Goal: Task Accomplishment & Management: Use online tool/utility

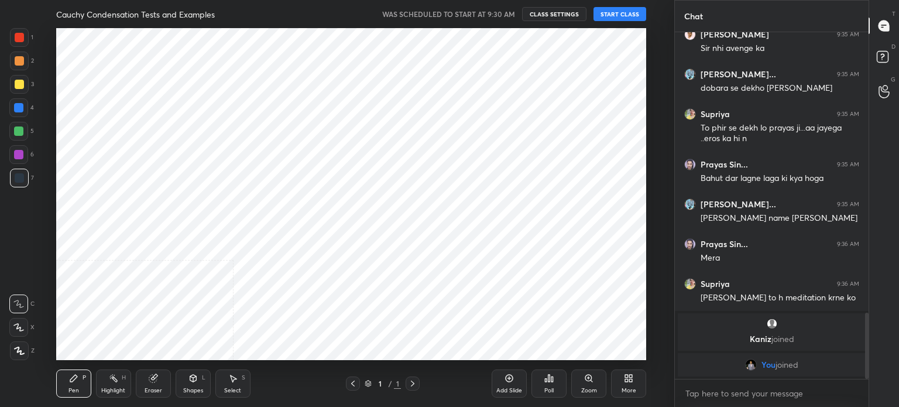
scroll to position [58200, 57904]
click at [623, 17] on button "START CLASS" at bounding box center [620, 14] width 53 height 14
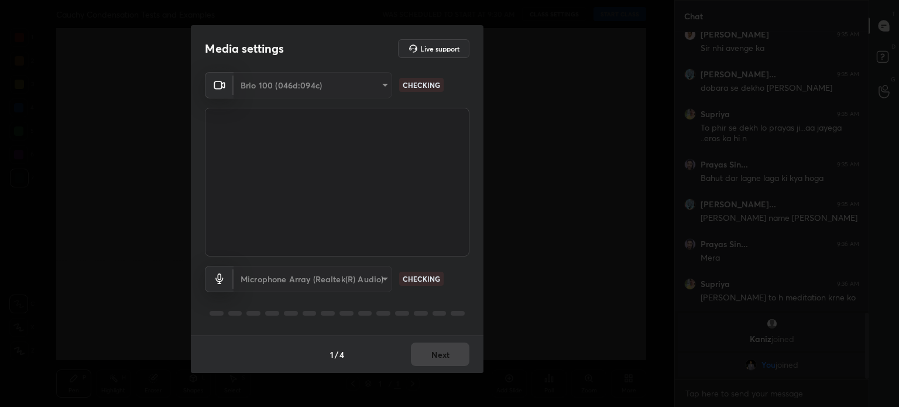
type textarea "x"
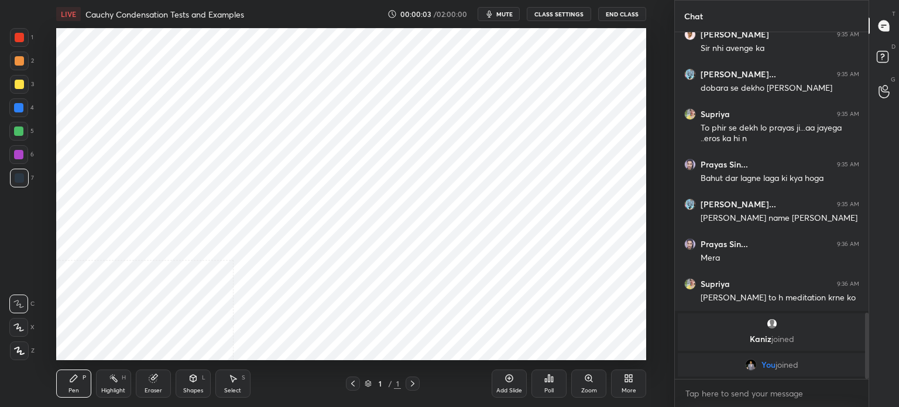
click at [572, 12] on button "CLASS SETTINGS" at bounding box center [559, 14] width 64 height 14
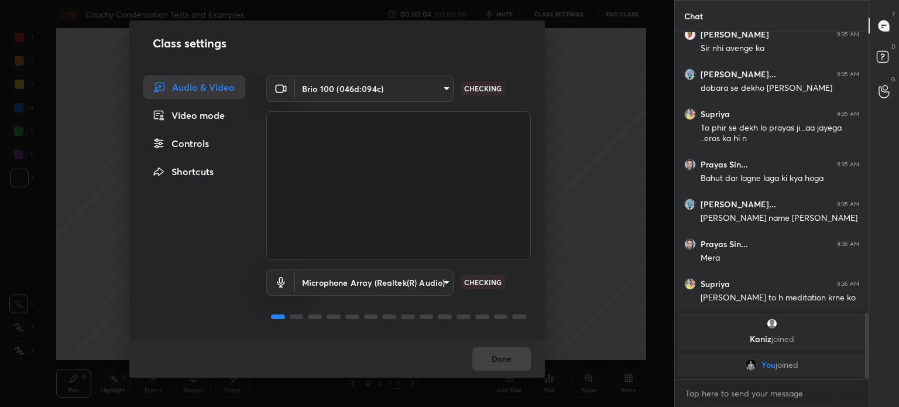
scroll to position [1296, 0]
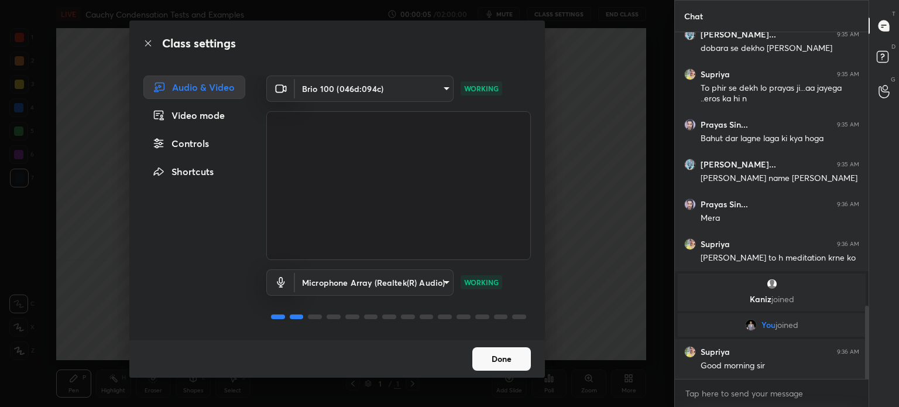
click at [497, 359] on button "Done" at bounding box center [501, 358] width 59 height 23
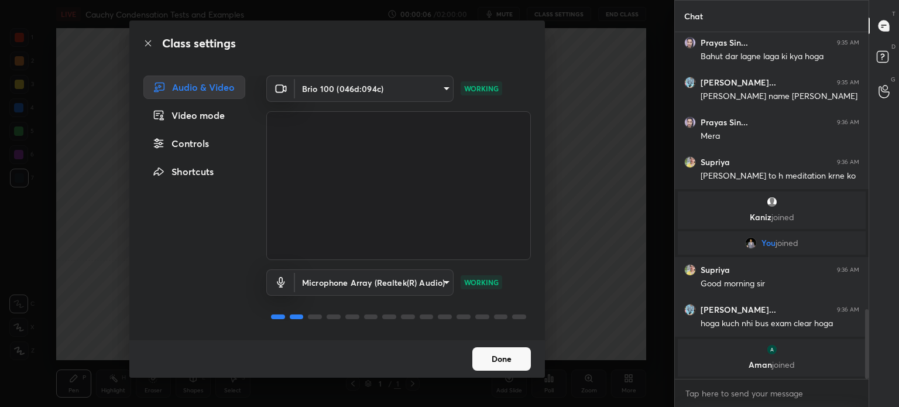
click at [500, 358] on button "Done" at bounding box center [501, 358] width 59 height 23
click at [509, 358] on button "Done" at bounding box center [501, 358] width 59 height 23
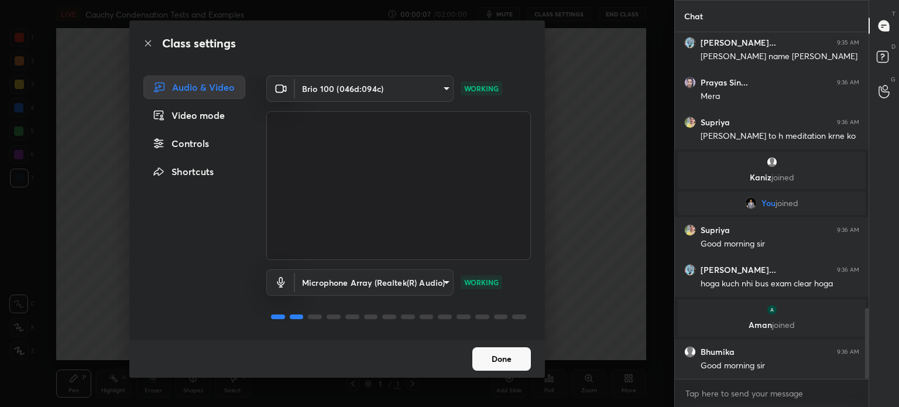
scroll to position [1352, 0]
click at [218, 115] on div "Video mode" at bounding box center [194, 115] width 102 height 23
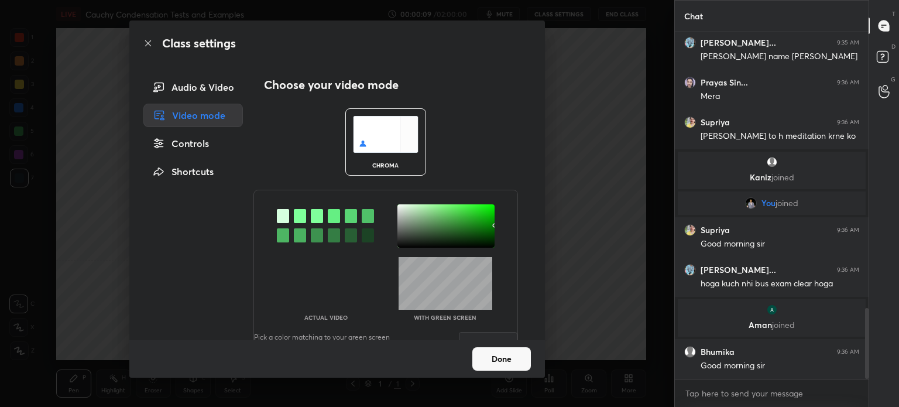
click at [412, 229] on div at bounding box center [445, 225] width 97 height 43
click at [507, 356] on button "Done" at bounding box center [501, 358] width 59 height 23
click at [505, 336] on button "Save" at bounding box center [488, 343] width 59 height 23
click at [509, 355] on button "Done" at bounding box center [501, 358] width 59 height 23
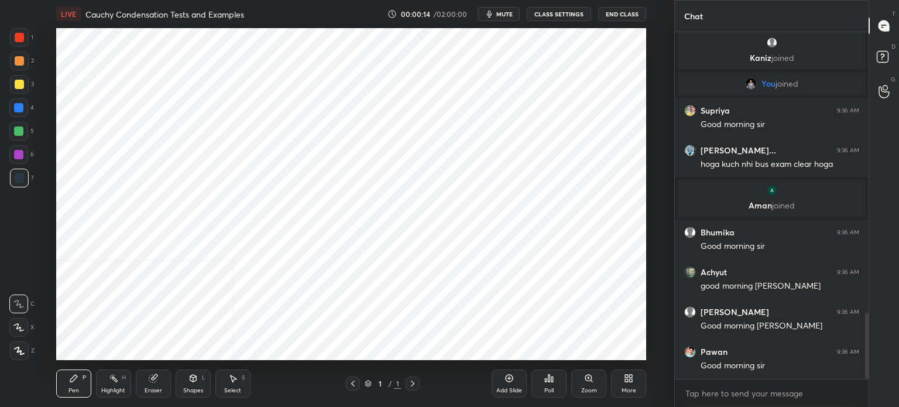
scroll to position [1511, 0]
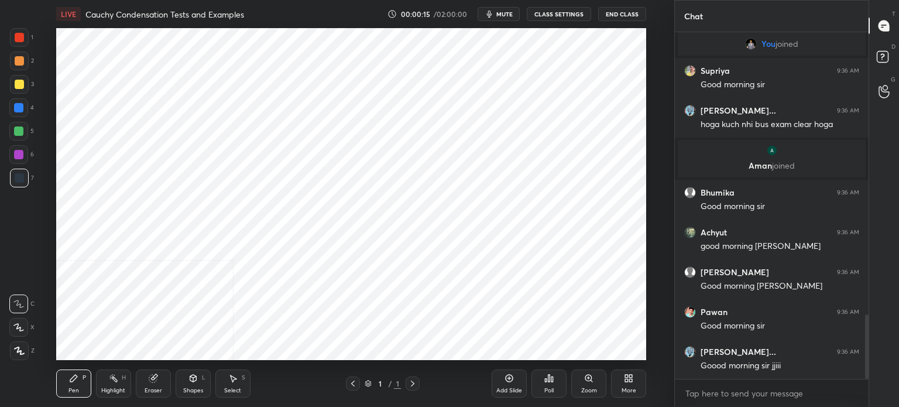
drag, startPoint x: 866, startPoint y: 324, endPoint x: 870, endPoint y: 349, distance: 26.0
click at [870, 348] on div "Chat [PERSON_NAME] joined You joined [PERSON_NAME] 9:36 AM Good morning [PERSON…" at bounding box center [786, 203] width 225 height 407
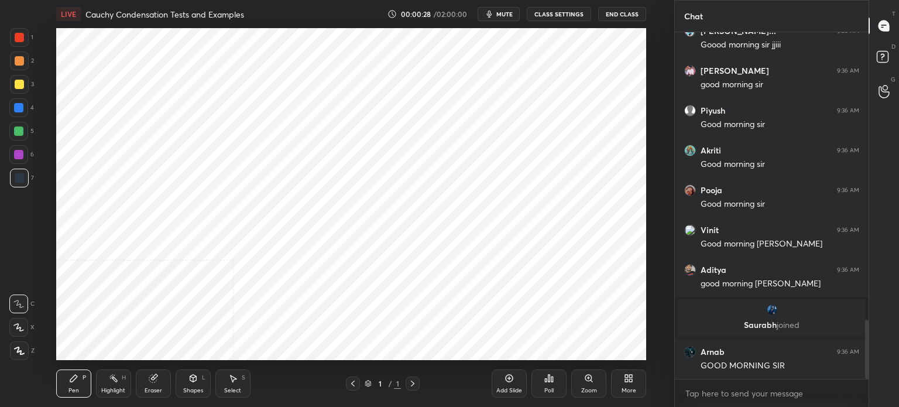
scroll to position [0, 0]
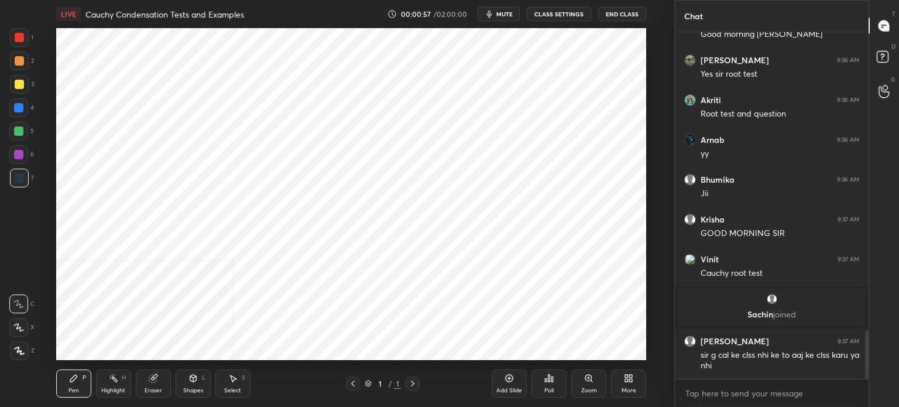
click at [564, 16] on button "CLASS SETTINGS" at bounding box center [559, 14] width 64 height 14
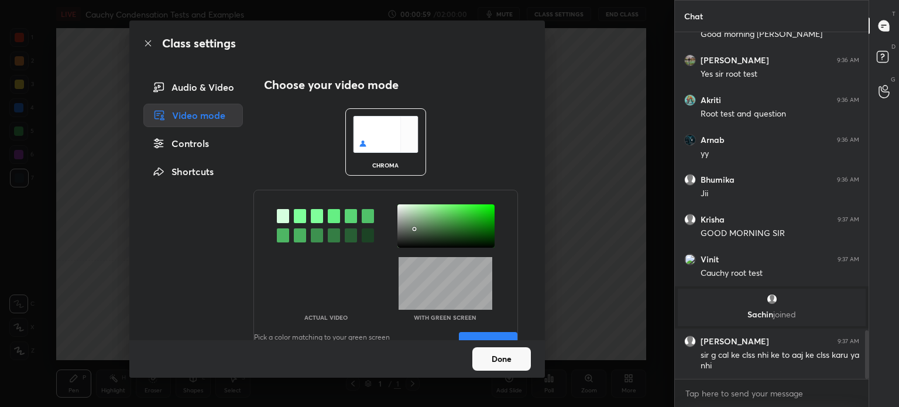
click at [503, 335] on button "Save" at bounding box center [488, 343] width 59 height 23
click at [510, 358] on button "Done" at bounding box center [501, 358] width 59 height 23
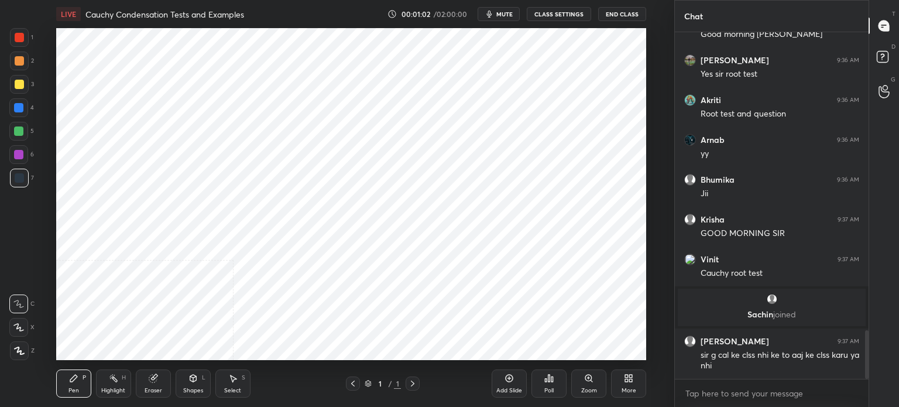
click at [628, 382] on icon at bounding box center [628, 377] width 9 height 9
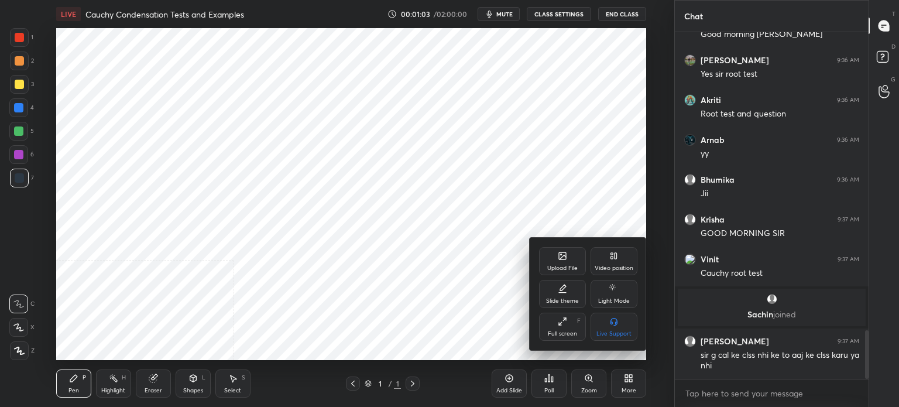
click at [627, 251] on div "Video position" at bounding box center [614, 261] width 47 height 28
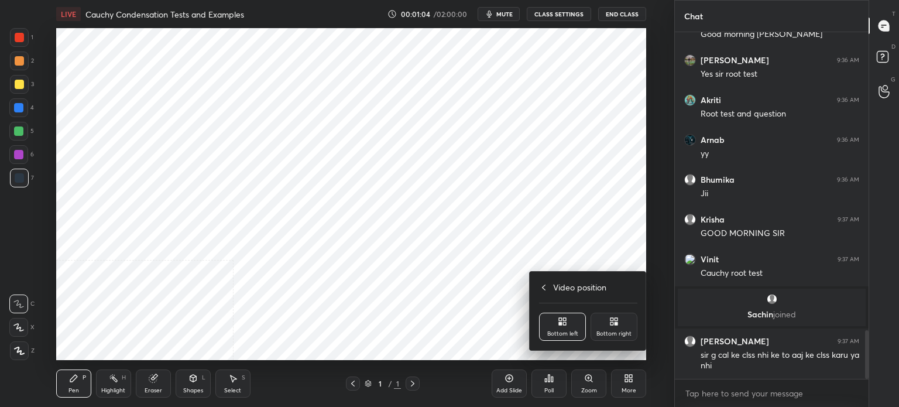
click at [570, 329] on div "Bottom left" at bounding box center [562, 327] width 47 height 28
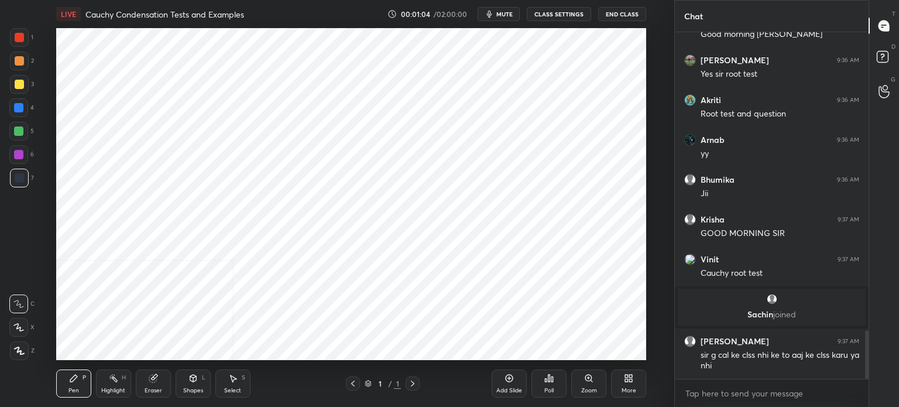
click at [457, 353] on div "Upload File Video position Slide theme Light Mode Full screen F Live Support" at bounding box center [449, 203] width 899 height 407
click at [620, 376] on div "More" at bounding box center [628, 383] width 35 height 28
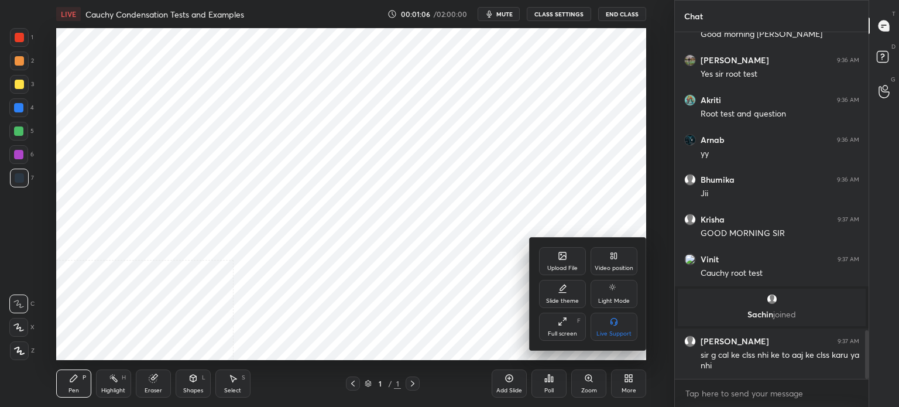
click at [618, 263] on div "Video position" at bounding box center [614, 261] width 47 height 28
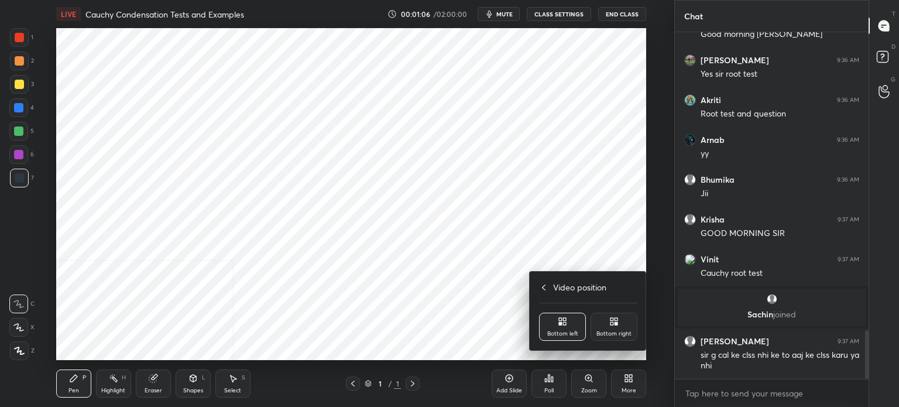
click at [543, 289] on icon at bounding box center [543, 287] width 9 height 9
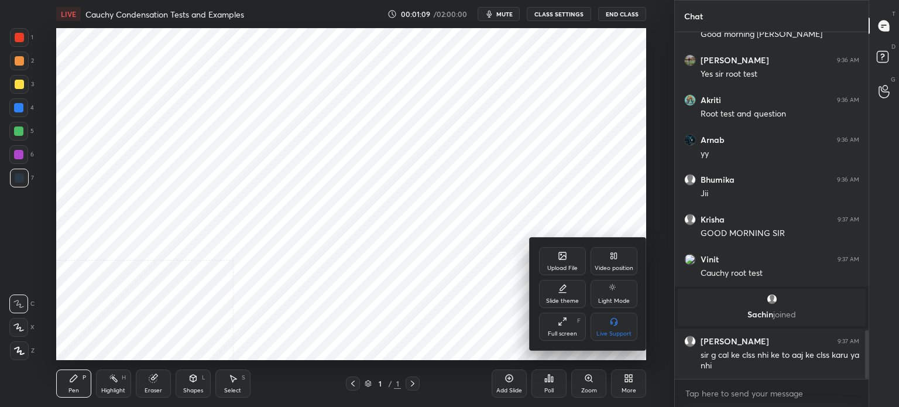
click at [558, 296] on div "Slide theme" at bounding box center [562, 294] width 47 height 28
click at [567, 317] on div "Dark Blank" at bounding box center [562, 327] width 47 height 28
click at [515, 328] on div at bounding box center [449, 203] width 899 height 407
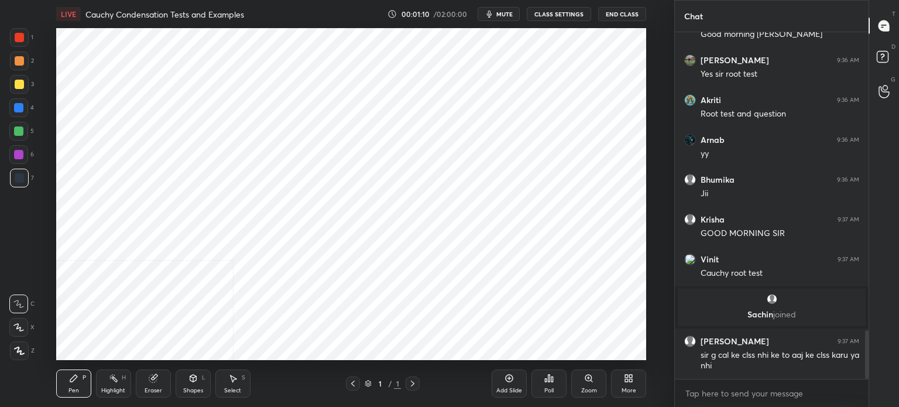
click at [506, 390] on div "Add Slide" at bounding box center [509, 390] width 26 height 6
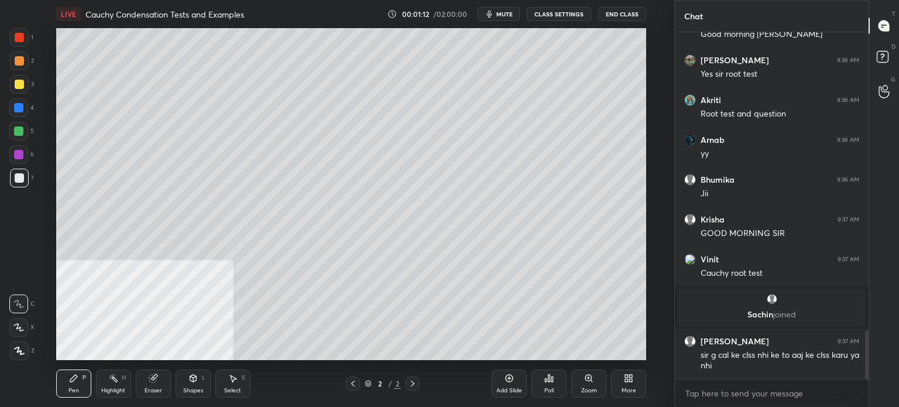
drag, startPoint x: 505, startPoint y: 13, endPoint x: 511, endPoint y: 9, distance: 7.6
click at [503, 12] on span "mute" at bounding box center [504, 14] width 16 height 8
click at [620, 11] on button "End Class" at bounding box center [622, 14] width 48 height 14
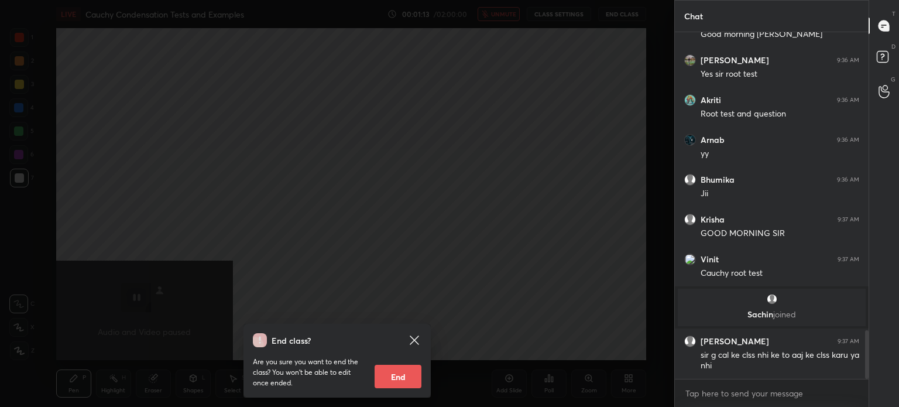
scroll to position [2167, 0]
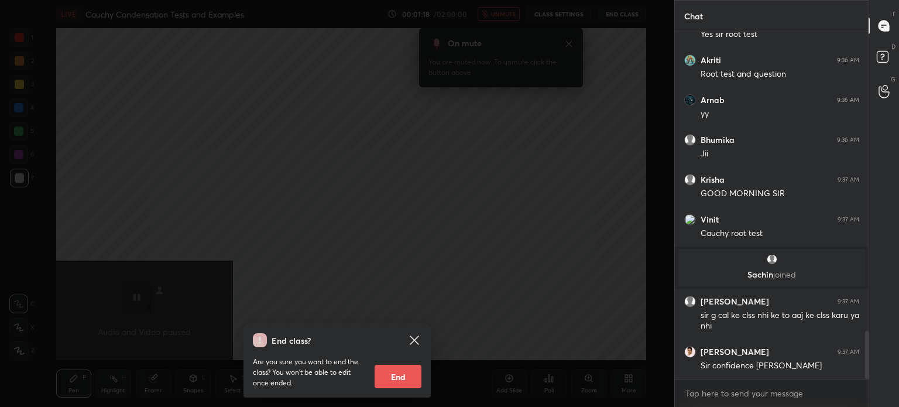
click at [414, 337] on icon at bounding box center [414, 340] width 14 height 14
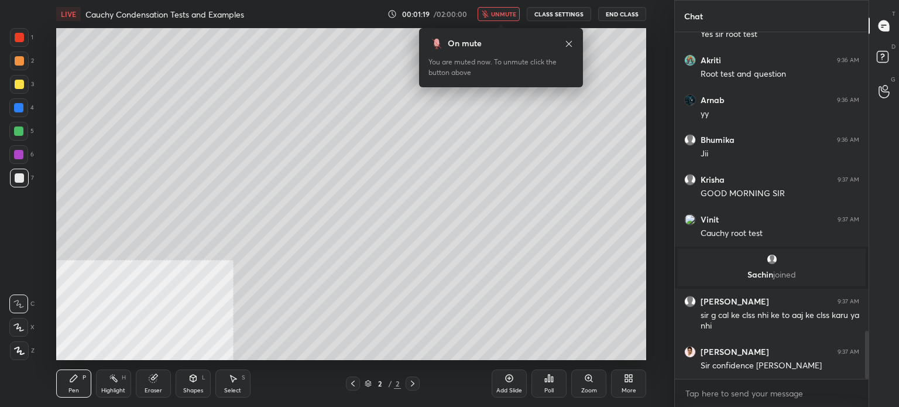
click at [486, 16] on icon "button" at bounding box center [485, 14] width 7 height 7
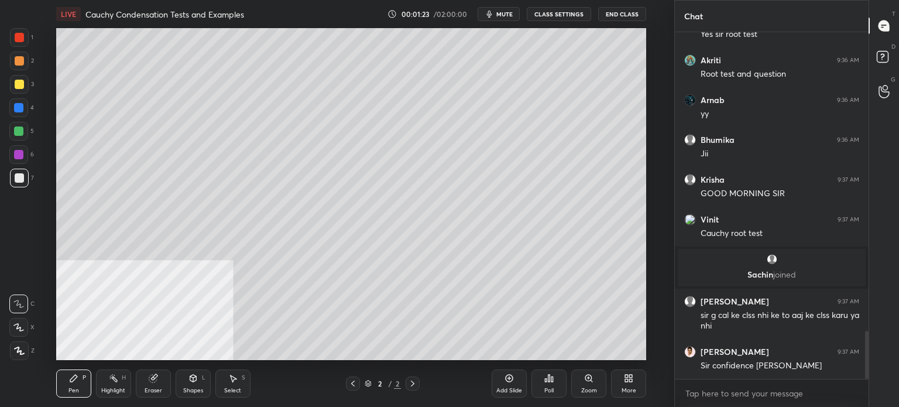
click at [18, 182] on div at bounding box center [19, 177] width 9 height 9
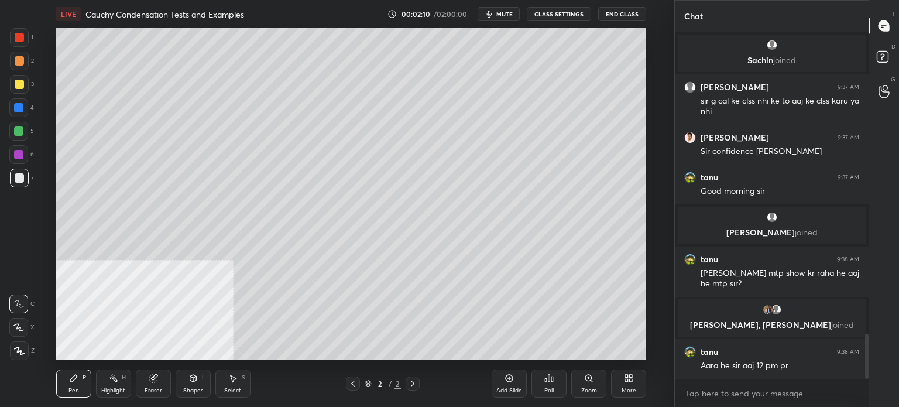
scroll to position [2355, 0]
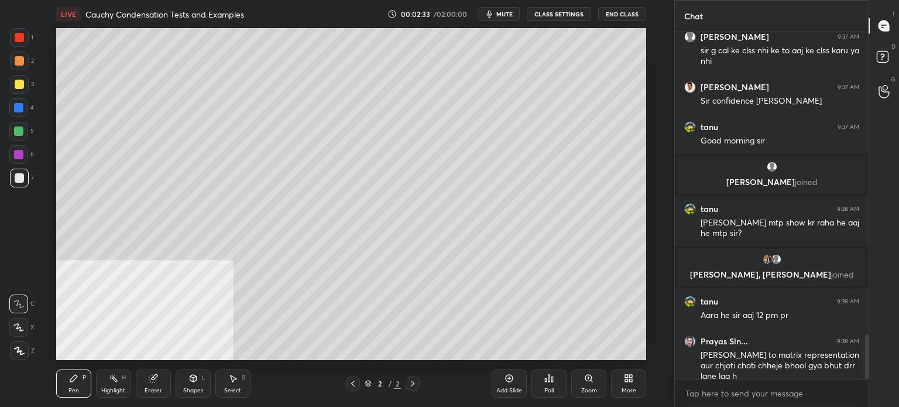
click at [562, 11] on button "CLASS SETTINGS" at bounding box center [559, 14] width 64 height 14
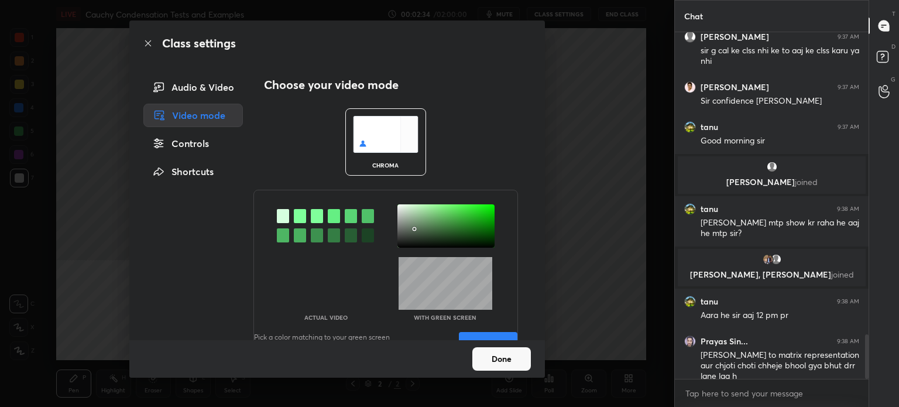
click at [192, 143] on div "Controls" at bounding box center [193, 143] width 100 height 23
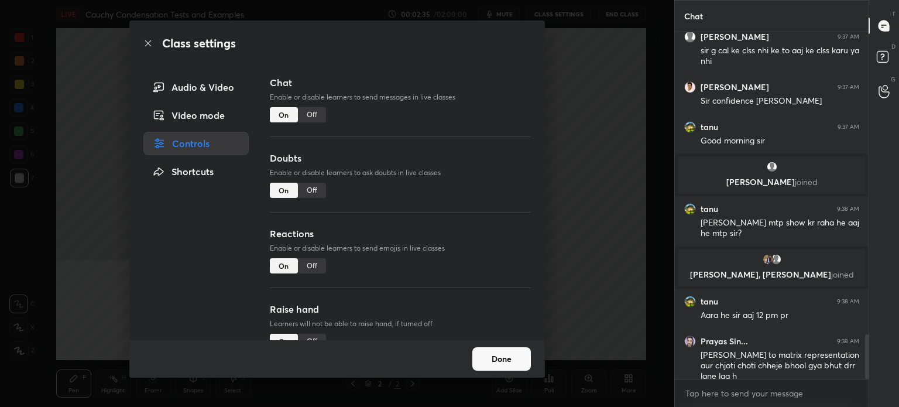
click at [308, 117] on div "Off" at bounding box center [312, 114] width 28 height 15
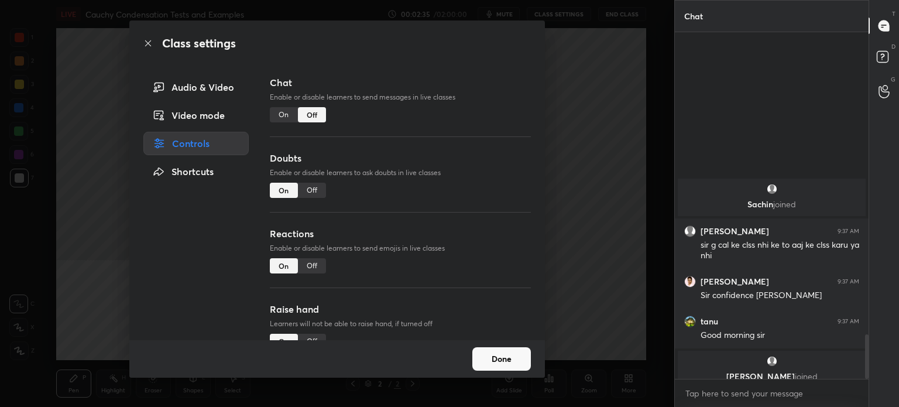
scroll to position [4, 4]
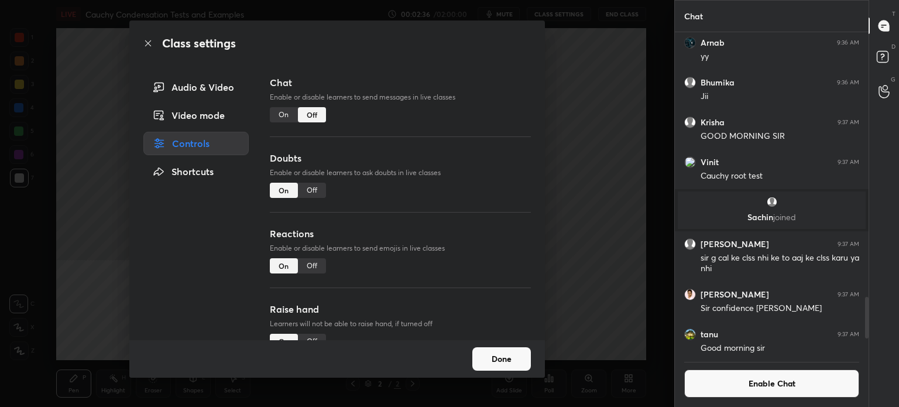
click at [506, 361] on button "Done" at bounding box center [501, 358] width 59 height 23
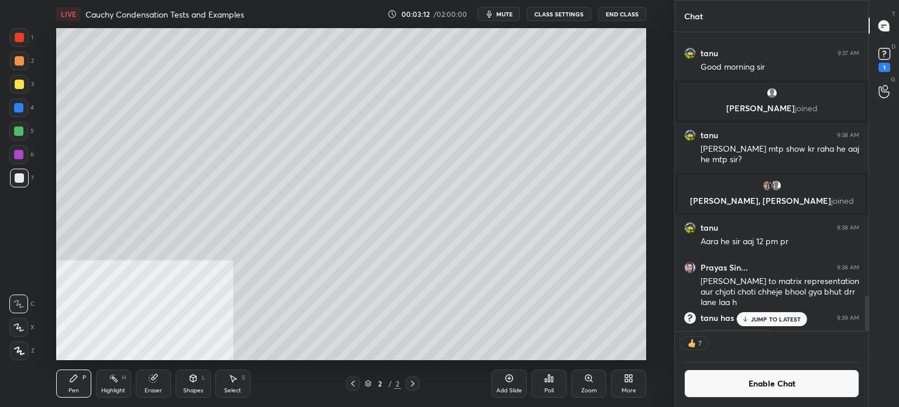
click at [54, 186] on div "Setting up your live class Poll for secs No correct answer Start poll" at bounding box center [350, 194] width 627 height 332
click at [628, 382] on icon at bounding box center [628, 377] width 9 height 9
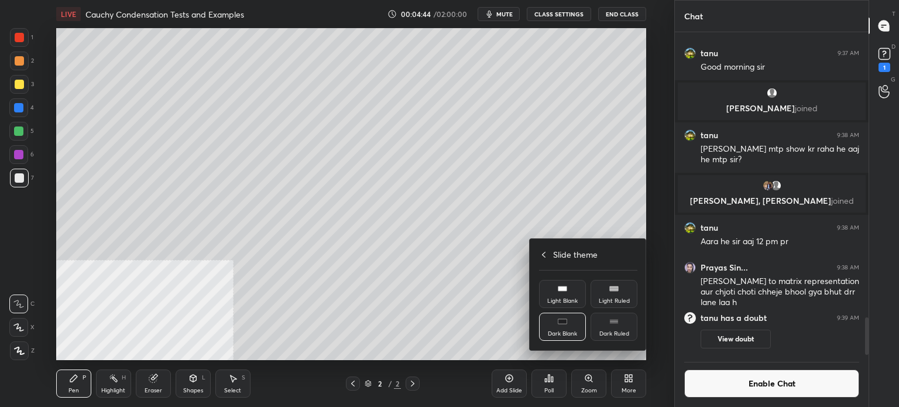
click at [541, 259] on div "Slide theme" at bounding box center [588, 254] width 98 height 12
click at [618, 267] on div "Video position" at bounding box center [614, 268] width 39 height 6
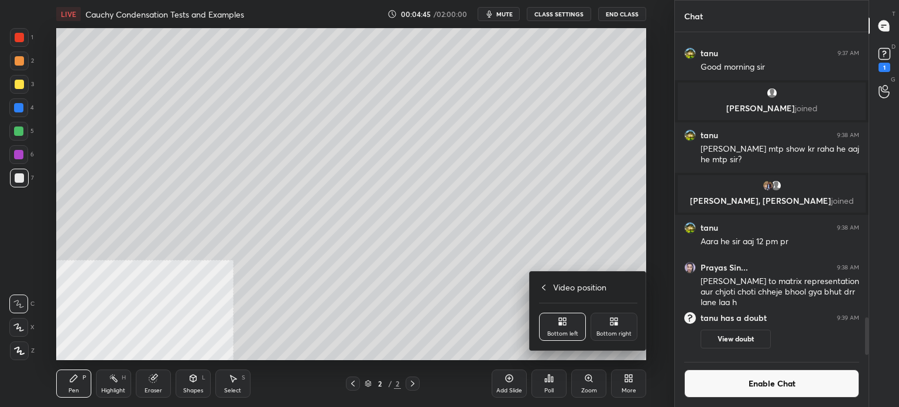
click at [613, 335] on div "Bottom right" at bounding box center [613, 334] width 35 height 6
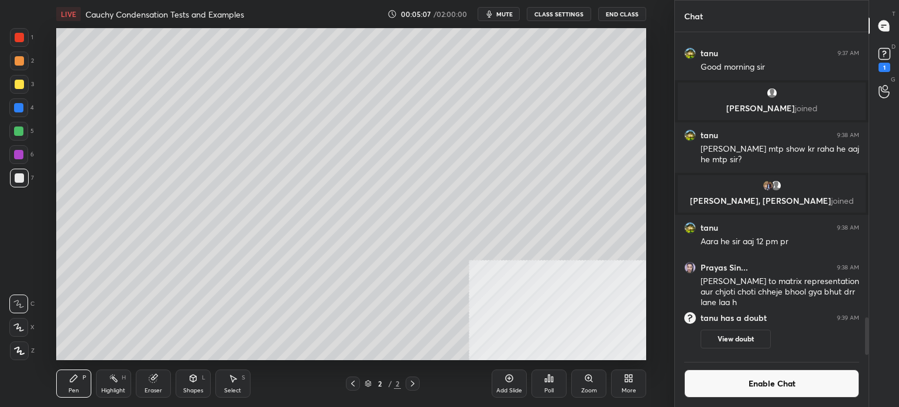
click at [516, 17] on button "mute" at bounding box center [499, 14] width 42 height 14
click at [622, 13] on button "End Class" at bounding box center [622, 14] width 48 height 14
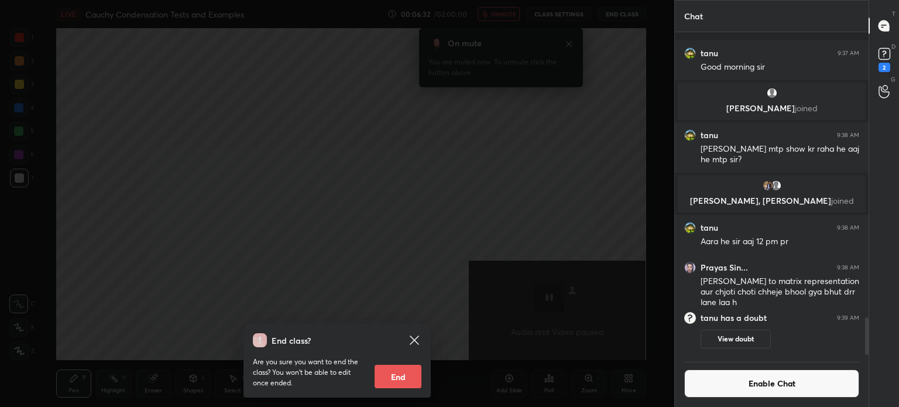
scroll to position [2493, 0]
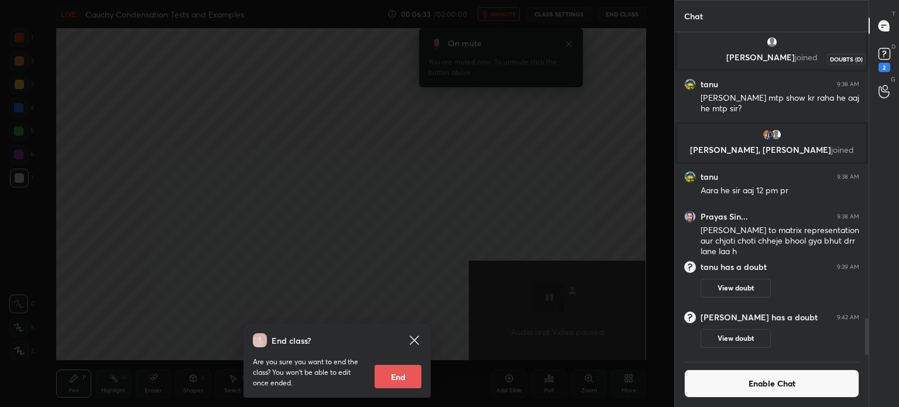
click at [887, 53] on rect at bounding box center [884, 54] width 11 height 11
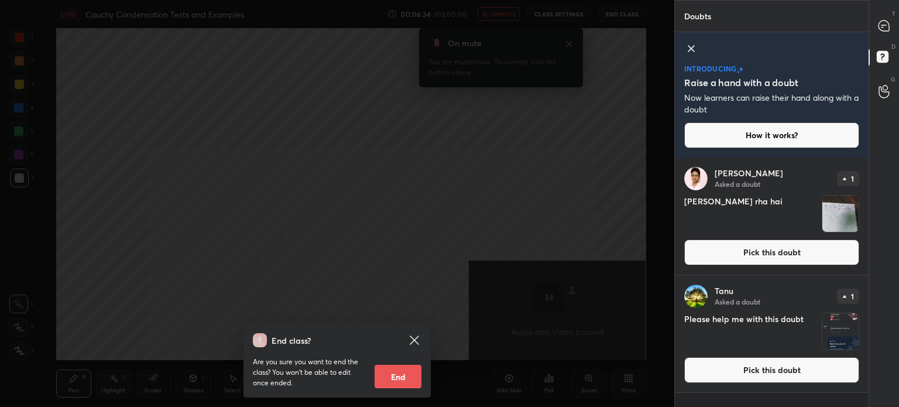
click at [827, 259] on button "Pick this doubt" at bounding box center [771, 252] width 175 height 26
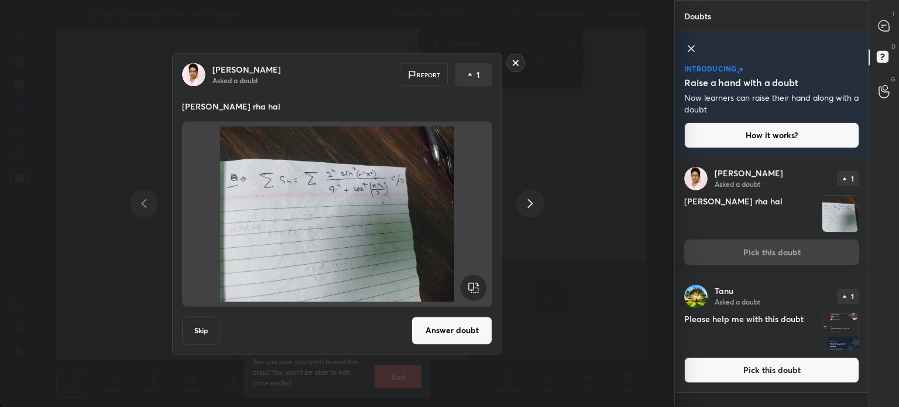
click at [515, 64] on rect at bounding box center [516, 63] width 18 height 18
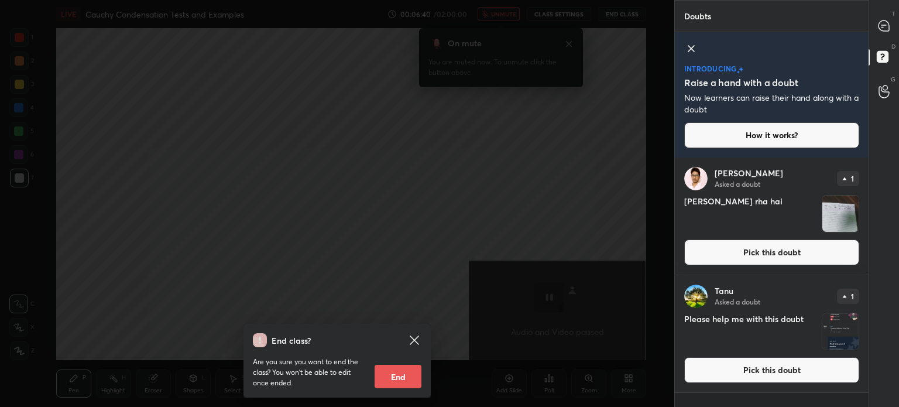
drag, startPoint x: 531, startPoint y: 70, endPoint x: 530, endPoint y: 64, distance: 6.7
click at [531, 70] on div "End class? Are you sure you want to end the class? You won’t be able to edit on…" at bounding box center [337, 203] width 674 height 407
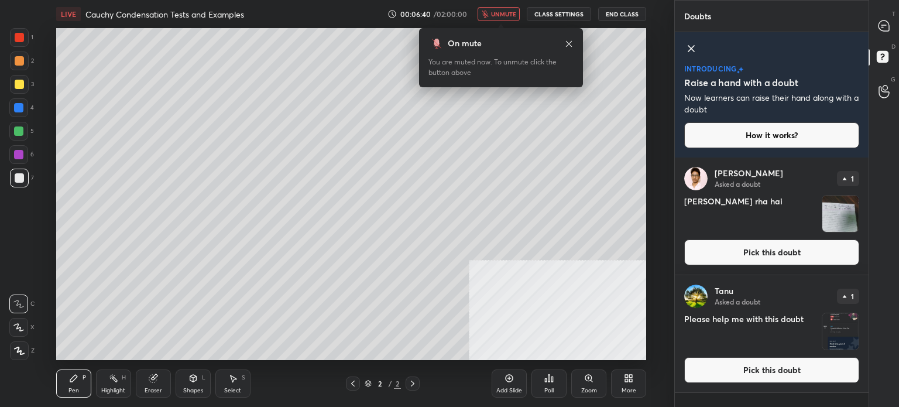
drag, startPoint x: 506, startPoint y: 17, endPoint x: 507, endPoint y: 11, distance: 6.0
click at [505, 17] on span "unmute" at bounding box center [503, 14] width 25 height 8
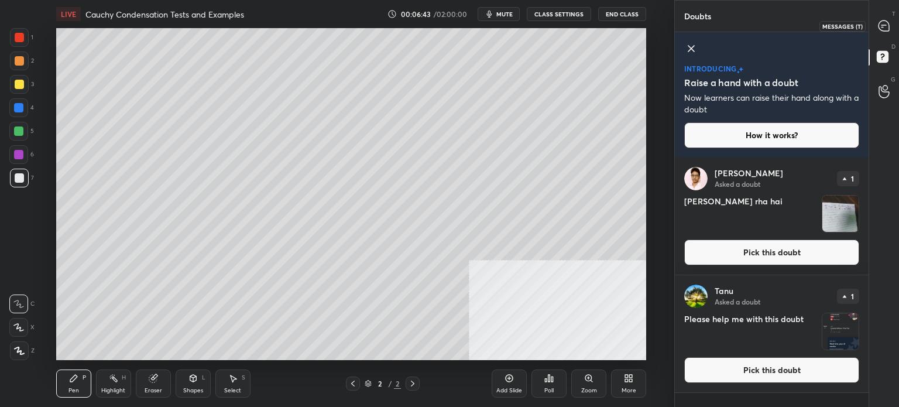
click at [889, 25] on icon at bounding box center [884, 25] width 11 height 11
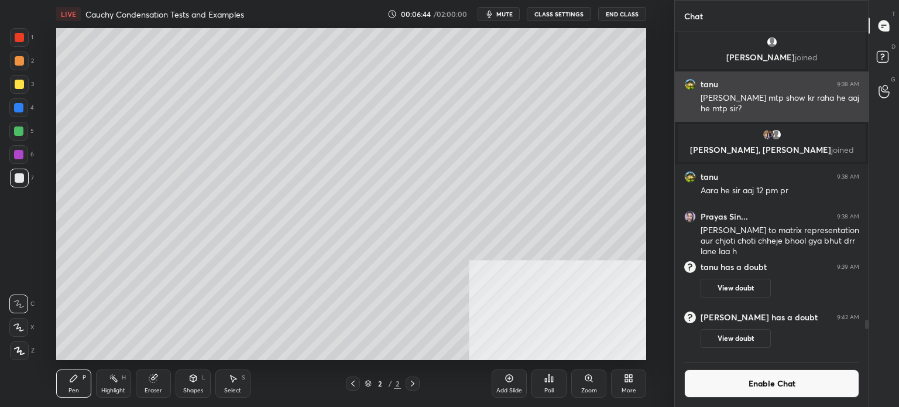
scroll to position [4, 4]
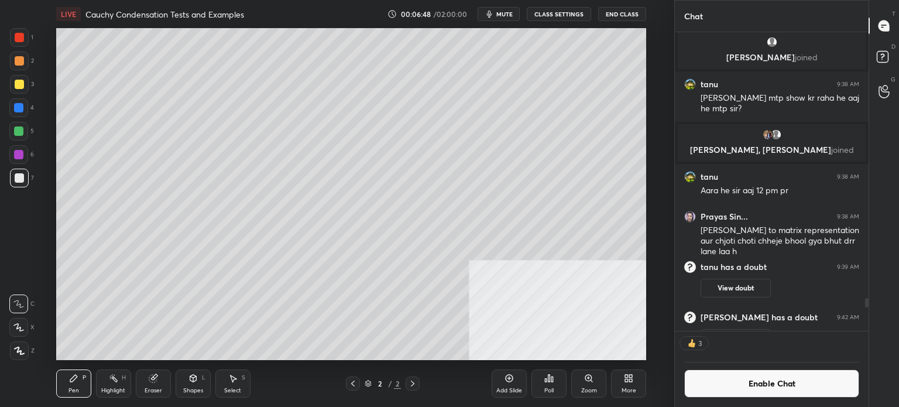
drag, startPoint x: 515, startPoint y: 15, endPoint x: 507, endPoint y: 15, distance: 7.6
click at [512, 15] on span "mute" at bounding box center [504, 14] width 16 height 8
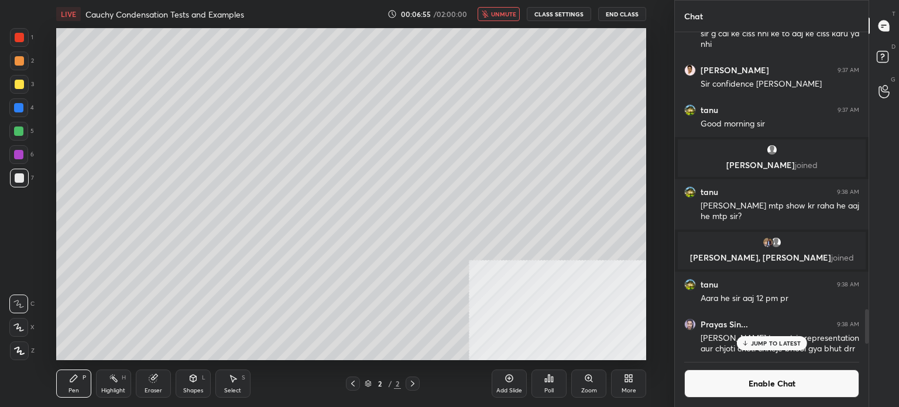
scroll to position [2622, 0]
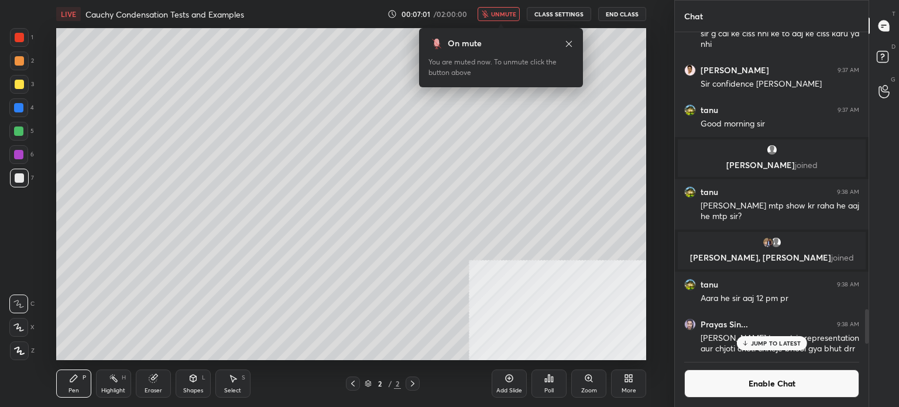
click at [516, 13] on span "unmute" at bounding box center [503, 14] width 25 height 8
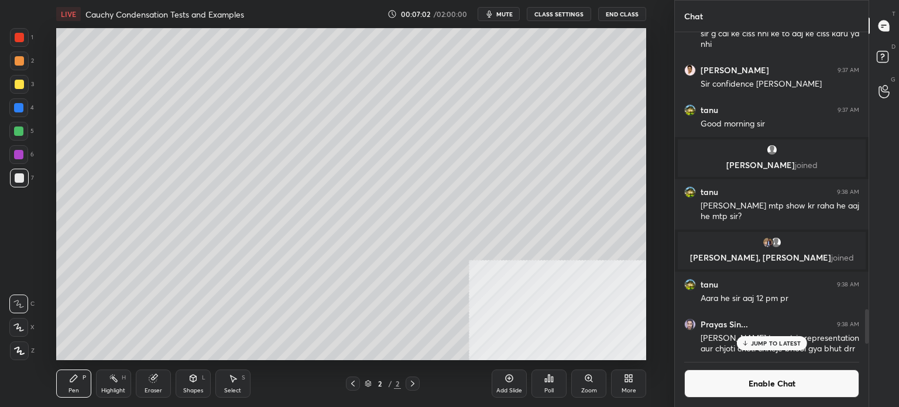
drag, startPoint x: 516, startPoint y: 12, endPoint x: 524, endPoint y: 11, distance: 8.3
click at [515, 12] on button "mute" at bounding box center [499, 14] width 42 height 14
click at [510, 16] on span "unmute" at bounding box center [503, 14] width 25 height 8
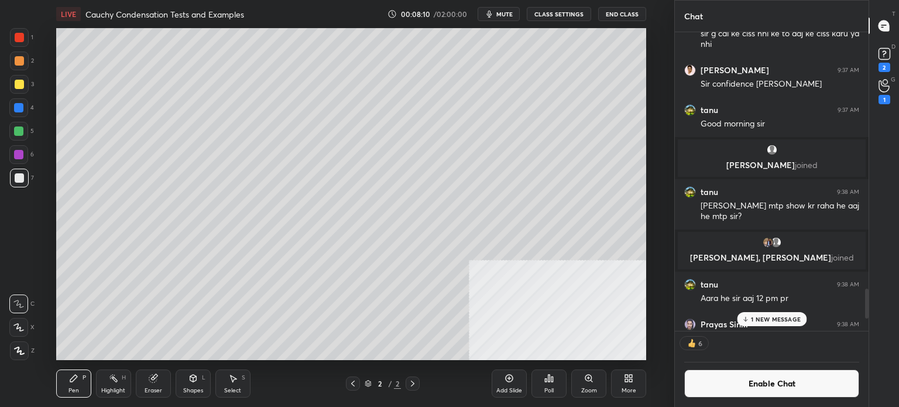
click at [512, 16] on span "mute" at bounding box center [504, 14] width 16 height 8
click at [512, 16] on span "unmute" at bounding box center [503, 14] width 25 height 8
click at [512, 16] on span "mute" at bounding box center [504, 14] width 16 height 8
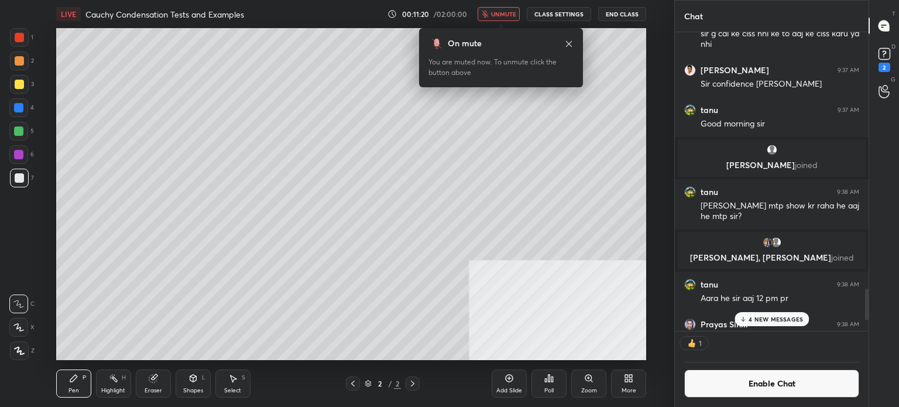
click at [508, 17] on span "unmute" at bounding box center [503, 14] width 25 height 8
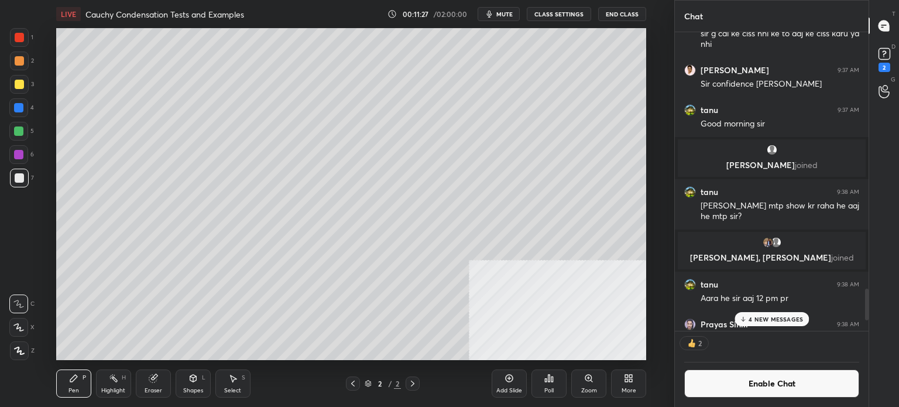
click at [23, 176] on div at bounding box center [19, 178] width 19 height 19
click at [517, 386] on div "Add Slide" at bounding box center [509, 383] width 35 height 28
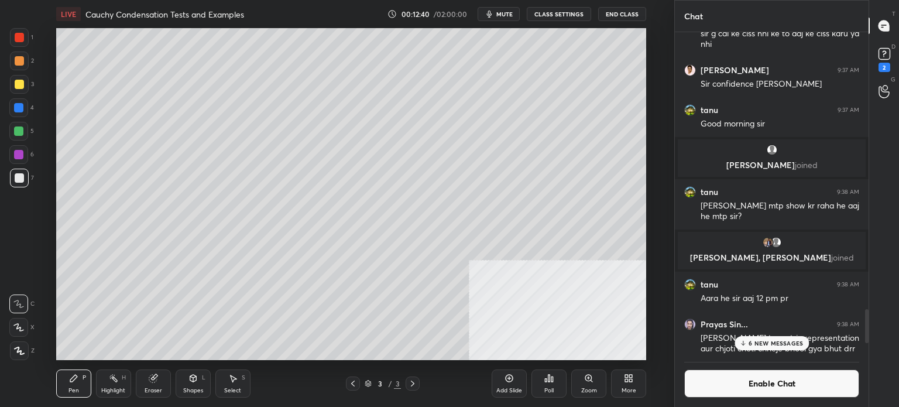
click at [791, 378] on button "Enable Chat" at bounding box center [771, 383] width 175 height 28
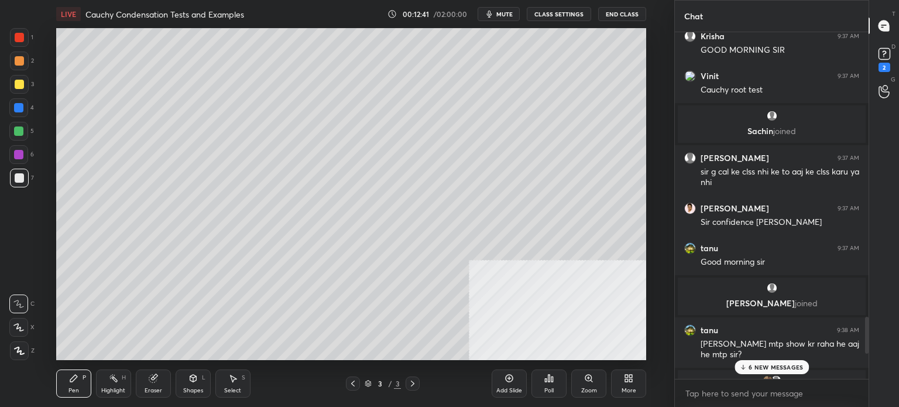
click at [783, 366] on p "6 NEW MESSAGES" at bounding box center [776, 366] width 54 height 7
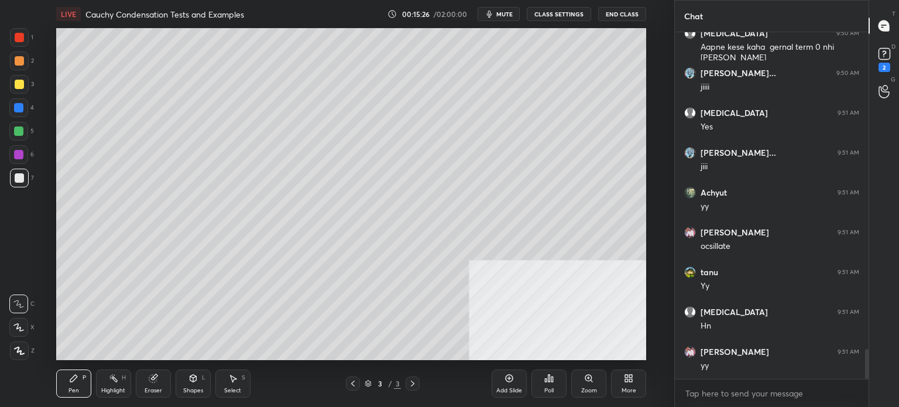
scroll to position [3740, 0]
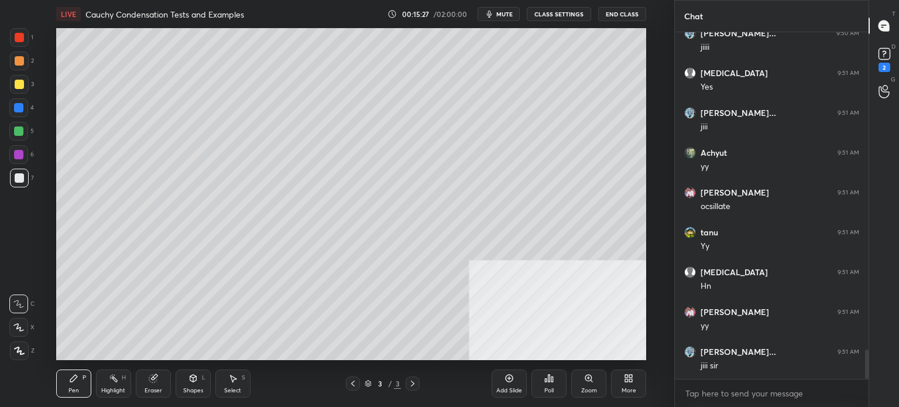
click at [15, 107] on div at bounding box center [18, 107] width 9 height 9
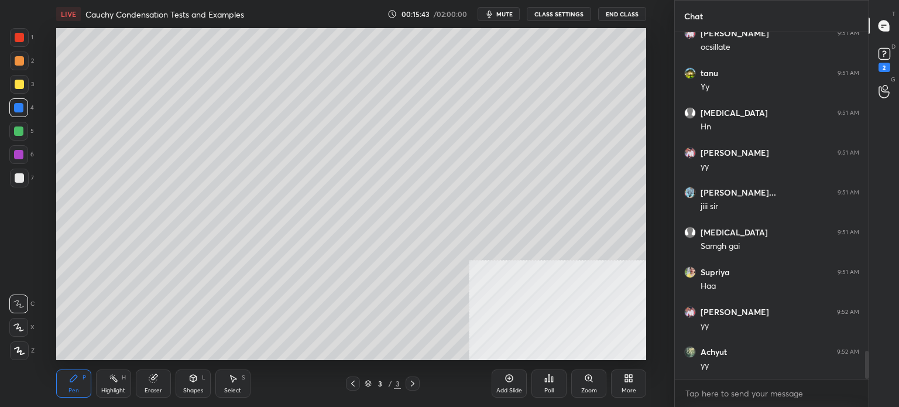
scroll to position [3939, 0]
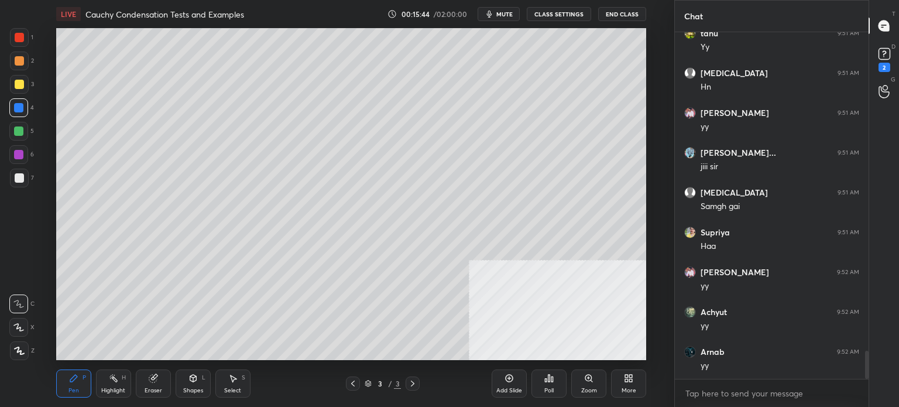
click at [353, 386] on icon at bounding box center [352, 383] width 9 height 9
click at [14, 134] on div at bounding box center [18, 130] width 9 height 9
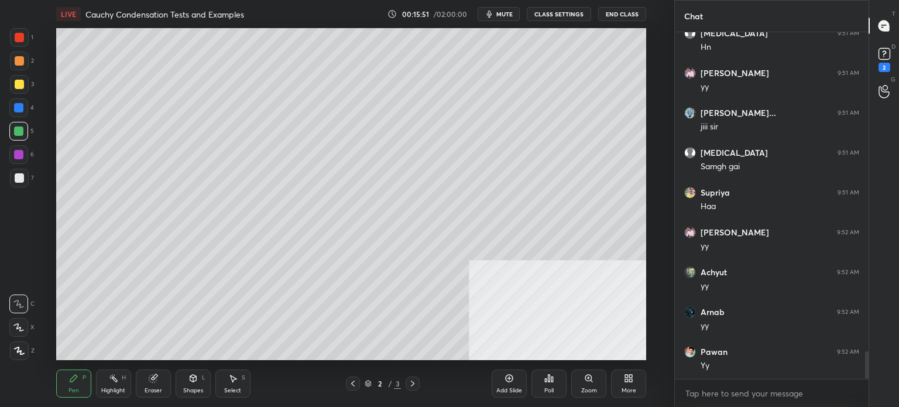
click at [23, 180] on div at bounding box center [19, 178] width 19 height 19
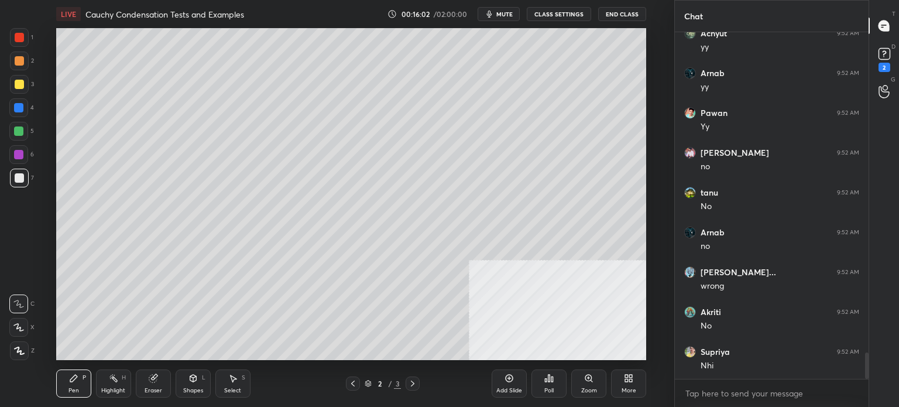
scroll to position [4258, 0]
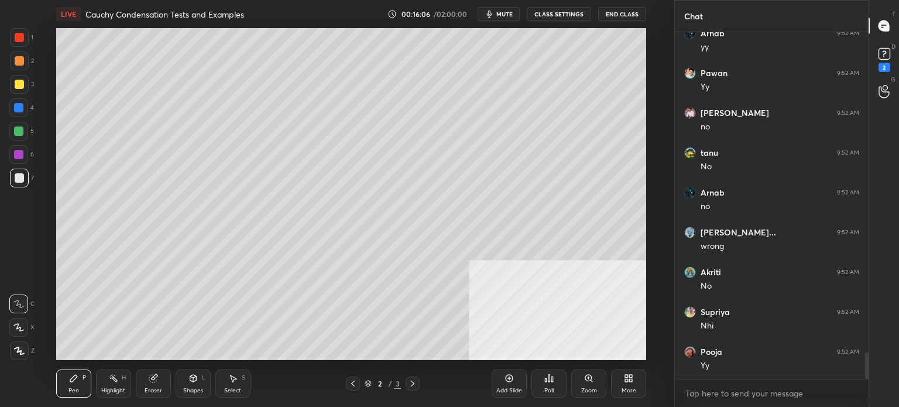
click at [21, 79] on div at bounding box center [19, 84] width 19 height 19
click at [28, 180] on div at bounding box center [19, 178] width 19 height 19
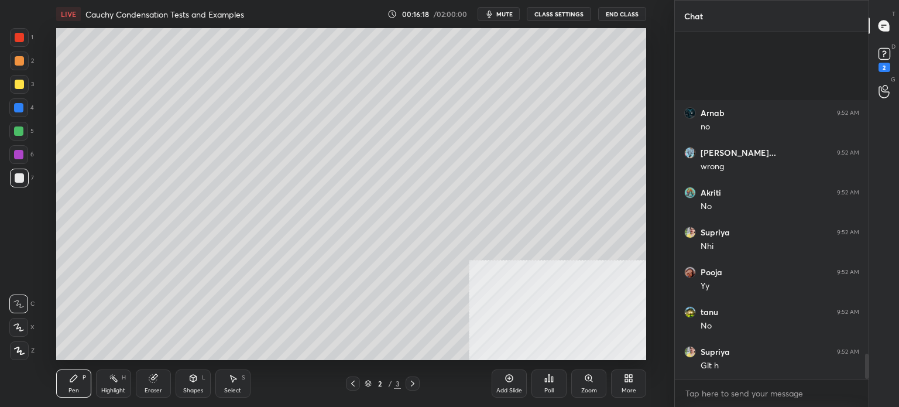
scroll to position [4457, 0]
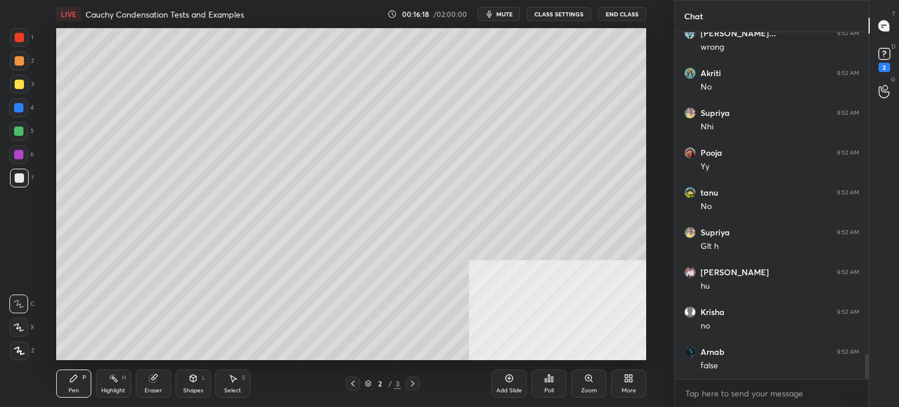
click at [18, 81] on div at bounding box center [19, 84] width 9 height 9
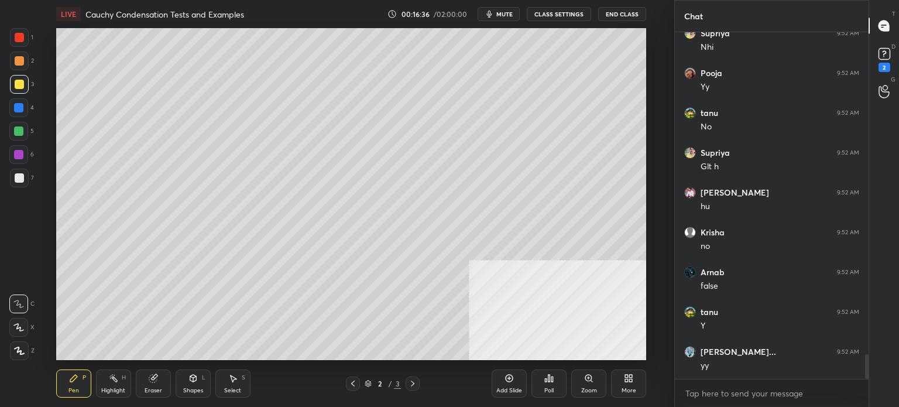
scroll to position [4576, 0]
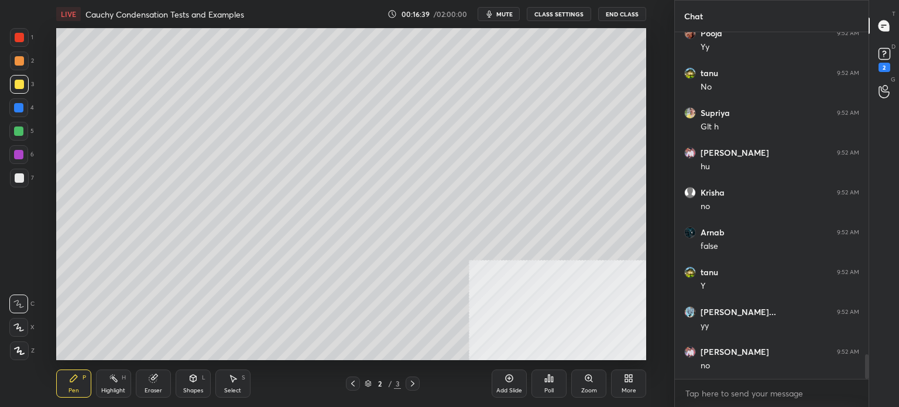
click at [524, 385] on div "Add Slide" at bounding box center [509, 383] width 35 height 28
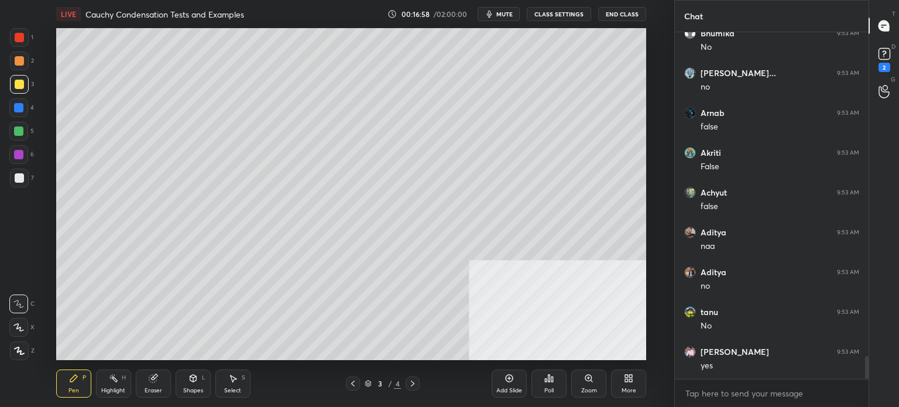
scroll to position [4974, 0]
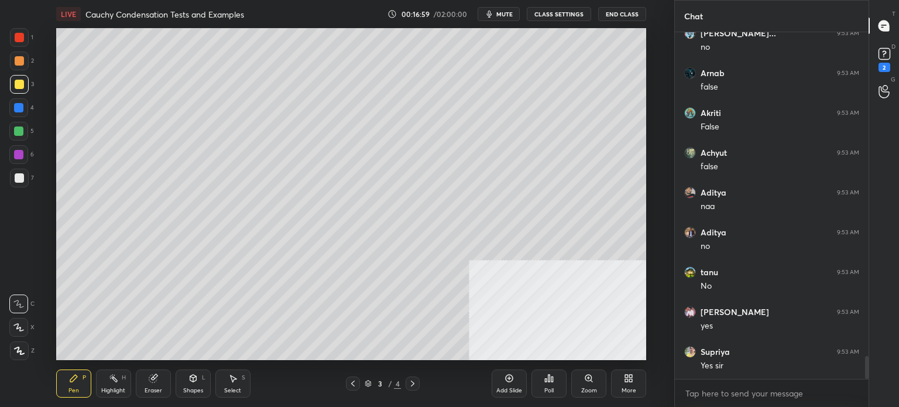
click at [356, 381] on icon at bounding box center [352, 383] width 9 height 9
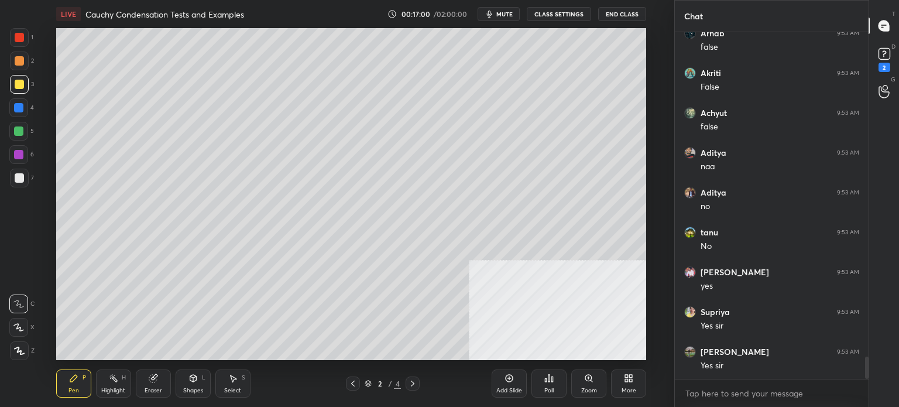
click at [403, 383] on div "2 / 4" at bounding box center [383, 383] width 74 height 14
click at [412, 384] on icon at bounding box center [412, 383] width 9 height 9
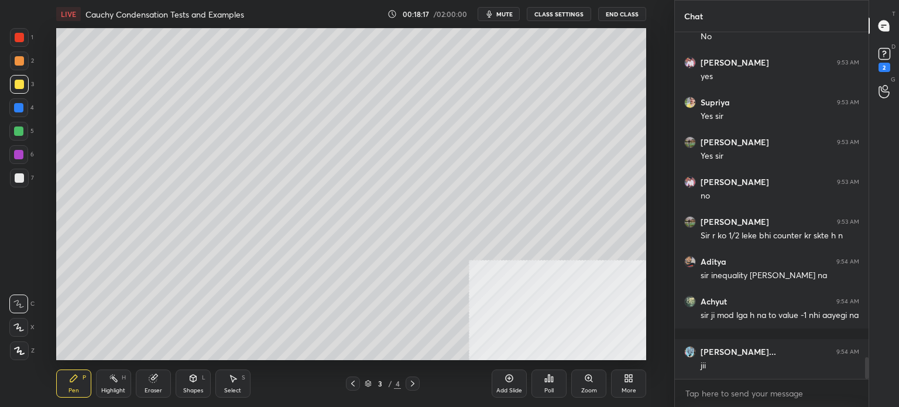
scroll to position [5263, 0]
click at [352, 381] on icon at bounding box center [352, 383] width 9 height 9
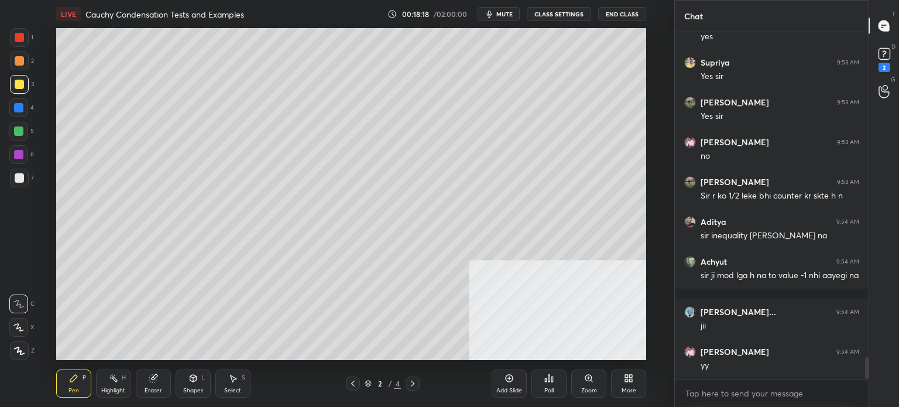
scroll to position [5303, 0]
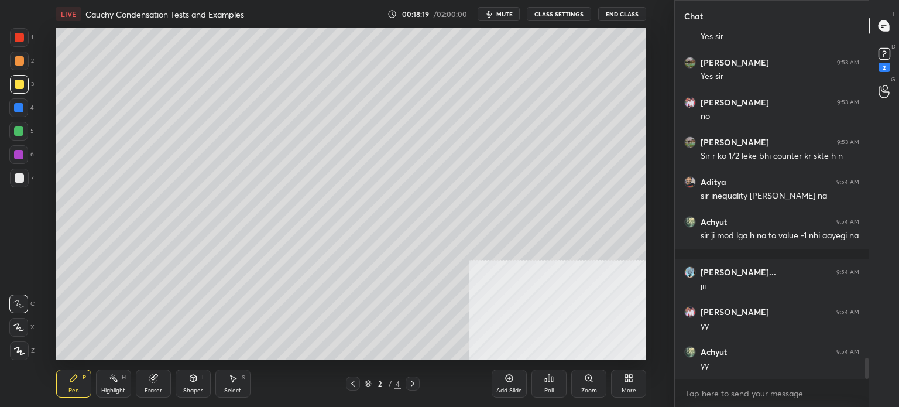
click at [84, 172] on div "Setting up your live class Poll for secs No correct answer Start poll" at bounding box center [350, 194] width 627 height 332
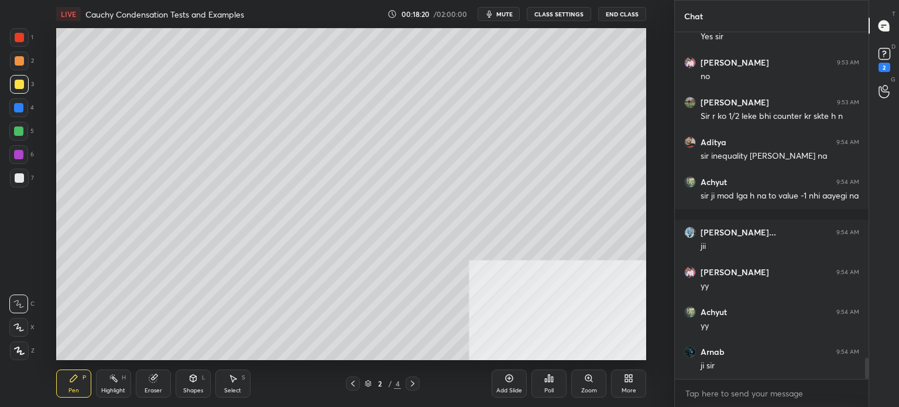
click at [80, 174] on div "Setting up your live class Poll for secs No correct answer Start poll" at bounding box center [350, 194] width 627 height 332
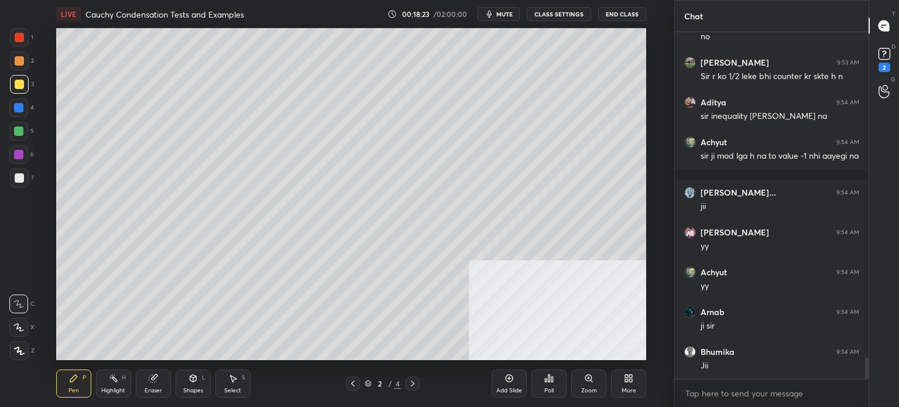
scroll to position [5422, 0]
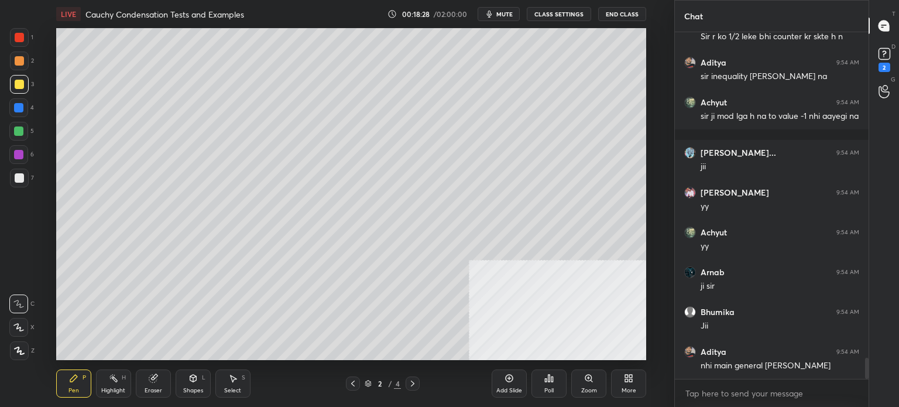
click at [513, 385] on div "Add Slide" at bounding box center [509, 383] width 35 height 28
click at [20, 180] on div at bounding box center [19, 177] width 9 height 9
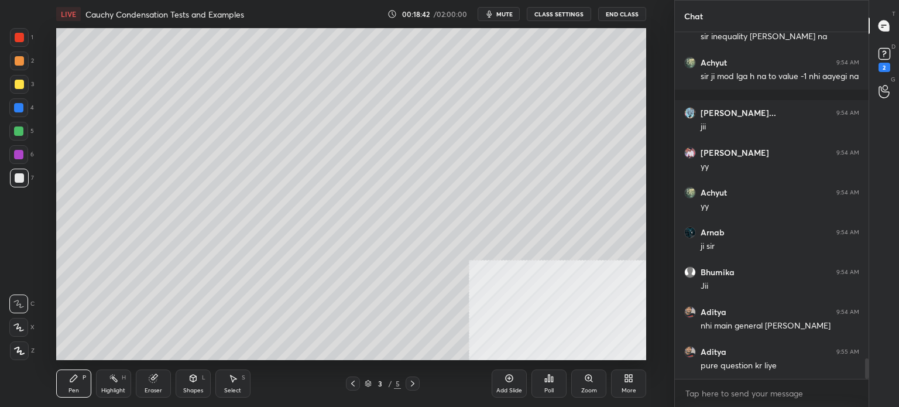
scroll to position [5502, 0]
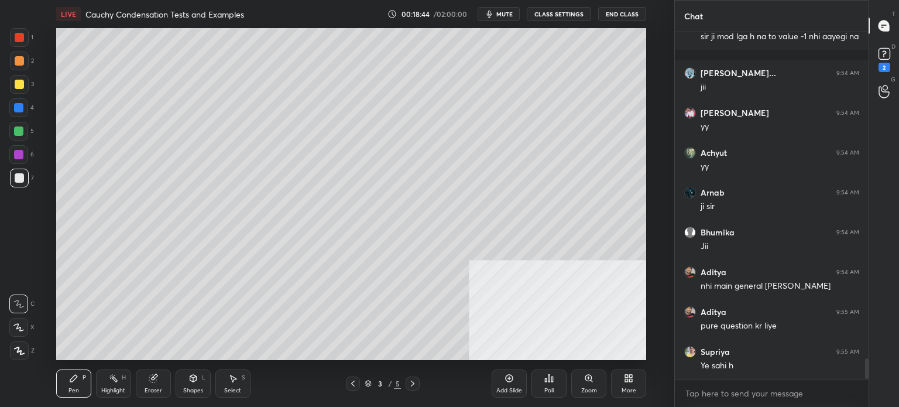
click at [552, 389] on div "Poll" at bounding box center [548, 390] width 9 height 6
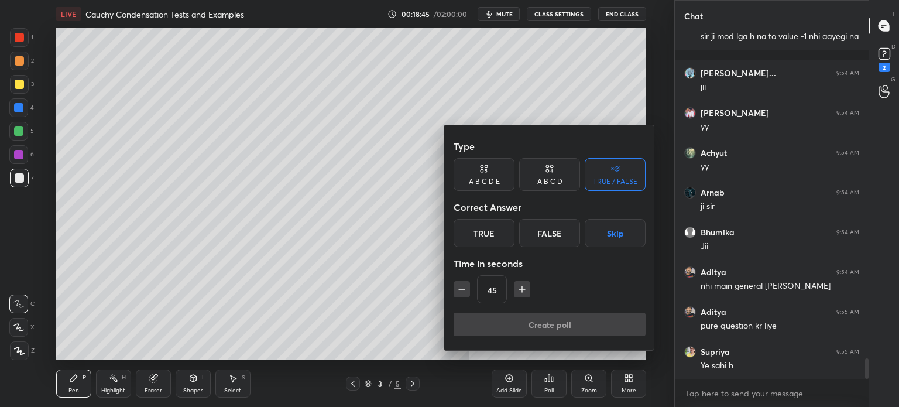
drag, startPoint x: 485, startPoint y: 234, endPoint x: 490, endPoint y: 229, distance: 7.0
click at [485, 235] on div "True" at bounding box center [484, 233] width 61 height 28
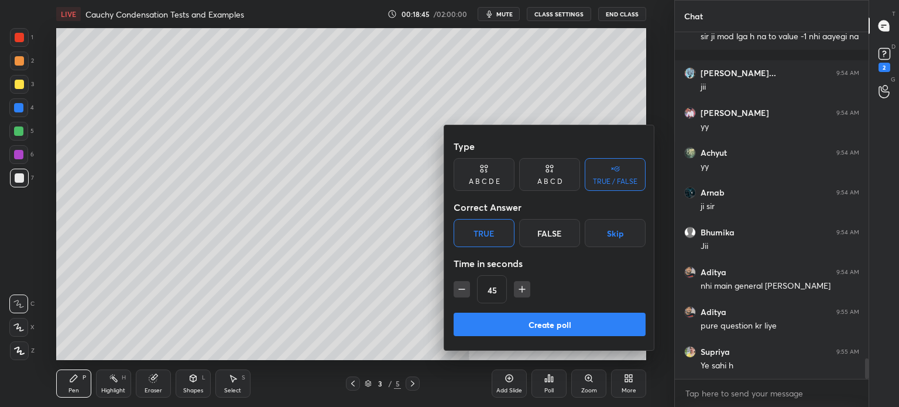
click at [517, 322] on button "Create poll" at bounding box center [550, 324] width 192 height 23
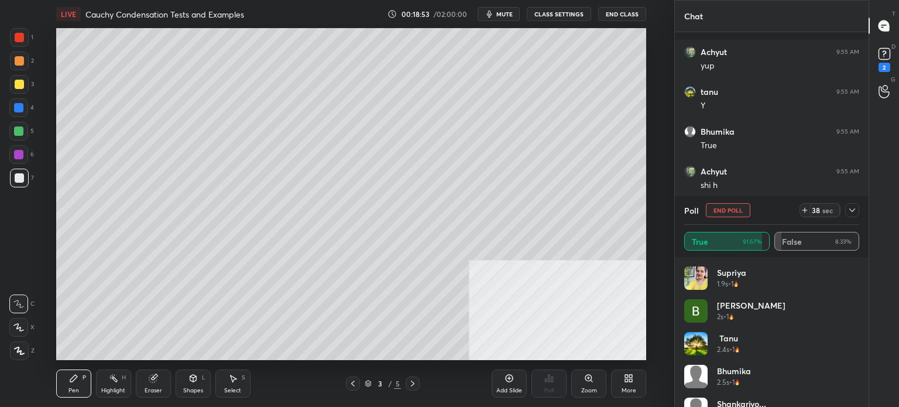
scroll to position [5921, 0]
click at [734, 207] on button "End Poll" at bounding box center [728, 210] width 44 height 14
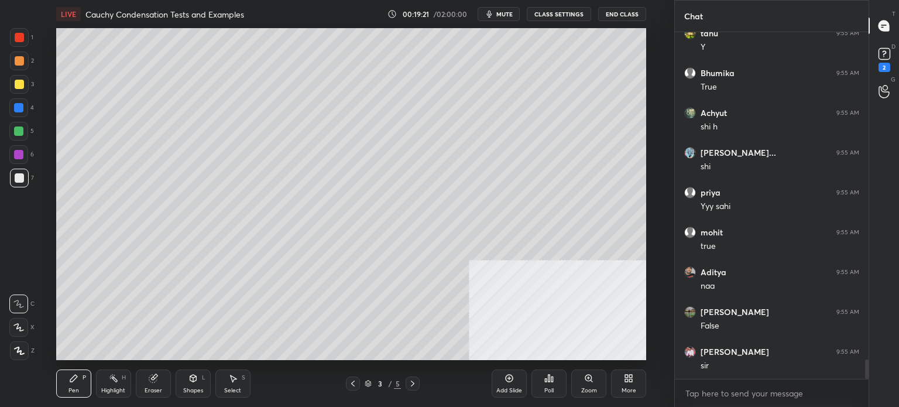
click at [19, 160] on div at bounding box center [18, 154] width 19 height 19
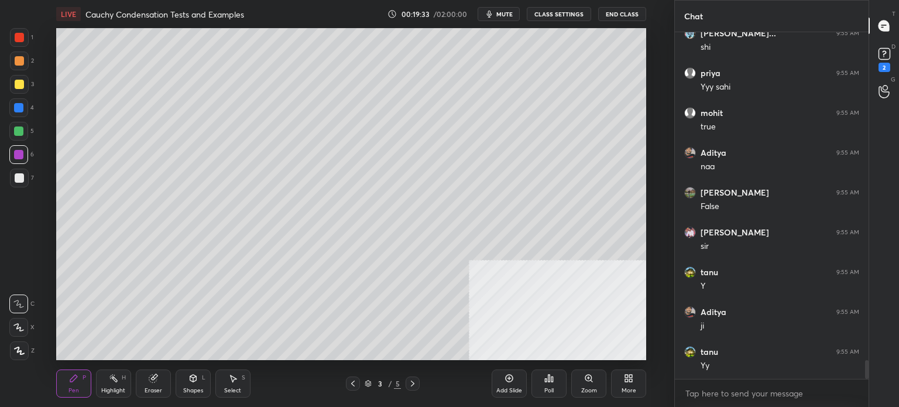
click at [22, 185] on div at bounding box center [19, 178] width 19 height 19
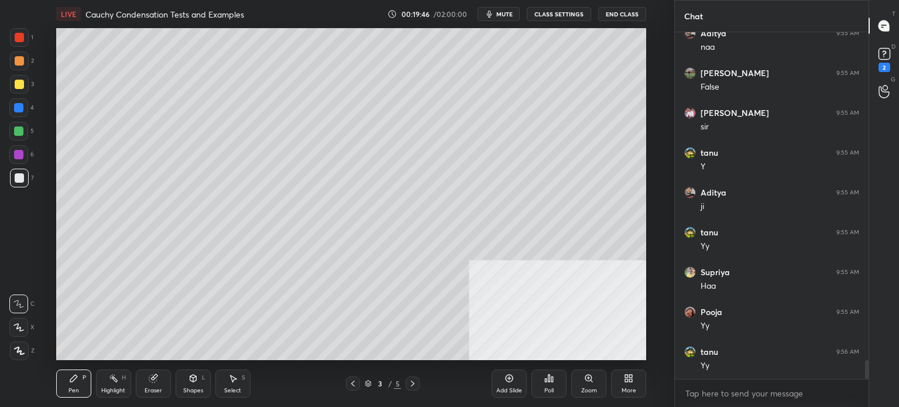
click at [20, 111] on div at bounding box center [18, 107] width 9 height 9
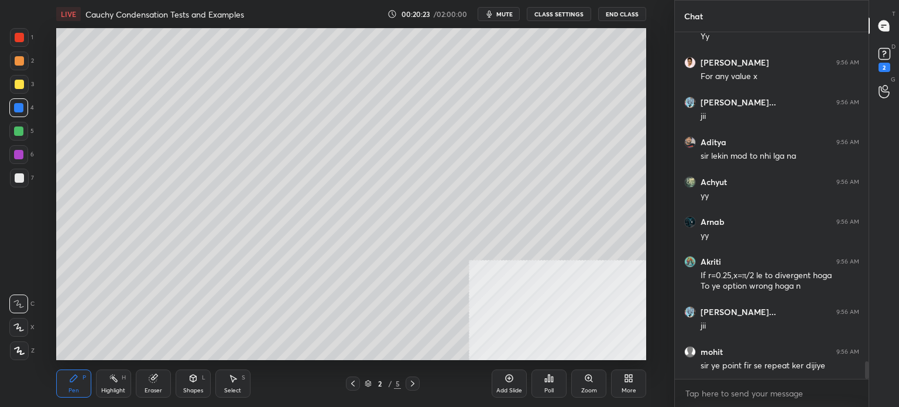
scroll to position [6508, 0]
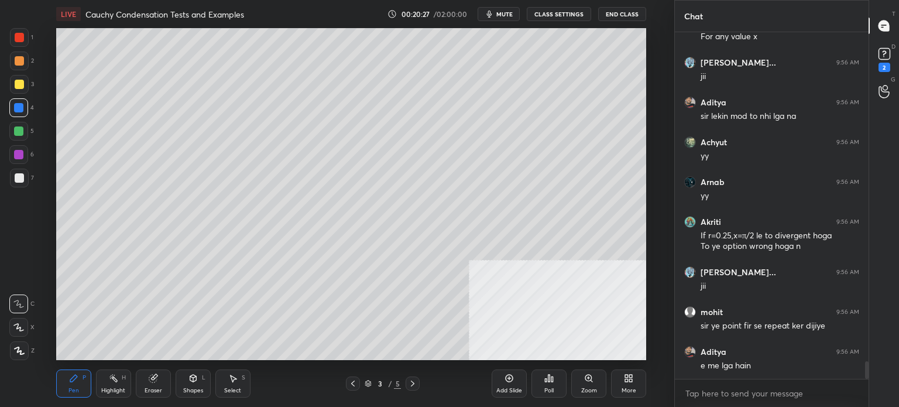
drag, startPoint x: 26, startPoint y: 190, endPoint x: 22, endPoint y: 184, distance: 6.7
click at [25, 187] on div "7" at bounding box center [22, 180] width 24 height 23
click at [21, 180] on div at bounding box center [19, 177] width 9 height 9
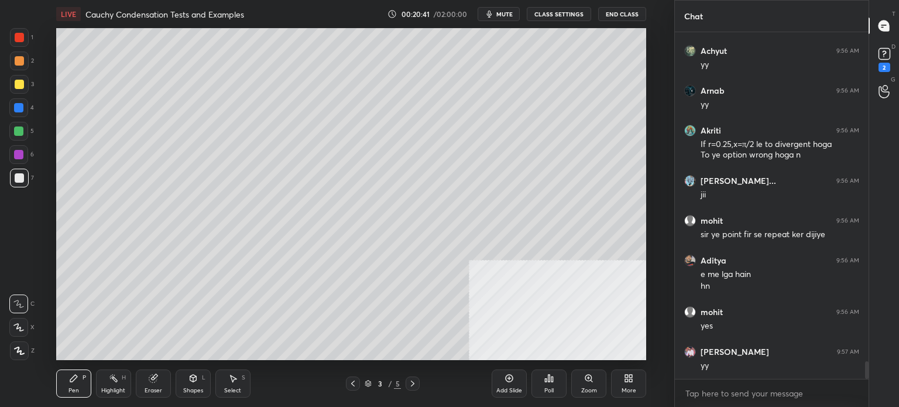
scroll to position [6639, 0]
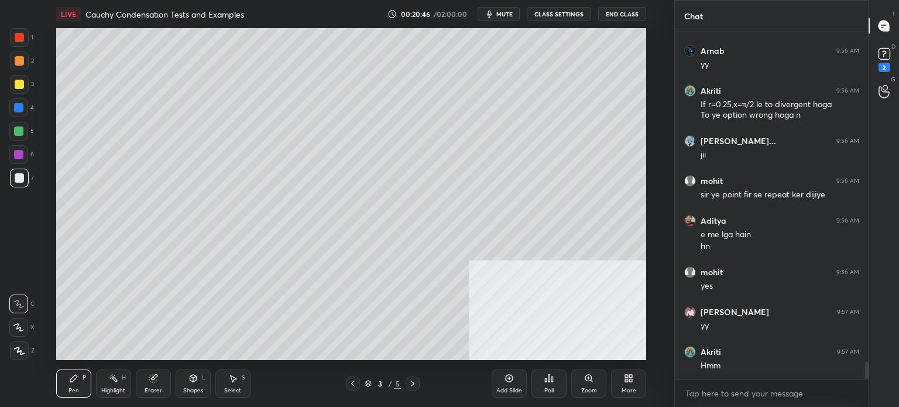
drag, startPoint x: 16, startPoint y: 41, endPoint x: 12, endPoint y: 48, distance: 8.4
click at [14, 46] on div at bounding box center [19, 37] width 19 height 19
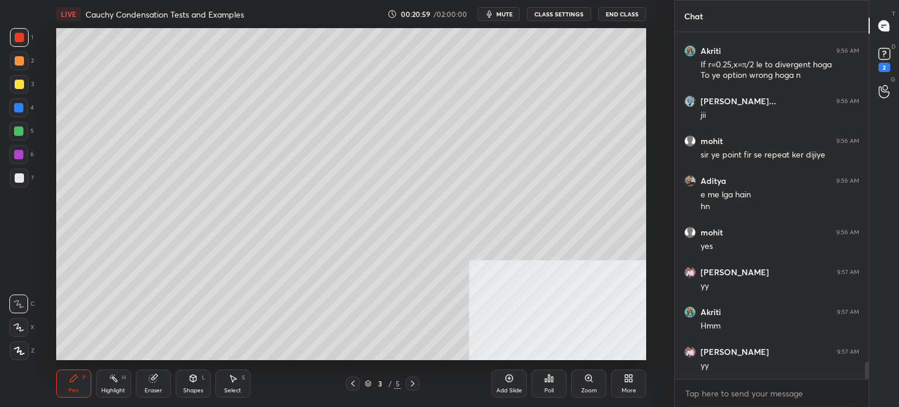
scroll to position [6718, 0]
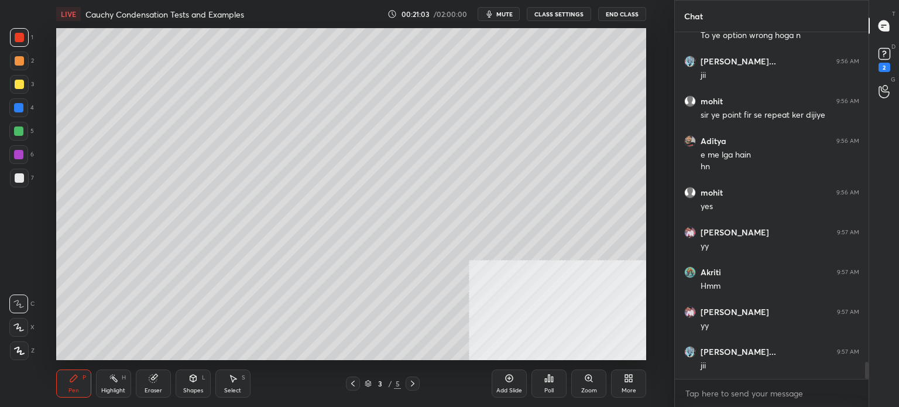
click at [28, 83] on div "3" at bounding box center [22, 84] width 24 height 19
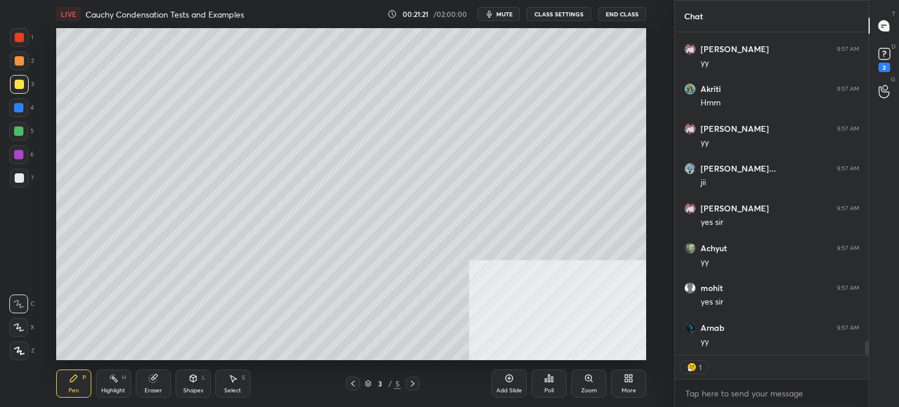
scroll to position [6941, 0]
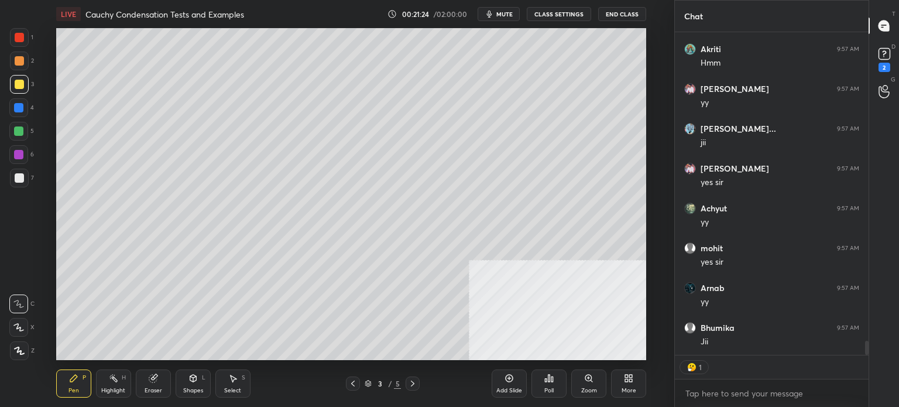
type textarea "x"
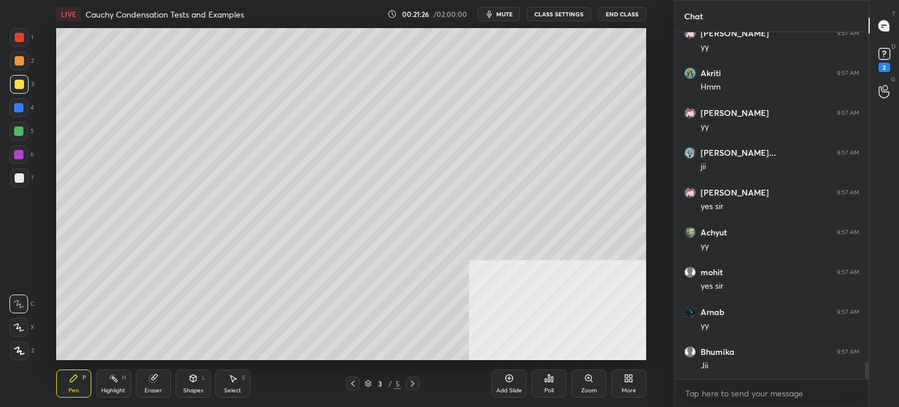
scroll to position [6957, 0]
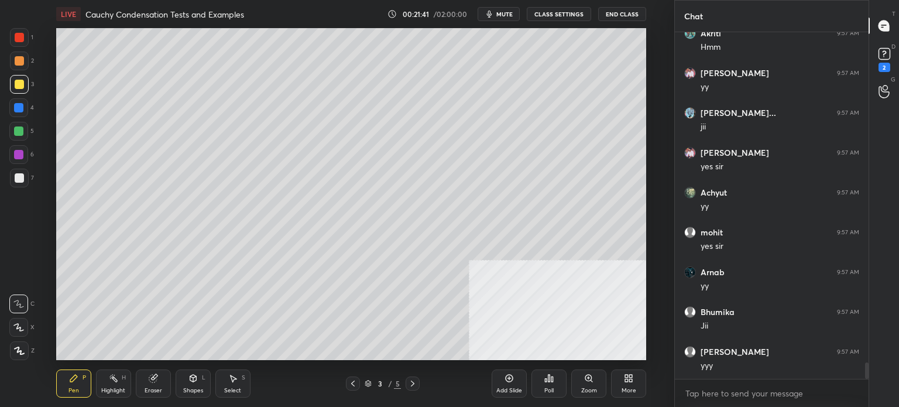
drag, startPoint x: 16, startPoint y: 37, endPoint x: 22, endPoint y: 39, distance: 6.1
click at [17, 40] on div at bounding box center [19, 37] width 9 height 9
click at [22, 181] on div at bounding box center [19, 177] width 9 height 9
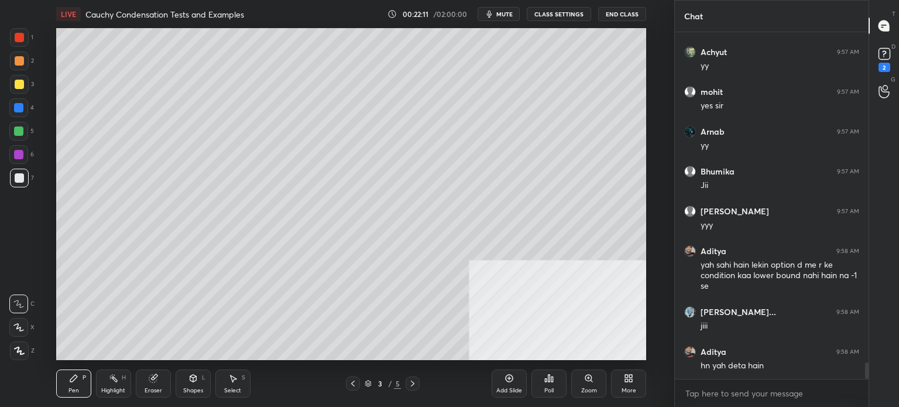
scroll to position [7137, 0]
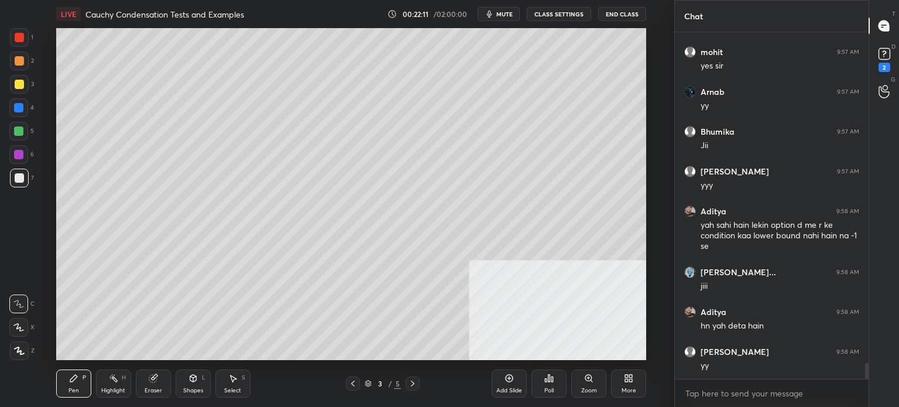
click at [15, 114] on div at bounding box center [18, 107] width 19 height 19
click at [20, 91] on div at bounding box center [19, 84] width 19 height 19
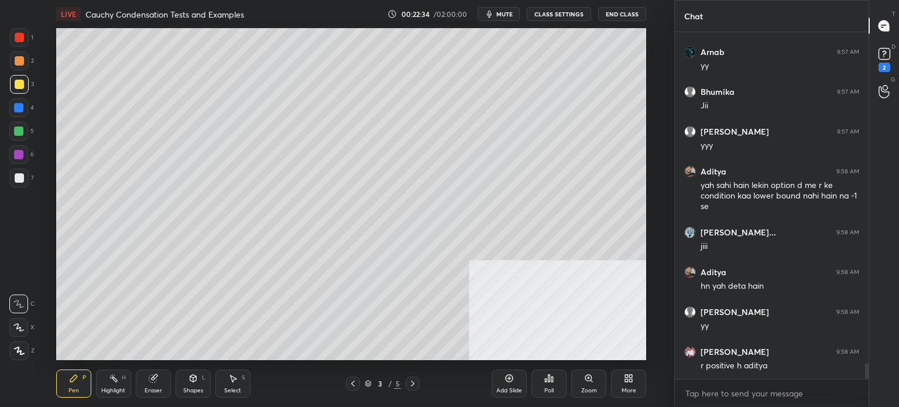
scroll to position [7217, 0]
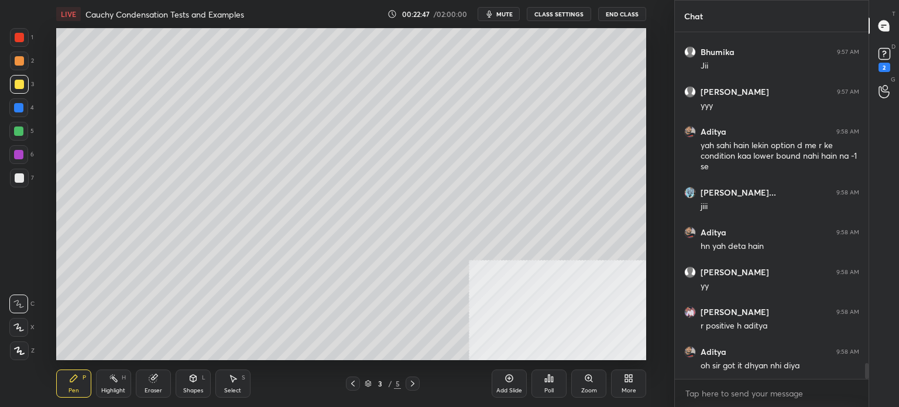
click at [24, 159] on div at bounding box center [18, 154] width 19 height 19
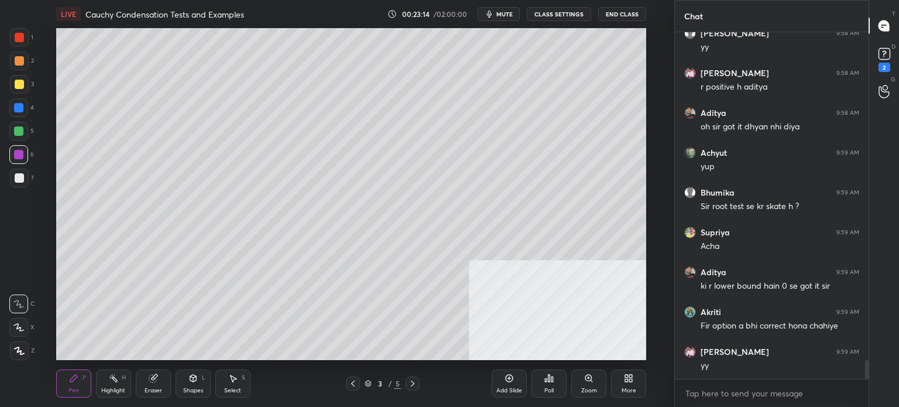
scroll to position [6073, 0]
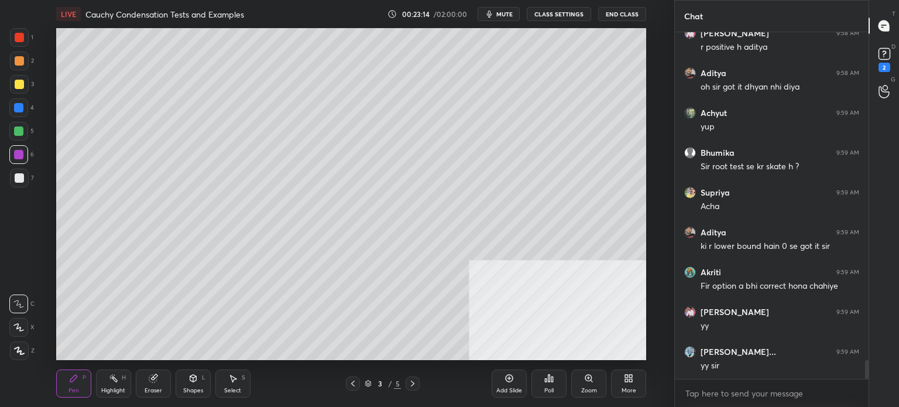
click at [355, 388] on div at bounding box center [353, 383] width 14 height 14
click at [23, 115] on div at bounding box center [18, 107] width 19 height 19
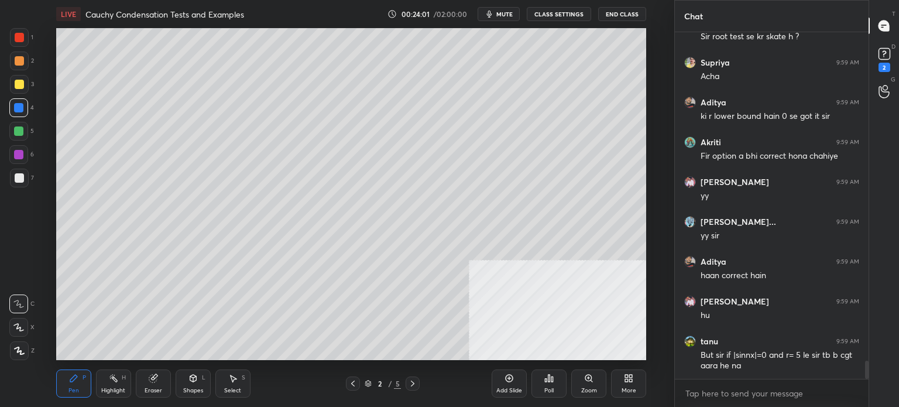
scroll to position [6243, 0]
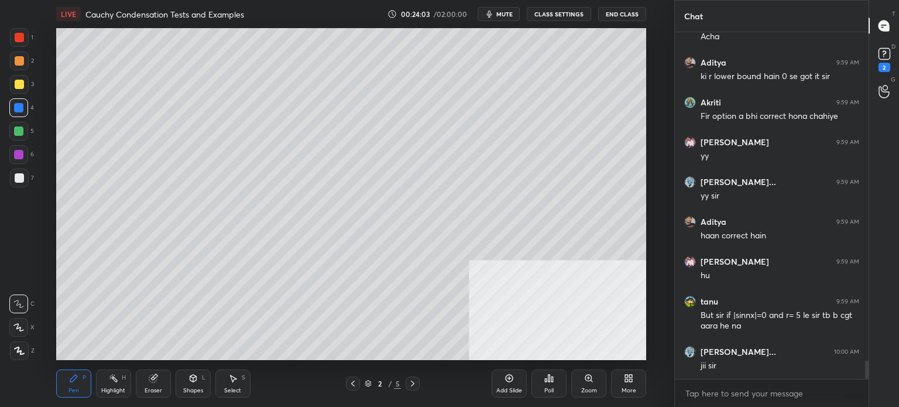
click at [155, 383] on div "Eraser" at bounding box center [153, 383] width 35 height 28
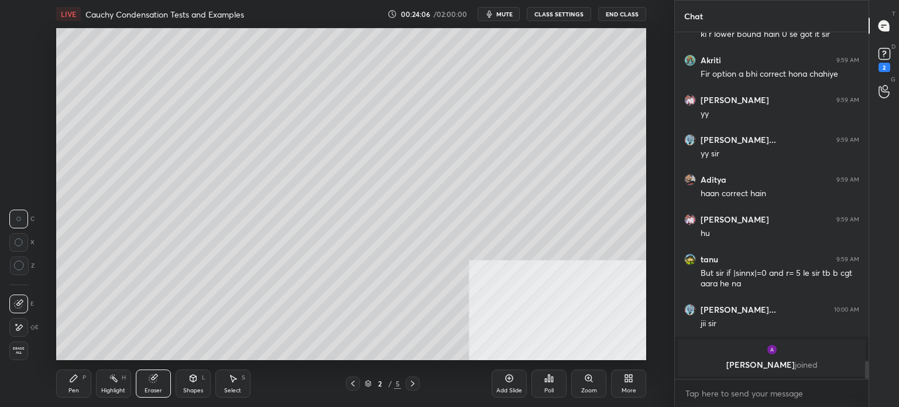
drag, startPoint x: 75, startPoint y: 379, endPoint x: 73, endPoint y: 385, distance: 6.3
click at [73, 381] on icon at bounding box center [73, 377] width 9 height 9
click at [16, 85] on div at bounding box center [19, 84] width 9 height 9
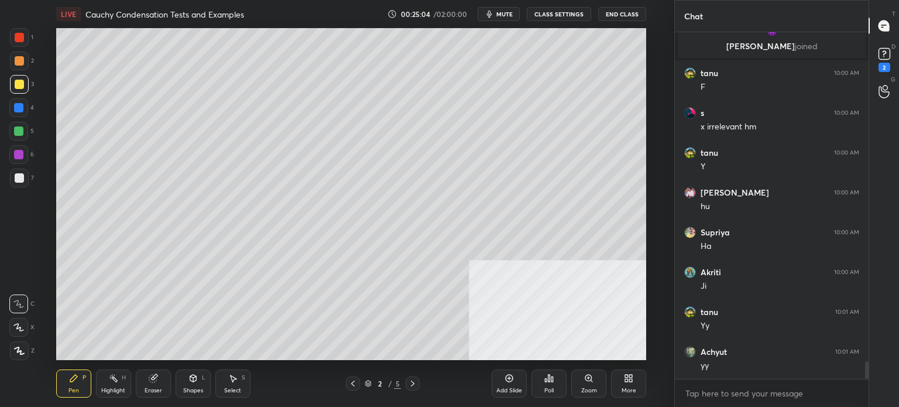
scroll to position [6538, 0]
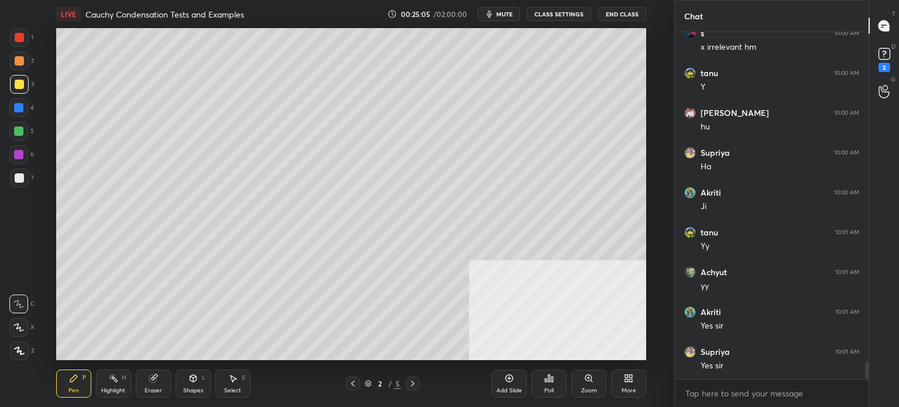
click at [164, 380] on div "Eraser" at bounding box center [153, 383] width 35 height 28
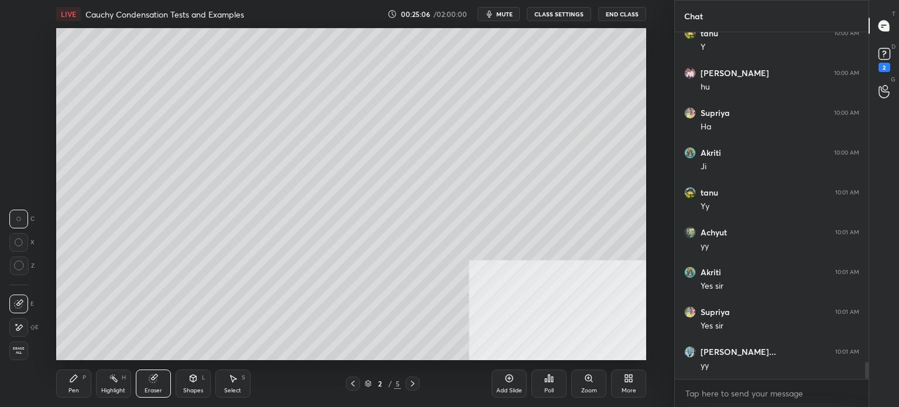
click at [15, 326] on icon at bounding box center [18, 328] width 9 height 10
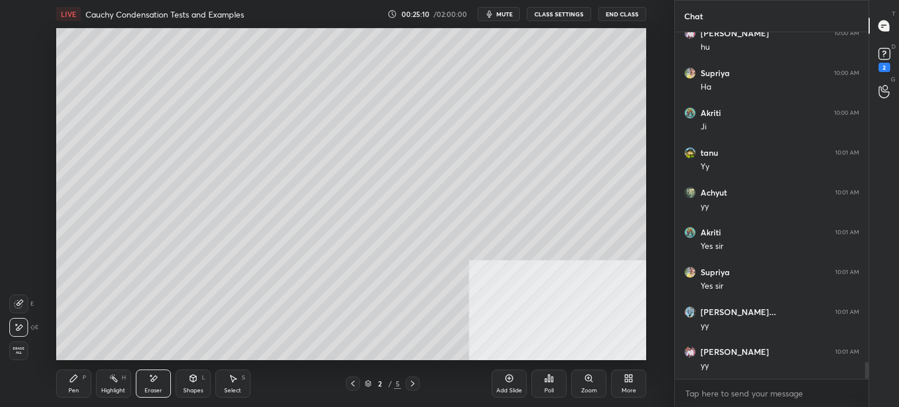
scroll to position [6697, 0]
drag, startPoint x: 73, startPoint y: 381, endPoint x: 77, endPoint y: 388, distance: 8.1
click at [73, 382] on icon at bounding box center [73, 377] width 9 height 9
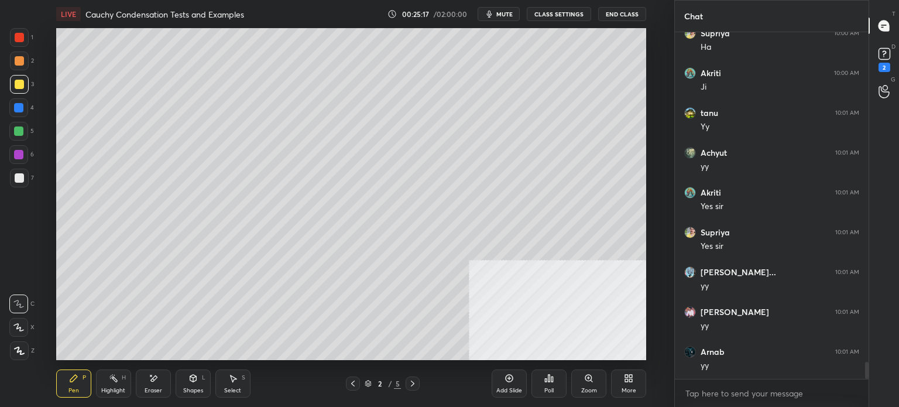
click at [148, 400] on div "Pen P Highlight H Eraser Shapes L Select S 2 / 5 Add Slide Poll Zoom More" at bounding box center [351, 383] width 590 height 47
click at [154, 392] on div "Eraser" at bounding box center [154, 390] width 18 height 6
click at [80, 388] on div "Pen P" at bounding box center [73, 383] width 35 height 28
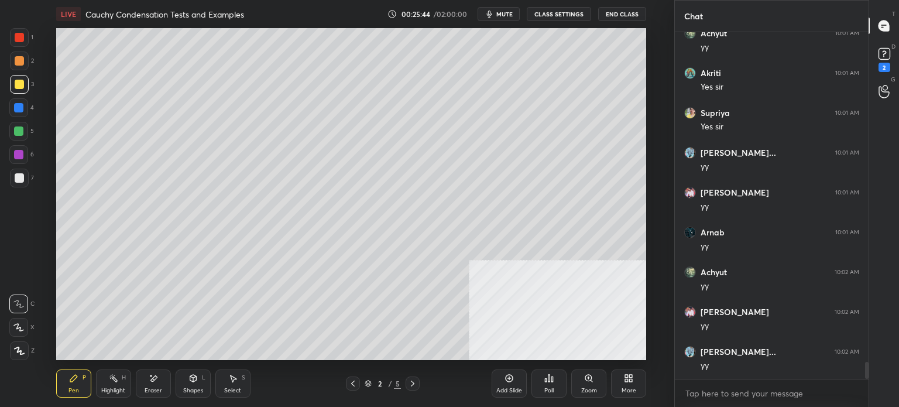
scroll to position [6856, 0]
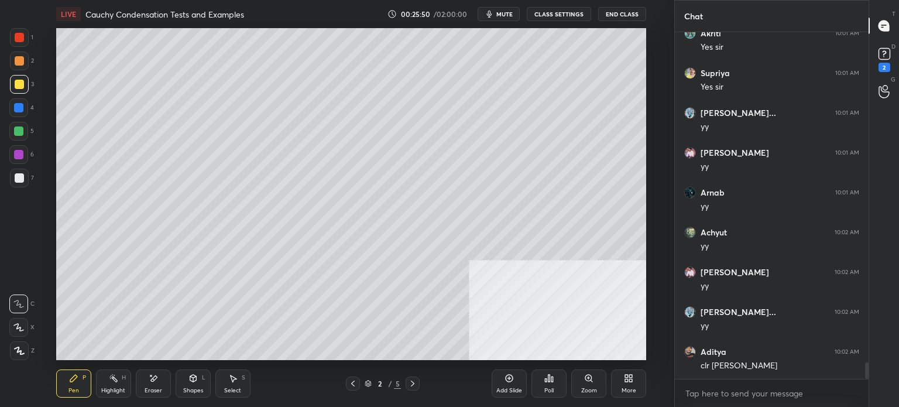
click at [414, 385] on icon at bounding box center [412, 383] width 9 height 9
click at [414, 386] on icon at bounding box center [412, 383] width 9 height 9
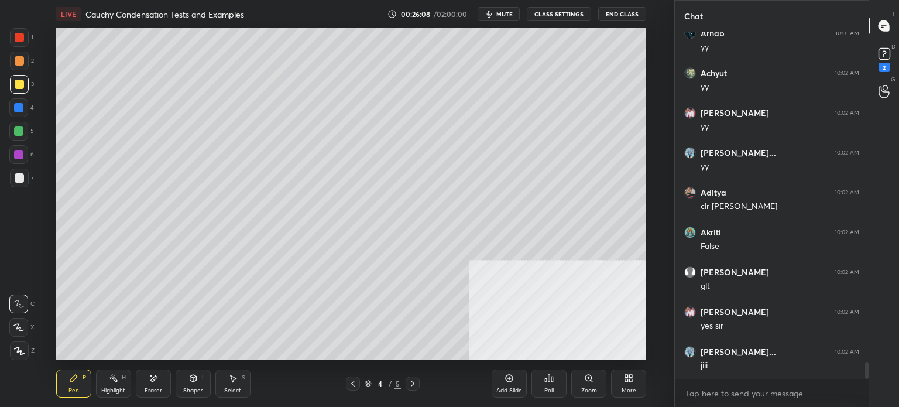
scroll to position [7056, 0]
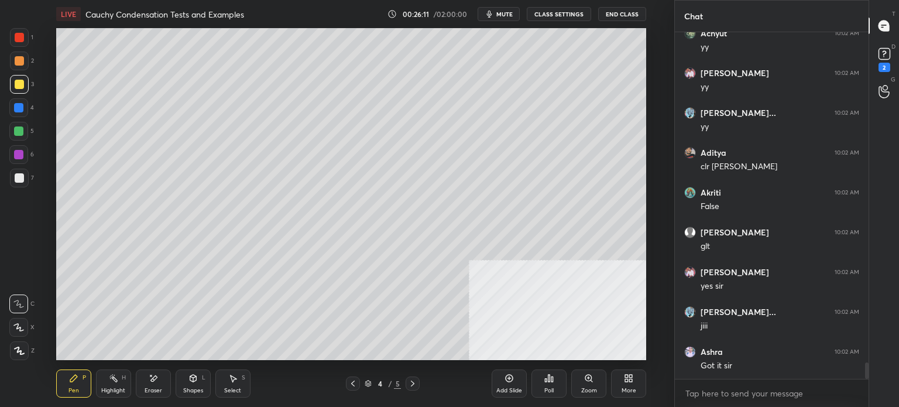
click at [358, 385] on div at bounding box center [353, 383] width 14 height 14
click at [357, 386] on icon at bounding box center [352, 383] width 9 height 9
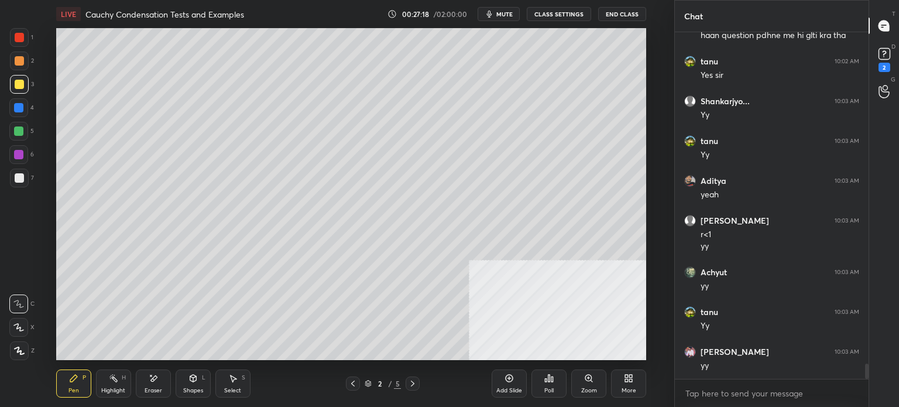
scroll to position [7636, 0]
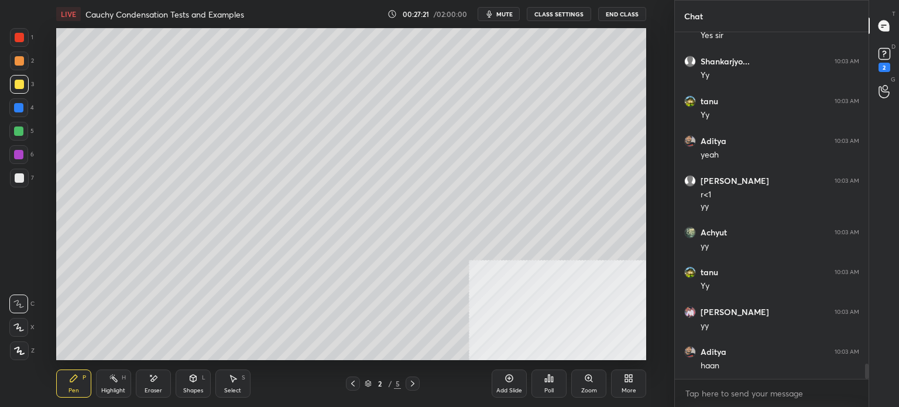
click at [85, 187] on div "Setting up your live class Poll for secs No correct answer Start poll" at bounding box center [350, 194] width 627 height 332
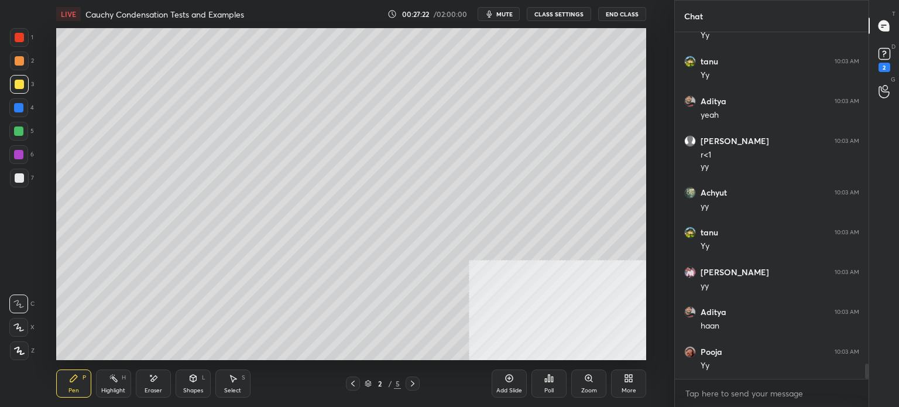
click at [78, 195] on div "Setting up your live class Poll for secs No correct answer Start poll" at bounding box center [350, 194] width 627 height 332
click at [553, 11] on button "CLASS SETTINGS" at bounding box center [559, 14] width 64 height 14
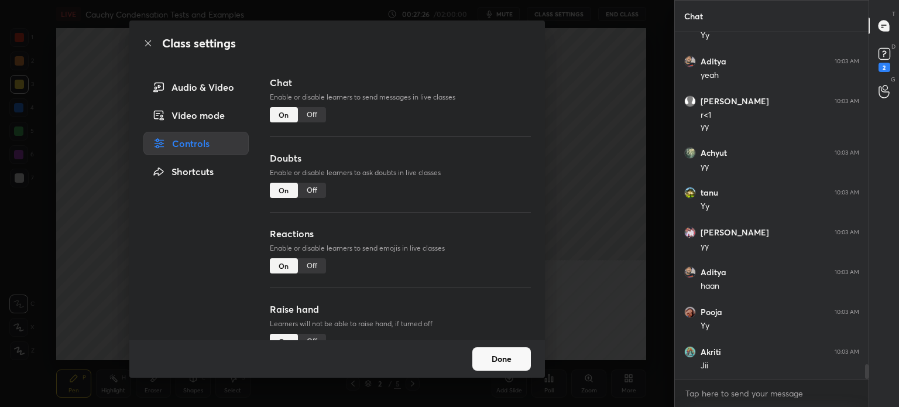
click at [314, 121] on div "Off" at bounding box center [312, 114] width 28 height 15
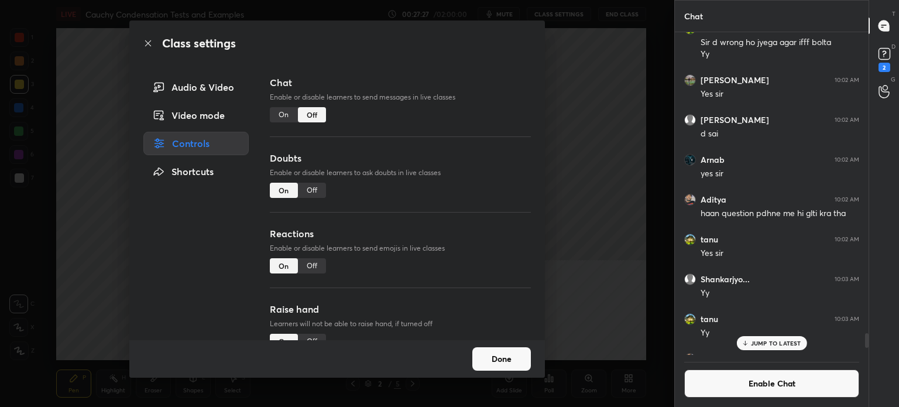
click at [29, 244] on div "Class settings Audio & Video Video mode Controls Shortcuts Chat Enable or disab…" at bounding box center [337, 203] width 674 height 407
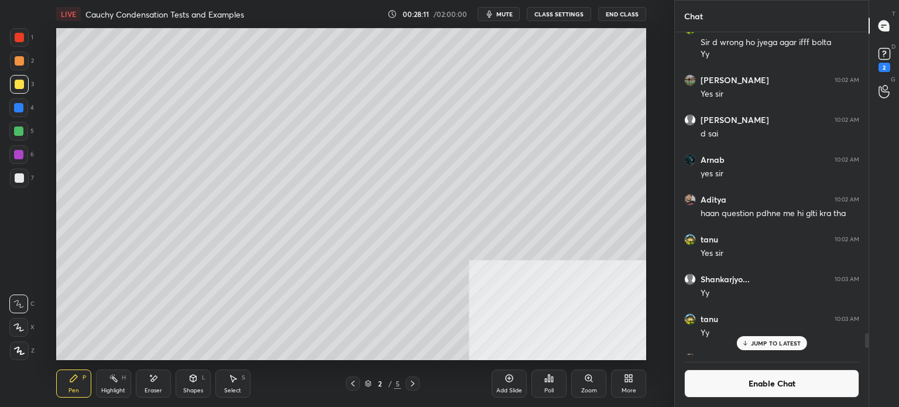
click at [554, 378] on div "Poll" at bounding box center [548, 383] width 35 height 28
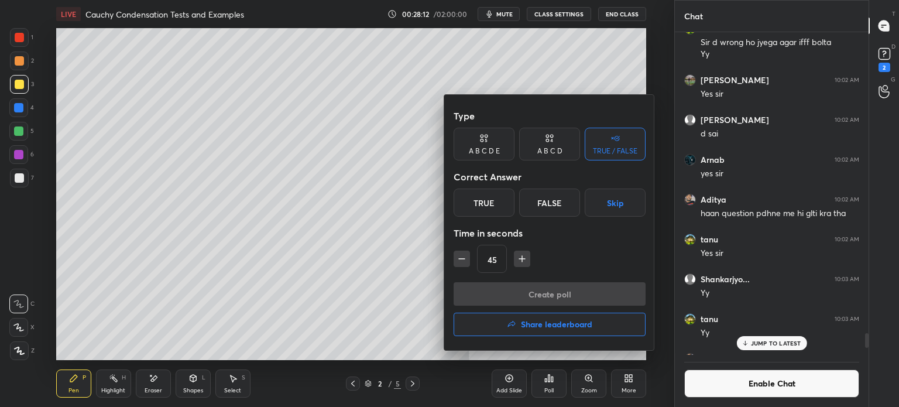
click at [473, 203] on div "True" at bounding box center [484, 202] width 61 height 28
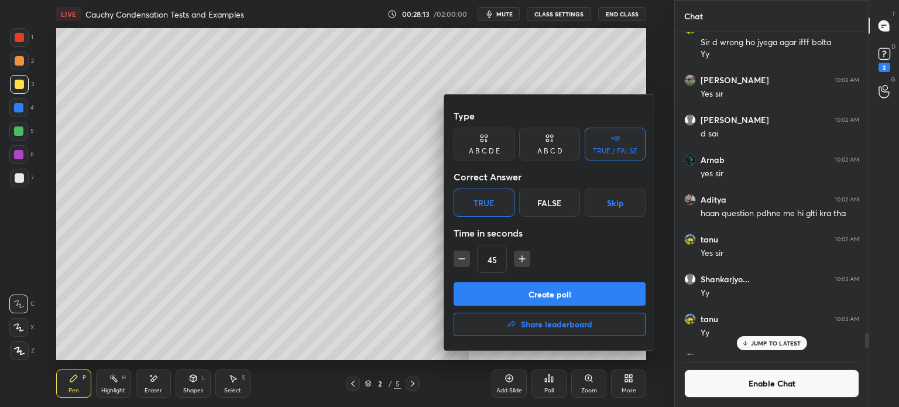
click at [505, 290] on button "Create poll" at bounding box center [550, 293] width 192 height 23
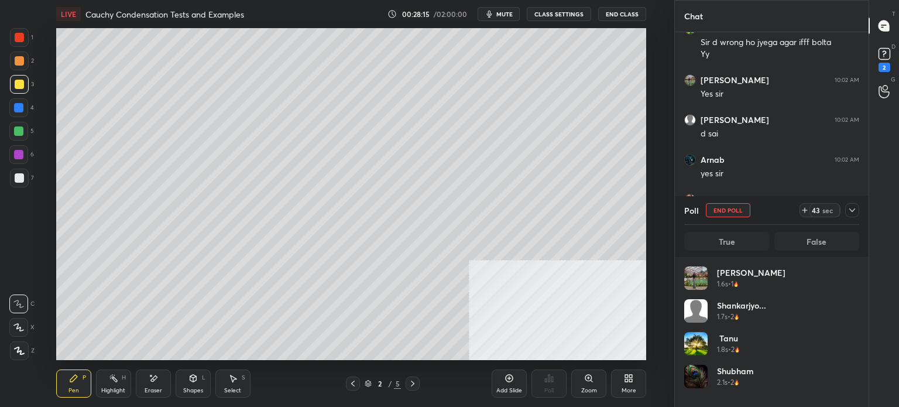
scroll to position [137, 172]
click at [16, 154] on div at bounding box center [18, 154] width 19 height 19
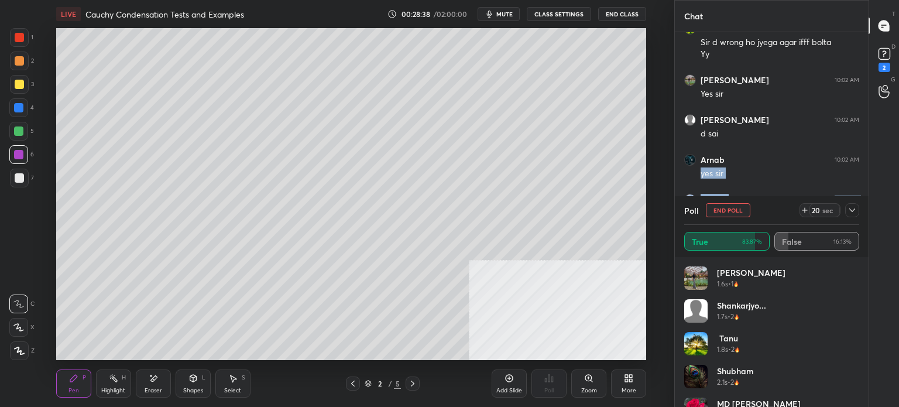
drag, startPoint x: 801, startPoint y: 186, endPoint x: 738, endPoint y: 215, distance: 70.0
click at [746, 212] on div "Chat [PERSON_NAME] 10:01 AM yy [PERSON_NAME] 10:02 AM [PERSON_NAME] 10:02 AM yy…" at bounding box center [771, 203] width 194 height 407
drag, startPoint x: 739, startPoint y: 211, endPoint x: 732, endPoint y: 210, distance: 7.1
click at [739, 211] on button "End Poll" at bounding box center [728, 210] width 44 height 14
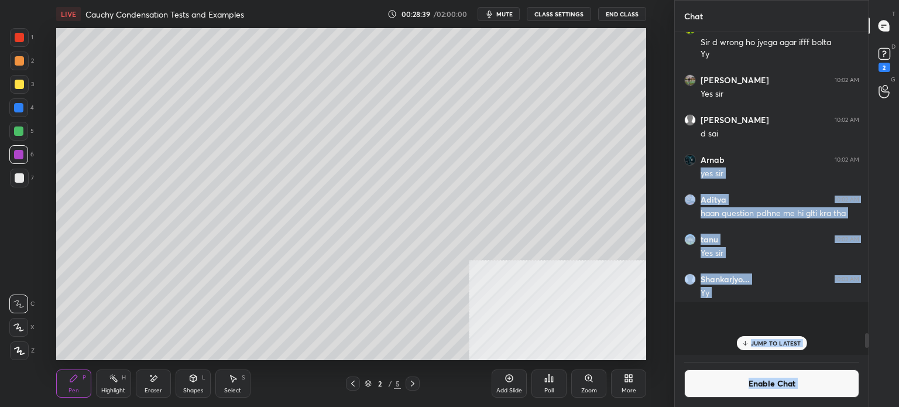
scroll to position [241, 190]
click at [807, 379] on button "Enable Chat" at bounding box center [771, 383] width 175 height 28
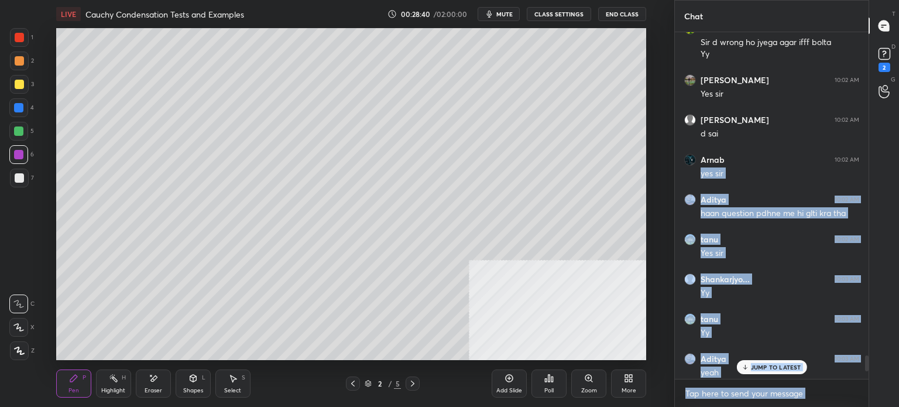
click at [793, 368] on p "JUMP TO LATEST" at bounding box center [776, 366] width 50 height 7
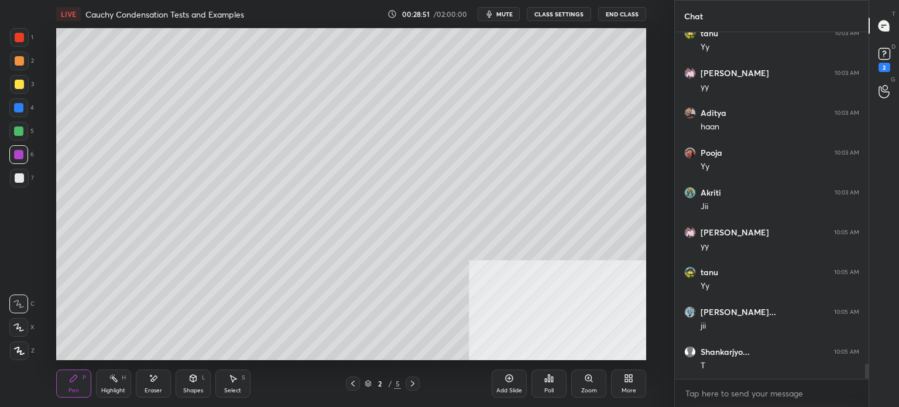
click at [18, 138] on div at bounding box center [18, 131] width 19 height 19
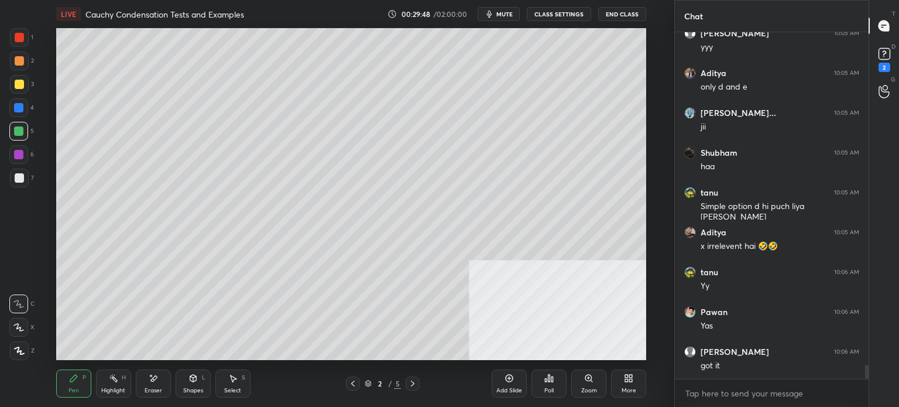
scroll to position [8151, 0]
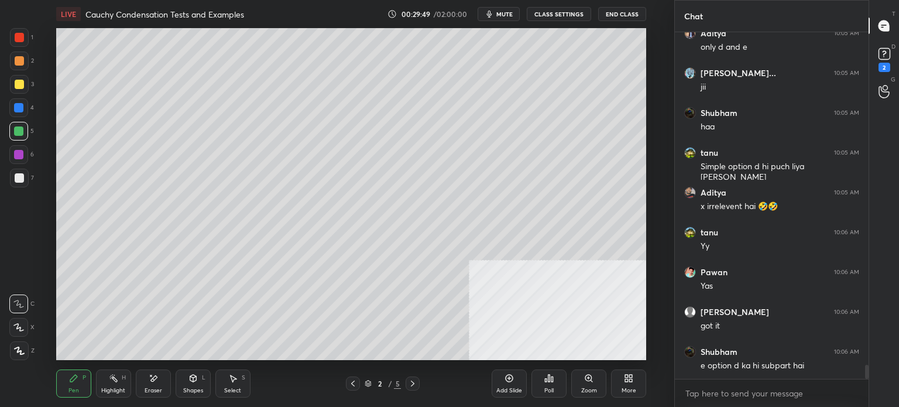
click at [22, 128] on div at bounding box center [18, 130] width 9 height 9
click at [19, 179] on div at bounding box center [19, 177] width 9 height 9
click at [16, 92] on div at bounding box center [19, 84] width 19 height 19
click at [83, 220] on div "Setting up your live class Poll for secs No correct answer Start poll" at bounding box center [350, 194] width 627 height 332
click at [91, 219] on div "Setting up your live class Poll for secs No correct answer Start poll" at bounding box center [350, 194] width 627 height 332
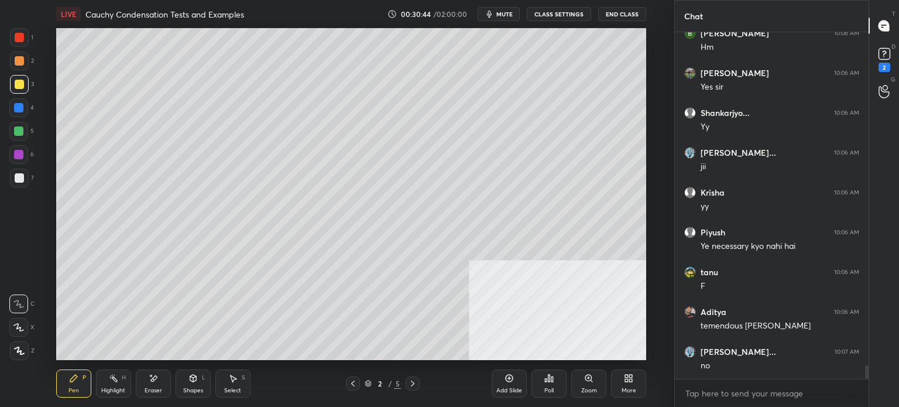
scroll to position [8748, 0]
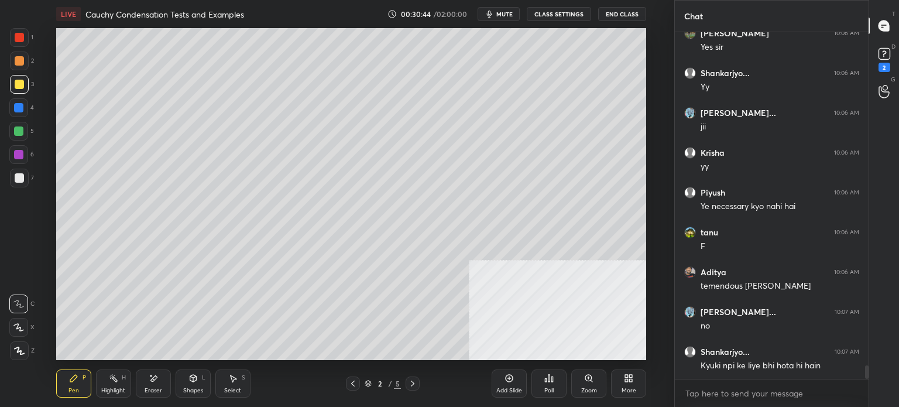
click at [546, 379] on icon at bounding box center [547, 380] width 2 height 3
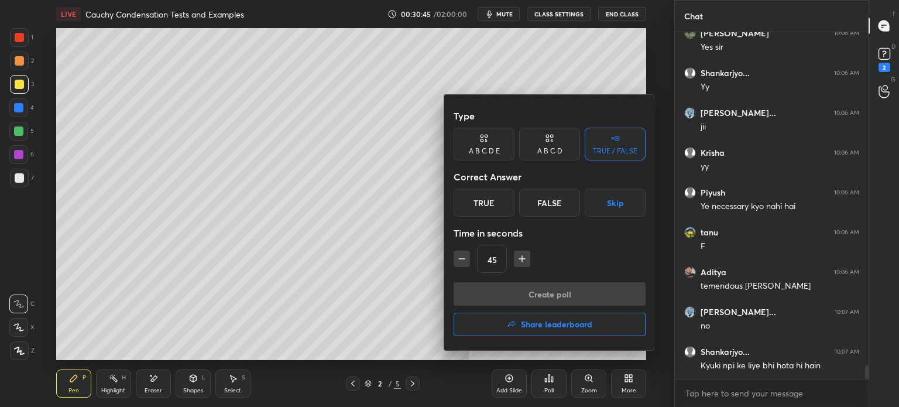
scroll to position [8788, 0]
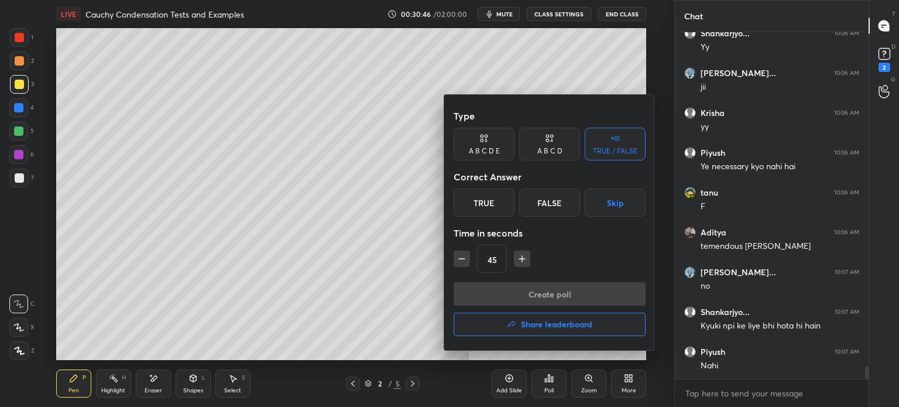
drag, startPoint x: 557, startPoint y: 204, endPoint x: 557, endPoint y: 216, distance: 12.3
click at [557, 206] on div "False" at bounding box center [549, 202] width 61 height 28
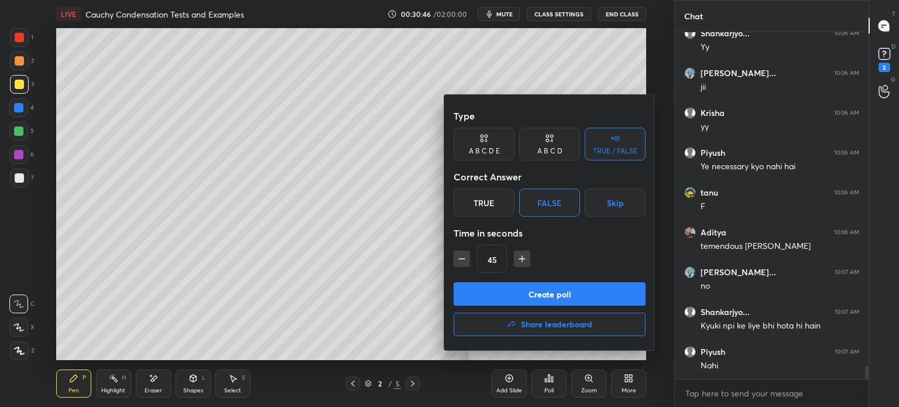
click at [556, 296] on button "Create poll" at bounding box center [550, 293] width 192 height 23
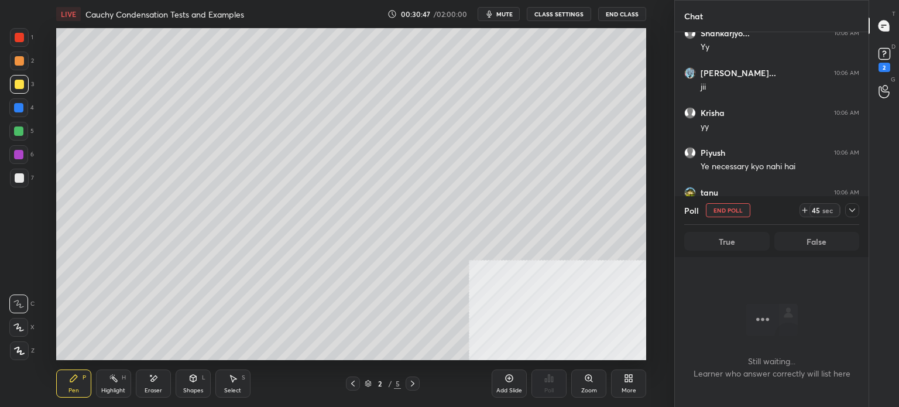
scroll to position [4, 4]
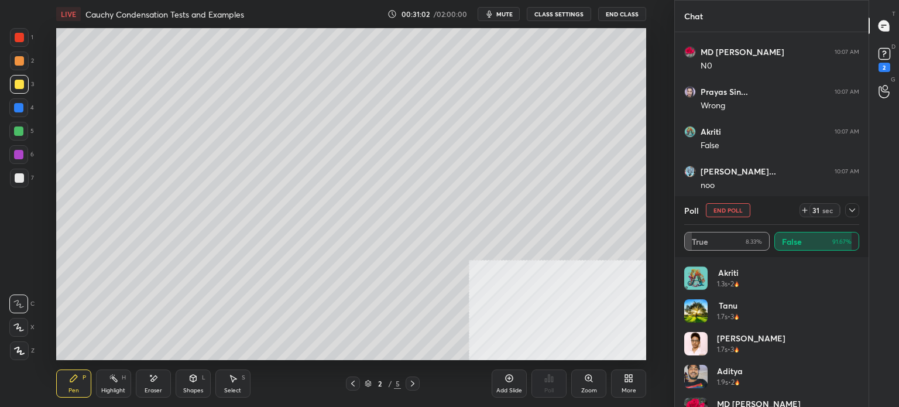
click at [743, 210] on button "End Poll" at bounding box center [728, 210] width 44 height 14
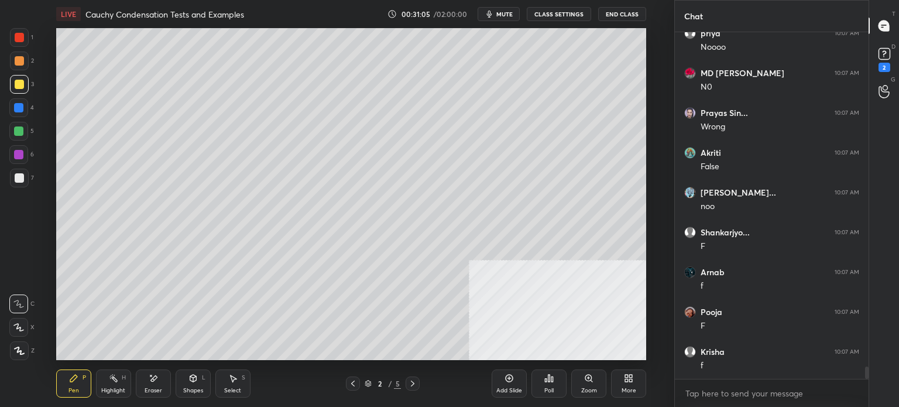
click at [15, 172] on div at bounding box center [19, 178] width 19 height 19
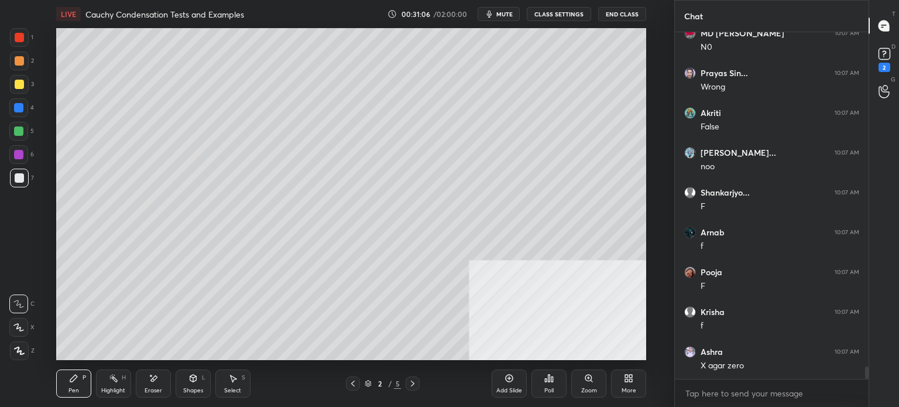
click at [22, 83] on div at bounding box center [19, 84] width 9 height 9
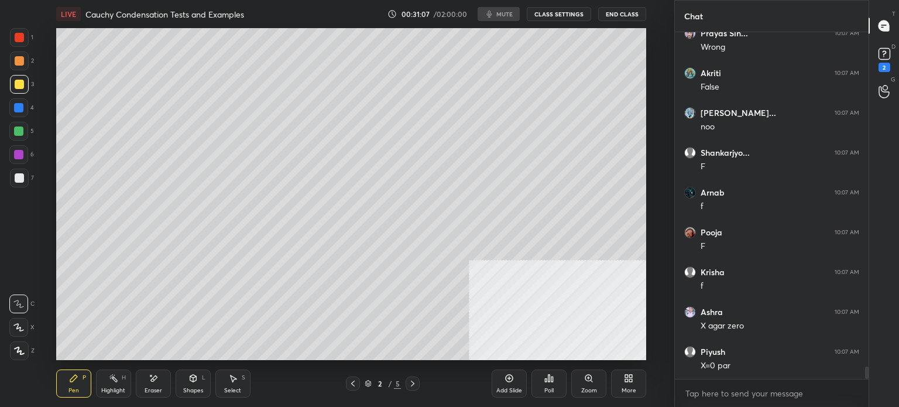
click at [79, 281] on div "Setting up your live class Poll for secs No correct answer Start poll" at bounding box center [350, 194] width 627 height 332
click at [49, 302] on div "Setting up your live class Poll for secs No correct answer Start poll" at bounding box center [350, 194] width 627 height 332
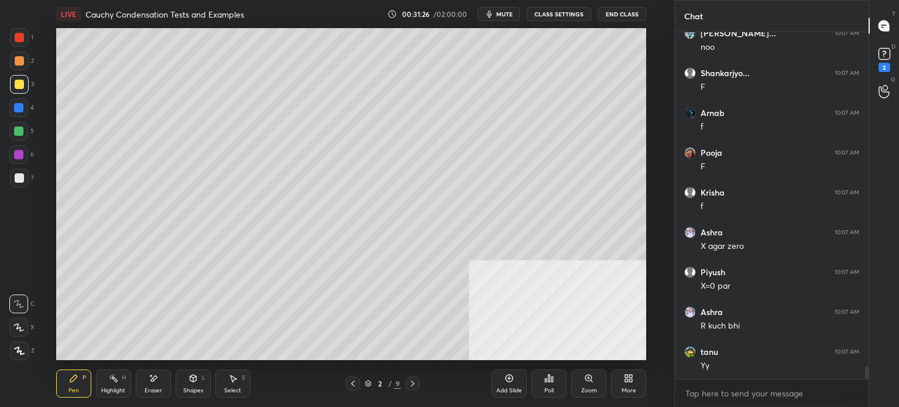
click at [415, 383] on icon at bounding box center [412, 383] width 9 height 9
click at [412, 386] on icon at bounding box center [412, 383] width 9 height 9
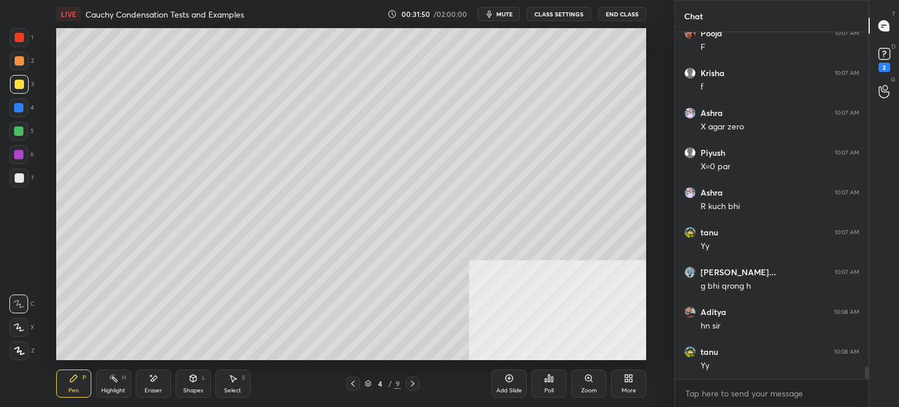
click at [22, 129] on div at bounding box center [18, 130] width 9 height 9
click at [18, 107] on div at bounding box center [18, 107] width 9 height 9
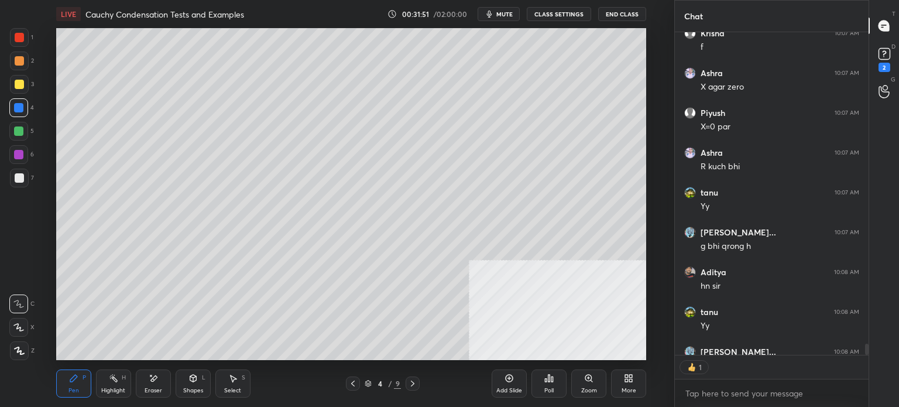
click at [19, 62] on div at bounding box center [19, 60] width 9 height 9
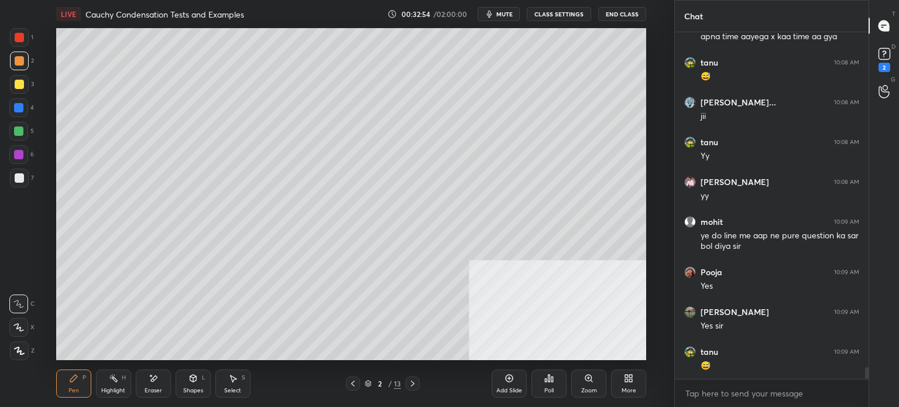
scroll to position [10084, 0]
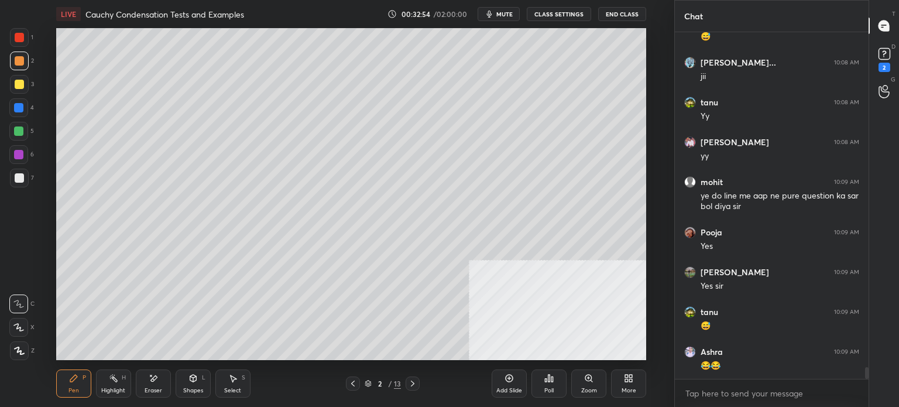
click at [548, 387] on div "Poll" at bounding box center [548, 390] width 9 height 6
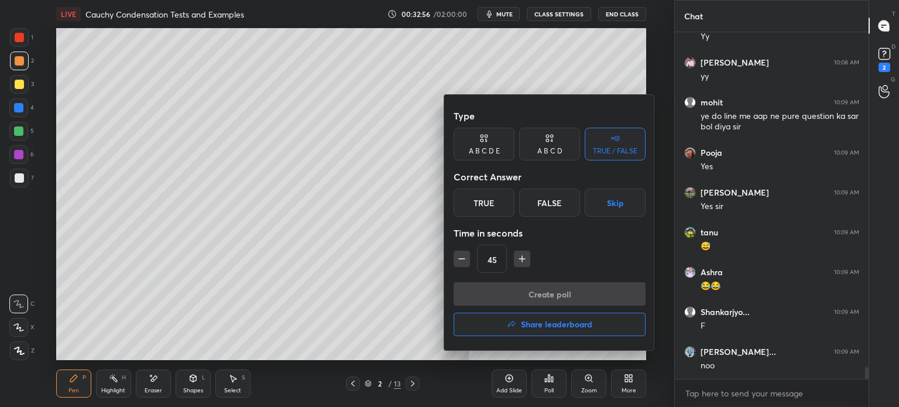
scroll to position [10243, 0]
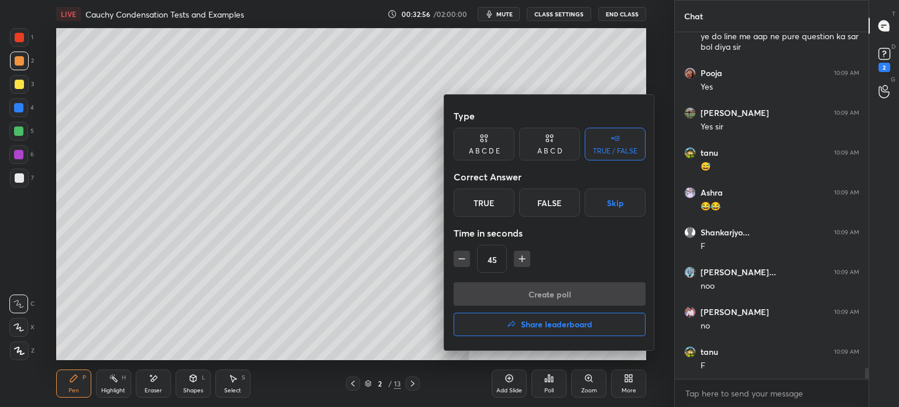
click at [470, 382] on div at bounding box center [449, 203] width 899 height 407
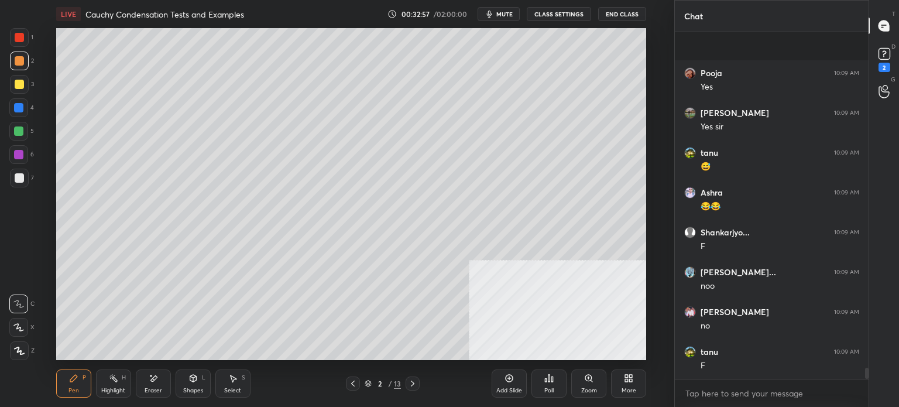
scroll to position [10323, 0]
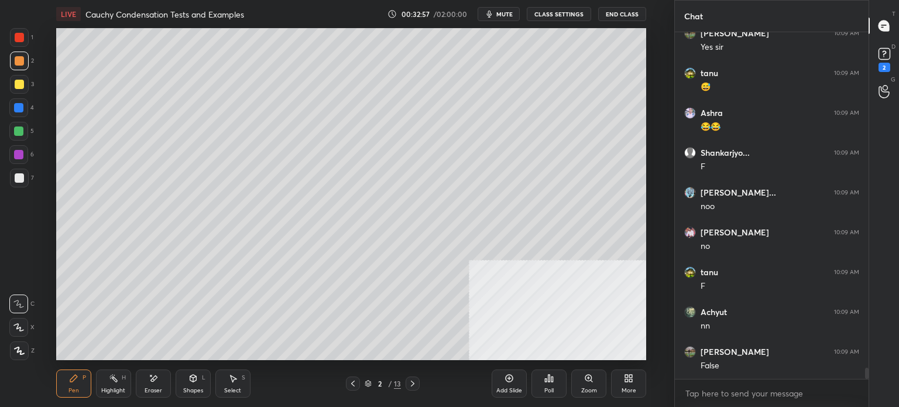
click at [19, 86] on div at bounding box center [19, 84] width 9 height 9
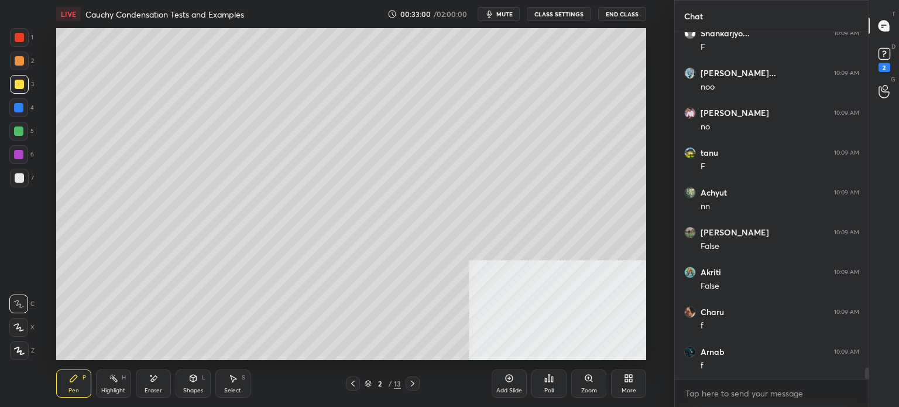
scroll to position [10482, 0]
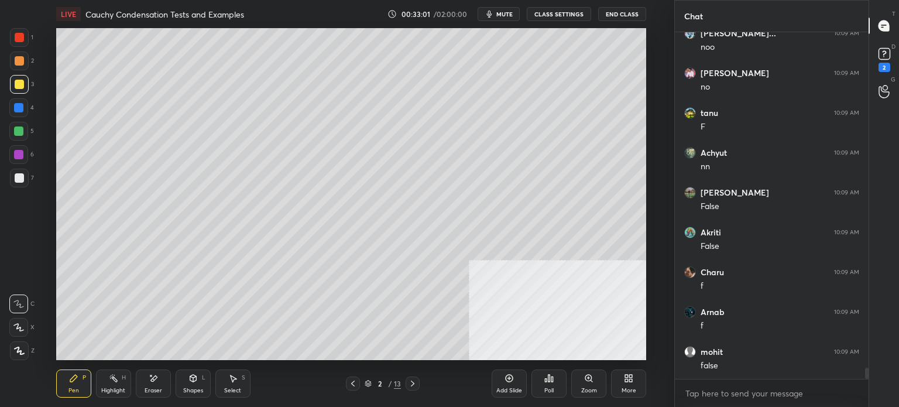
click at [54, 325] on div "Setting up your live class Poll for secs No correct answer Start poll" at bounding box center [350, 194] width 627 height 332
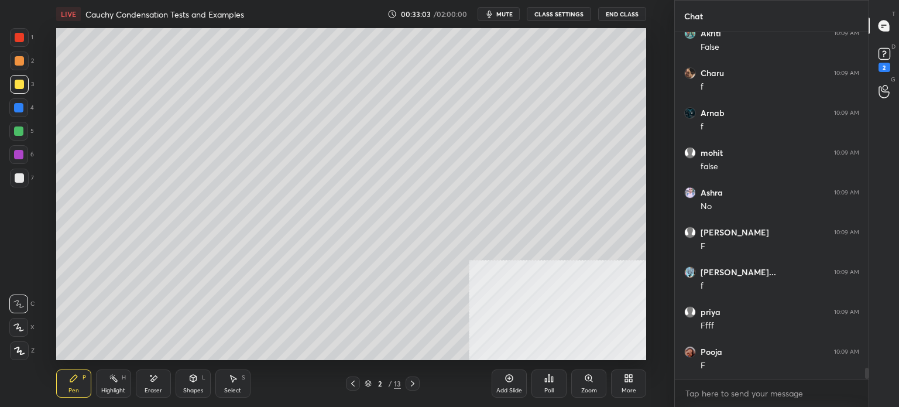
click at [77, 304] on div "Setting up your live class Poll for secs No correct answer Start poll" at bounding box center [350, 194] width 627 height 332
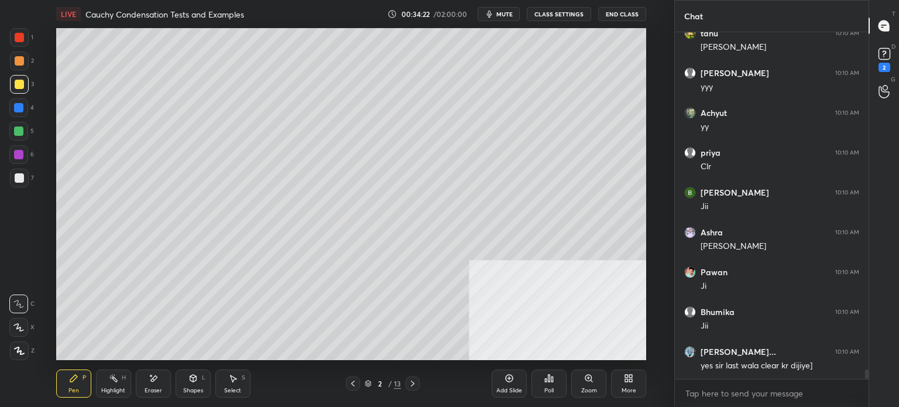
scroll to position [12236, 0]
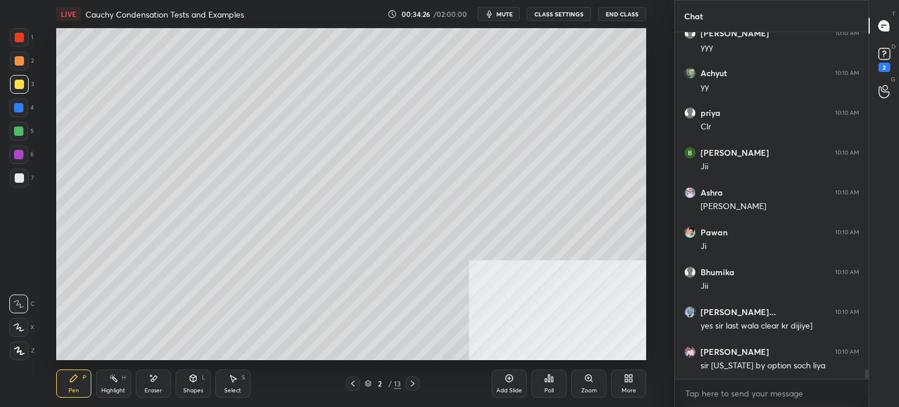
click at [508, 375] on icon at bounding box center [510, 379] width 8 height 8
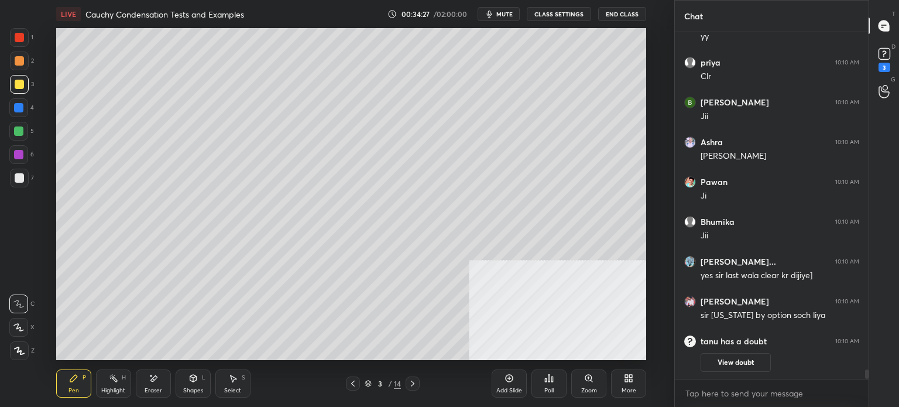
click at [16, 183] on div at bounding box center [19, 178] width 19 height 19
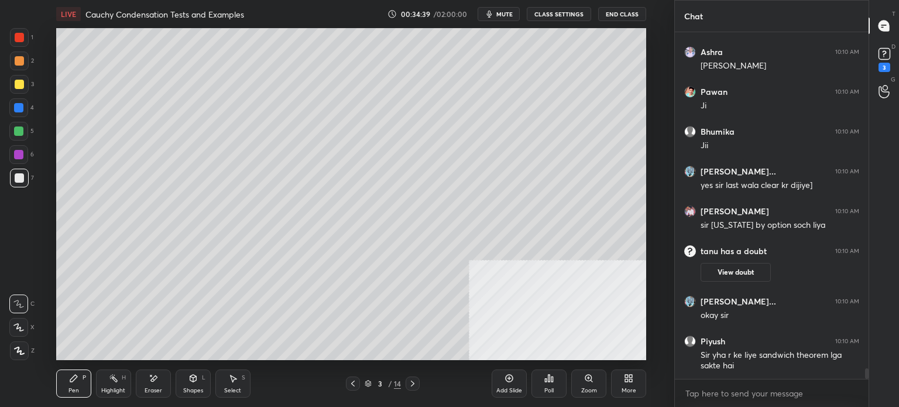
scroll to position [11043, 0]
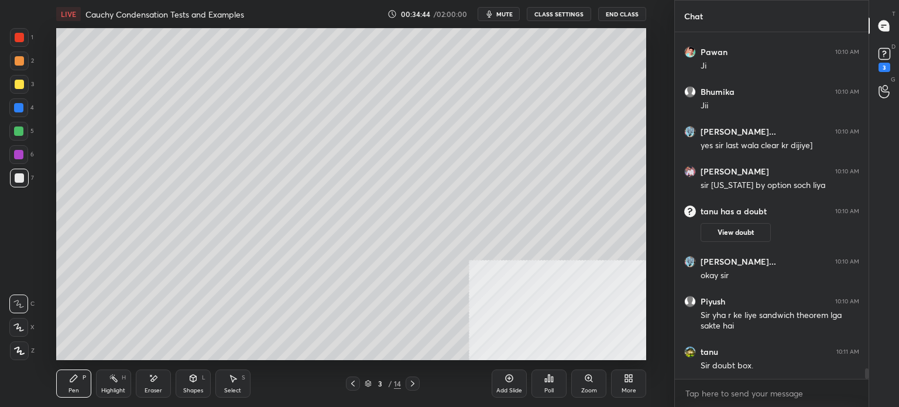
click at [351, 383] on icon at bounding box center [353, 383] width 4 height 6
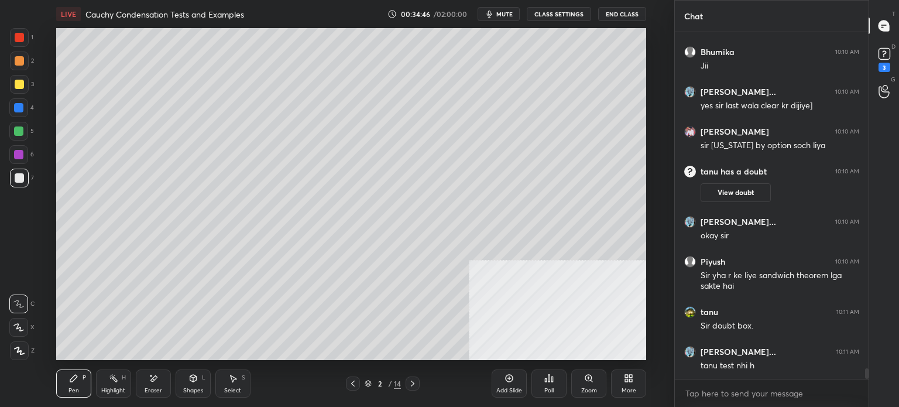
click at [16, 107] on div at bounding box center [18, 107] width 9 height 9
click at [414, 386] on icon at bounding box center [412, 383] width 9 height 9
drag, startPoint x: 19, startPoint y: 184, endPoint x: 23, endPoint y: 180, distance: 6.2
click at [21, 183] on div at bounding box center [19, 178] width 19 height 19
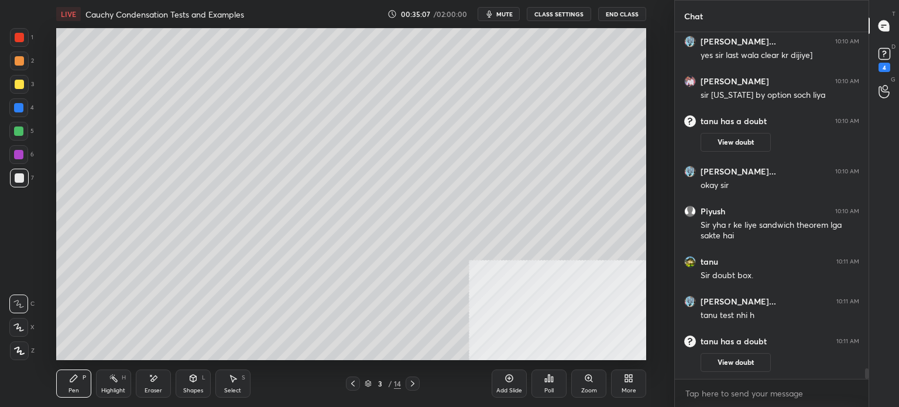
click at [16, 89] on div at bounding box center [19, 84] width 19 height 19
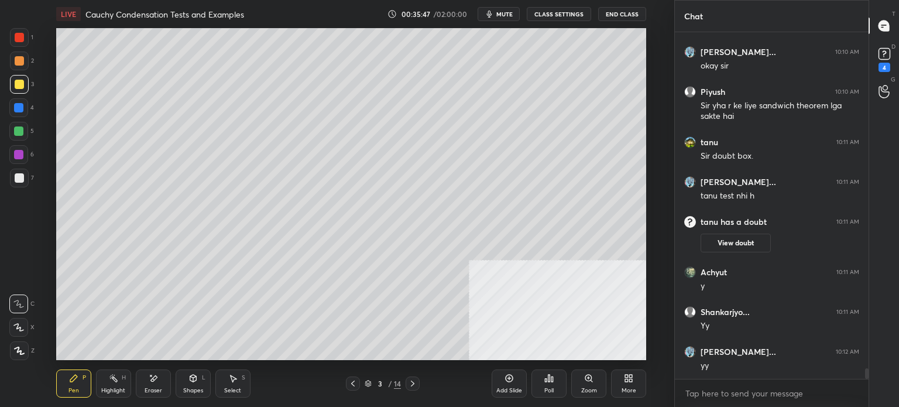
scroll to position [11229, 0]
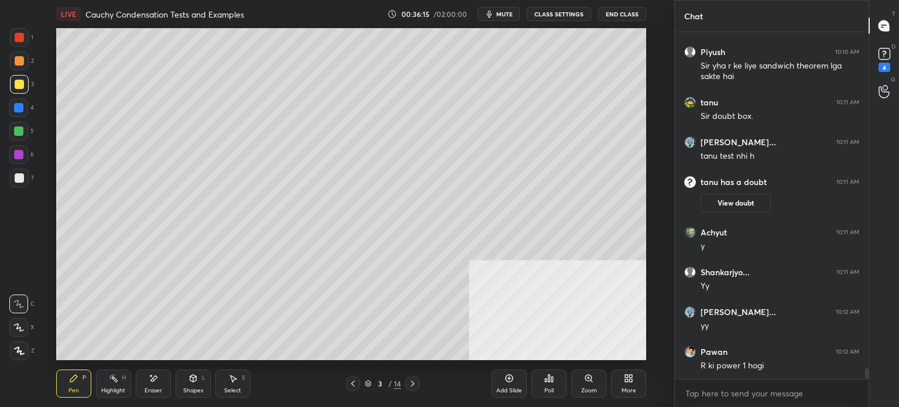
click at [26, 102] on div at bounding box center [18, 107] width 19 height 19
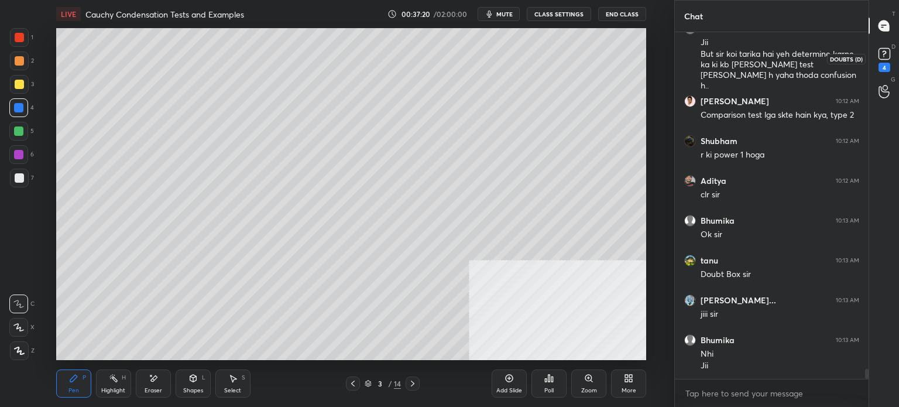
scroll to position [11632, 0]
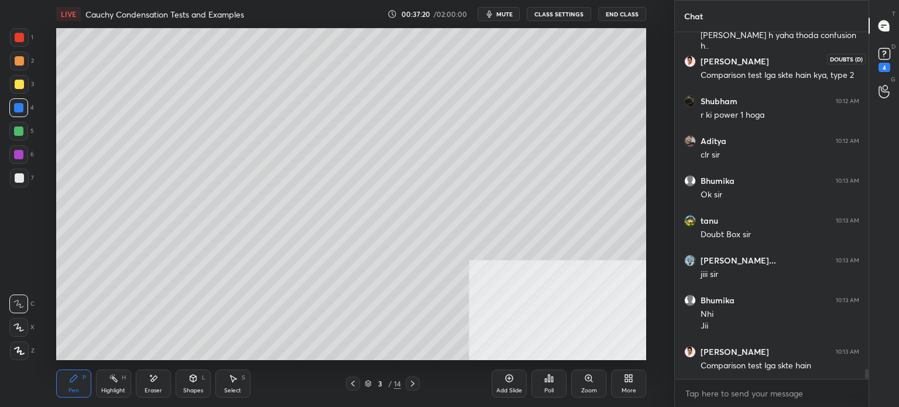
click at [883, 65] on div "4" at bounding box center [885, 67] width 12 height 9
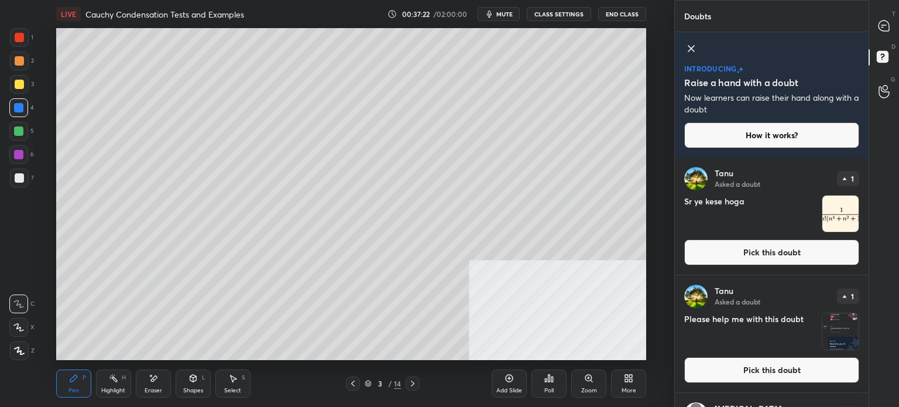
click at [797, 252] on button "Pick this doubt" at bounding box center [771, 252] width 175 height 26
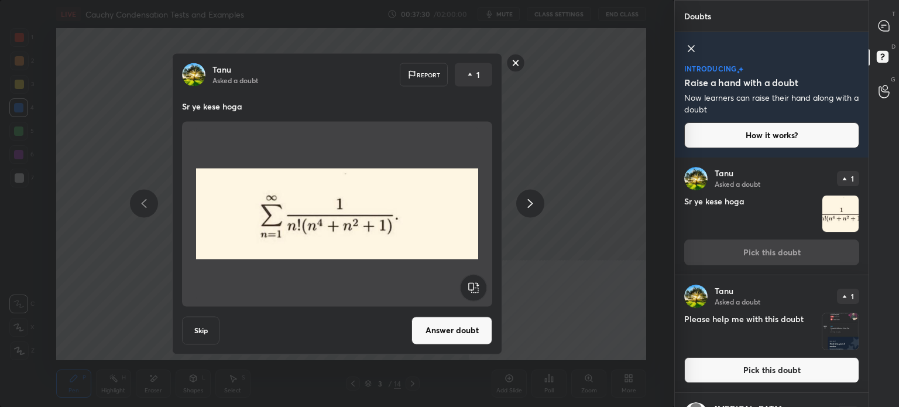
click at [516, 65] on rect at bounding box center [516, 63] width 18 height 18
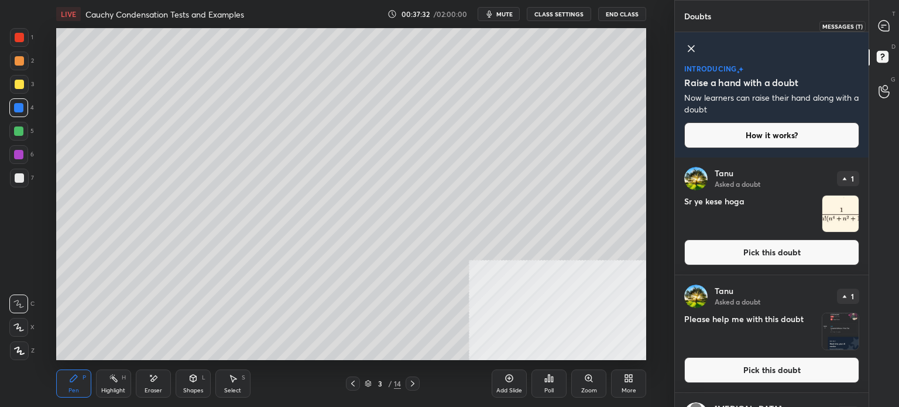
click at [881, 28] on icon at bounding box center [884, 25] width 11 height 11
type textarea "x"
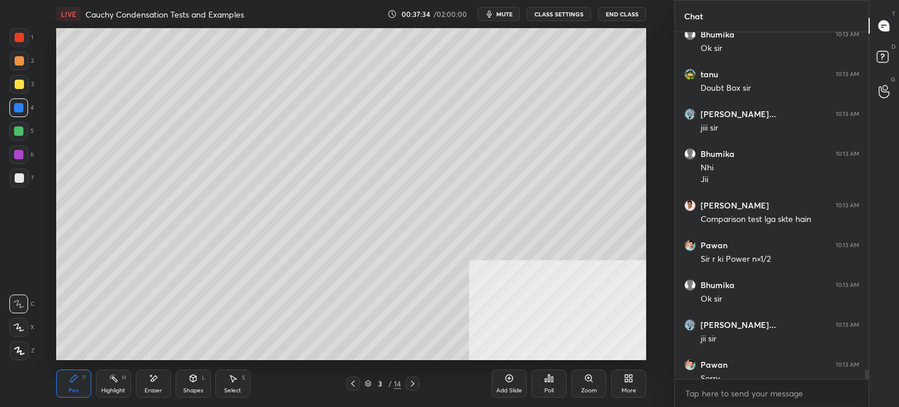
scroll to position [12124, 0]
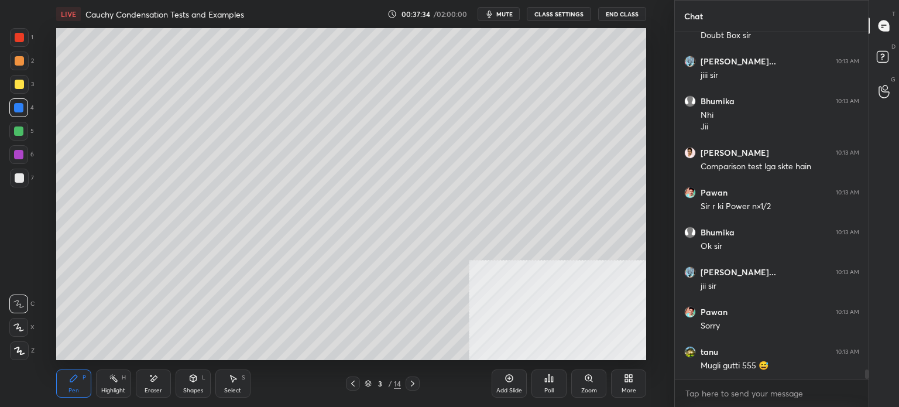
drag, startPoint x: 866, startPoint y: 373, endPoint x: 867, endPoint y: 386, distance: 12.9
click at [867, 386] on div "[PERSON_NAME] 10:13 AM Ok sir tanu 10:13 AM Doubt Box sir [PERSON_NAME]... 10:1…" at bounding box center [772, 219] width 194 height 375
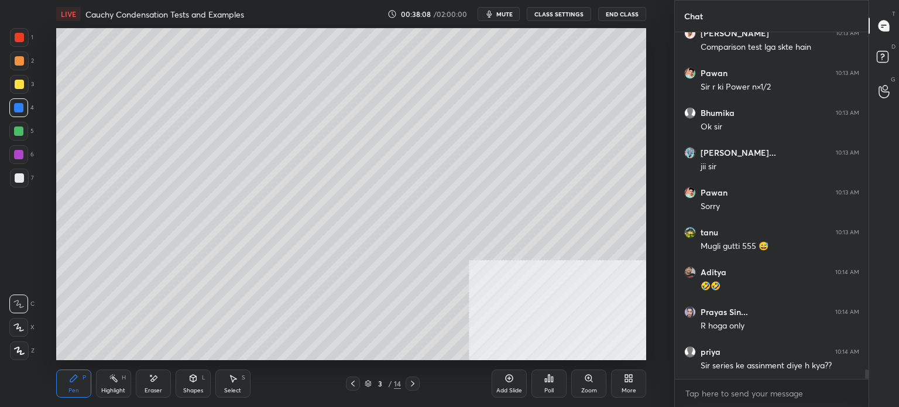
scroll to position [12284, 0]
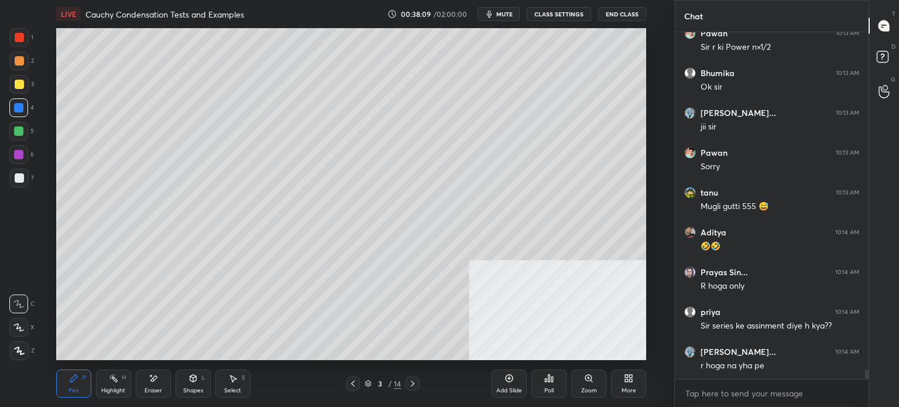
click at [629, 389] on div "More" at bounding box center [629, 390] width 15 height 6
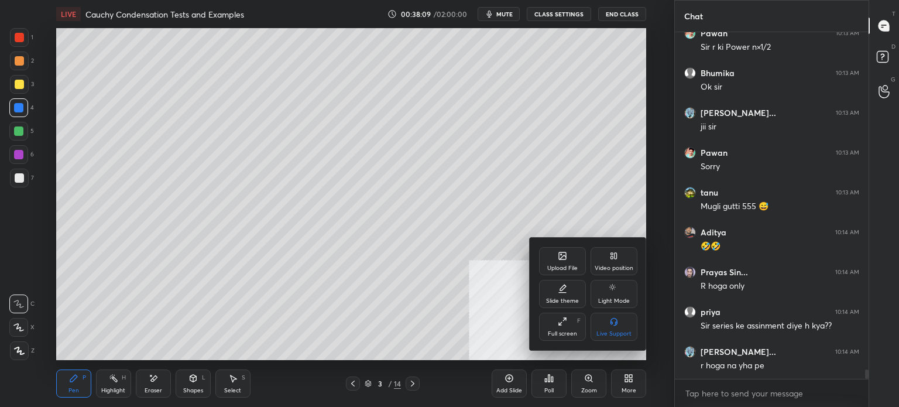
scroll to position [12323, 0]
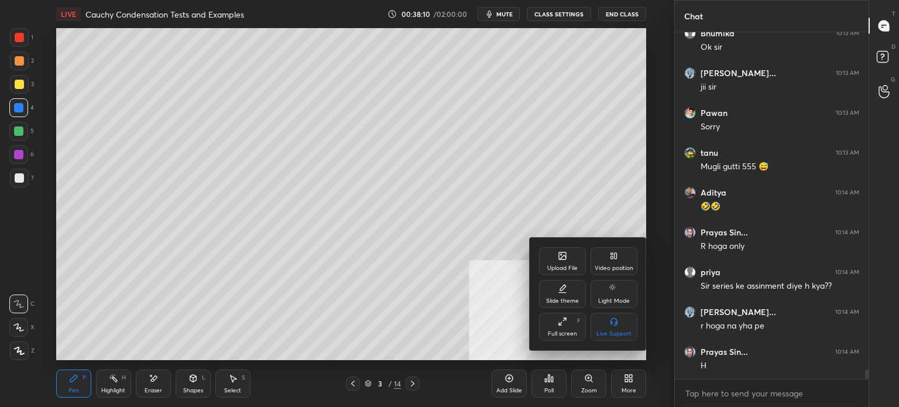
click at [433, 328] on div at bounding box center [449, 203] width 899 height 407
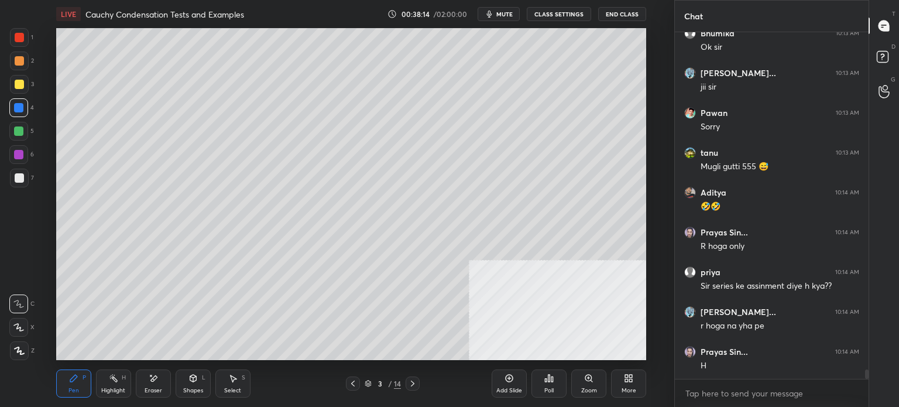
click at [14, 175] on div at bounding box center [19, 178] width 19 height 19
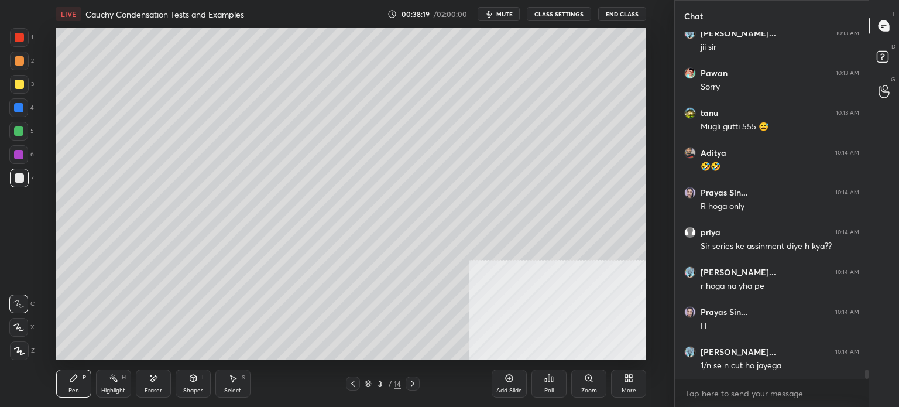
click at [637, 383] on div "More" at bounding box center [628, 383] width 35 height 28
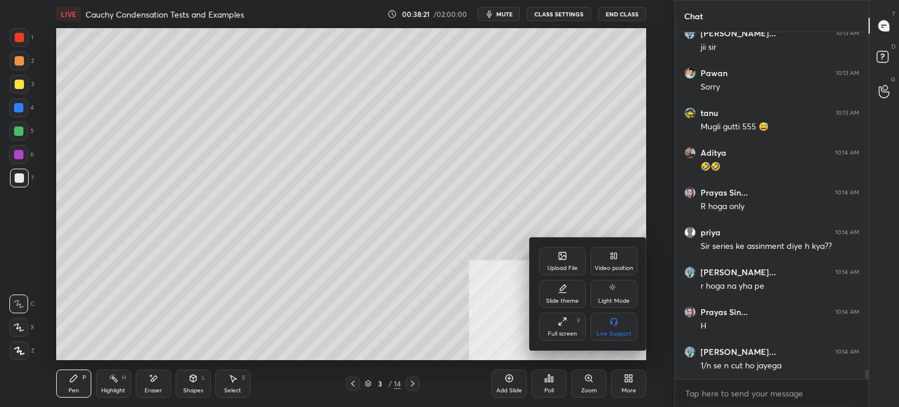
click at [329, 306] on div at bounding box center [449, 203] width 899 height 407
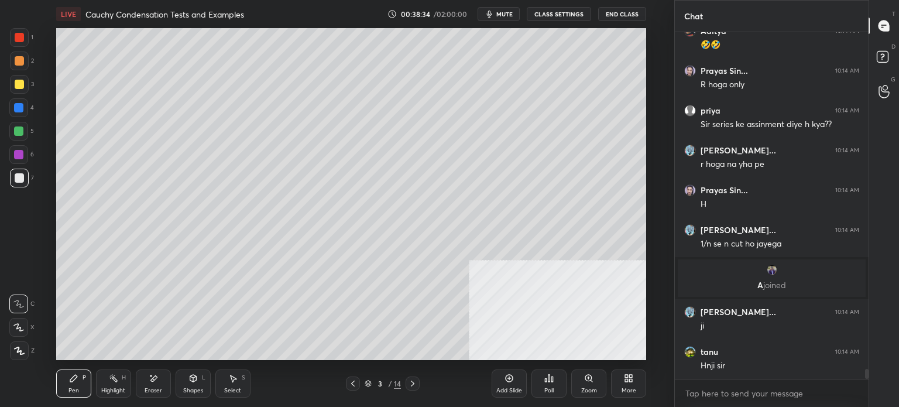
scroll to position [11840, 0]
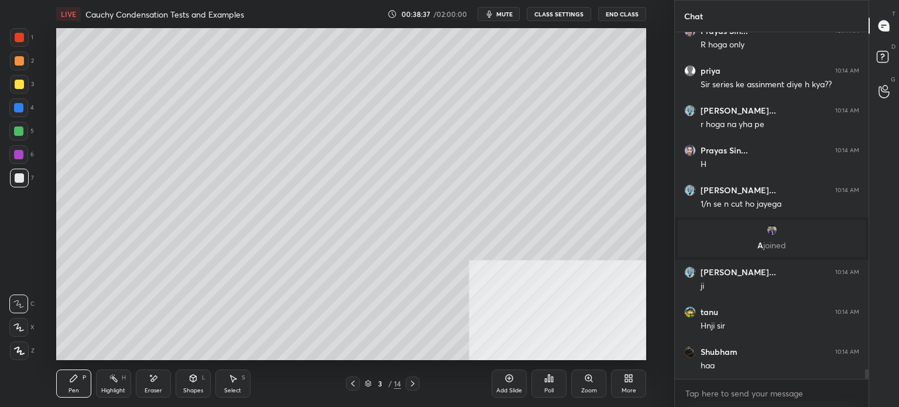
click at [620, 382] on div "More" at bounding box center [628, 383] width 35 height 28
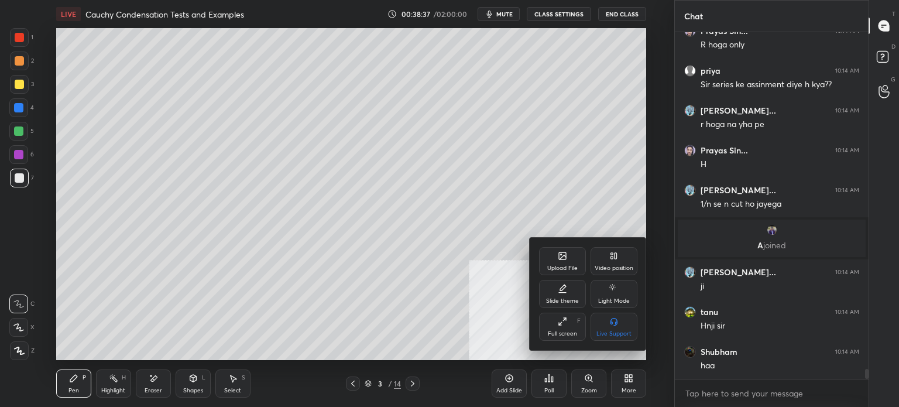
click at [558, 270] on div "Upload File" at bounding box center [562, 268] width 30 height 6
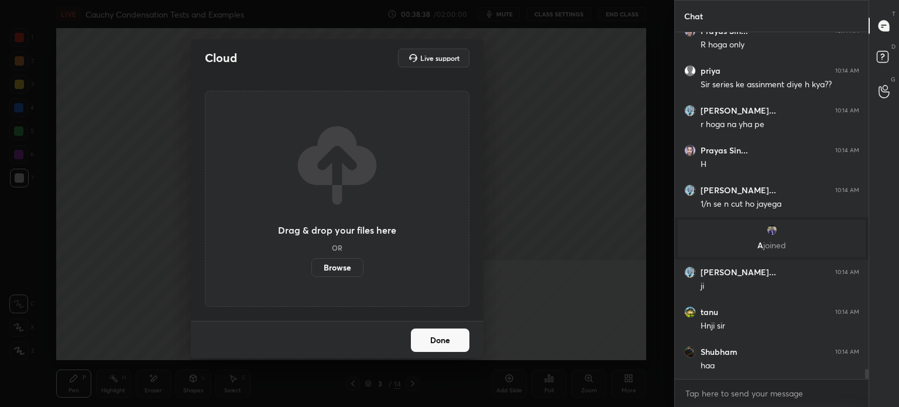
click at [337, 268] on label "Browse" at bounding box center [337, 267] width 52 height 19
click at [311, 268] on input "Browse" at bounding box center [311, 267] width 0 height 19
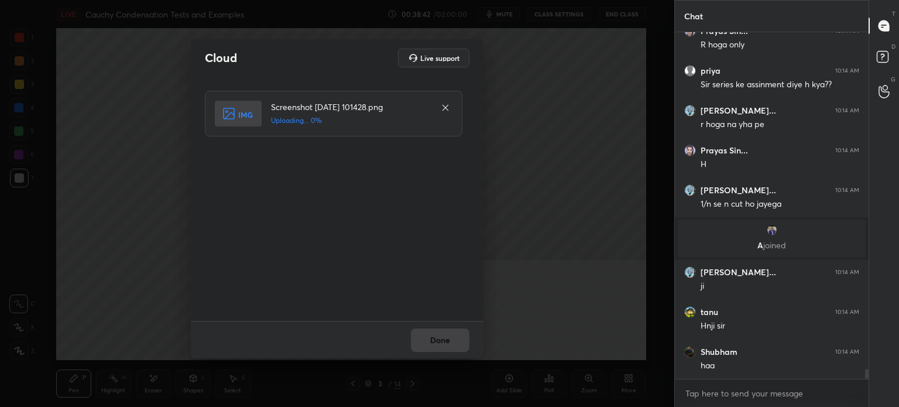
click at [452, 348] on div "Done" at bounding box center [337, 339] width 293 height 37
click at [455, 348] on div "Done" at bounding box center [337, 339] width 293 height 37
click at [451, 351] on div "Done" at bounding box center [337, 339] width 293 height 37
click at [451, 353] on div "Done" at bounding box center [337, 339] width 293 height 37
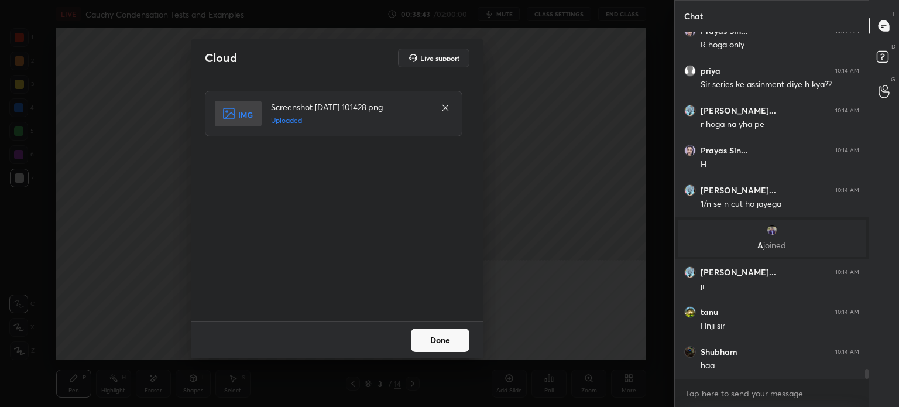
click at [452, 347] on button "Done" at bounding box center [440, 339] width 59 height 23
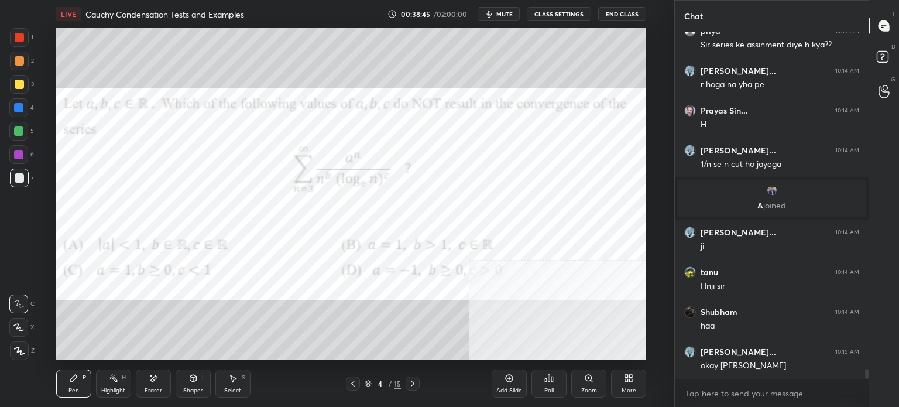
click at [561, 16] on button "CLASS SETTINGS" at bounding box center [559, 14] width 64 height 14
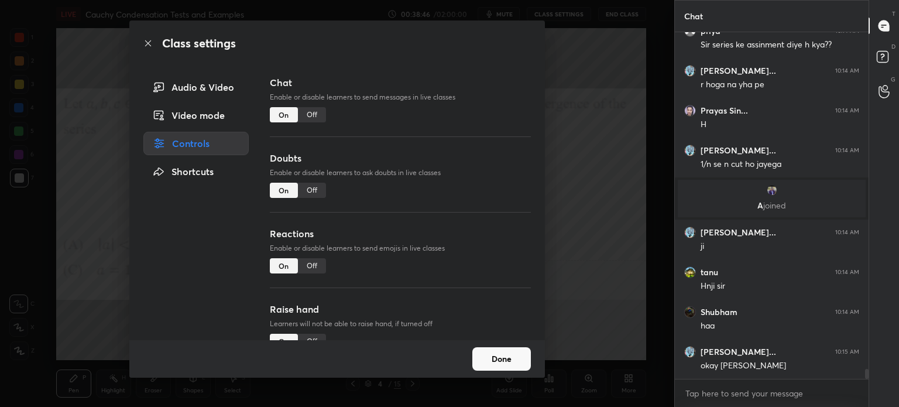
click at [315, 118] on div "Off" at bounding box center [312, 114] width 28 height 15
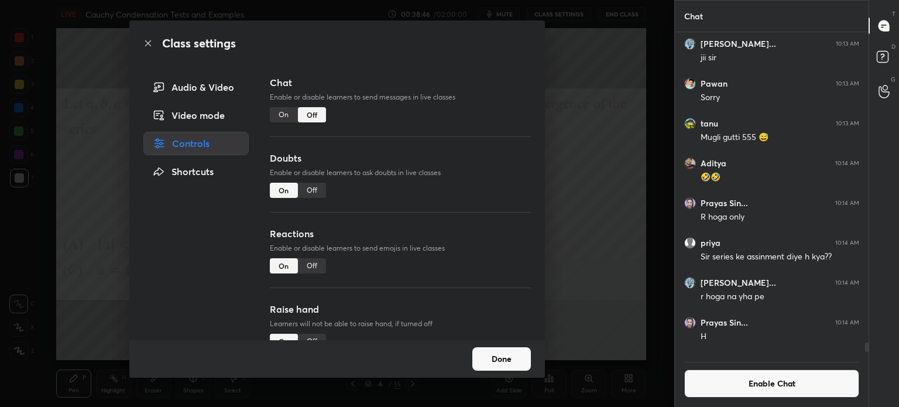
click at [624, 129] on div "Class settings Audio & Video Video mode Controls Shortcuts Chat Enable or disab…" at bounding box center [337, 203] width 674 height 407
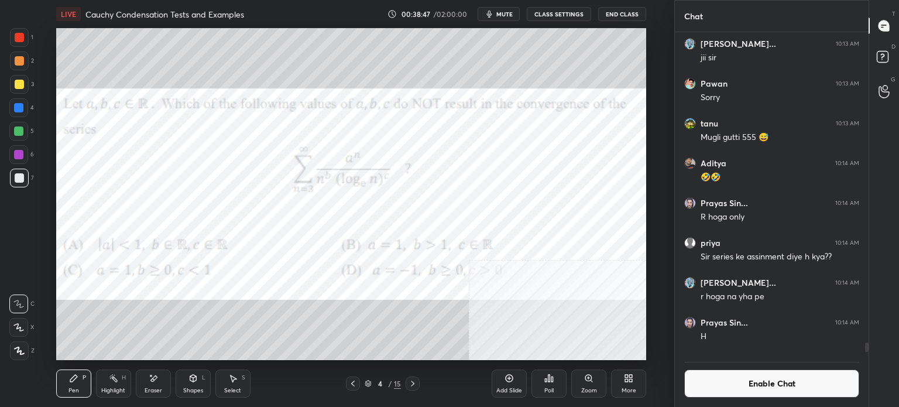
click at [508, 20] on button "mute" at bounding box center [499, 14] width 42 height 14
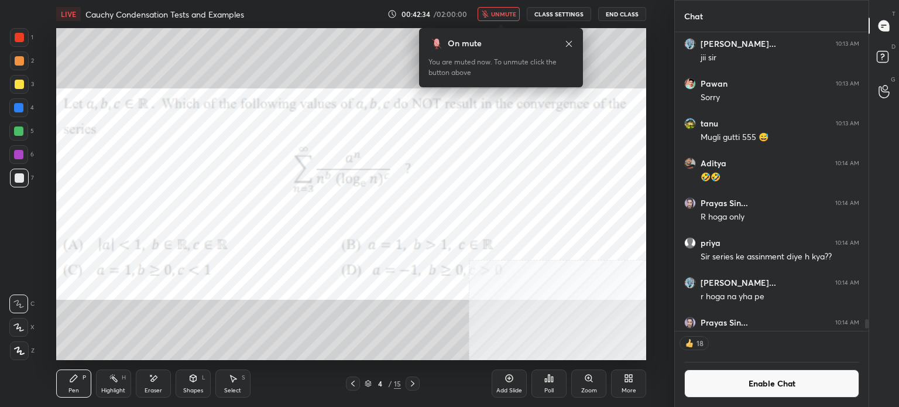
click at [515, 13] on span "unmute" at bounding box center [503, 14] width 25 height 8
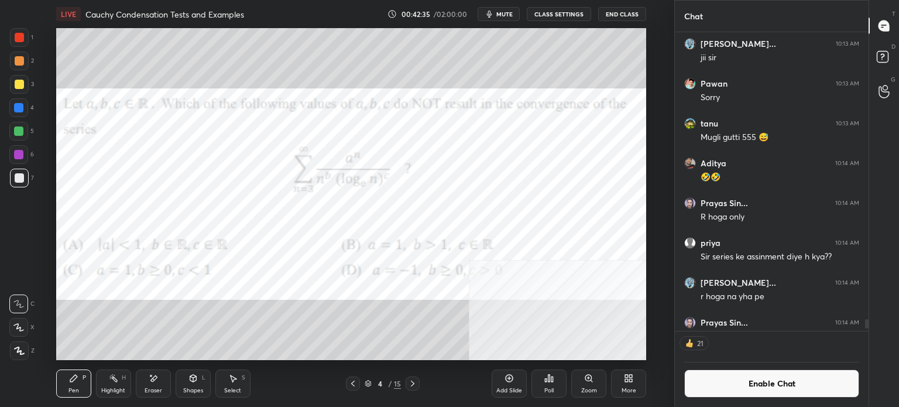
click at [567, 384] on div "Add Slide Poll Zoom More" at bounding box center [569, 384] width 155 height 66
click at [553, 383] on div "Poll" at bounding box center [548, 383] width 35 height 28
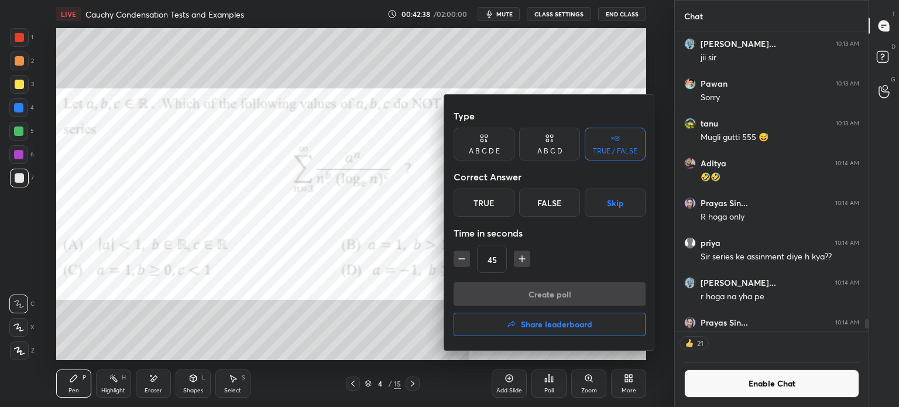
click at [499, 154] on div "A B C D E" at bounding box center [484, 151] width 31 height 7
drag, startPoint x: 599, startPoint y: 203, endPoint x: 602, endPoint y: 217, distance: 13.8
click at [599, 203] on div "E" at bounding box center [599, 202] width 28 height 28
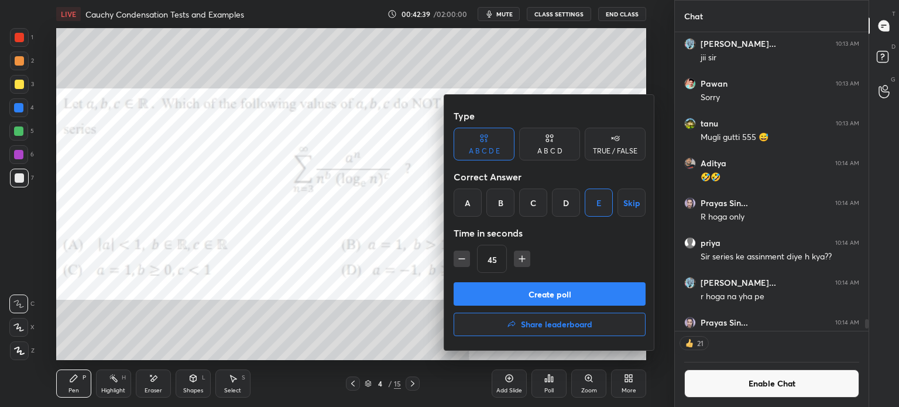
click at [589, 285] on button "Create poll" at bounding box center [550, 293] width 192 height 23
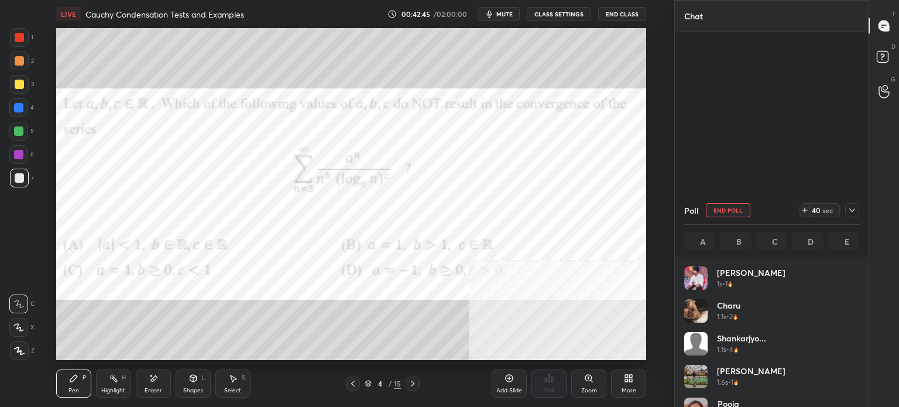
scroll to position [11975, 0]
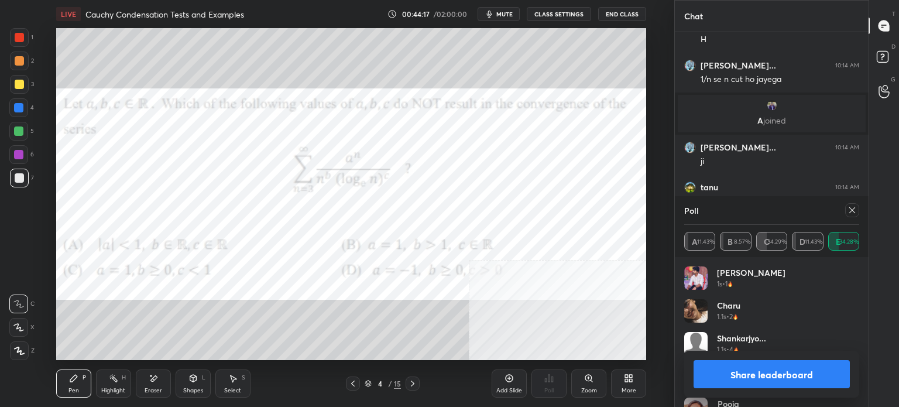
click at [852, 212] on icon at bounding box center [852, 209] width 9 height 9
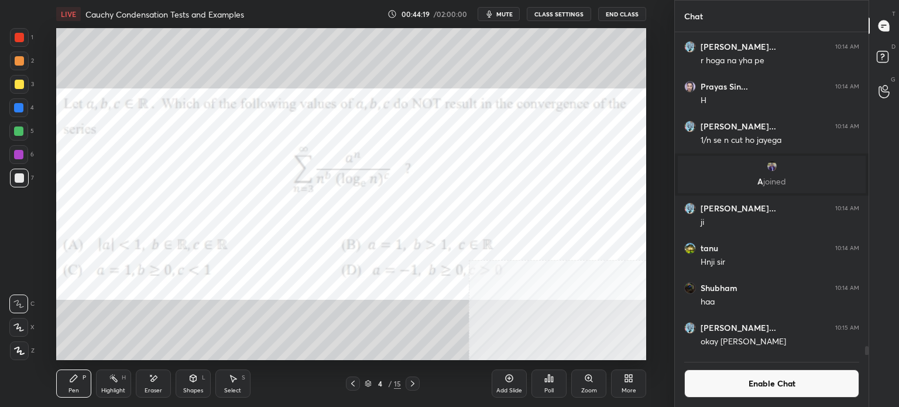
scroll to position [4, 4]
click at [21, 154] on div at bounding box center [18, 154] width 9 height 9
click at [25, 132] on div at bounding box center [18, 131] width 19 height 19
click at [21, 133] on div at bounding box center [18, 131] width 19 height 19
click at [21, 63] on div at bounding box center [19, 60] width 9 height 9
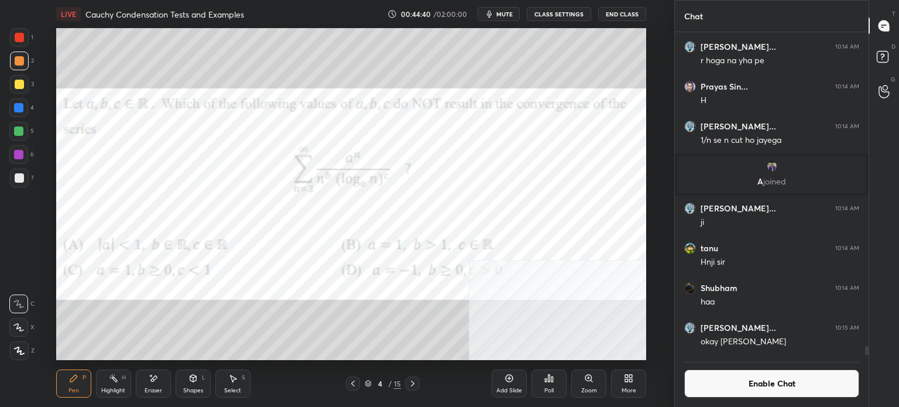
click at [19, 38] on div at bounding box center [19, 37] width 9 height 9
click at [20, 179] on div at bounding box center [19, 177] width 9 height 9
click at [22, 41] on div at bounding box center [19, 37] width 9 height 9
click at [768, 392] on button "Enable Chat" at bounding box center [771, 383] width 175 height 28
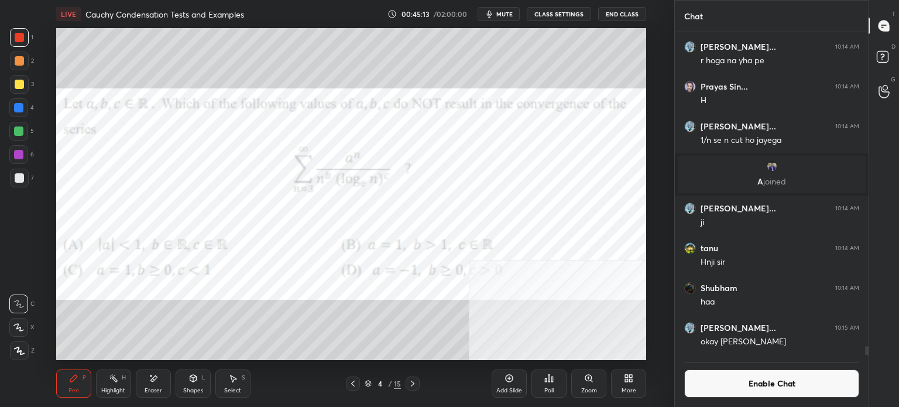
scroll to position [343, 190]
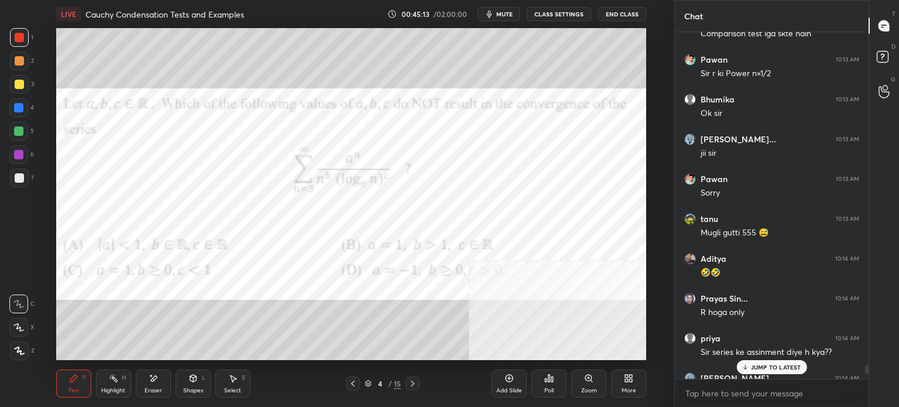
click at [787, 365] on div "JUMP TO LATEST" at bounding box center [771, 367] width 70 height 14
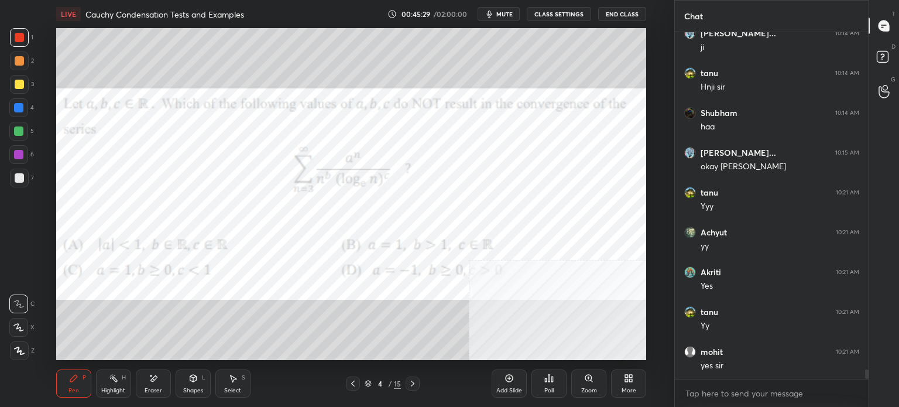
scroll to position [12193, 0]
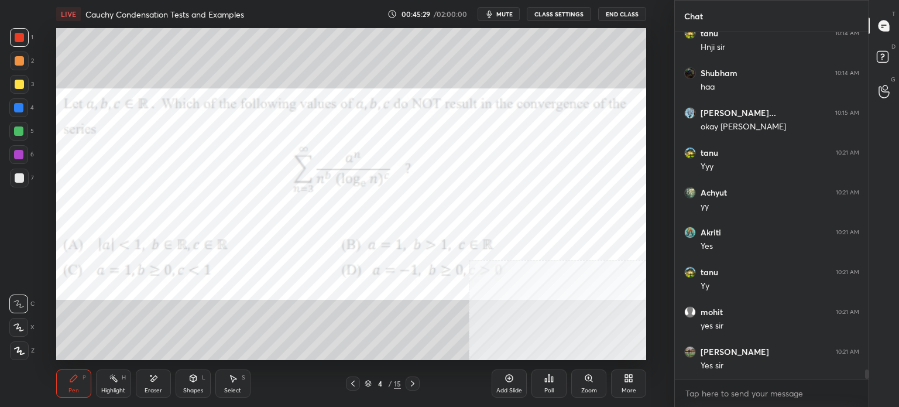
click at [17, 159] on div at bounding box center [18, 154] width 19 height 19
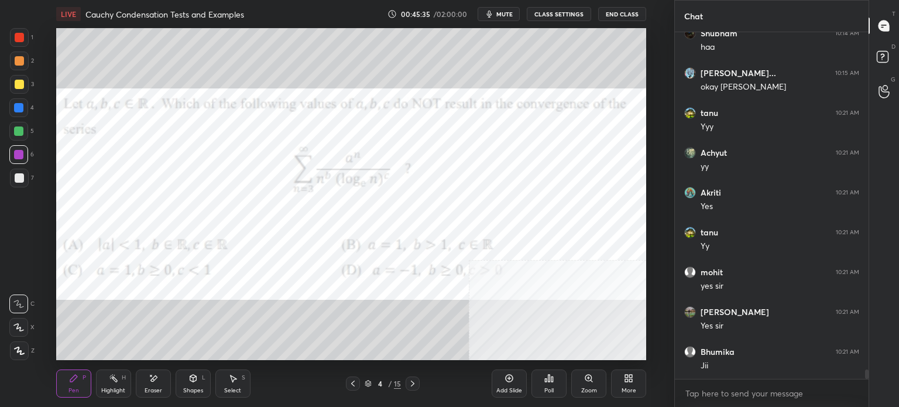
click at [18, 130] on div at bounding box center [18, 130] width 9 height 9
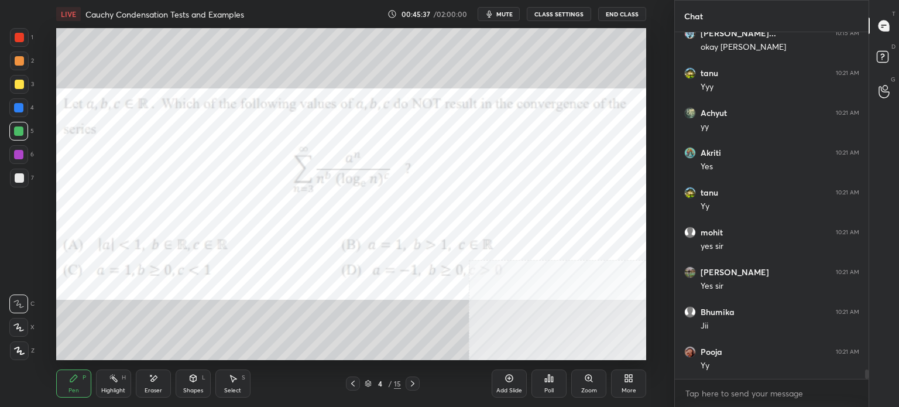
scroll to position [12313, 0]
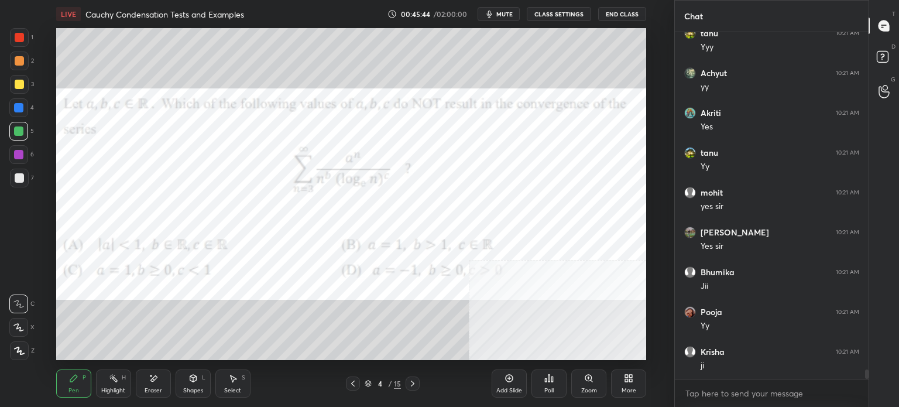
click at [20, 178] on div at bounding box center [19, 177] width 9 height 9
drag, startPoint x: 17, startPoint y: 38, endPoint x: 24, endPoint y: 32, distance: 9.1
click at [16, 39] on div at bounding box center [19, 37] width 9 height 9
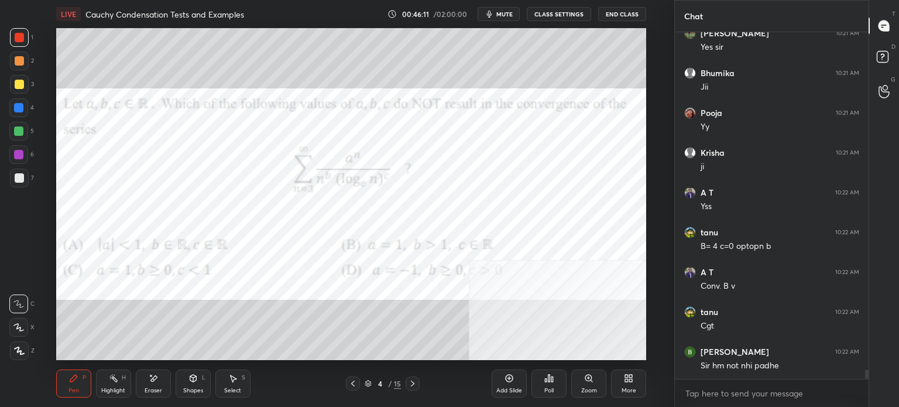
scroll to position [12552, 0]
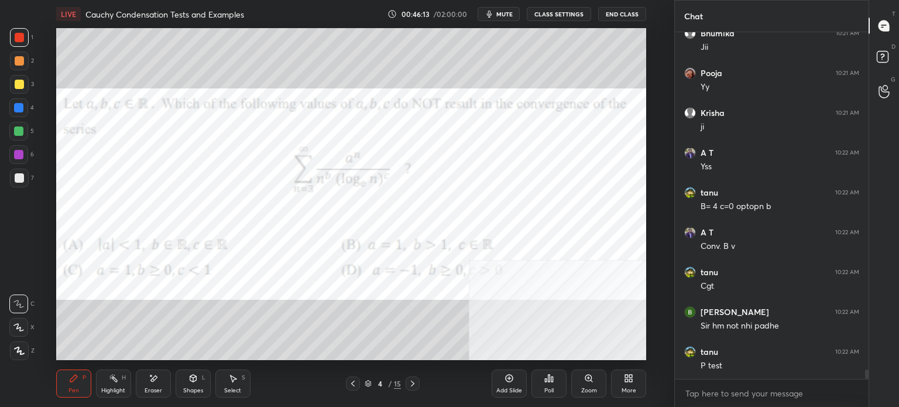
click at [18, 56] on div at bounding box center [19, 61] width 19 height 19
click at [20, 84] on div at bounding box center [19, 84] width 9 height 9
click at [21, 122] on div at bounding box center [18, 131] width 19 height 19
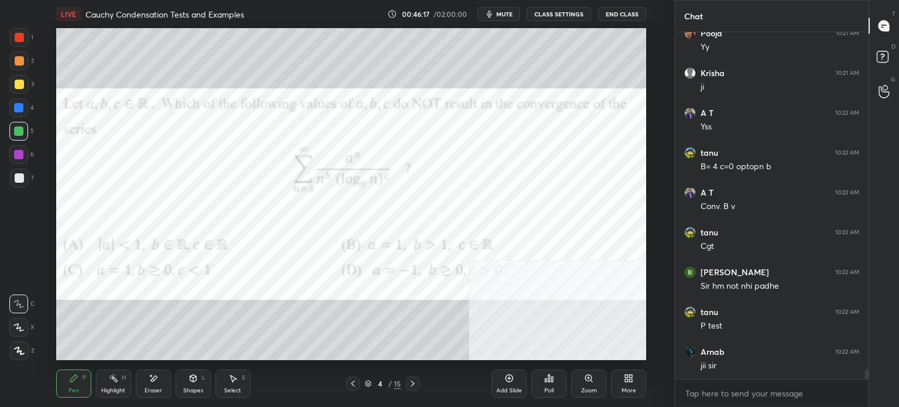
click at [19, 105] on div at bounding box center [18, 107] width 9 height 9
drag, startPoint x: 19, startPoint y: 131, endPoint x: 16, endPoint y: 161, distance: 30.5
click at [19, 132] on div at bounding box center [18, 130] width 9 height 9
click at [17, 162] on div at bounding box center [18, 154] width 19 height 19
click at [18, 68] on div at bounding box center [19, 61] width 19 height 19
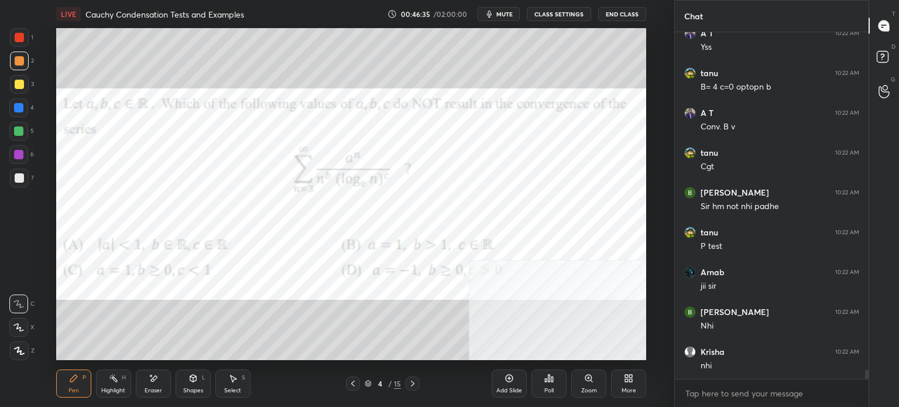
scroll to position [12711, 0]
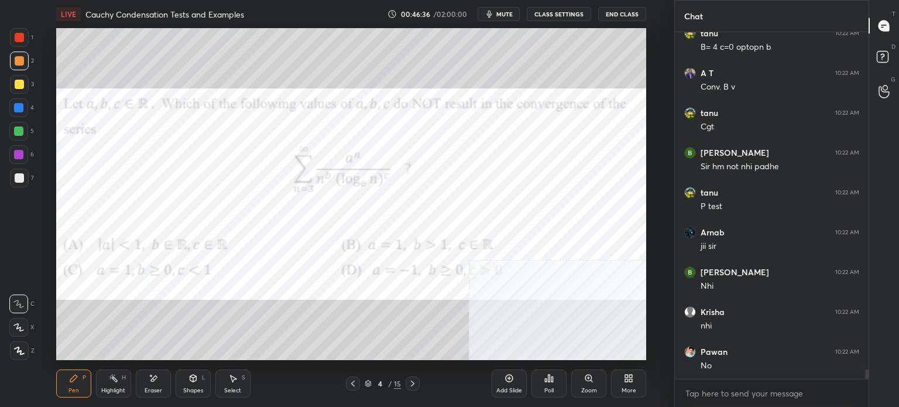
click at [26, 154] on div at bounding box center [18, 154] width 19 height 19
click at [16, 114] on div at bounding box center [18, 107] width 19 height 19
click at [23, 36] on div at bounding box center [19, 37] width 9 height 9
click at [18, 149] on div at bounding box center [18, 154] width 19 height 19
click at [23, 178] on div at bounding box center [19, 178] width 19 height 19
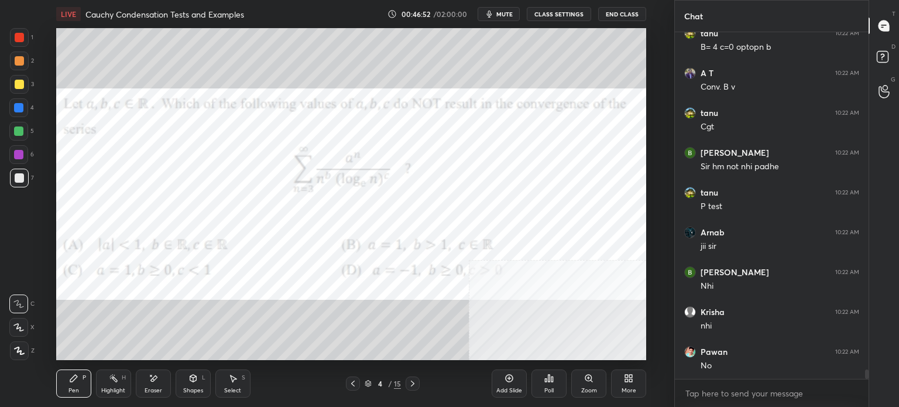
click at [19, 37] on div at bounding box center [19, 37] width 9 height 9
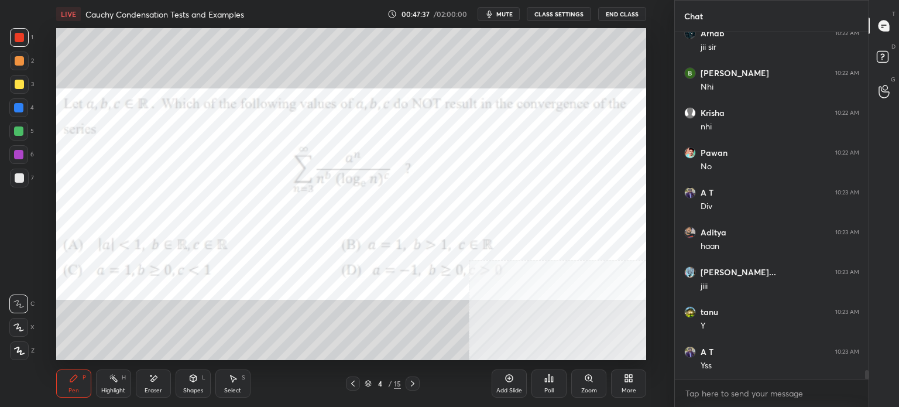
scroll to position [12950, 0]
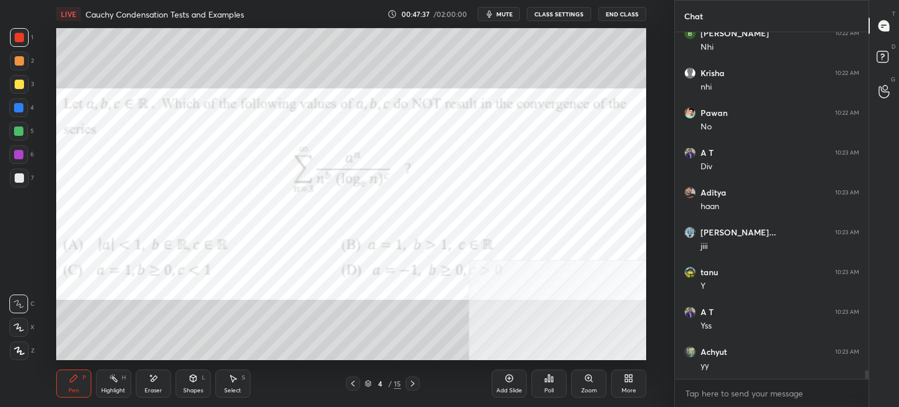
click at [16, 170] on div "1 2 3 4 5 6 7" at bounding box center [21, 110] width 25 height 164
click at [15, 177] on div at bounding box center [19, 177] width 9 height 9
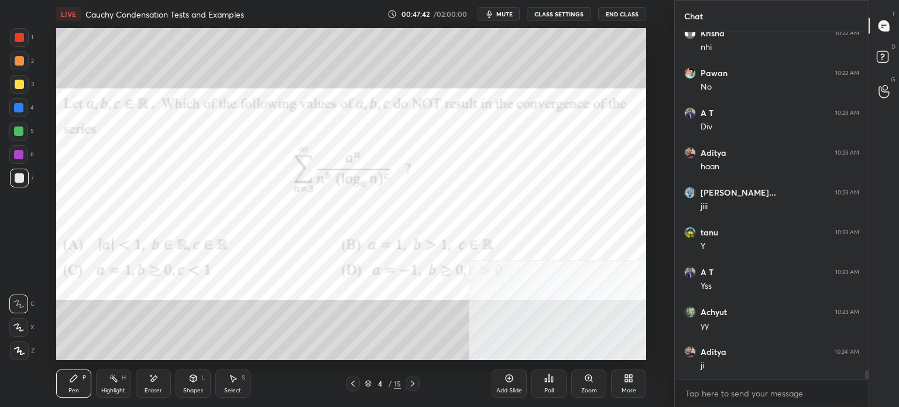
click at [12, 156] on div at bounding box center [18, 154] width 19 height 19
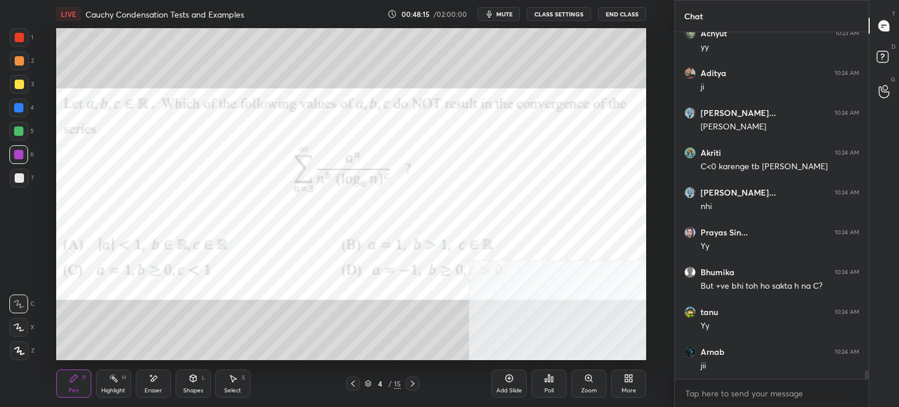
scroll to position [13308, 0]
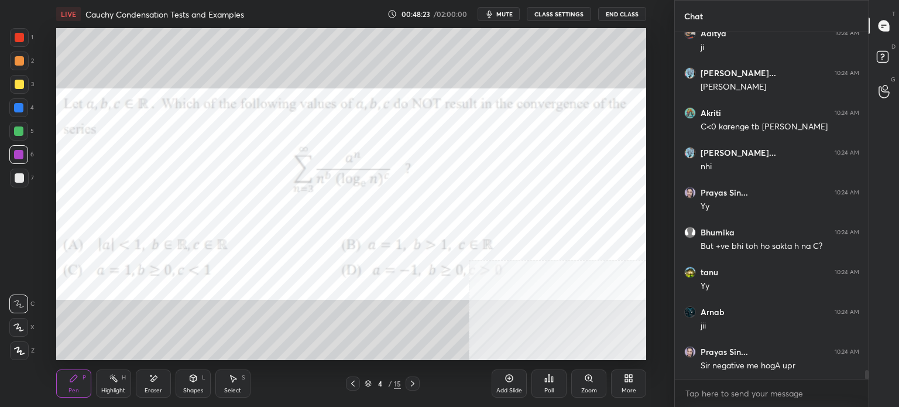
click at [155, 388] on div "Eraser" at bounding box center [154, 390] width 18 height 6
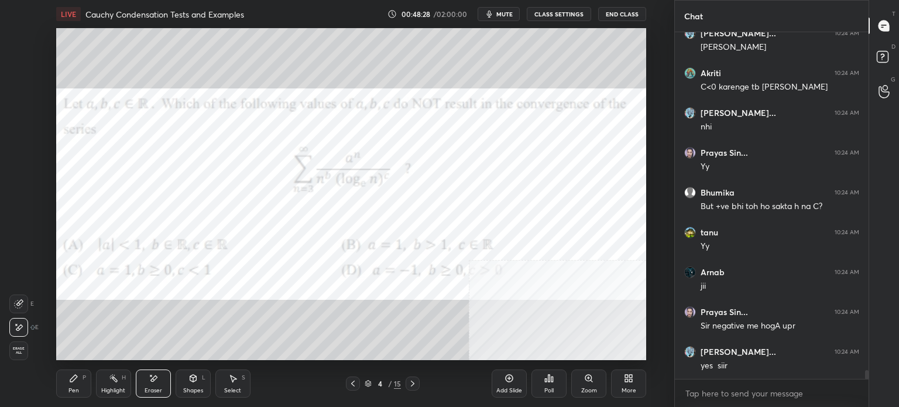
click at [509, 381] on icon at bounding box center [509, 377] width 9 height 9
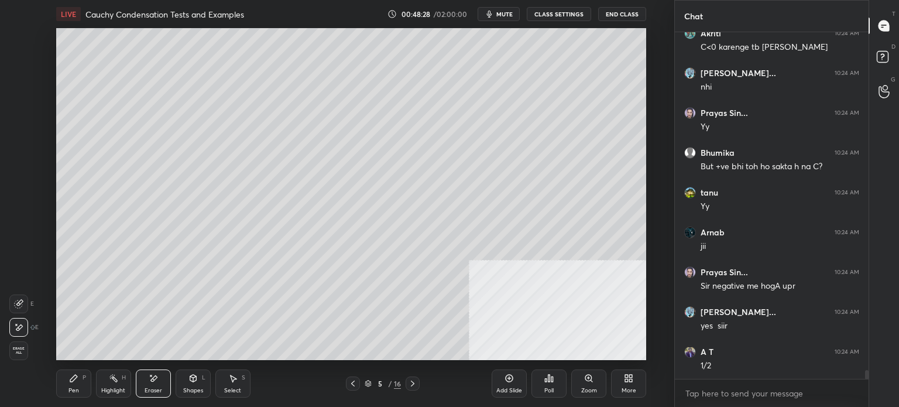
click at [80, 387] on div "Pen P" at bounding box center [73, 383] width 35 height 28
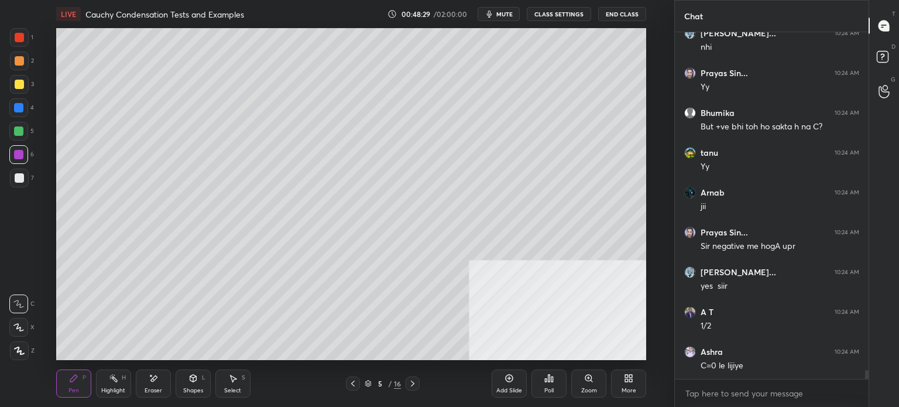
click at [18, 182] on div at bounding box center [19, 177] width 9 height 9
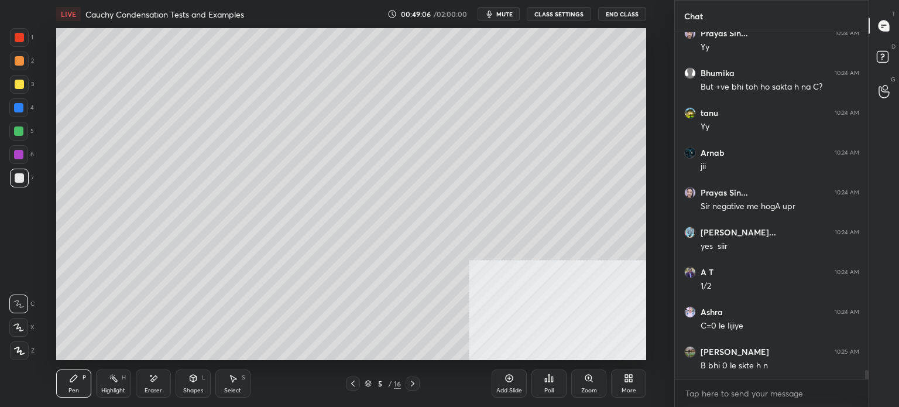
click at [355, 386] on icon at bounding box center [352, 383] width 9 height 9
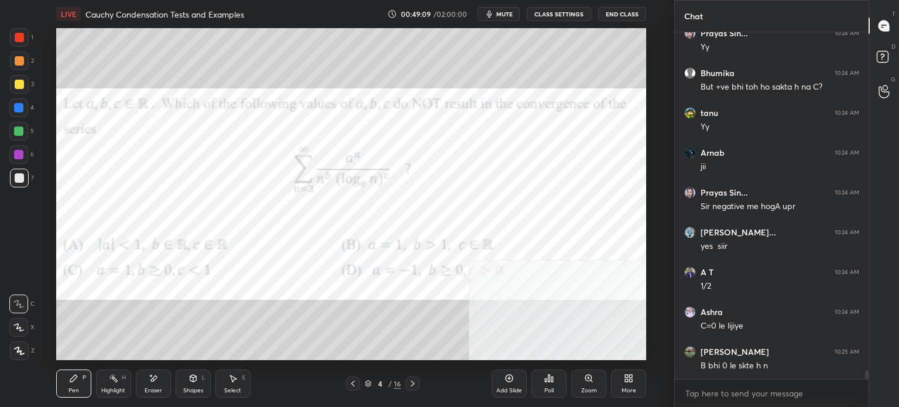
click at [412, 382] on icon at bounding box center [413, 383] width 4 height 6
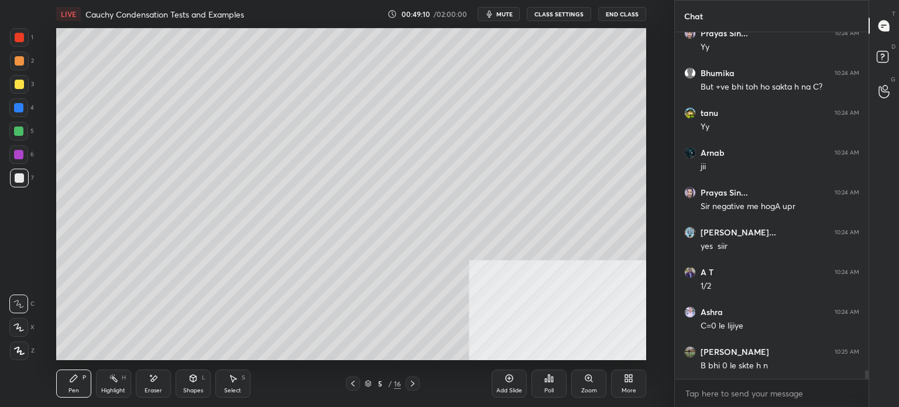
scroll to position [13507, 0]
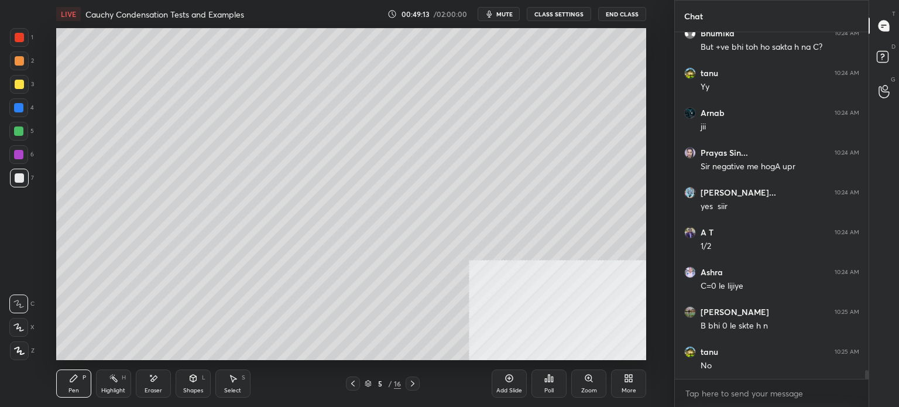
click at [354, 385] on icon at bounding box center [353, 383] width 4 height 6
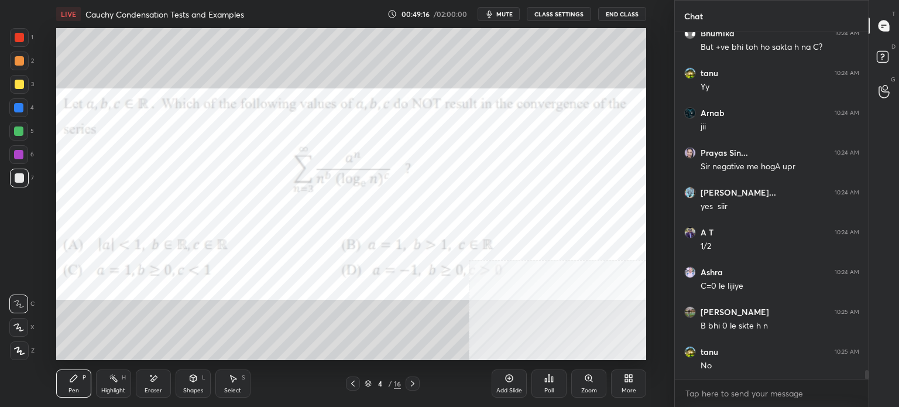
click at [413, 384] on icon at bounding box center [413, 383] width 4 height 6
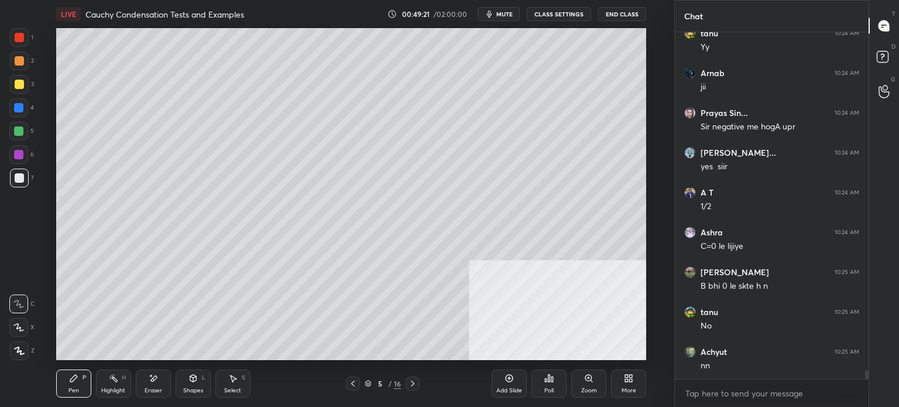
scroll to position [13587, 0]
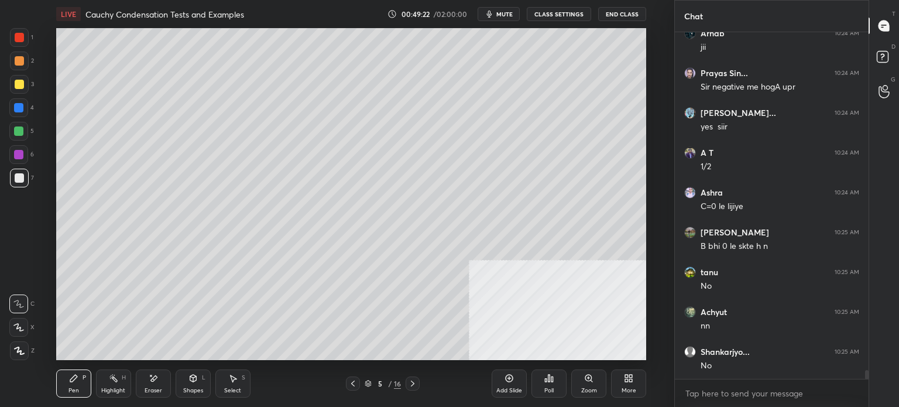
click at [346, 384] on div at bounding box center [353, 383] width 14 height 14
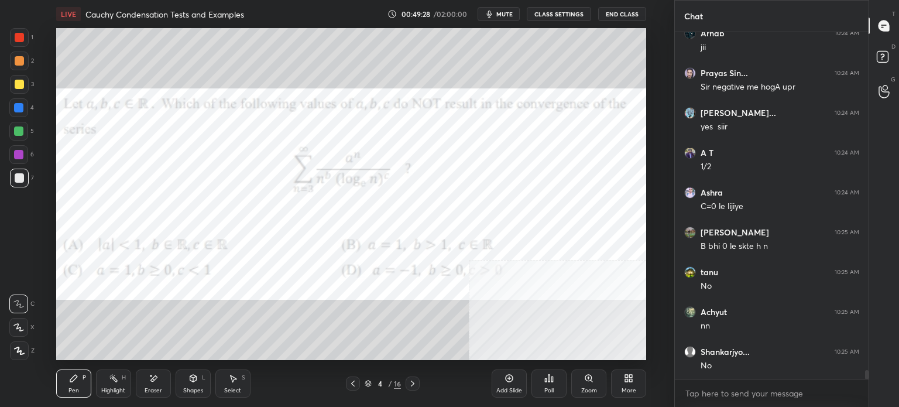
click at [411, 384] on icon at bounding box center [412, 383] width 9 height 9
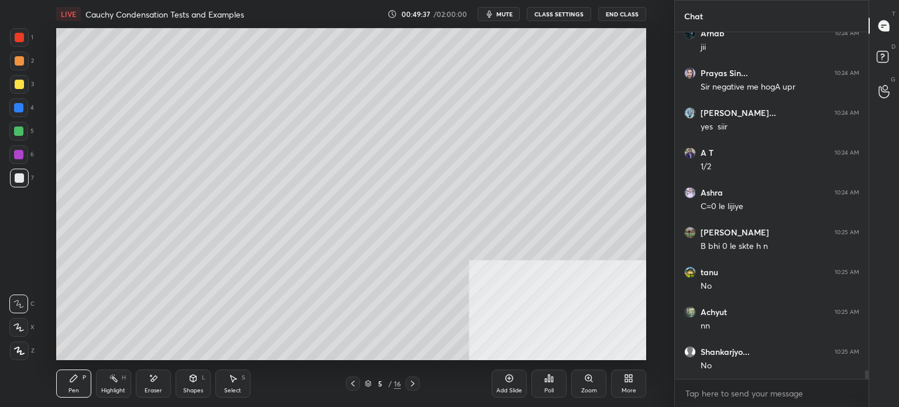
click at [351, 386] on icon at bounding box center [352, 383] width 9 height 9
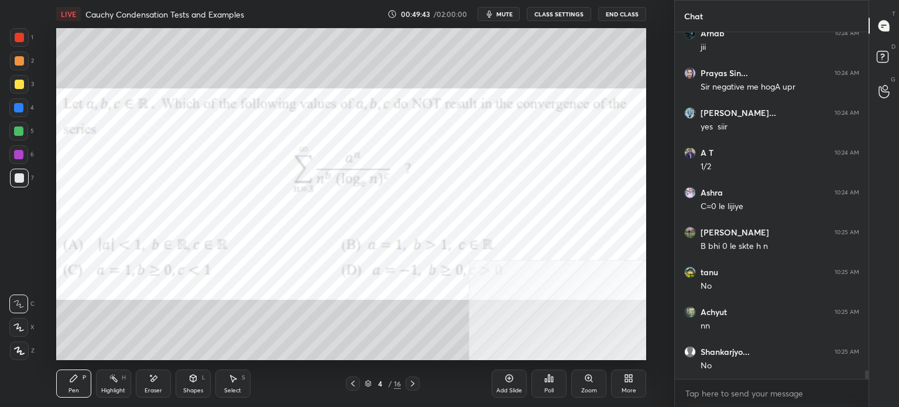
click at [21, 112] on div at bounding box center [18, 107] width 19 height 19
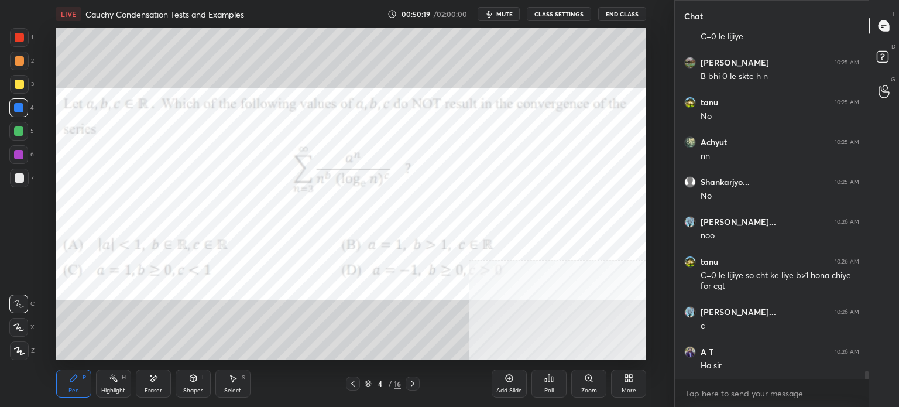
scroll to position [13796, 0]
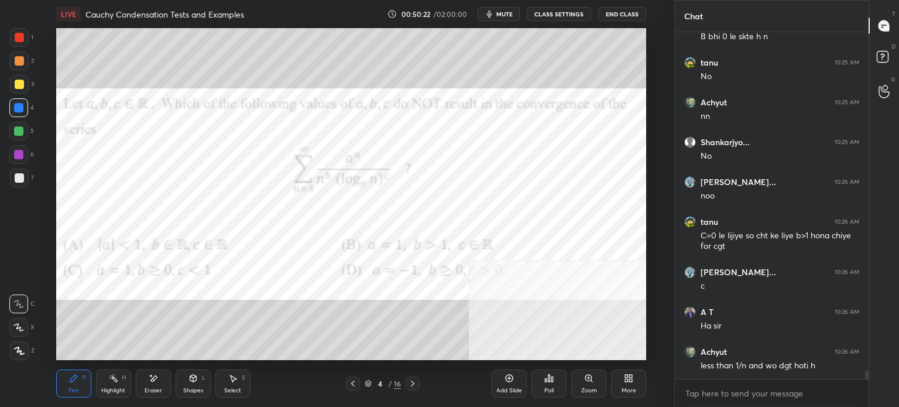
click at [416, 386] on icon at bounding box center [412, 383] width 9 height 9
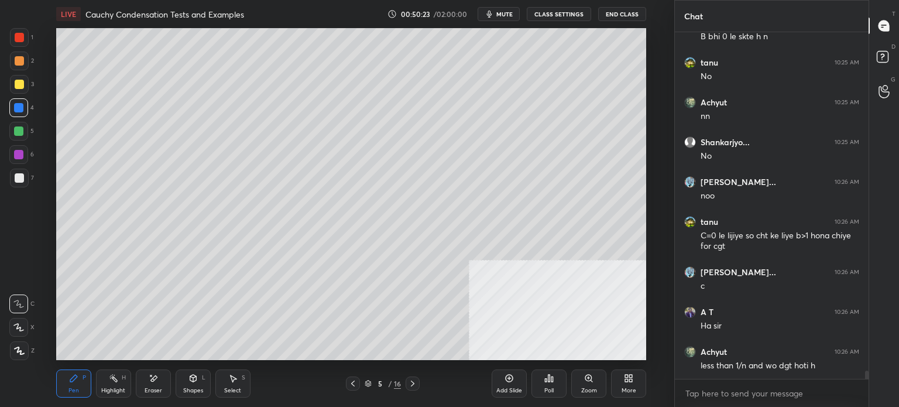
scroll to position [13836, 0]
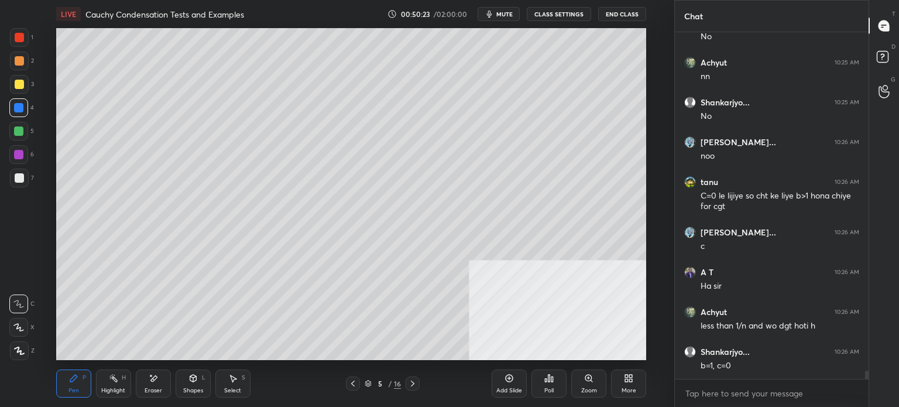
click at [78, 386] on div "Pen P" at bounding box center [73, 383] width 35 height 28
click at [20, 183] on div at bounding box center [19, 178] width 19 height 19
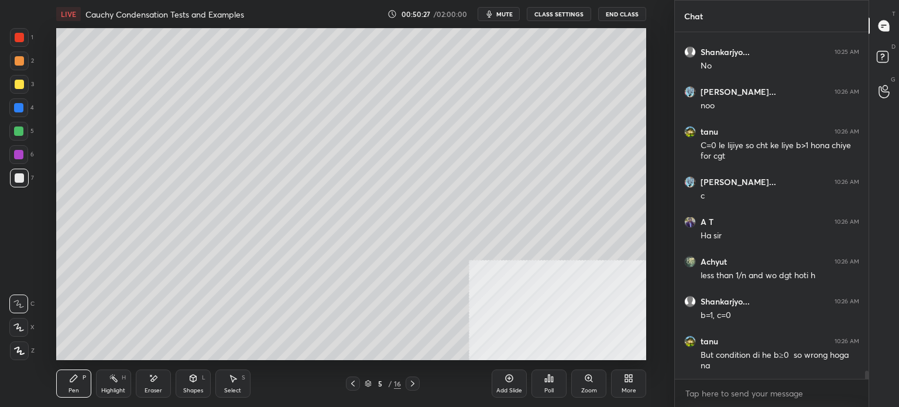
click at [357, 384] on icon at bounding box center [352, 383] width 9 height 9
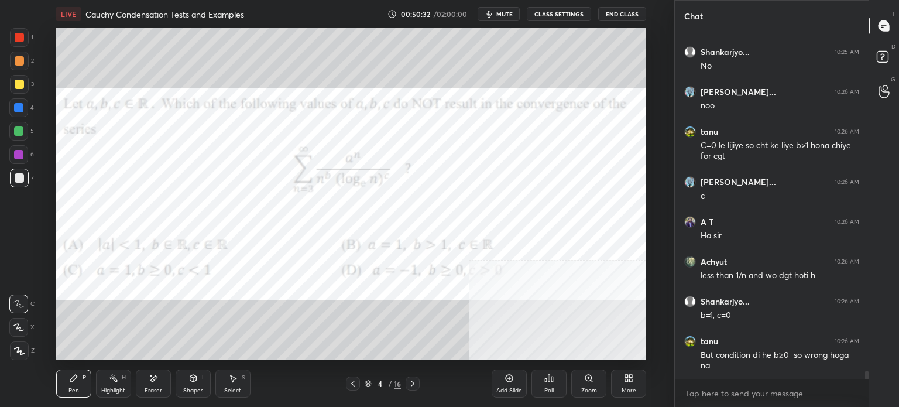
click at [16, 184] on div at bounding box center [19, 178] width 19 height 19
click at [413, 386] on icon at bounding box center [412, 383] width 9 height 9
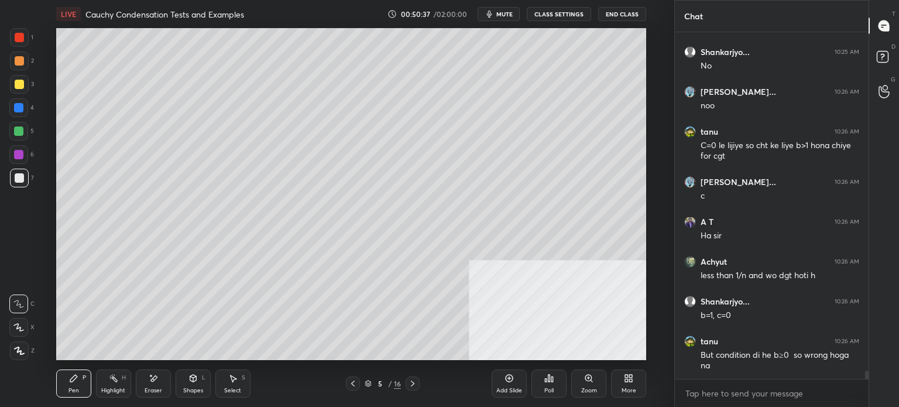
click at [152, 385] on div "Eraser" at bounding box center [153, 383] width 35 height 28
drag, startPoint x: 23, startPoint y: 330, endPoint x: 17, endPoint y: 335, distance: 8.3
click at [23, 330] on div at bounding box center [18, 327] width 19 height 19
click at [83, 388] on div "Pen P" at bounding box center [73, 383] width 35 height 28
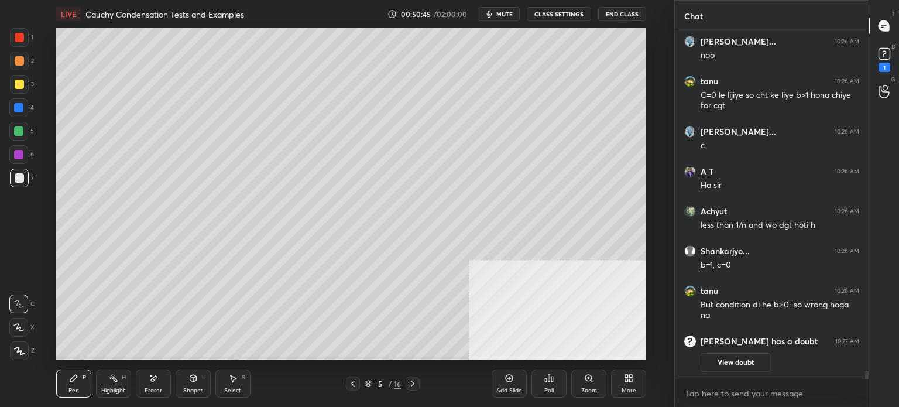
click at [354, 388] on icon at bounding box center [352, 383] width 9 height 9
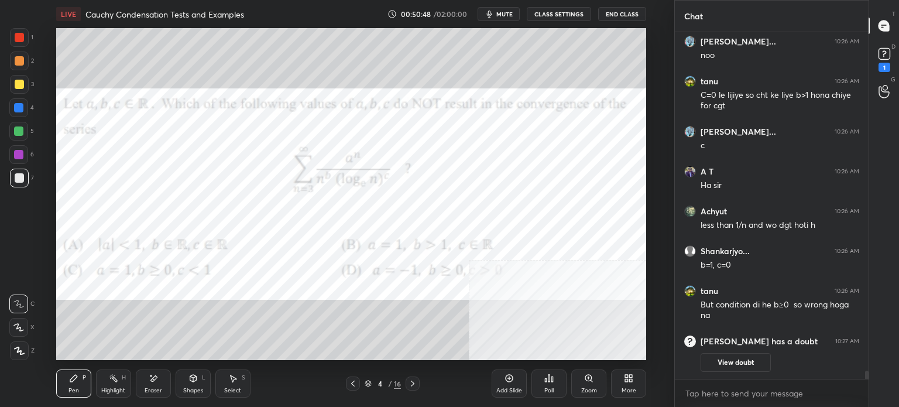
click at [413, 384] on icon at bounding box center [413, 383] width 4 height 6
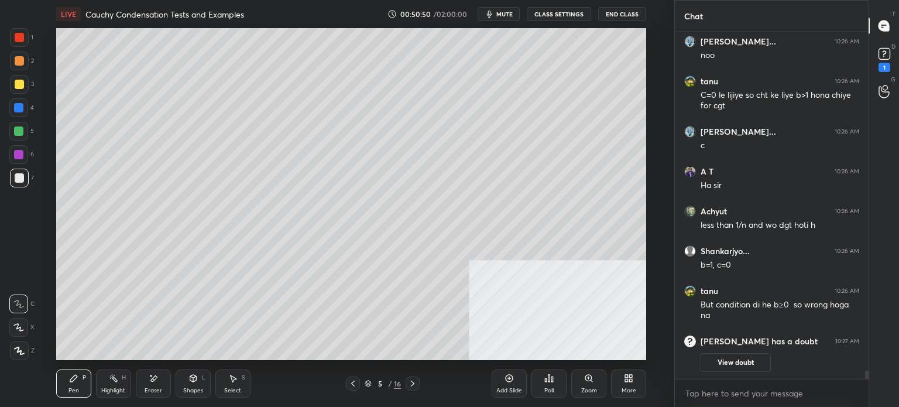
click at [356, 387] on icon at bounding box center [352, 383] width 9 height 9
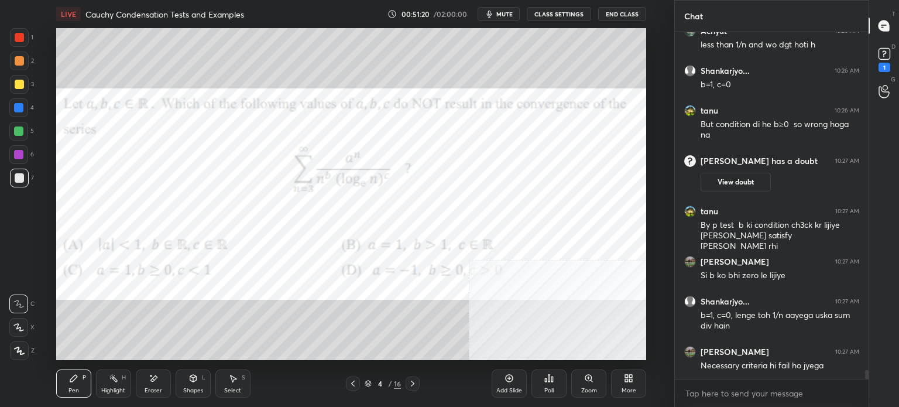
scroll to position [13520, 0]
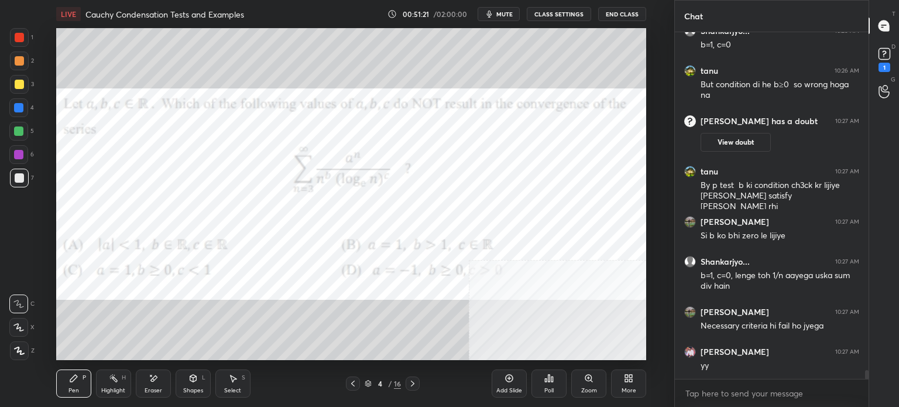
click at [25, 124] on div "1 2 3 4 5 6 7" at bounding box center [21, 110] width 25 height 164
click at [23, 124] on div at bounding box center [18, 131] width 19 height 19
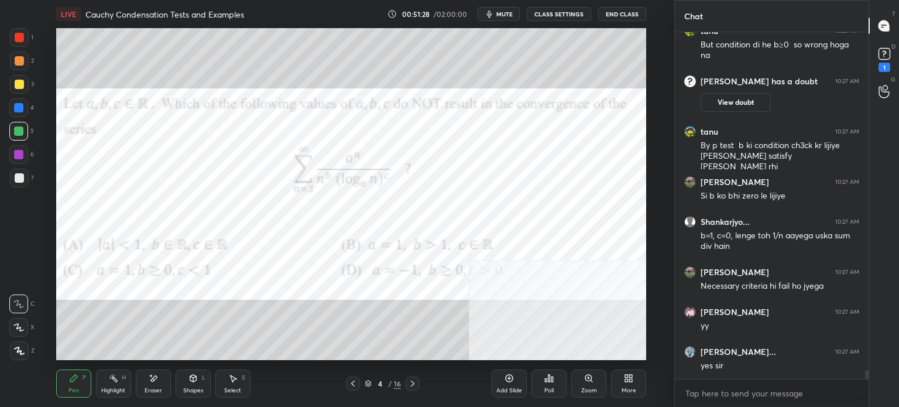
click at [411, 383] on icon at bounding box center [412, 383] width 9 height 9
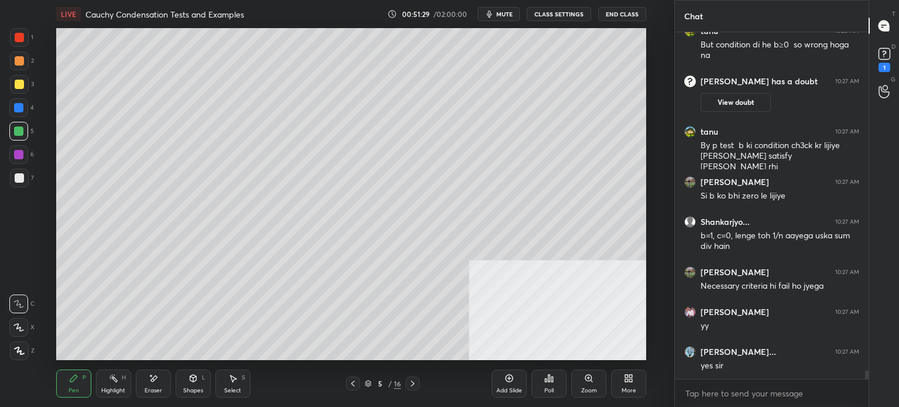
click at [24, 182] on div at bounding box center [19, 178] width 19 height 19
click at [31, 42] on div "1 2 3 4 5 6 7 C X Z E E Erase all H H LIVE Cauchy Condensation Tests and Exampl…" at bounding box center [332, 203] width 665 height 407
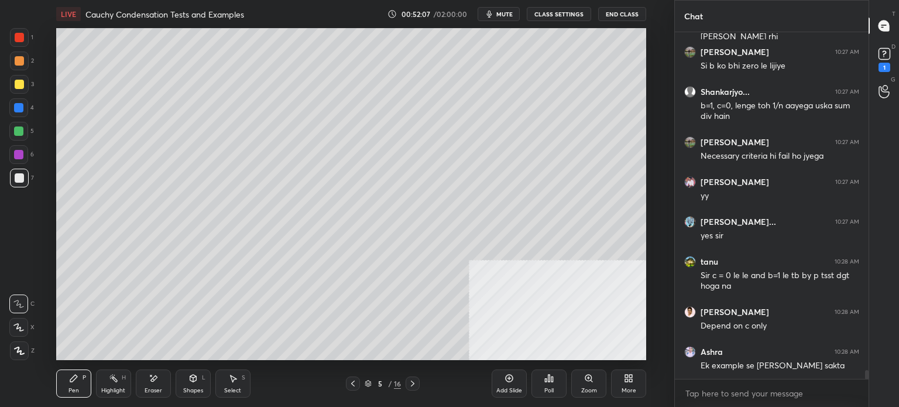
scroll to position [13740, 0]
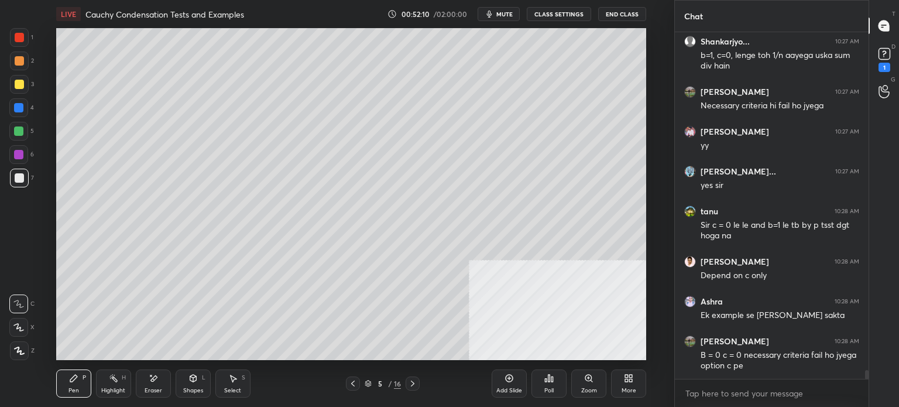
click at [26, 167] on div "6" at bounding box center [21, 156] width 25 height 23
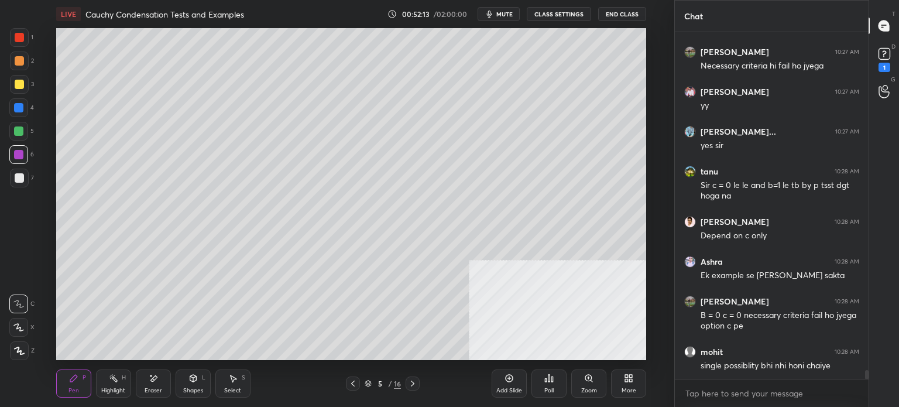
click at [21, 178] on div at bounding box center [19, 177] width 9 height 9
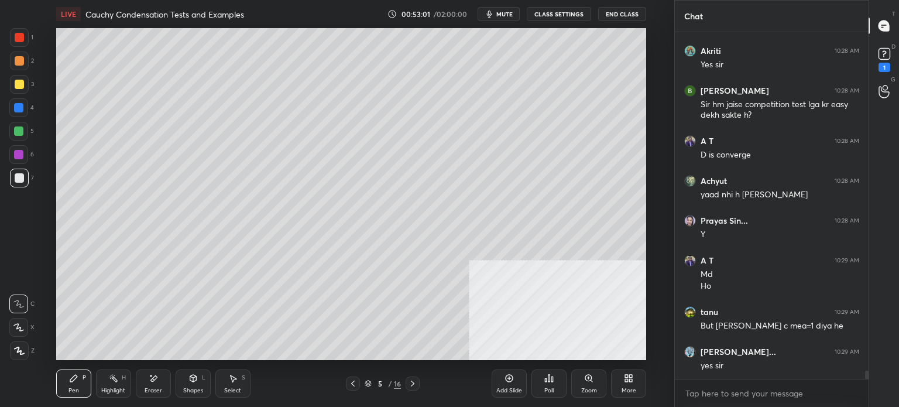
scroll to position [14240, 0]
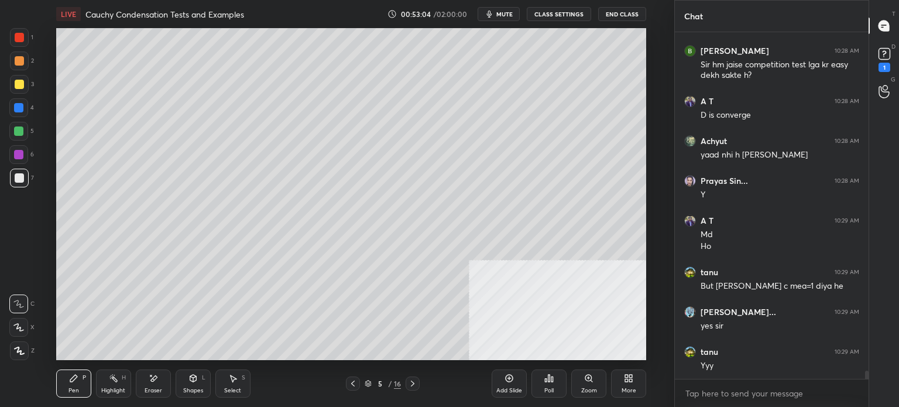
drag, startPoint x: 20, startPoint y: 169, endPoint x: 28, endPoint y: 175, distance: 9.6
click at [27, 177] on div at bounding box center [19, 178] width 19 height 19
click at [19, 160] on div at bounding box center [18, 154] width 19 height 19
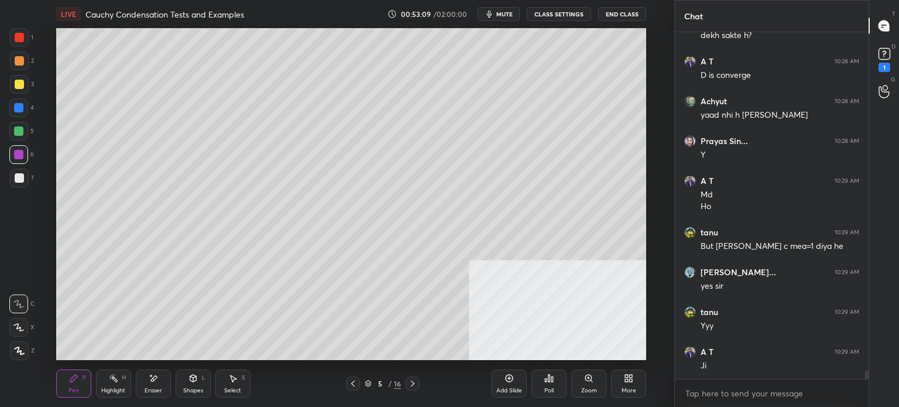
click at [15, 182] on div at bounding box center [19, 178] width 19 height 19
drag, startPoint x: 18, startPoint y: 135, endPoint x: 23, endPoint y: 132, distance: 6.8
click at [19, 136] on div at bounding box center [18, 131] width 19 height 19
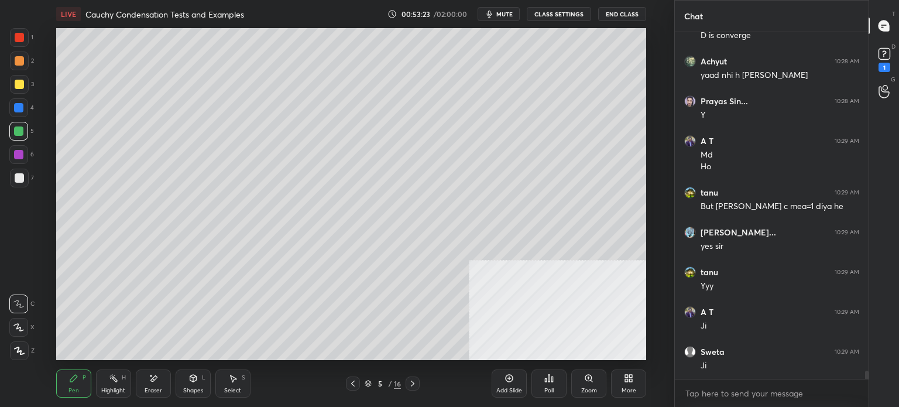
scroll to position [14359, 0]
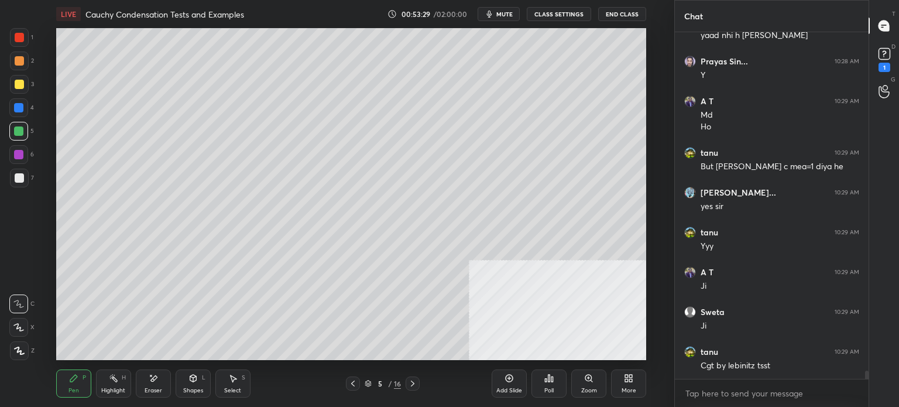
click at [351, 387] on icon at bounding box center [352, 383] width 9 height 9
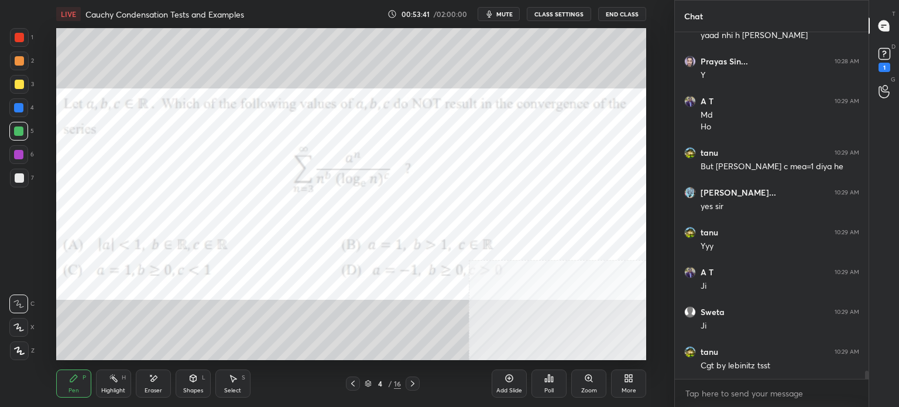
click at [27, 184] on div "7" at bounding box center [22, 178] width 24 height 19
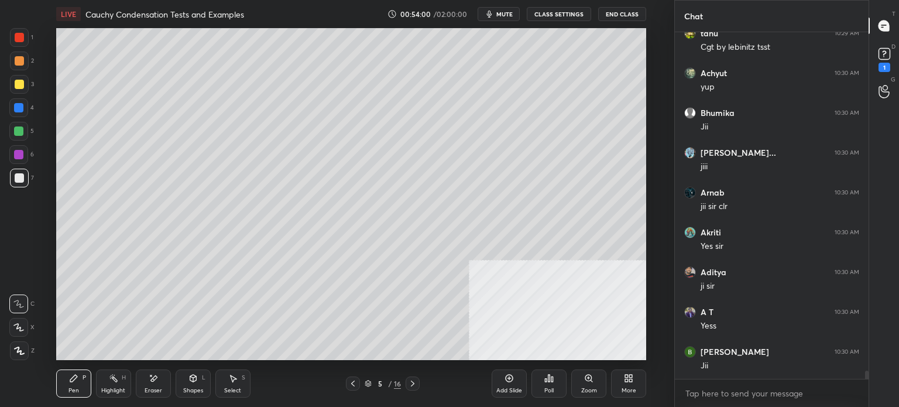
scroll to position [14717, 0]
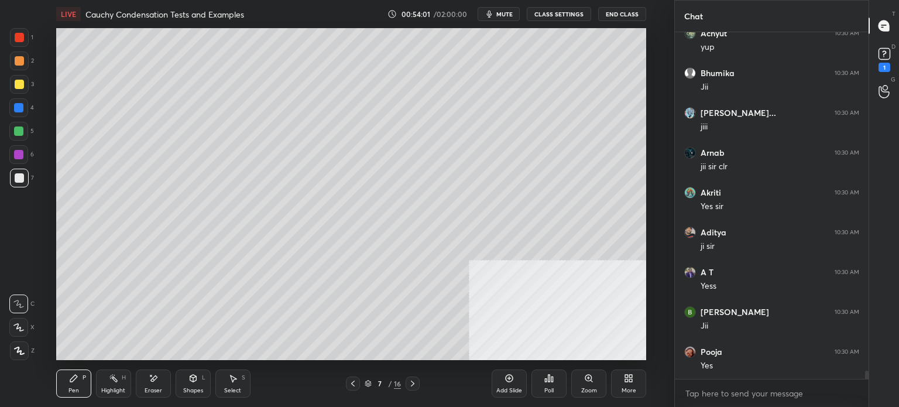
drag, startPoint x: 517, startPoint y: 388, endPoint x: 521, endPoint y: 376, distance: 12.4
click at [517, 388] on div "Add Slide" at bounding box center [509, 390] width 26 height 6
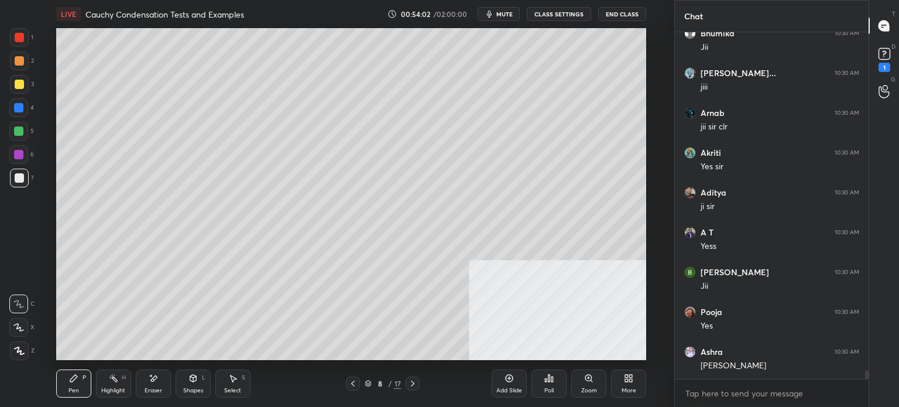
click at [28, 174] on div "7" at bounding box center [22, 178] width 24 height 19
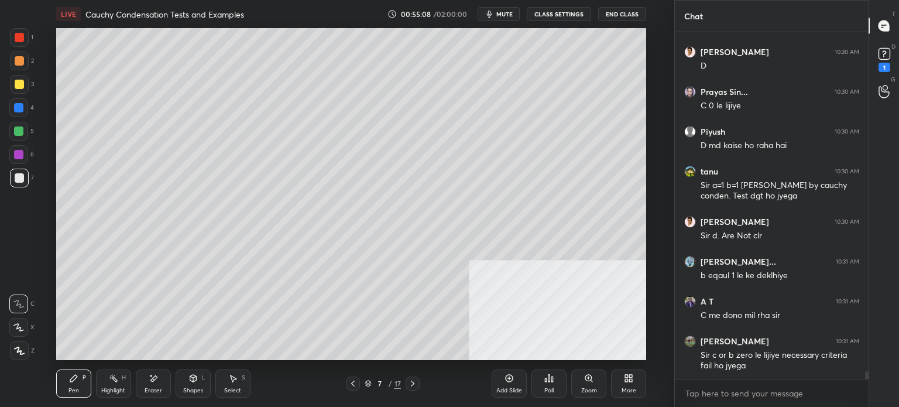
scroll to position [15187, 0]
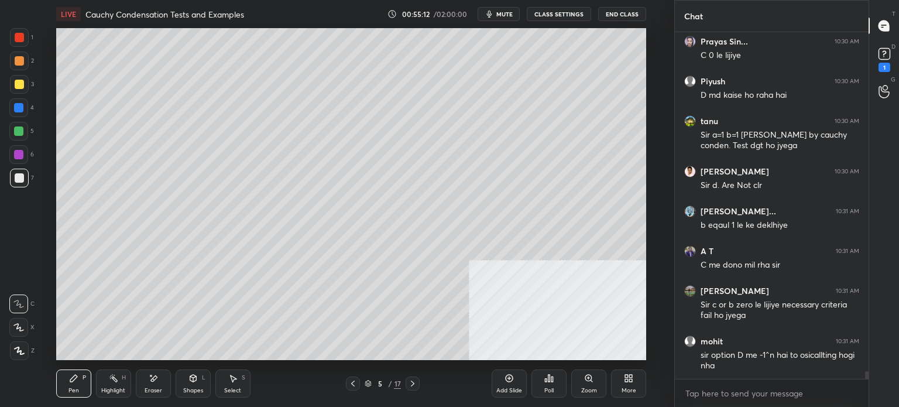
click at [16, 182] on div at bounding box center [19, 177] width 9 height 9
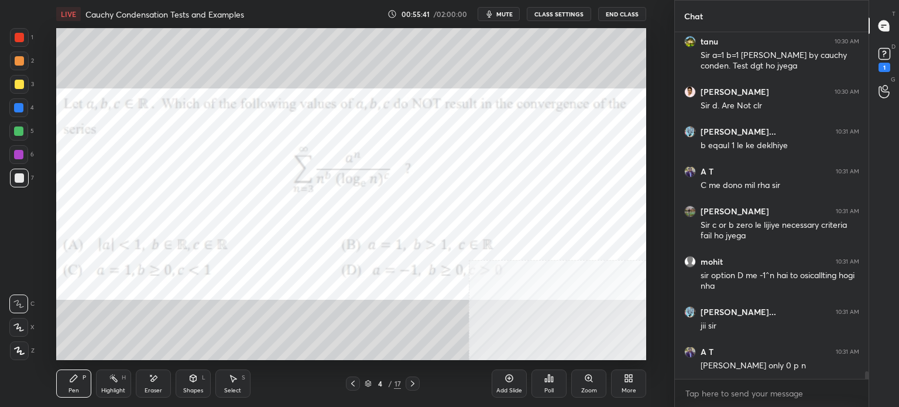
scroll to position [15306, 0]
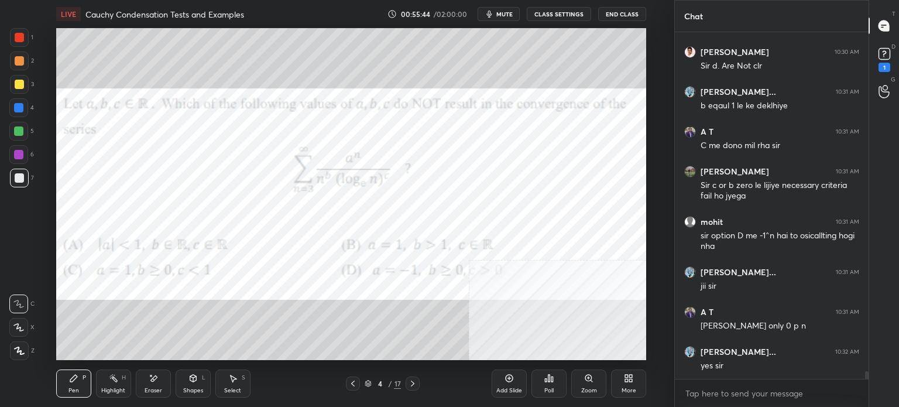
click at [555, 11] on button "CLASS SETTINGS" at bounding box center [559, 14] width 64 height 14
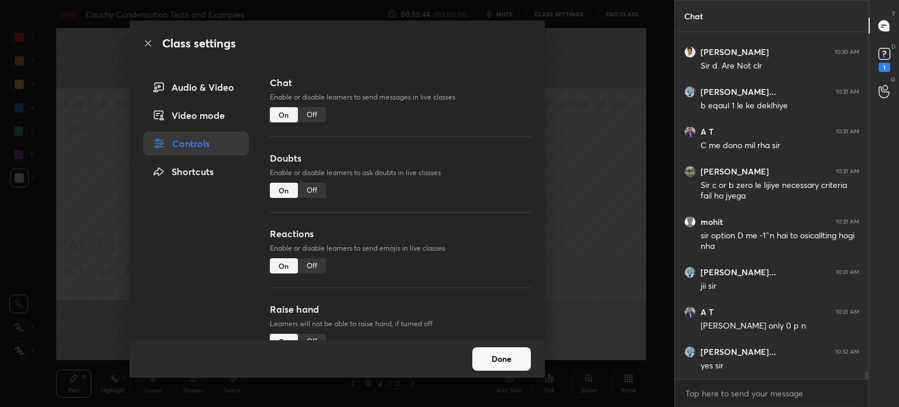
click at [311, 119] on div "Off" at bounding box center [312, 114] width 28 height 15
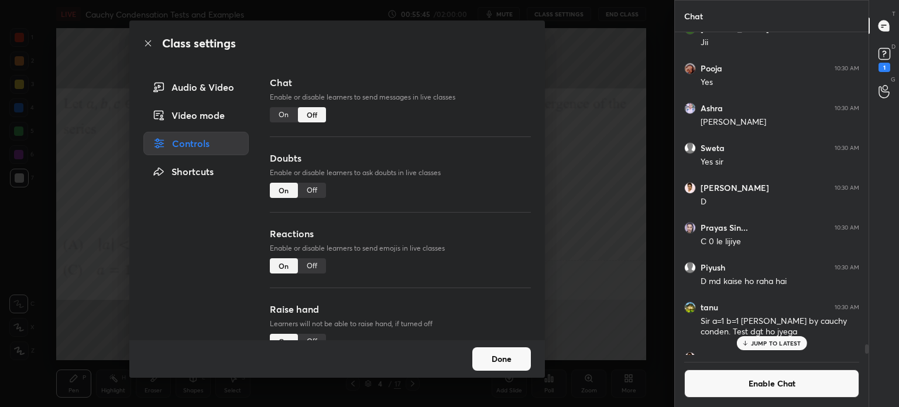
scroll to position [4, 4]
click at [114, 284] on div "Class settings Audio & Video Video mode Controls Shortcuts Chat Enable or disab…" at bounding box center [337, 203] width 674 height 407
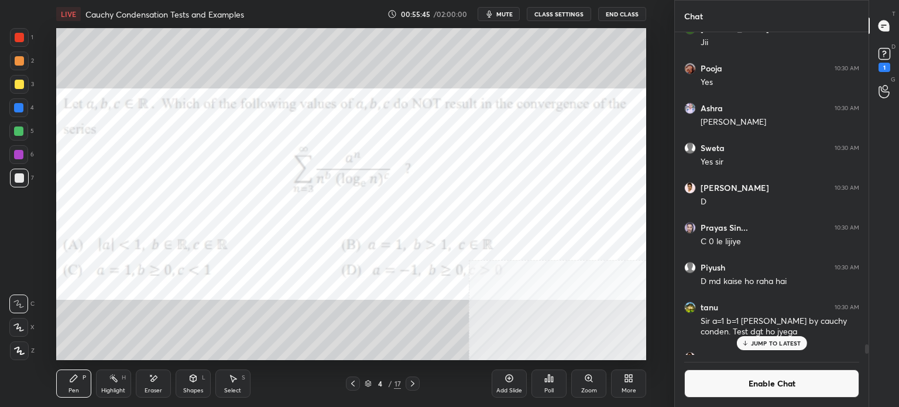
click at [158, 389] on div "Eraser" at bounding box center [154, 390] width 18 height 6
click at [90, 388] on div "Pen P" at bounding box center [73, 383] width 35 height 28
click at [19, 100] on div at bounding box center [18, 107] width 19 height 19
click at [19, 37] on div at bounding box center [19, 37] width 9 height 9
click at [507, 13] on span "mute" at bounding box center [504, 14] width 16 height 8
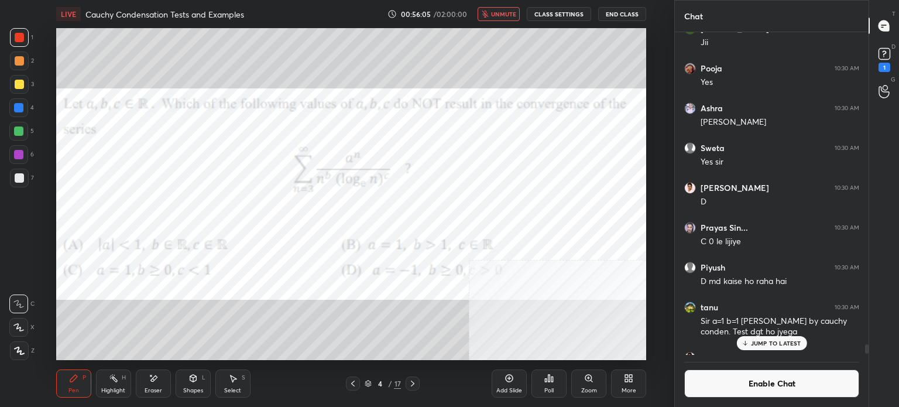
click at [628, 12] on button "End Class" at bounding box center [622, 14] width 48 height 14
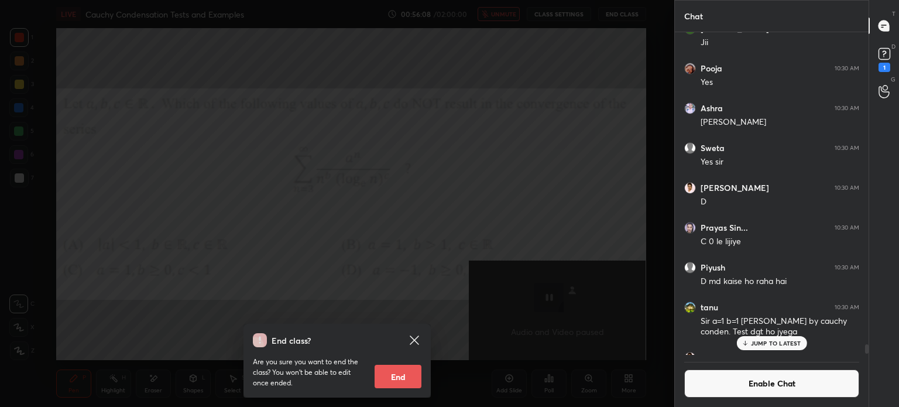
click at [415, 339] on icon at bounding box center [414, 339] width 9 height 9
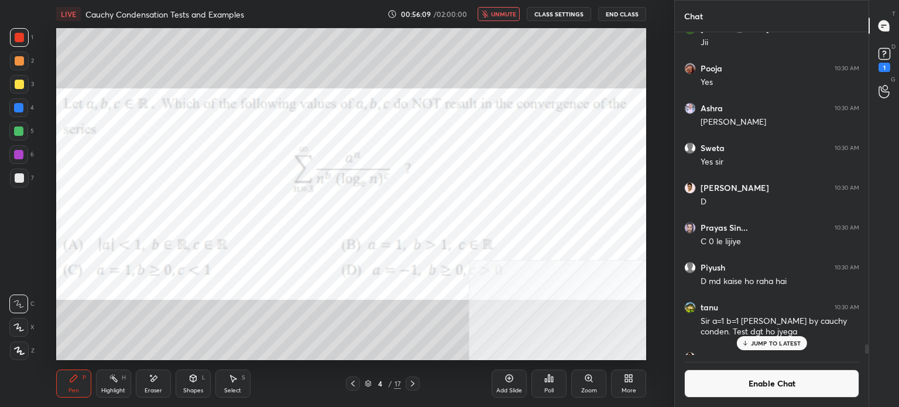
click at [513, 13] on span "unmute" at bounding box center [503, 14] width 25 height 8
click at [805, 395] on button "Enable Chat" at bounding box center [771, 383] width 175 height 28
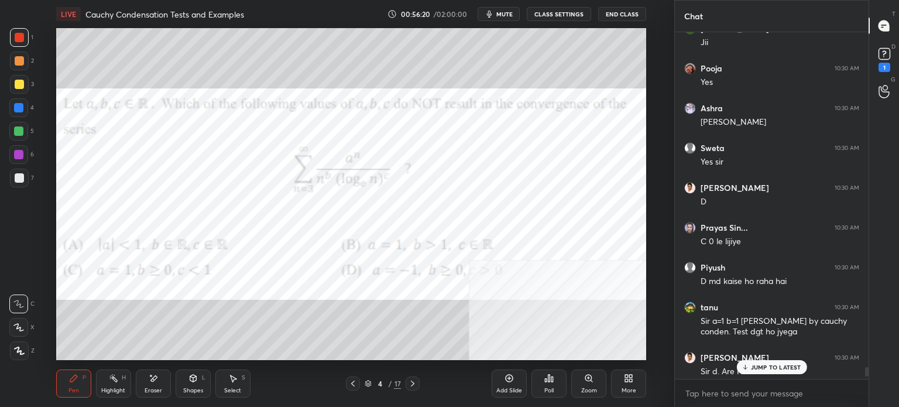
click at [794, 362] on div "JUMP TO LATEST" at bounding box center [771, 367] width 70 height 14
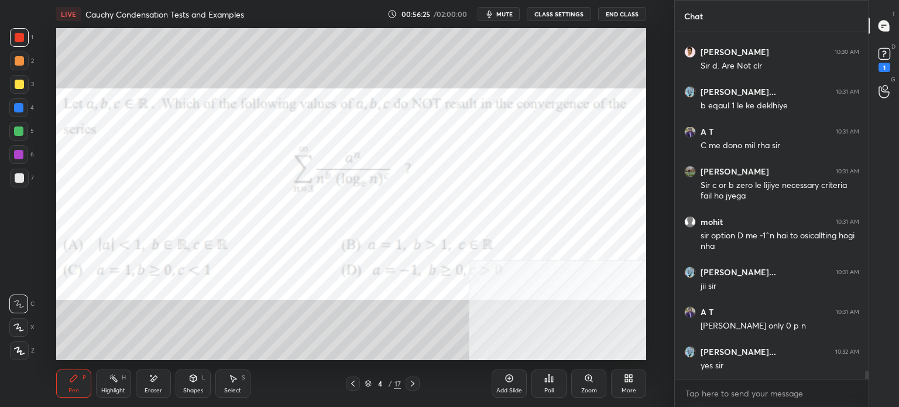
click at [15, 158] on div at bounding box center [18, 154] width 9 height 9
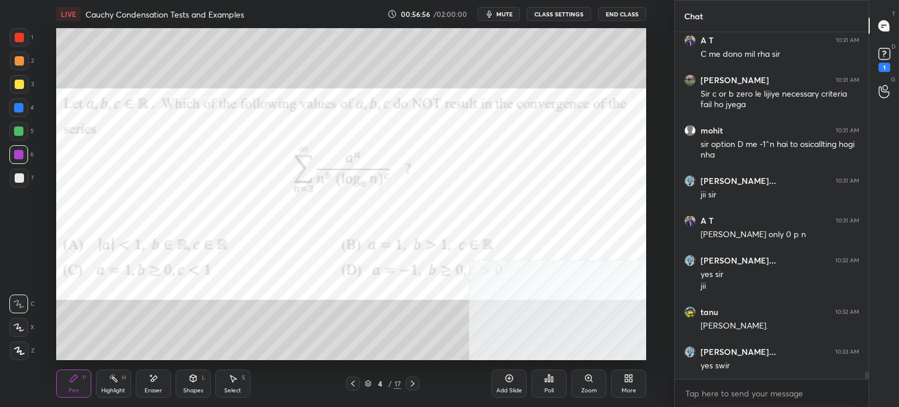
scroll to position [14899, 0]
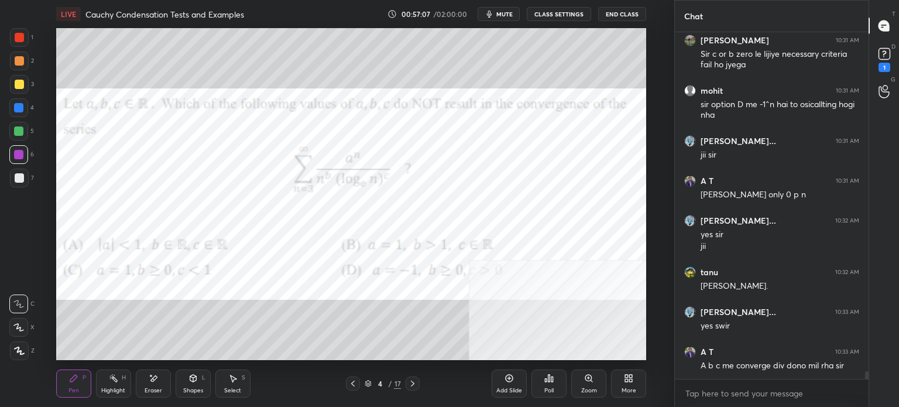
click at [23, 133] on div at bounding box center [18, 131] width 19 height 19
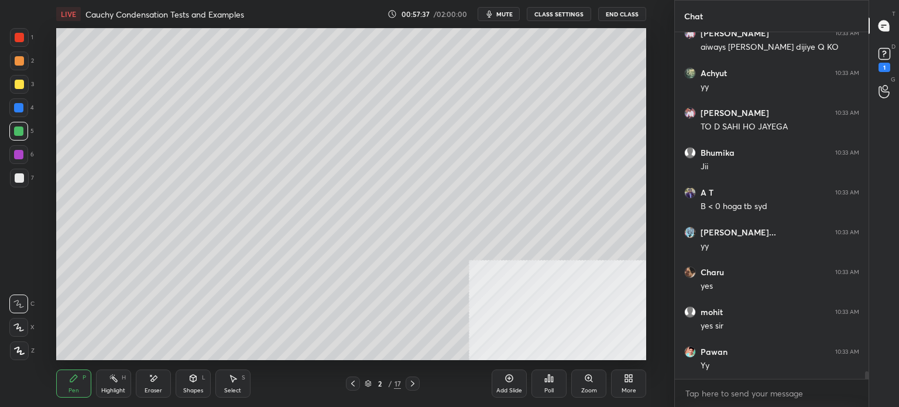
scroll to position [15337, 0]
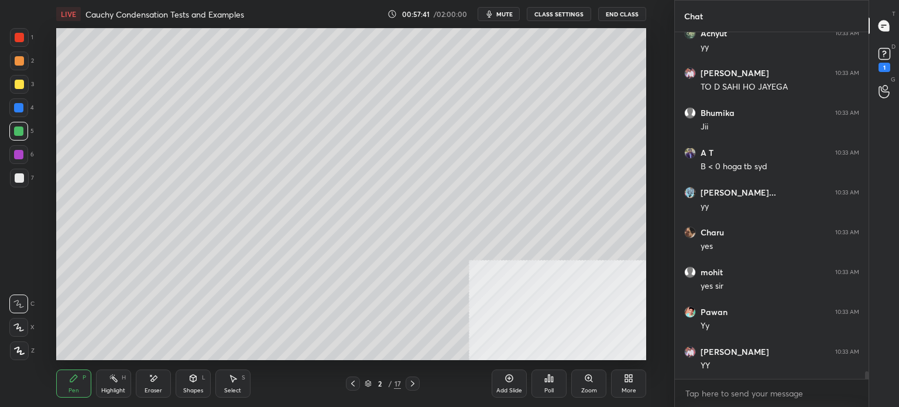
click at [410, 383] on icon at bounding box center [412, 383] width 9 height 9
click at [414, 385] on icon at bounding box center [412, 383] width 9 height 9
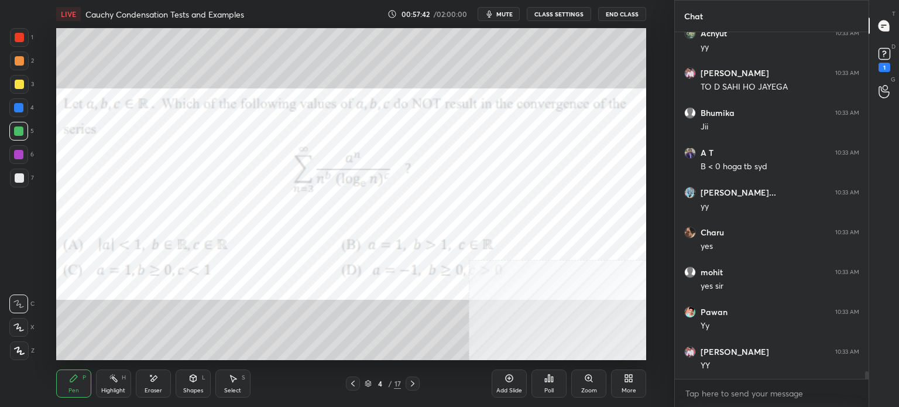
click at [414, 386] on icon at bounding box center [412, 383] width 9 height 9
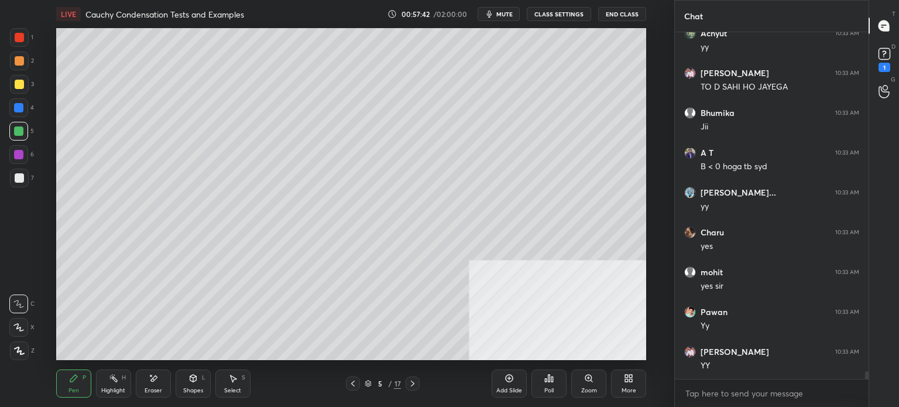
scroll to position [15376, 0]
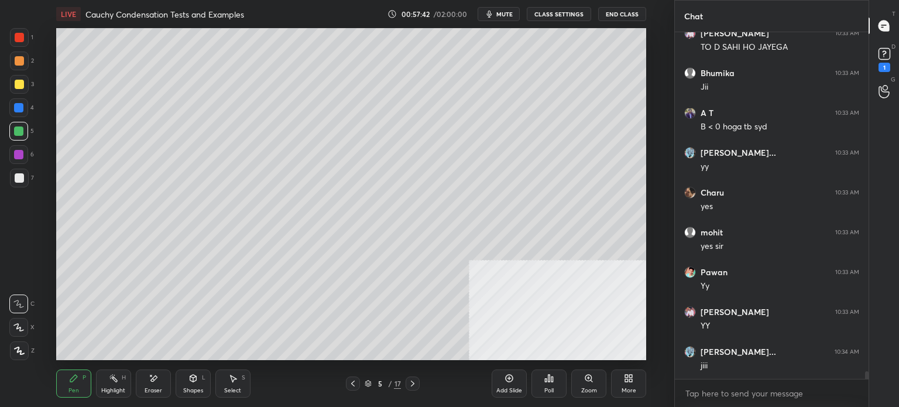
click at [414, 384] on icon at bounding box center [412, 383] width 9 height 9
click at [411, 386] on icon at bounding box center [413, 383] width 4 height 6
click at [411, 386] on icon at bounding box center [412, 383] width 9 height 9
click at [506, 387] on div "Add Slide" at bounding box center [509, 390] width 26 height 6
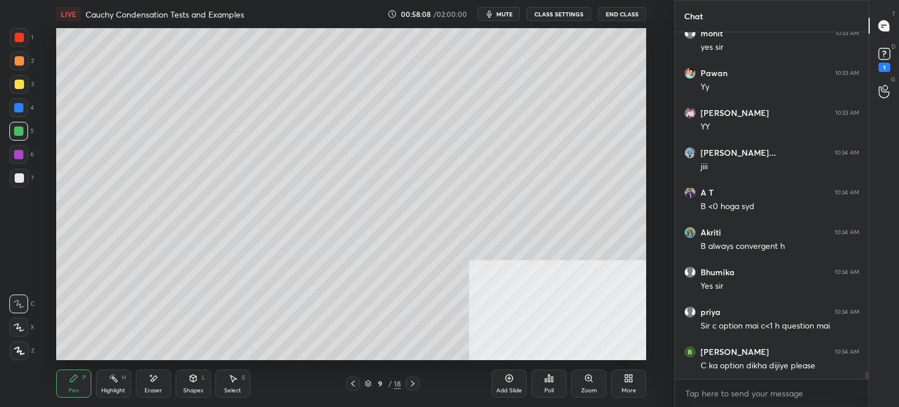
scroll to position [15615, 0]
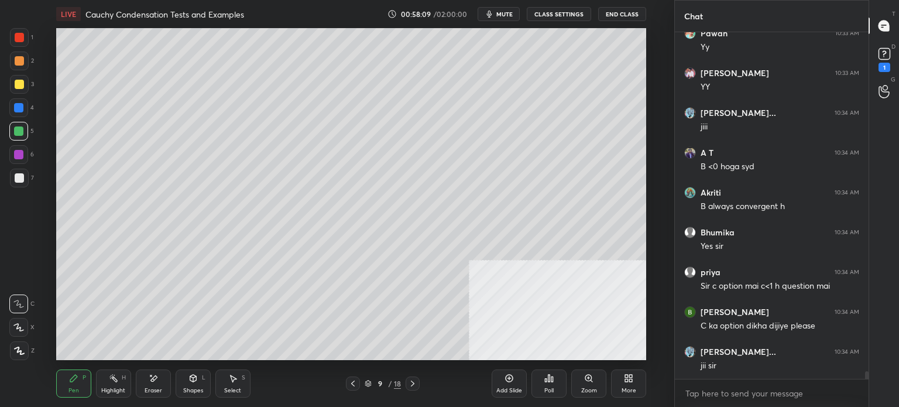
click at [354, 384] on icon at bounding box center [352, 383] width 9 height 9
click at [355, 385] on icon at bounding box center [352, 383] width 9 height 9
click at [356, 386] on icon at bounding box center [352, 383] width 9 height 9
click at [355, 387] on icon at bounding box center [352, 383] width 9 height 9
click at [357, 389] on div at bounding box center [353, 383] width 14 height 14
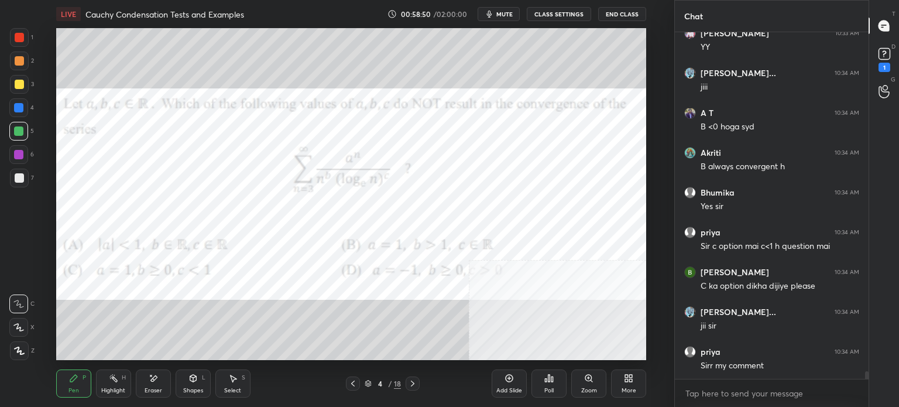
scroll to position [15695, 0]
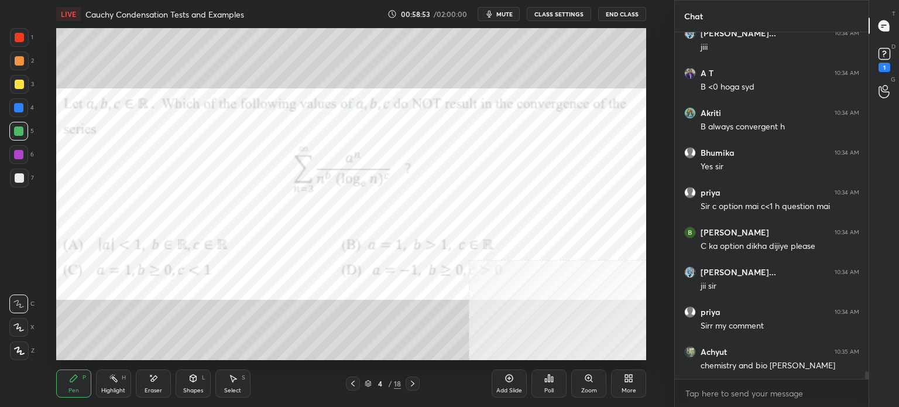
click at [407, 383] on div at bounding box center [413, 383] width 14 height 14
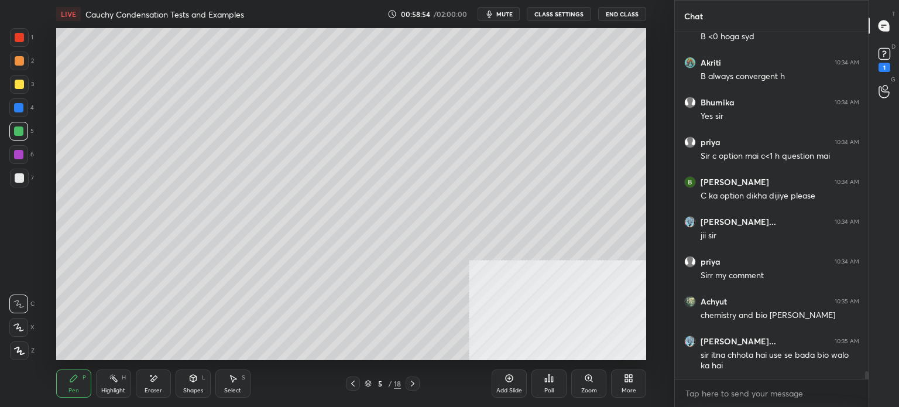
click at [410, 383] on icon at bounding box center [412, 383] width 9 height 9
click at [412, 381] on icon at bounding box center [412, 383] width 9 height 9
click at [412, 382] on icon at bounding box center [413, 383] width 4 height 6
click at [21, 177] on div at bounding box center [19, 177] width 9 height 9
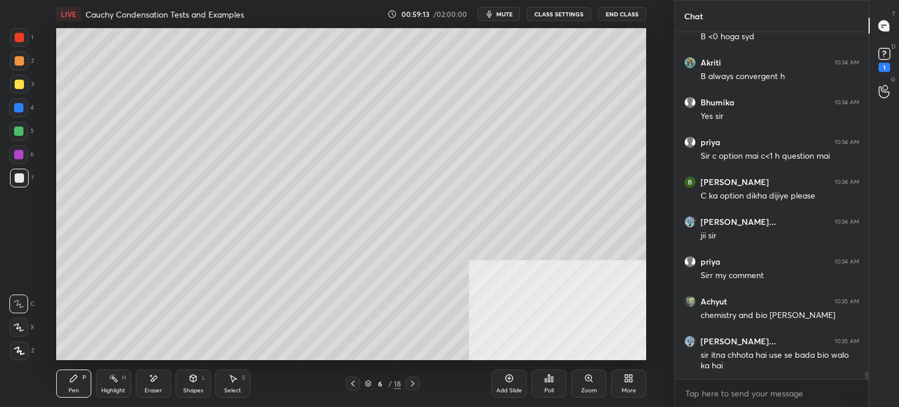
click at [22, 173] on div at bounding box center [19, 177] width 9 height 9
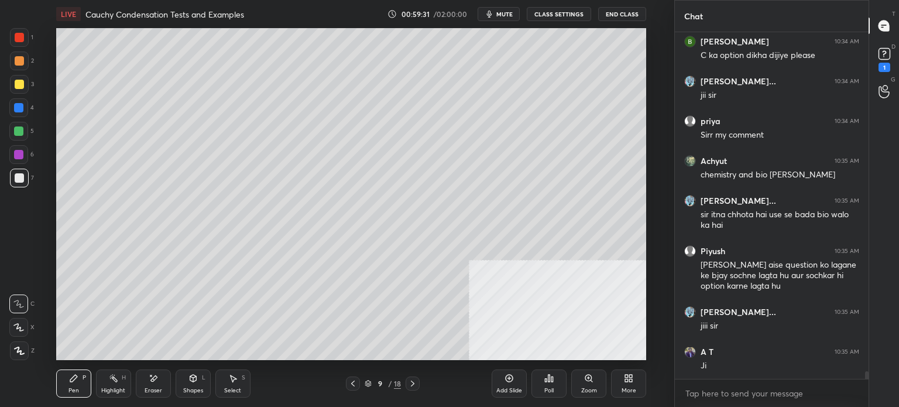
scroll to position [15936, 0]
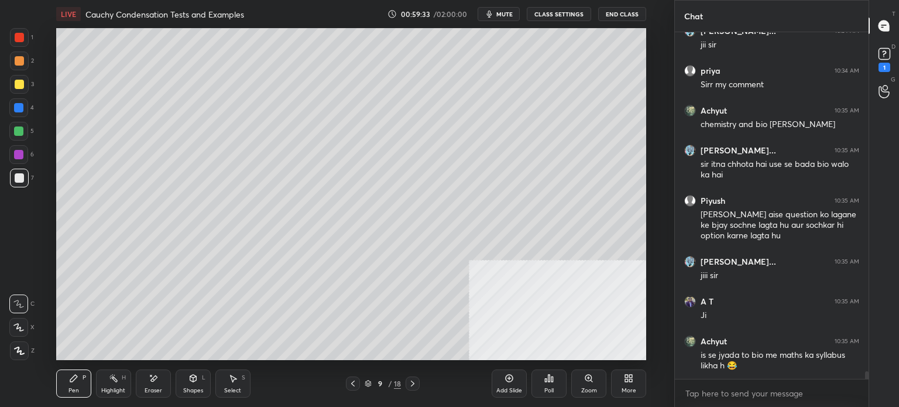
click at [19, 179] on div at bounding box center [19, 177] width 9 height 9
click at [190, 392] on div "Shapes" at bounding box center [193, 390] width 20 height 6
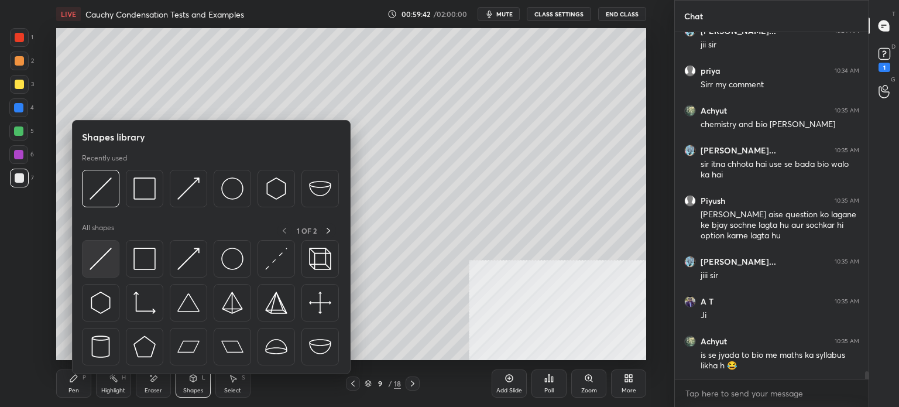
click at [107, 273] on div at bounding box center [100, 258] width 37 height 37
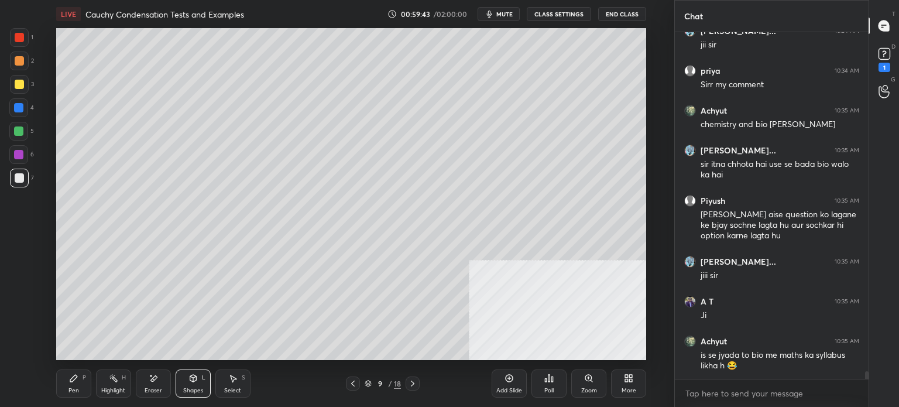
click at [20, 60] on div at bounding box center [19, 60] width 9 height 9
click at [18, 37] on div at bounding box center [19, 37] width 9 height 9
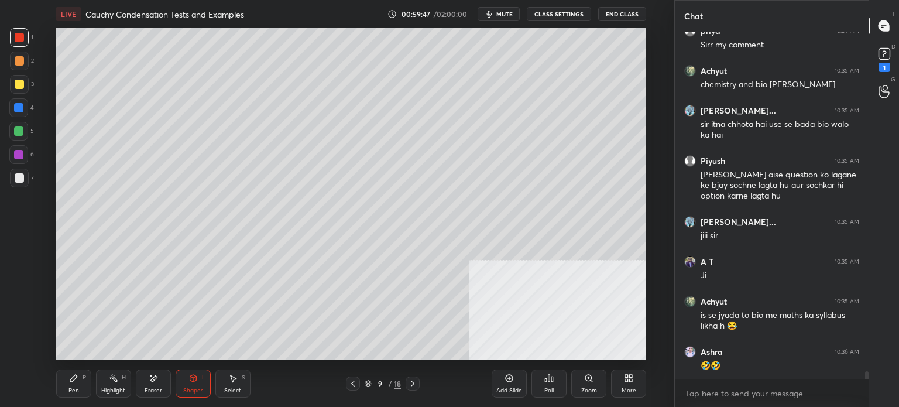
click at [77, 379] on div "Pen P" at bounding box center [73, 383] width 35 height 28
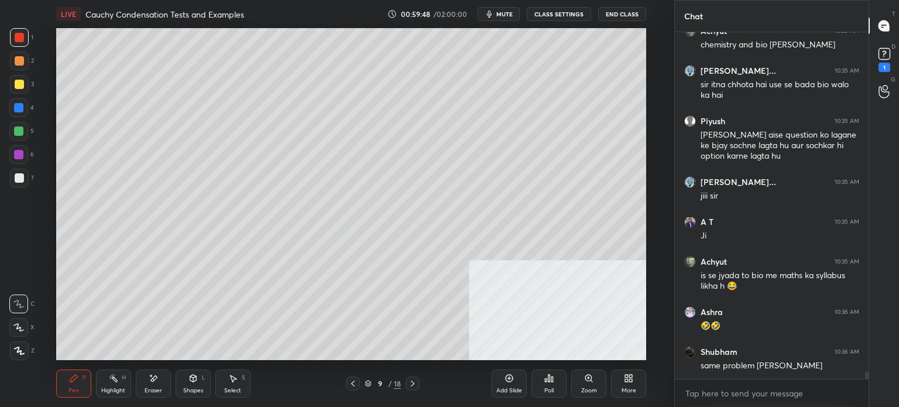
click at [15, 298] on div at bounding box center [18, 303] width 19 height 19
click at [23, 176] on div at bounding box center [19, 177] width 9 height 9
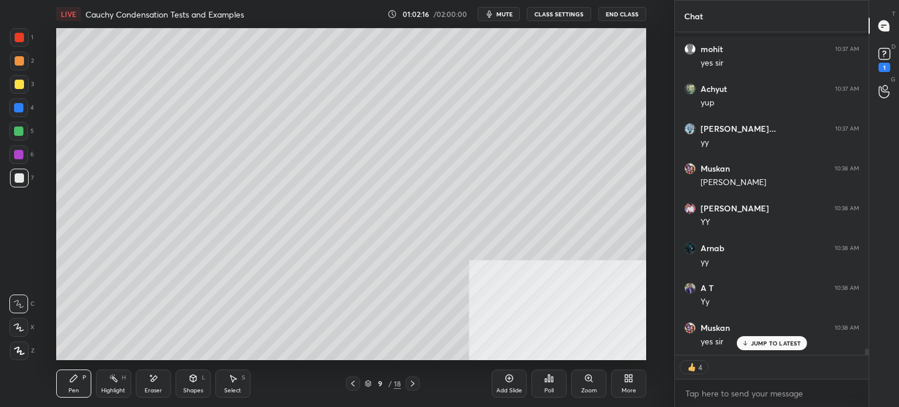
scroll to position [16155, 0]
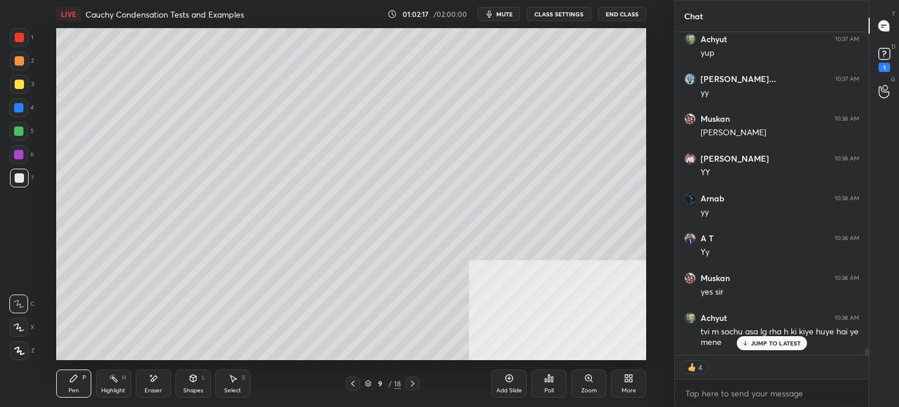
click at [509, 16] on span "mute" at bounding box center [504, 14] width 16 height 8
type textarea "x"
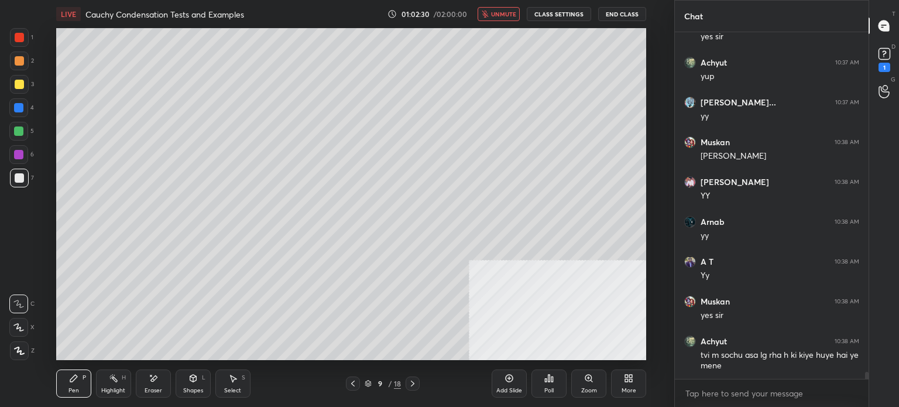
scroll to position [16171, 0]
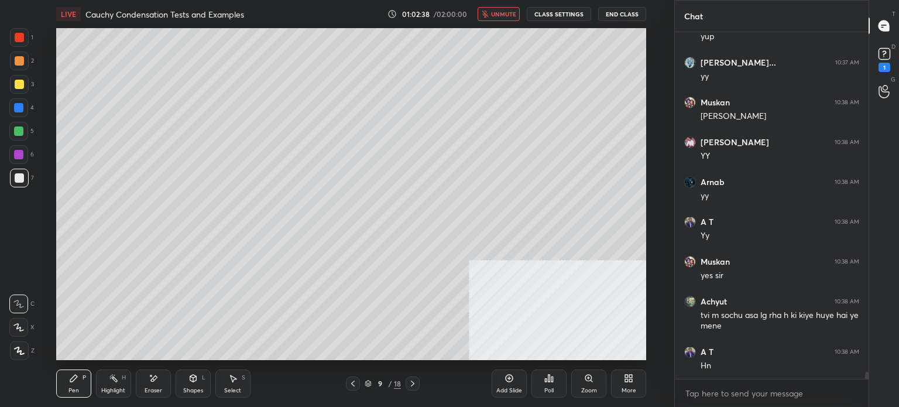
click at [508, 15] on span "unmute" at bounding box center [503, 14] width 25 height 8
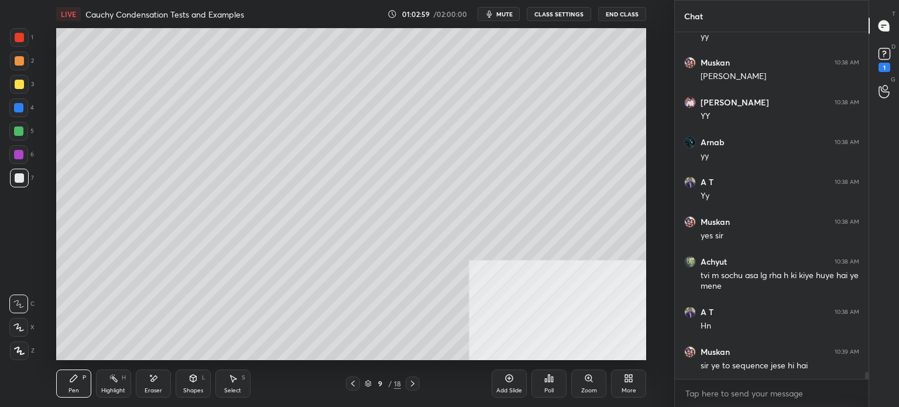
click at [499, 10] on button "mute" at bounding box center [499, 14] width 42 height 14
click at [623, 13] on button "End Class" at bounding box center [622, 14] width 48 height 14
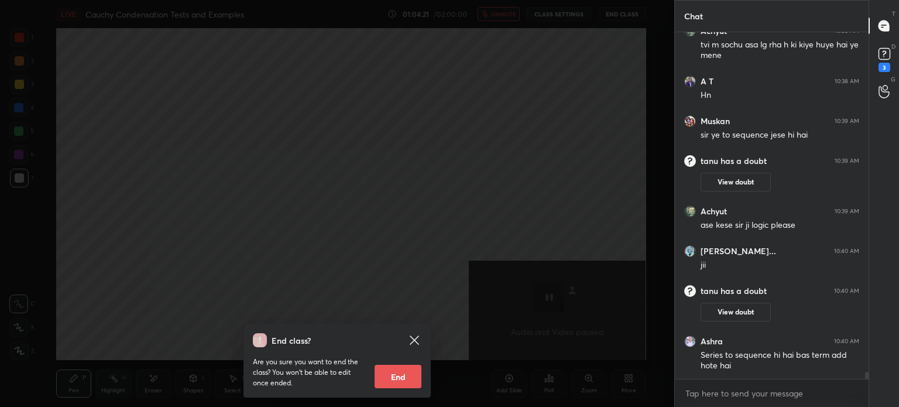
scroll to position [16302, 0]
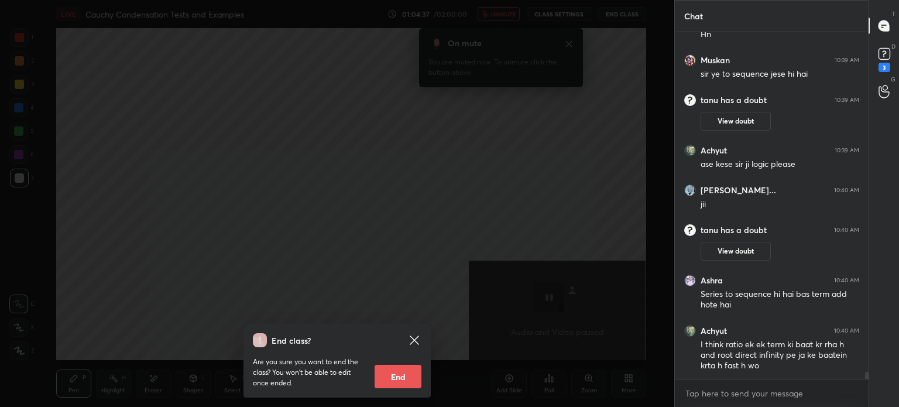
click at [414, 337] on icon at bounding box center [414, 340] width 14 height 14
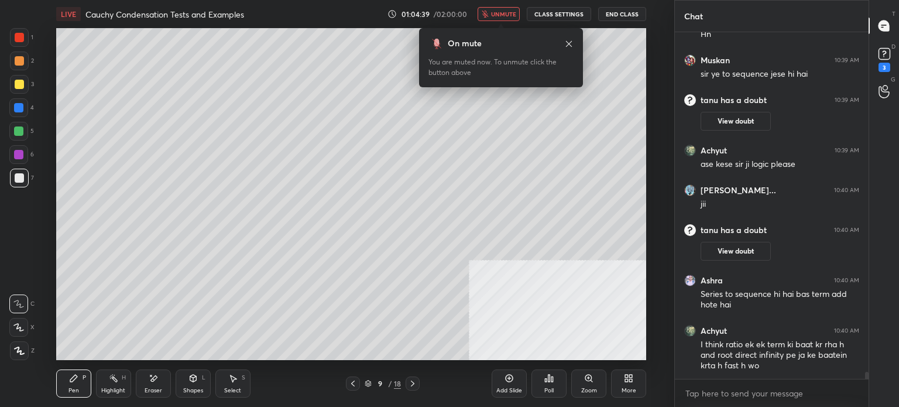
scroll to position [16353, 0]
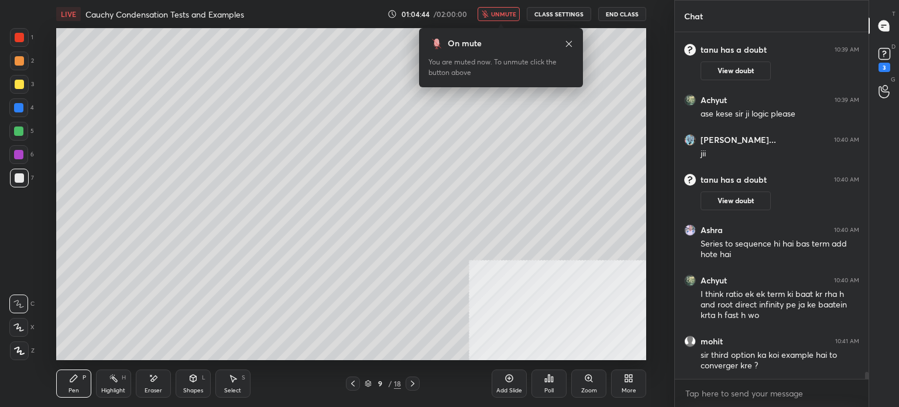
click at [496, 13] on span "unmute" at bounding box center [503, 14] width 25 height 8
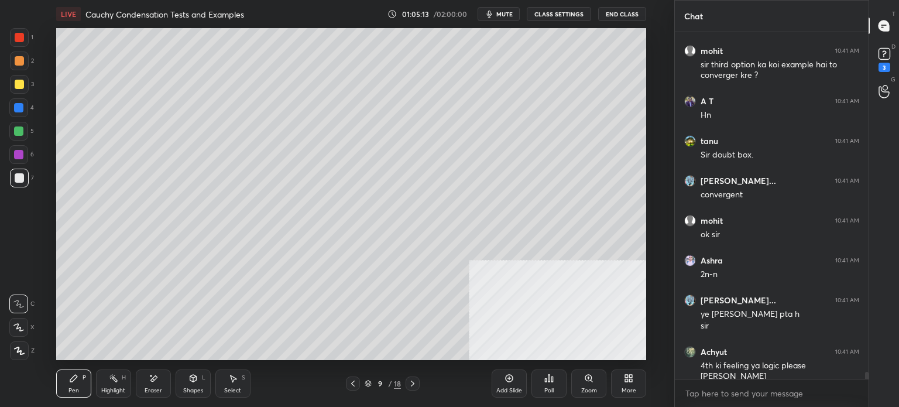
scroll to position [16683, 0]
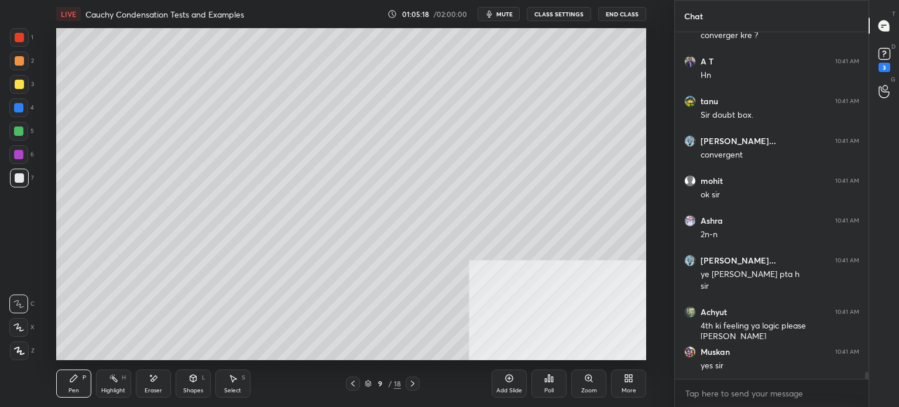
click at [148, 387] on div "Eraser" at bounding box center [154, 390] width 18 height 6
drag, startPoint x: 16, startPoint y: 328, endPoint x: 49, endPoint y: 310, distance: 37.5
click at [16, 329] on icon at bounding box center [18, 328] width 9 height 10
click at [77, 387] on div "Pen" at bounding box center [73, 390] width 11 height 6
click at [19, 176] on div at bounding box center [19, 177] width 9 height 9
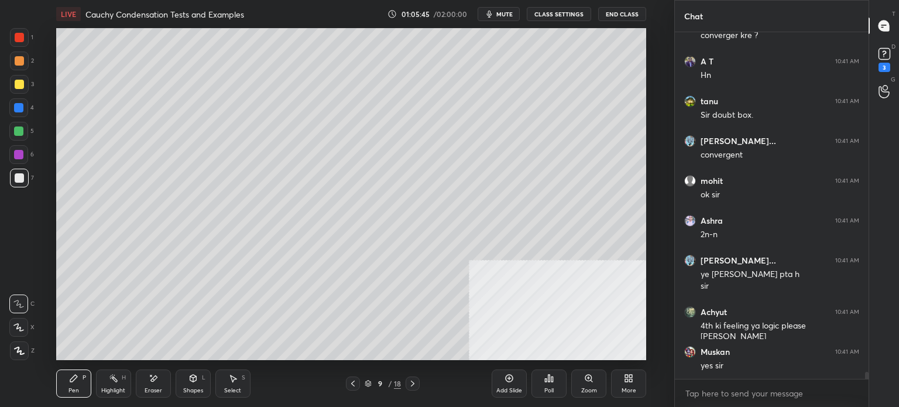
click at [513, 384] on div "Add Slide" at bounding box center [509, 383] width 35 height 28
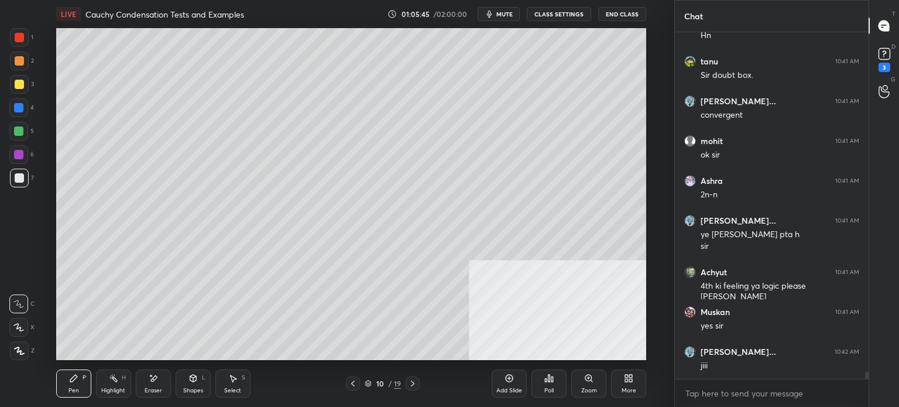
click at [560, 13] on button "CLASS SETTINGS" at bounding box center [559, 14] width 64 height 14
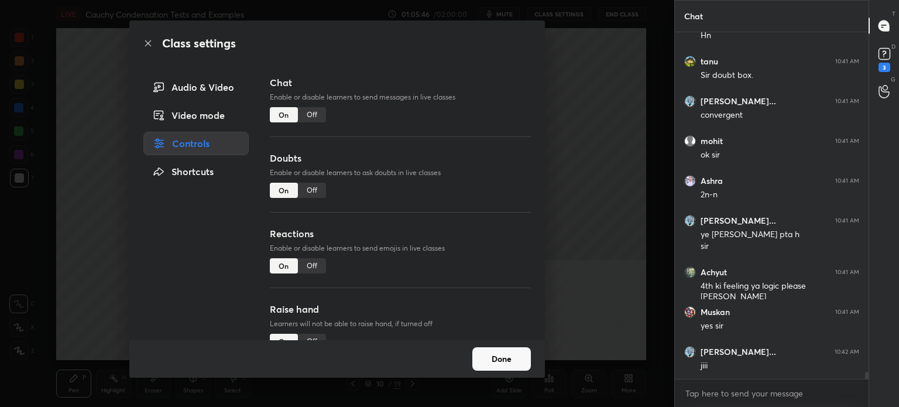
click at [315, 116] on div "Off" at bounding box center [312, 114] width 28 height 15
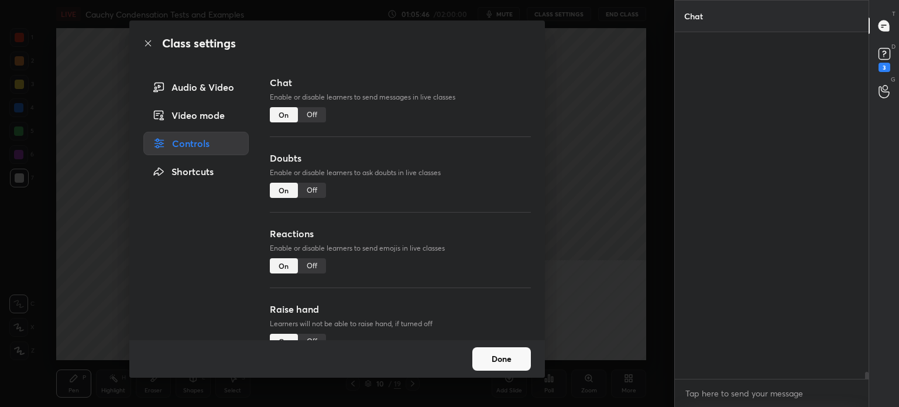
scroll to position [4, 4]
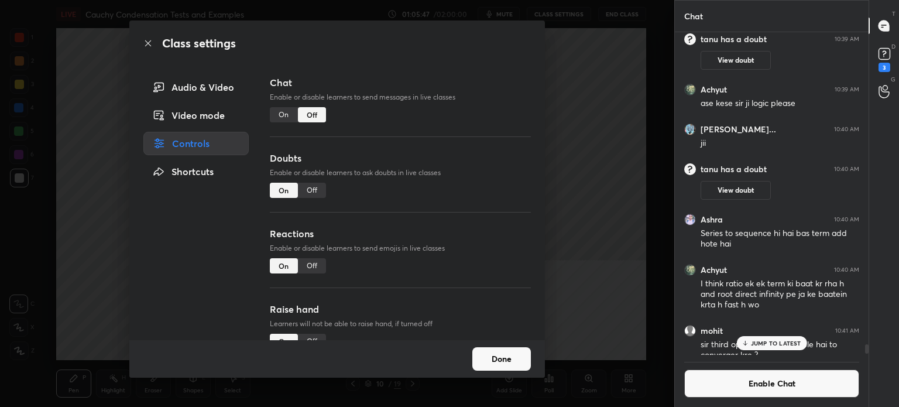
click at [14, 219] on div "Class settings Audio & Video Video mode Controls Shortcuts Chat Enable or disab…" at bounding box center [337, 203] width 674 height 407
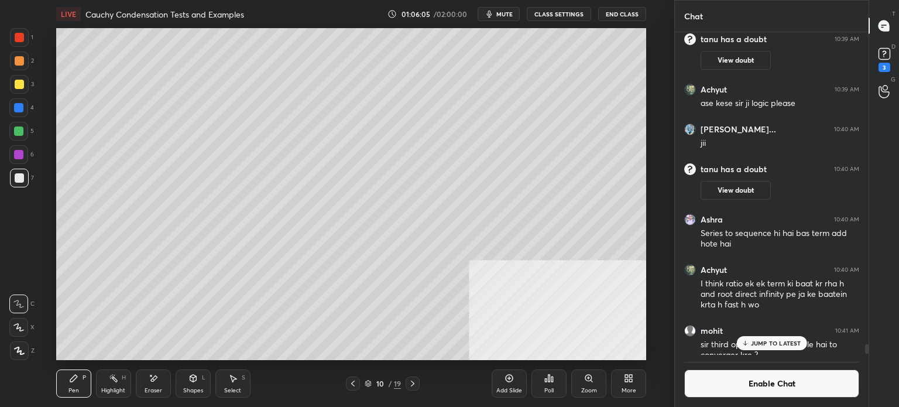
scroll to position [16660, 0]
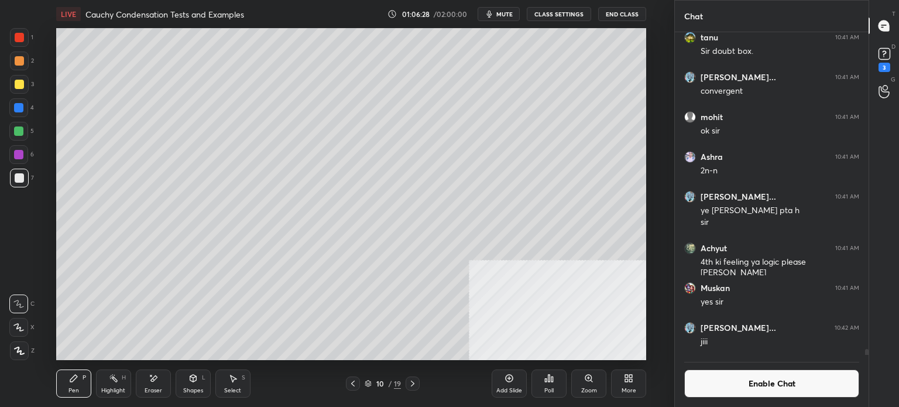
click at [503, 16] on span "mute" at bounding box center [504, 14] width 16 height 8
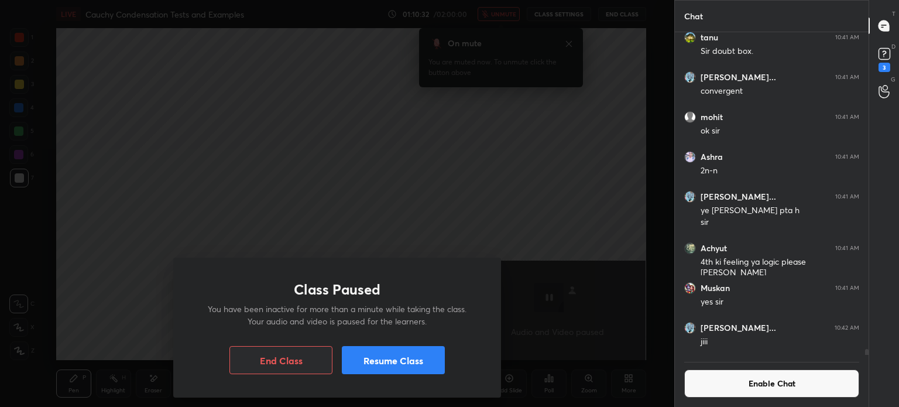
click at [411, 360] on button "Resume Class" at bounding box center [393, 360] width 103 height 28
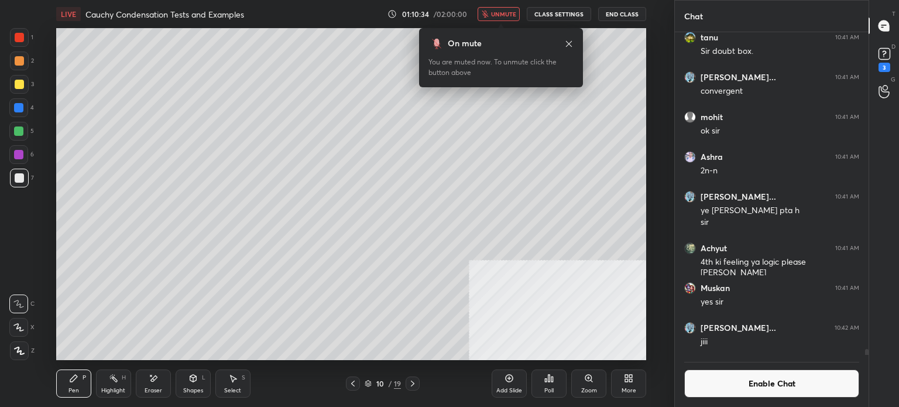
drag, startPoint x: 519, startPoint y: 13, endPoint x: 512, endPoint y: 15, distance: 6.7
click at [516, 13] on button "unmute" at bounding box center [499, 14] width 42 height 14
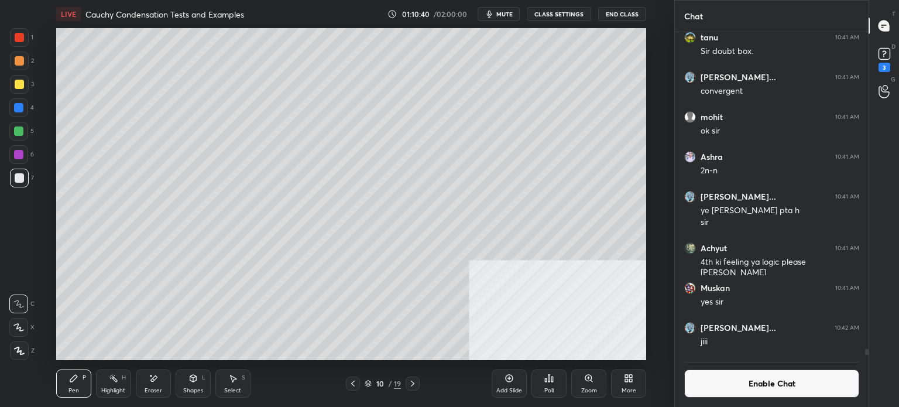
click at [559, 381] on div "Poll" at bounding box center [548, 383] width 35 height 28
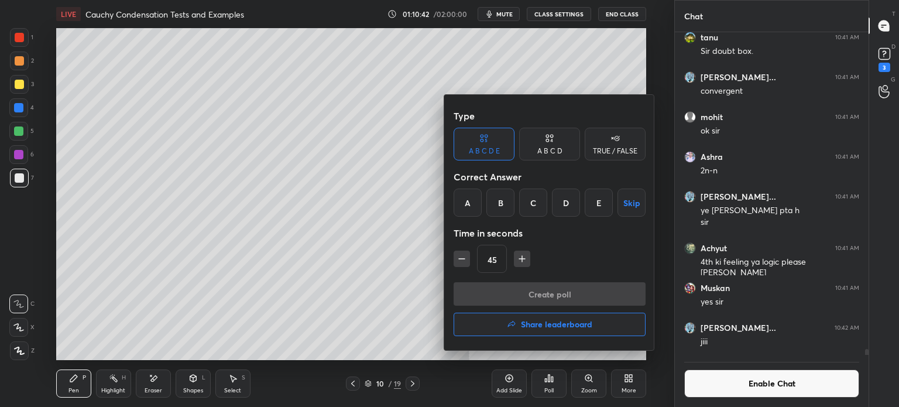
click at [610, 155] on div "TRUE / FALSE" at bounding box center [615, 151] width 44 height 7
click at [566, 198] on div "False" at bounding box center [549, 202] width 61 height 28
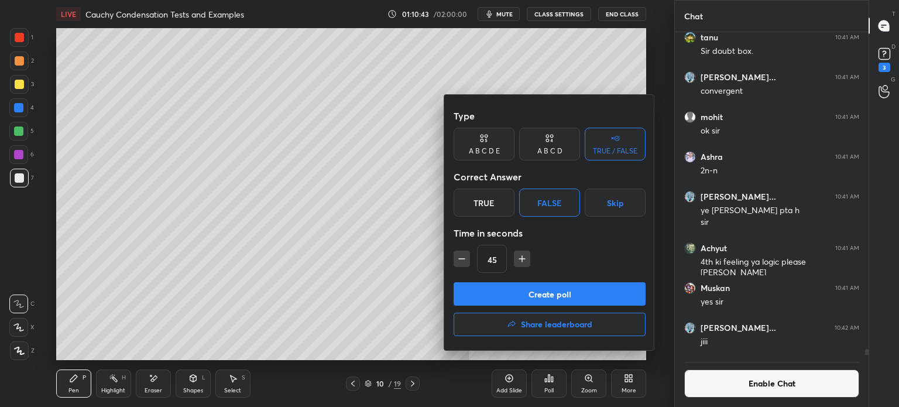
click at [571, 291] on button "Create poll" at bounding box center [550, 293] width 192 height 23
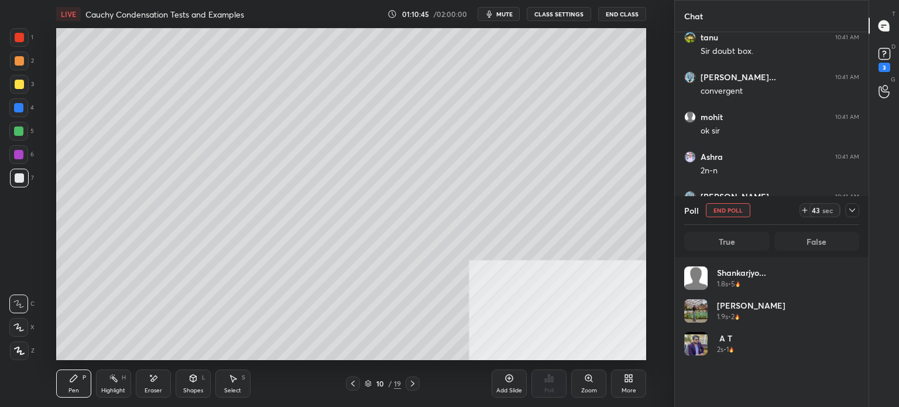
scroll to position [137, 172]
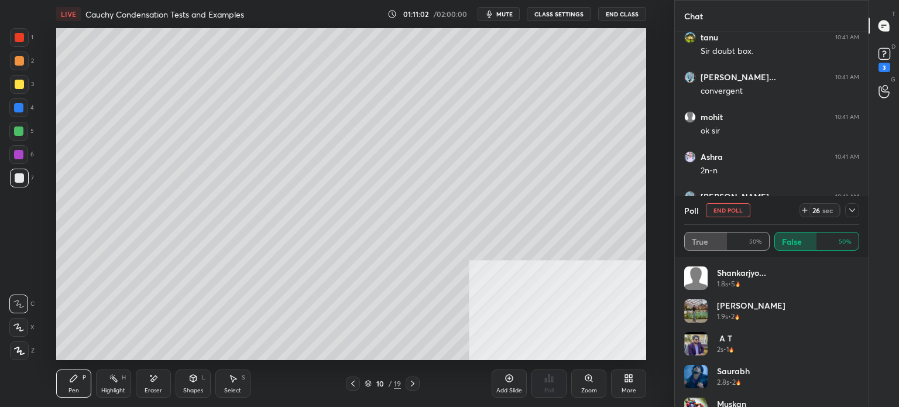
click at [21, 85] on div at bounding box center [19, 84] width 9 height 9
click at [717, 205] on button "End Poll" at bounding box center [728, 210] width 44 height 14
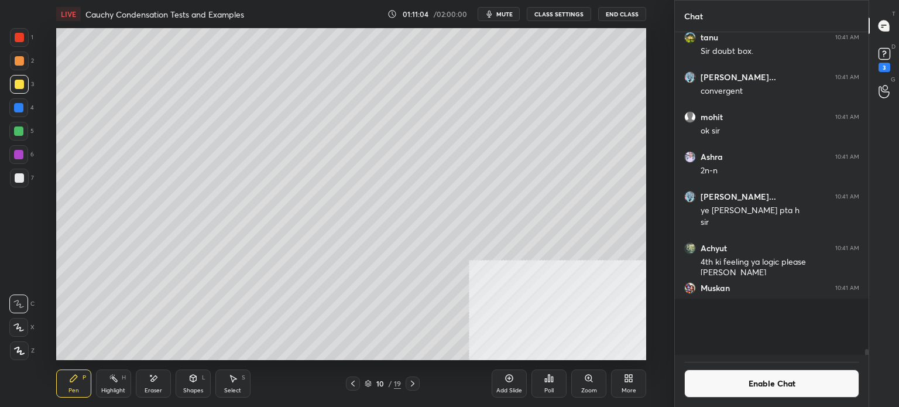
scroll to position [4, 4]
click at [790, 388] on button "Enable Chat" at bounding box center [771, 383] width 175 height 28
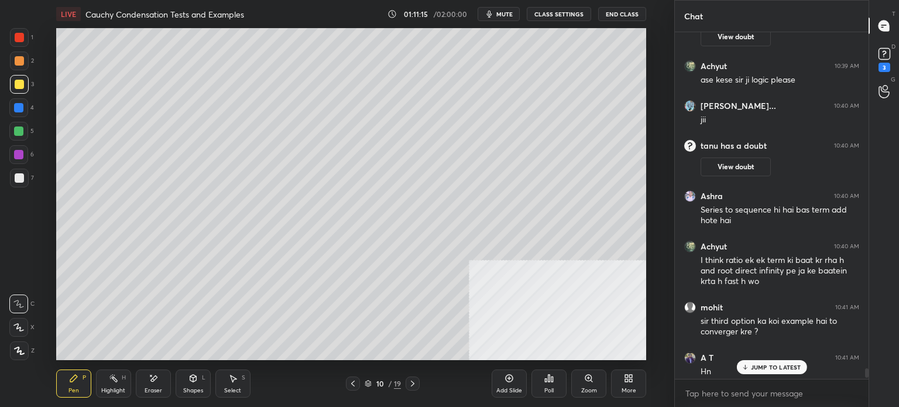
click at [793, 362] on div "JUMP TO LATEST" at bounding box center [771, 367] width 70 height 14
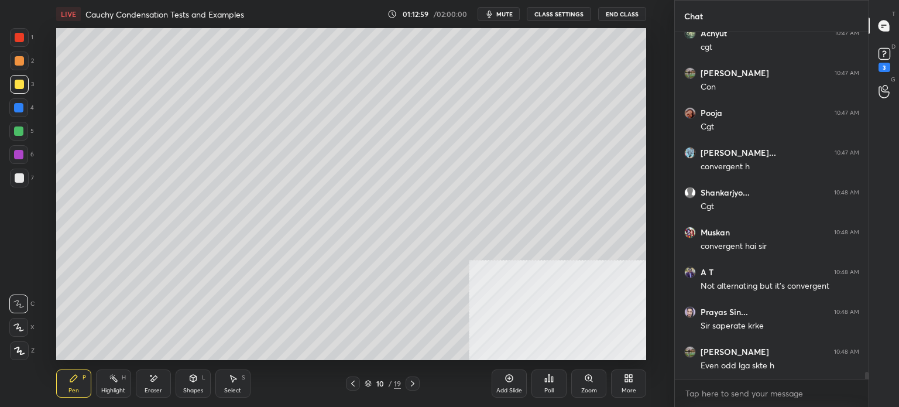
click at [157, 390] on div "Eraser" at bounding box center [153, 383] width 35 height 28
click at [77, 390] on div "Pen" at bounding box center [73, 390] width 11 height 6
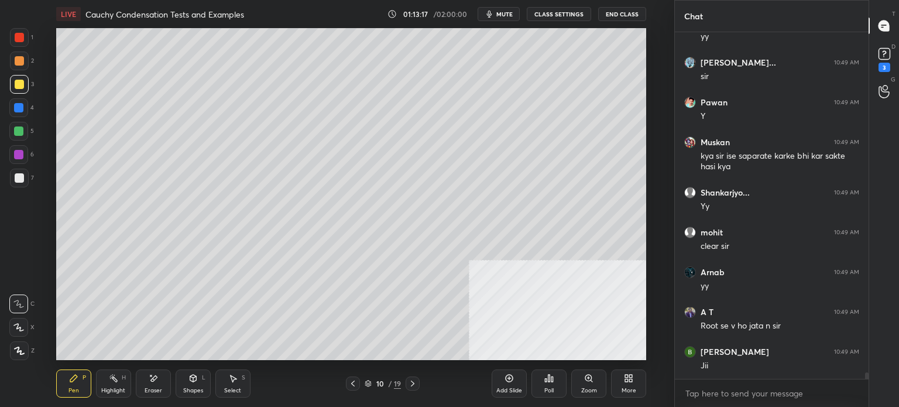
scroll to position [17602, 0]
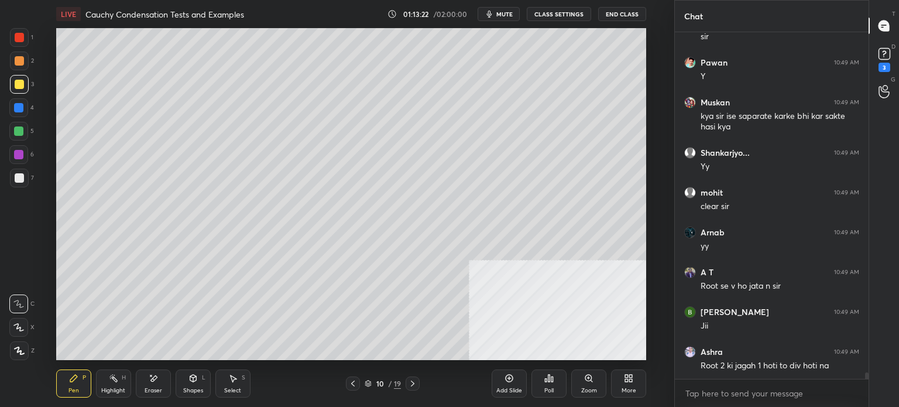
click at [16, 112] on div at bounding box center [18, 107] width 19 height 19
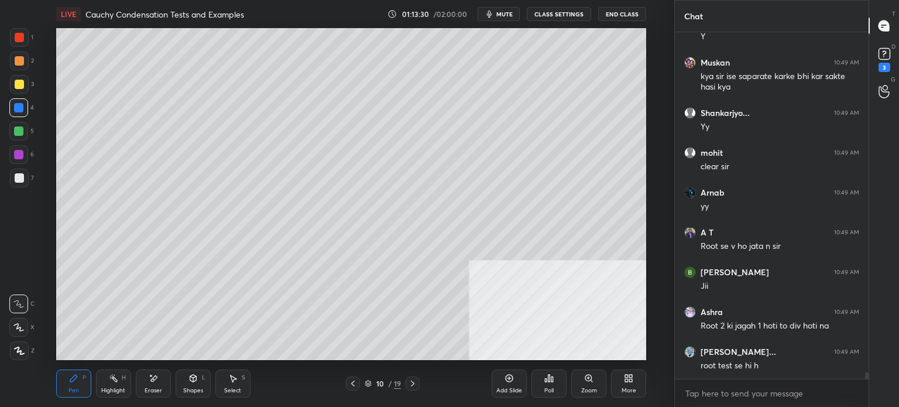
scroll to position [17681, 0]
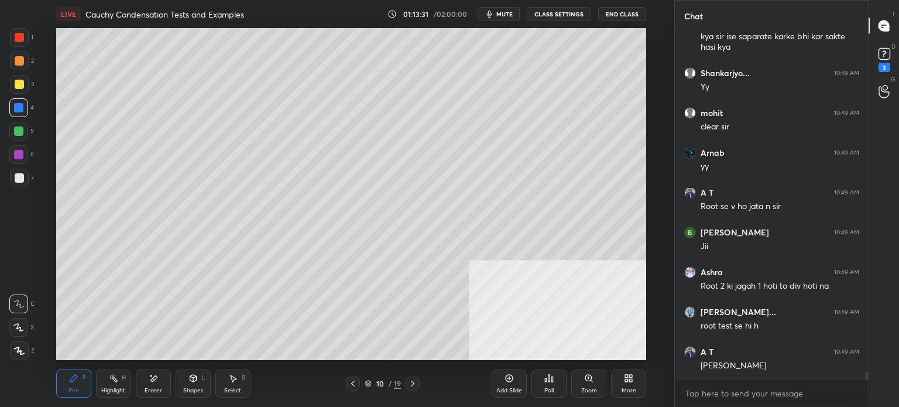
click at [522, 387] on div "Add Slide" at bounding box center [509, 383] width 35 height 28
click at [16, 181] on div at bounding box center [19, 177] width 9 height 9
click at [503, 18] on span "mute" at bounding box center [504, 14] width 16 height 8
click at [198, 376] on div "Shapes L" at bounding box center [193, 383] width 35 height 28
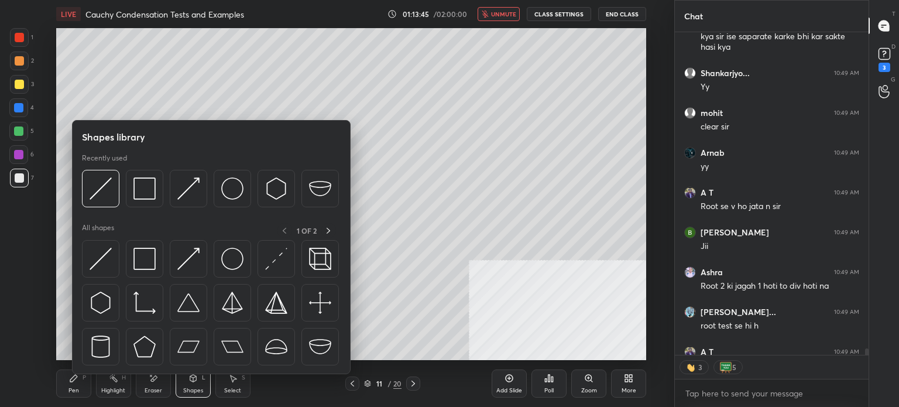
click at [119, 263] on div at bounding box center [211, 306] width 259 height 132
click at [118, 260] on div at bounding box center [100, 258] width 37 height 37
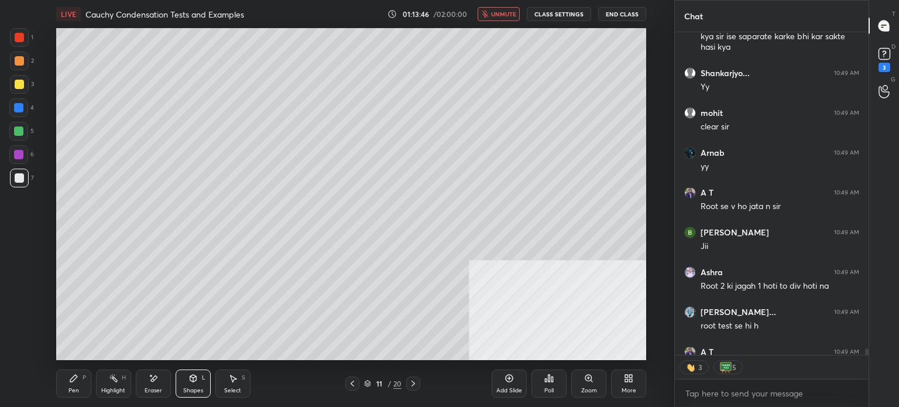
click at [19, 39] on div at bounding box center [19, 37] width 9 height 9
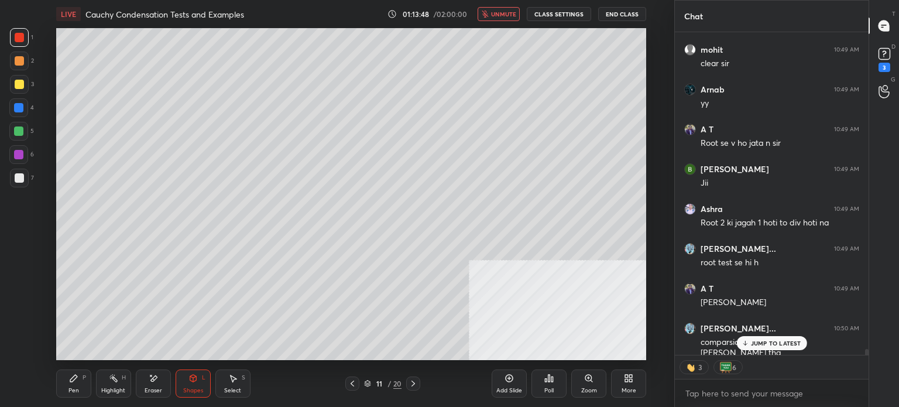
click at [353, 381] on icon at bounding box center [352, 383] width 9 height 9
click at [501, 15] on span "unmute" at bounding box center [503, 14] width 25 height 8
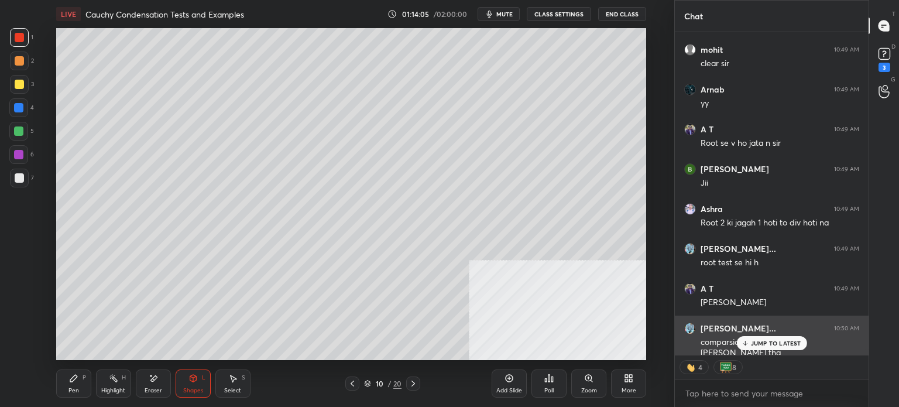
click at [771, 340] on p "JUMP TO LATEST" at bounding box center [776, 342] width 50 height 7
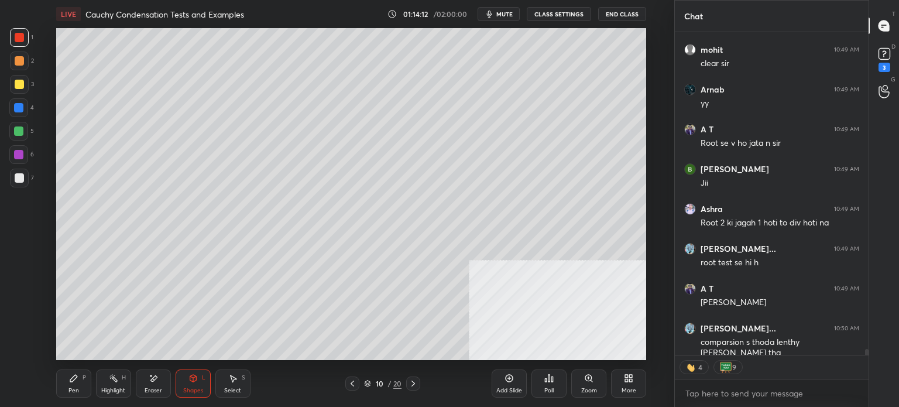
click at [416, 383] on icon at bounding box center [413, 383] width 9 height 9
click at [82, 363] on div "Pen P Highlight H Eraser Shapes L Select S 11 / 20 Add Slide Poll Zoom More" at bounding box center [351, 383] width 590 height 47
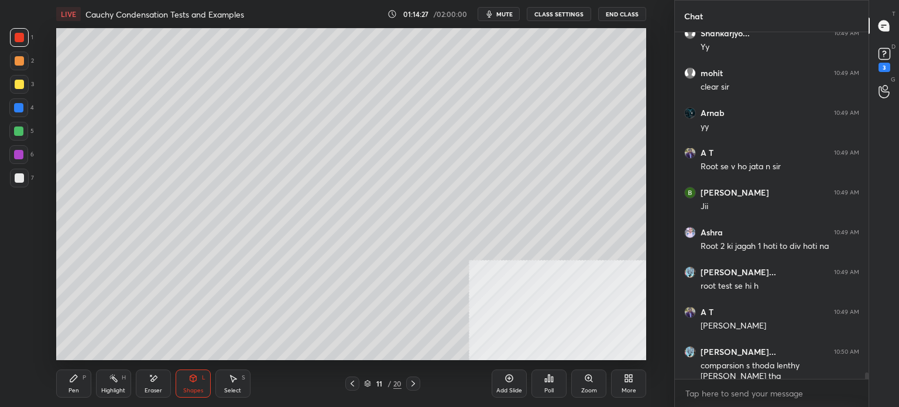
scroll to position [3, 4]
click at [77, 379] on icon at bounding box center [73, 377] width 9 height 9
click at [22, 183] on div at bounding box center [19, 178] width 19 height 19
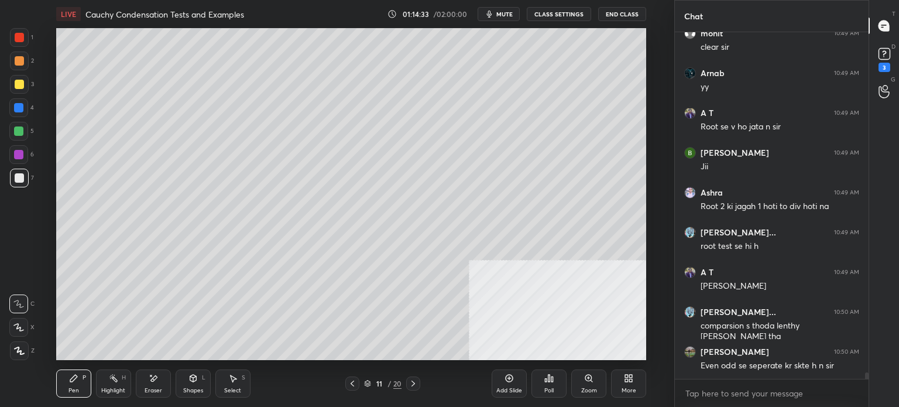
click at [17, 88] on div at bounding box center [19, 84] width 9 height 9
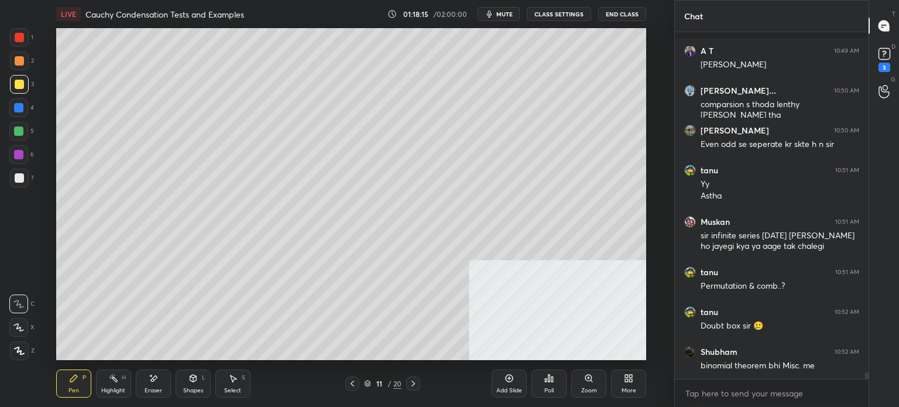
scroll to position [18033, 0]
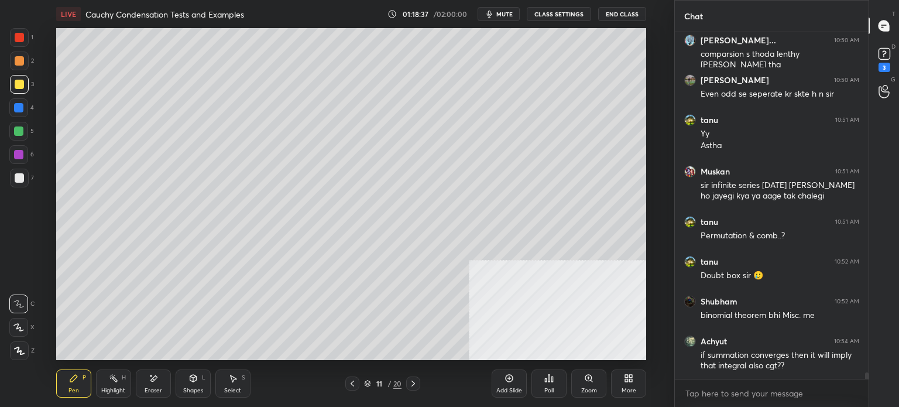
click at [880, 63] on div "3" at bounding box center [885, 58] width 18 height 27
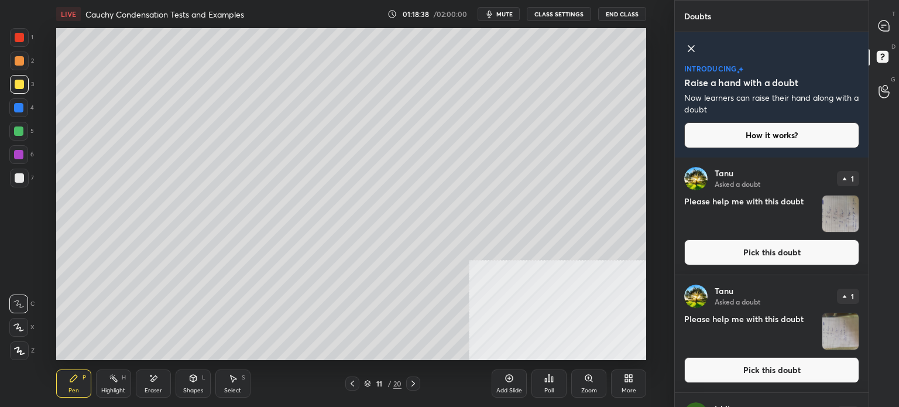
click at [803, 252] on button "Pick this doubt" at bounding box center [771, 252] width 175 height 26
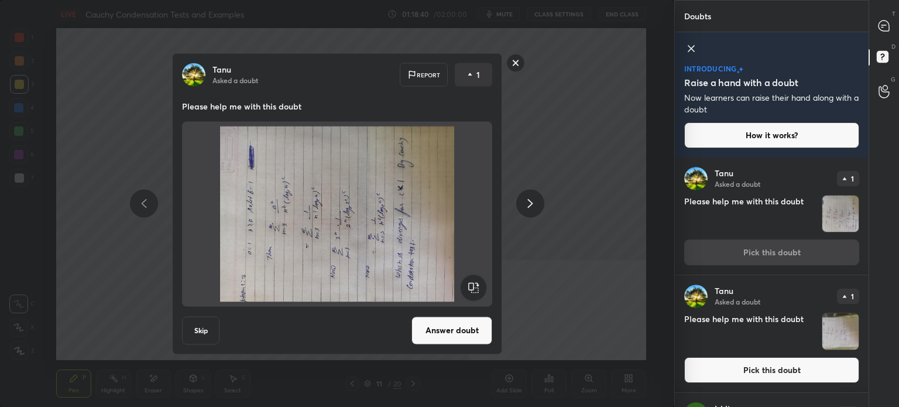
click at [482, 293] on rect at bounding box center [473, 287] width 26 height 26
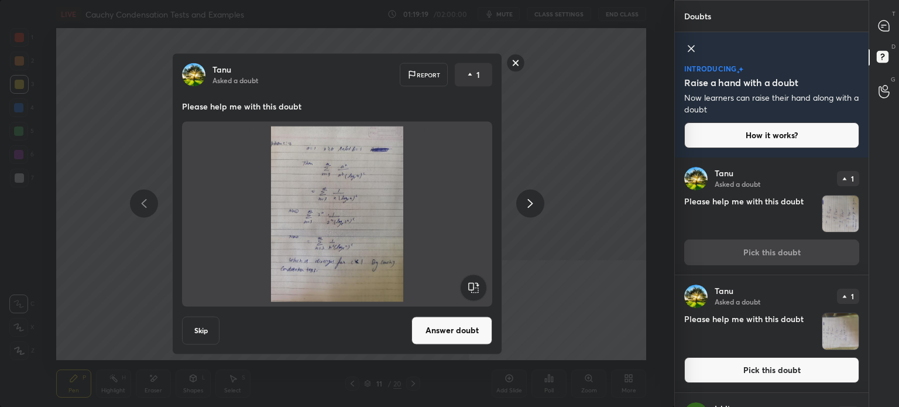
click at [515, 63] on rect at bounding box center [516, 63] width 18 height 18
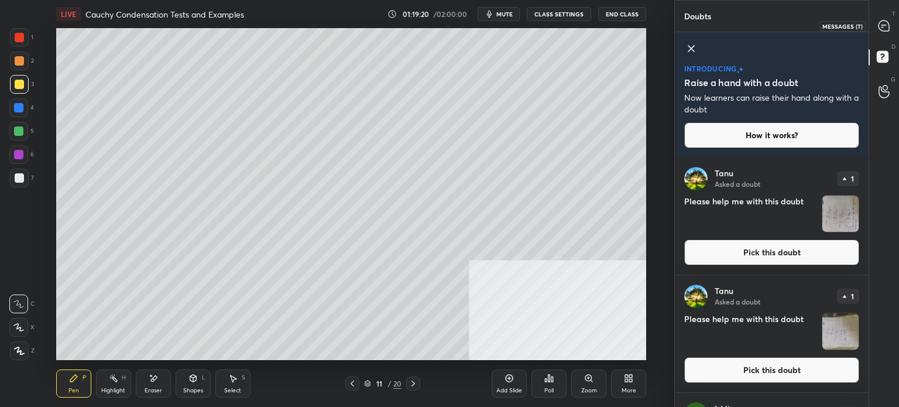
click at [888, 27] on icon at bounding box center [884, 25] width 11 height 11
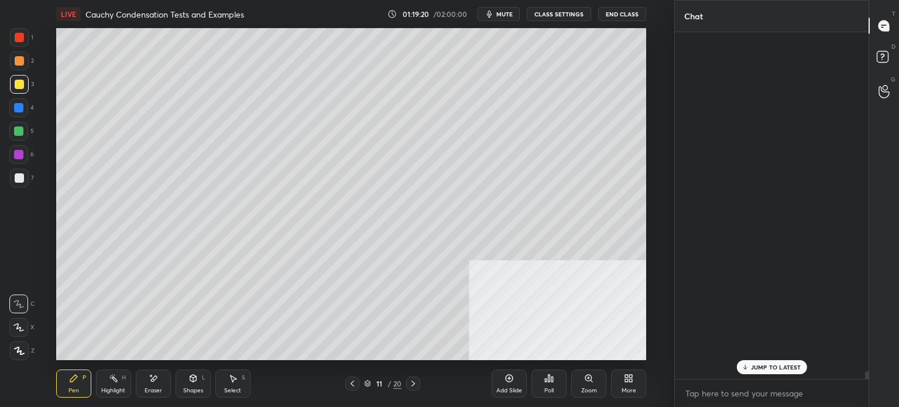
scroll to position [343, 190]
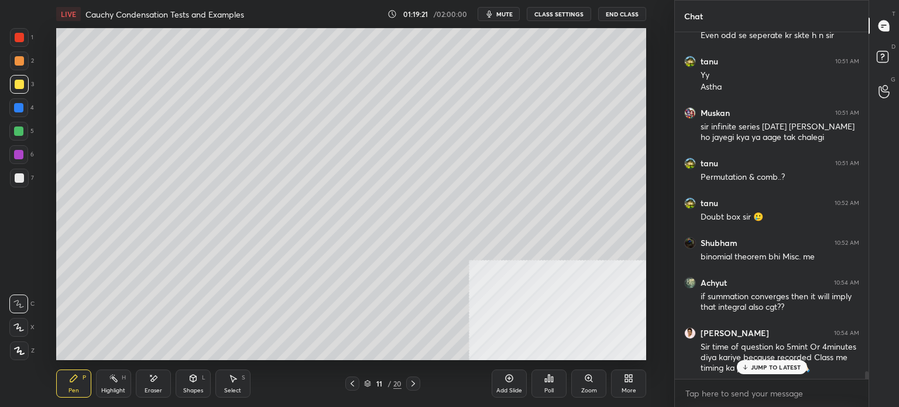
click at [776, 372] on div "JUMP TO LATEST" at bounding box center [771, 367] width 70 height 14
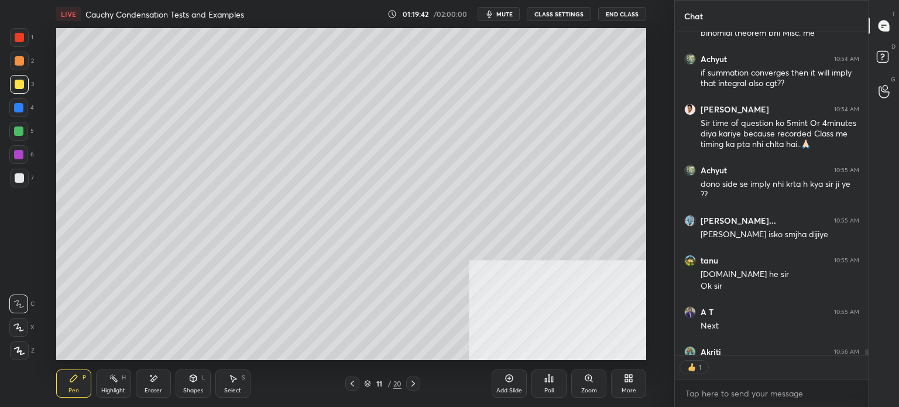
scroll to position [4, 4]
click at [515, 383] on div "Add Slide" at bounding box center [509, 383] width 35 height 28
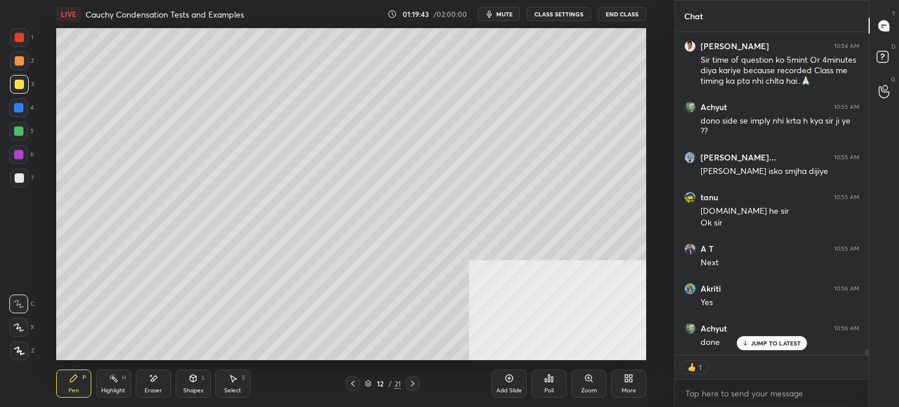
click at [76, 386] on div "Pen P" at bounding box center [73, 383] width 35 height 28
click at [20, 185] on div at bounding box center [19, 178] width 19 height 19
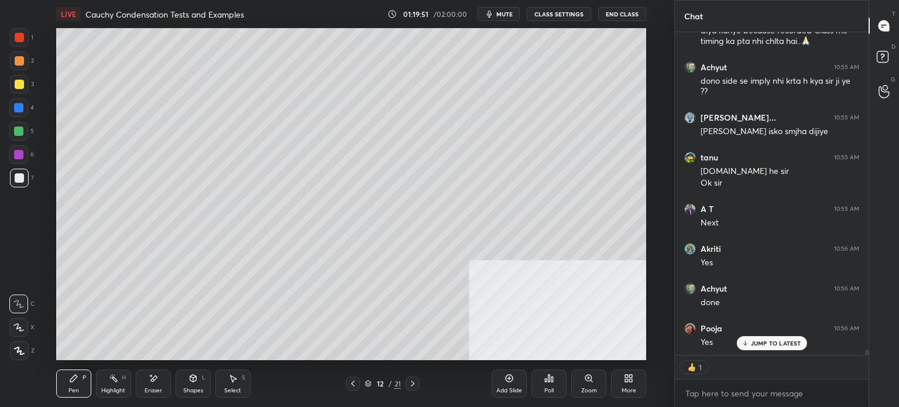
scroll to position [18751, 0]
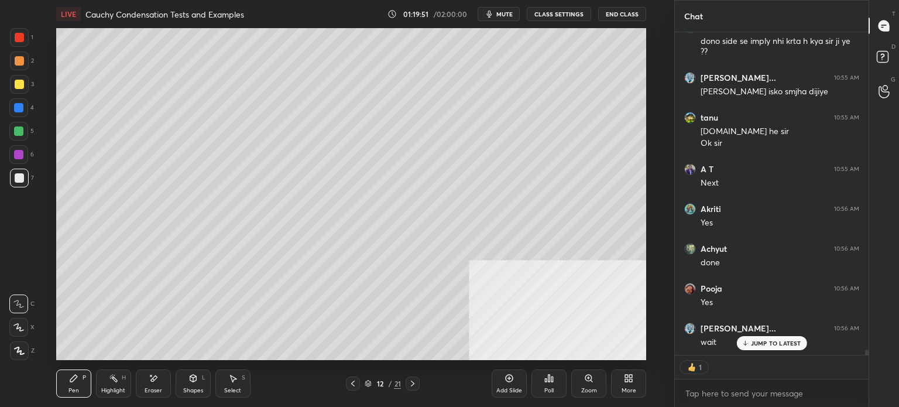
click at [191, 379] on icon at bounding box center [193, 378] width 6 height 7
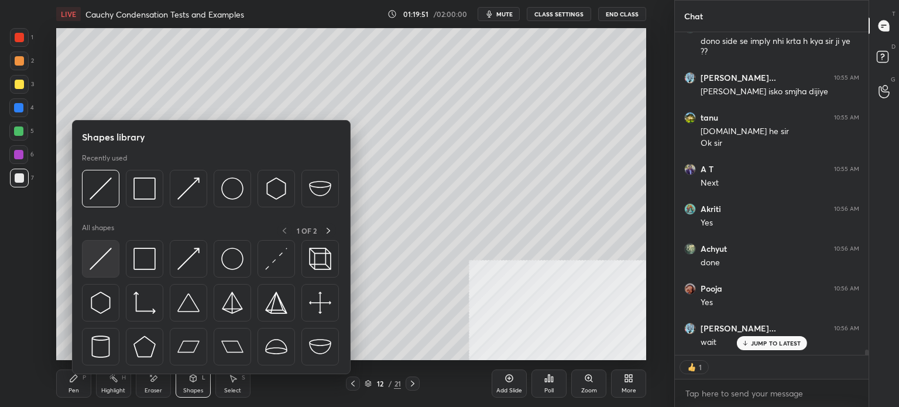
scroll to position [18731, 0]
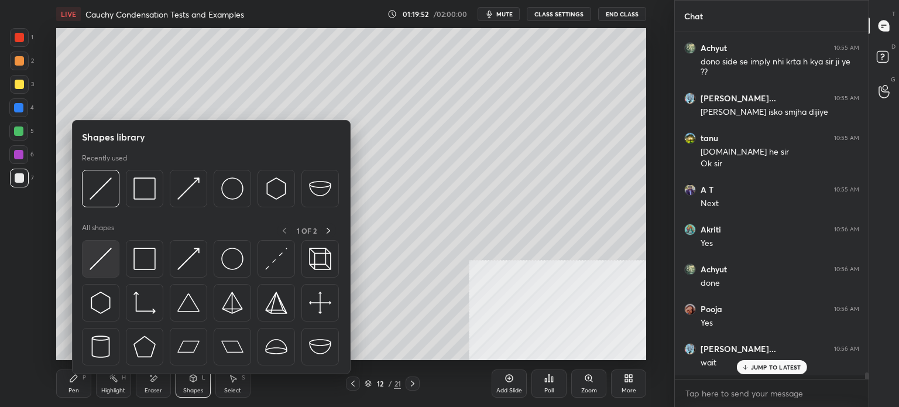
click at [112, 263] on div at bounding box center [100, 258] width 37 height 37
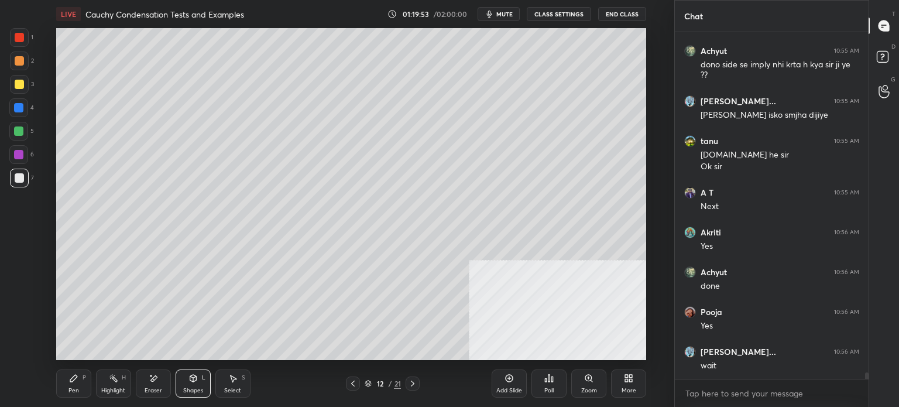
click at [355, 385] on icon at bounding box center [352, 383] width 9 height 9
click at [513, 13] on span "mute" at bounding box center [504, 14] width 16 height 8
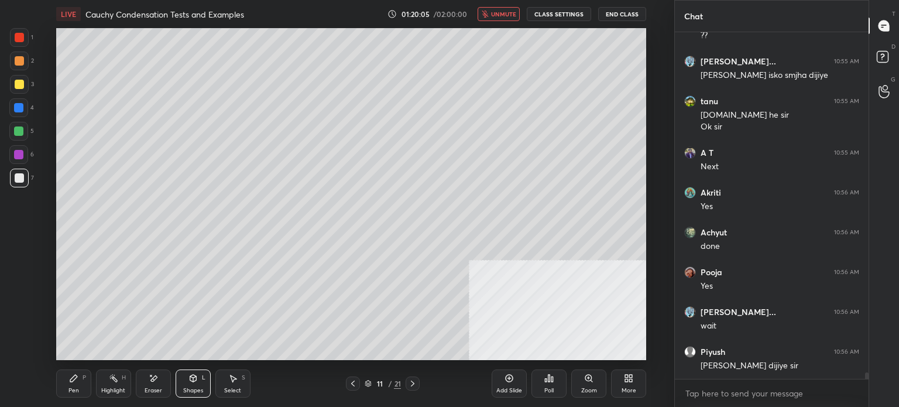
click at [509, 11] on button "unmute" at bounding box center [499, 14] width 42 height 14
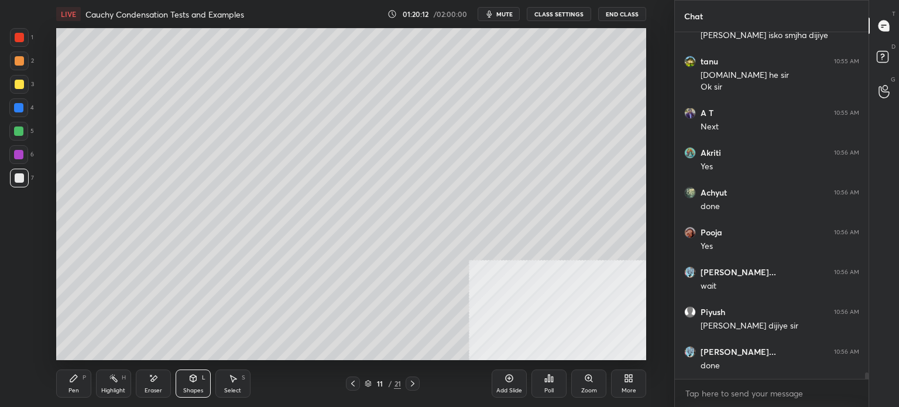
click at [414, 384] on icon at bounding box center [412, 383] width 9 height 9
click at [19, 183] on div at bounding box center [19, 178] width 19 height 19
click at [76, 373] on icon at bounding box center [73, 377] width 9 height 9
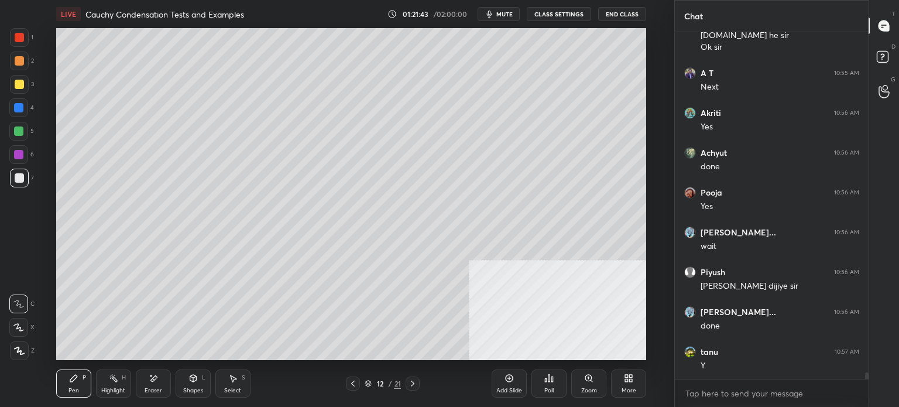
scroll to position [18887, 0]
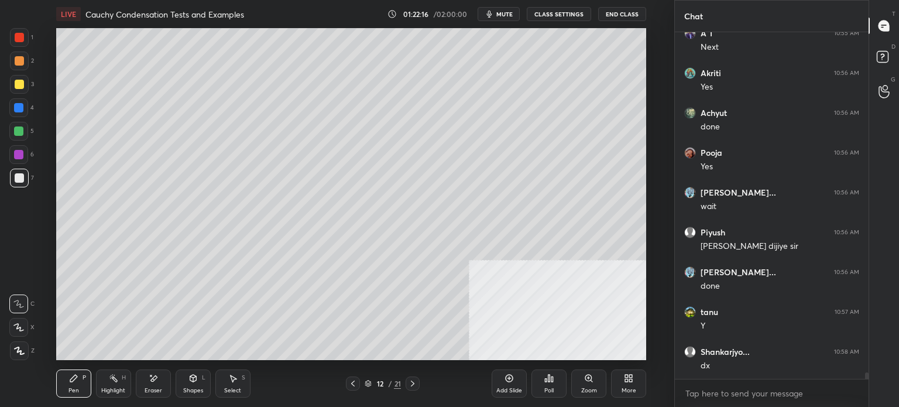
click at [17, 60] on div at bounding box center [19, 60] width 9 height 9
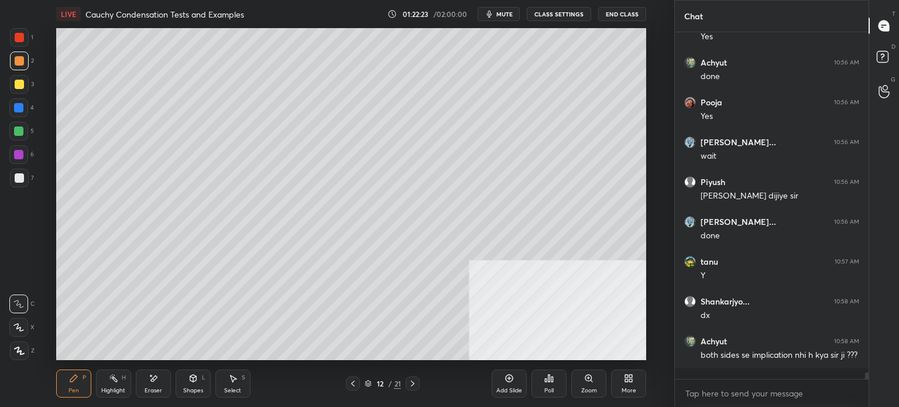
click at [15, 177] on div at bounding box center [19, 177] width 9 height 9
click at [354, 386] on icon at bounding box center [352, 383] width 9 height 9
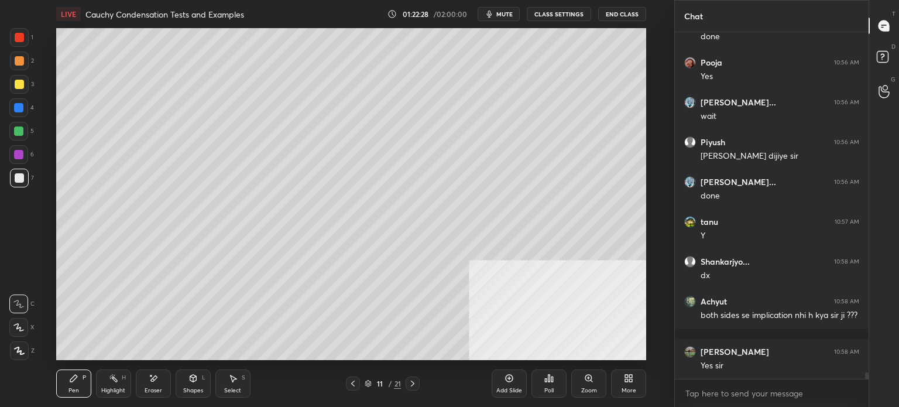
click at [410, 382] on icon at bounding box center [412, 383] width 9 height 9
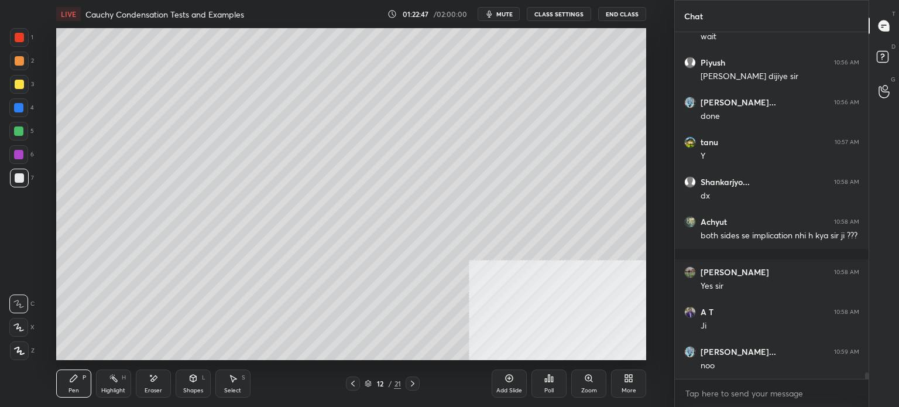
scroll to position [19097, 0]
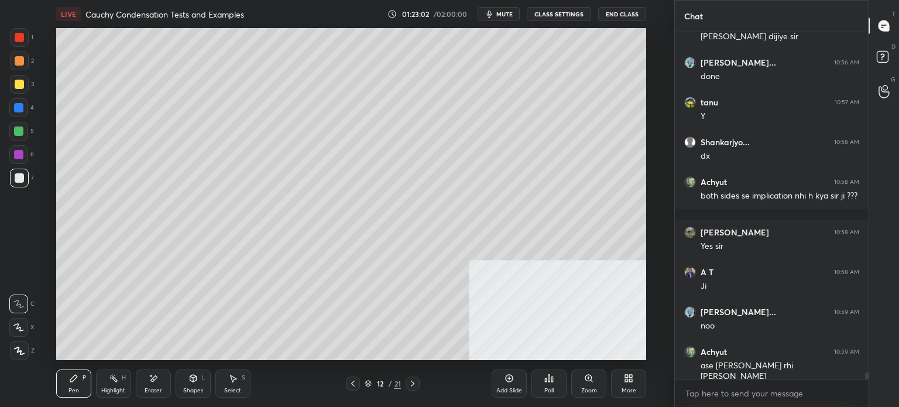
drag, startPoint x: 352, startPoint y: 381, endPoint x: 350, endPoint y: 387, distance: 6.7
click at [352, 382] on icon at bounding box center [352, 383] width 9 height 9
click at [152, 385] on div "Eraser" at bounding box center [153, 383] width 35 height 28
click at [77, 380] on div "Pen P" at bounding box center [73, 383] width 35 height 28
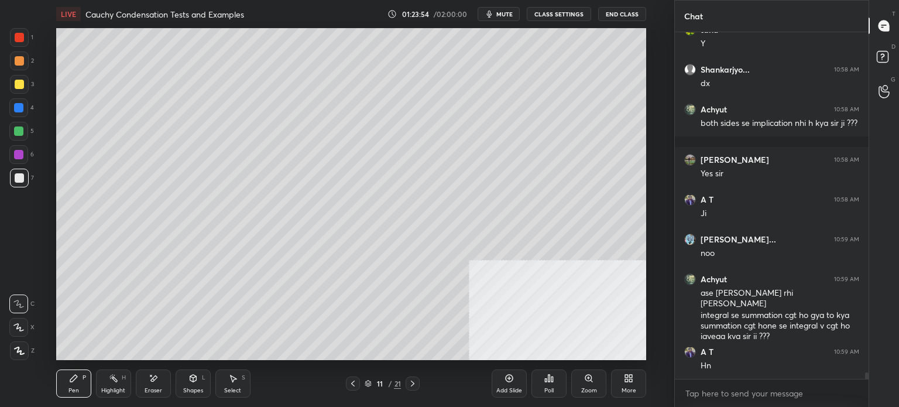
scroll to position [19209, 0]
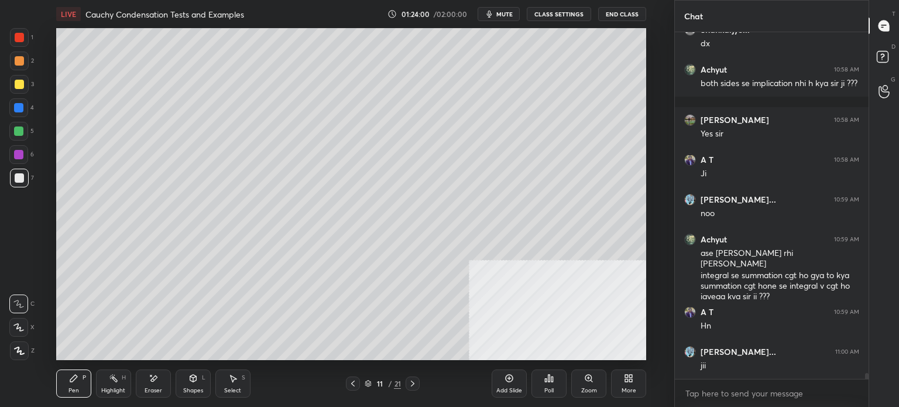
click at [410, 381] on div at bounding box center [413, 383] width 14 height 14
drag, startPoint x: 12, startPoint y: 80, endPoint x: 12, endPoint y: 89, distance: 9.4
click at [12, 89] on div at bounding box center [19, 84] width 19 height 19
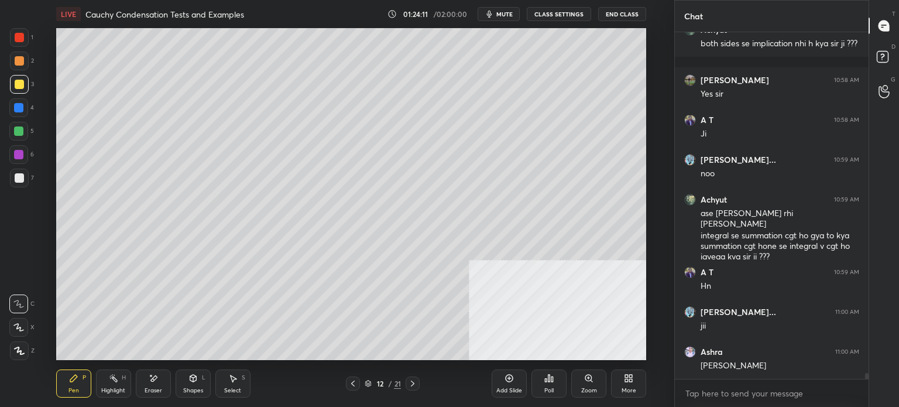
drag, startPoint x: 19, startPoint y: 180, endPoint x: 11, endPoint y: 175, distance: 10.0
click at [16, 179] on div at bounding box center [19, 177] width 9 height 9
click at [22, 107] on div at bounding box center [18, 107] width 9 height 9
click at [20, 157] on div at bounding box center [18, 154] width 9 height 9
drag, startPoint x: 356, startPoint y: 381, endPoint x: 350, endPoint y: 385, distance: 6.8
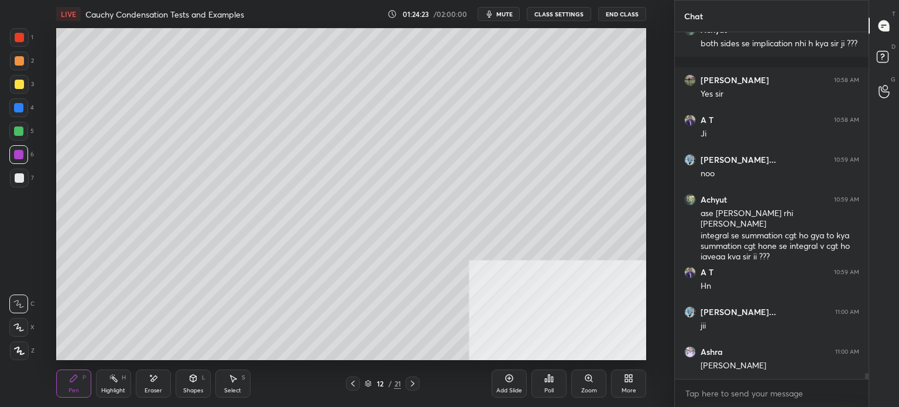
click at [354, 383] on icon at bounding box center [352, 383] width 9 height 9
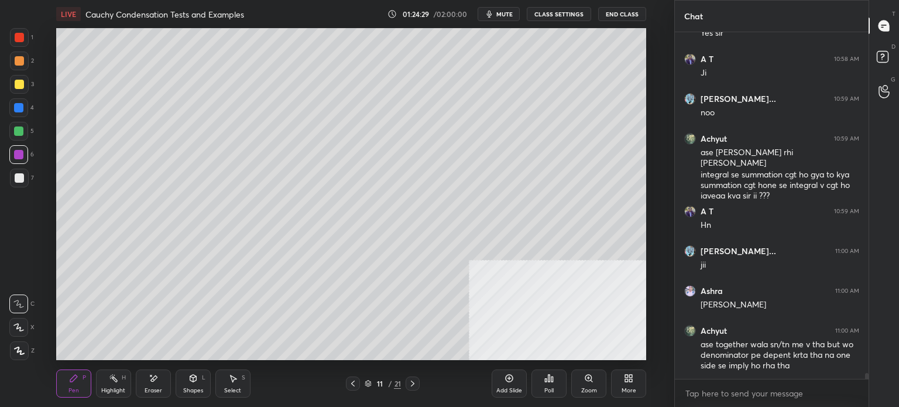
scroll to position [19350, 0]
click at [22, 152] on div at bounding box center [18, 154] width 19 height 19
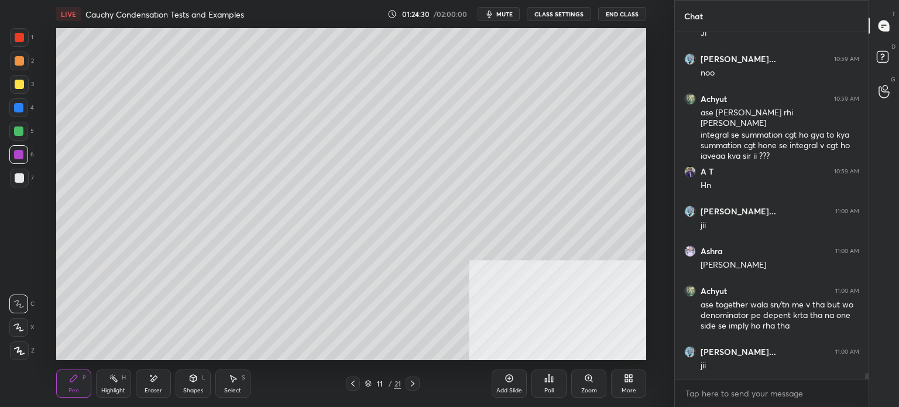
click at [411, 384] on icon at bounding box center [412, 383] width 9 height 9
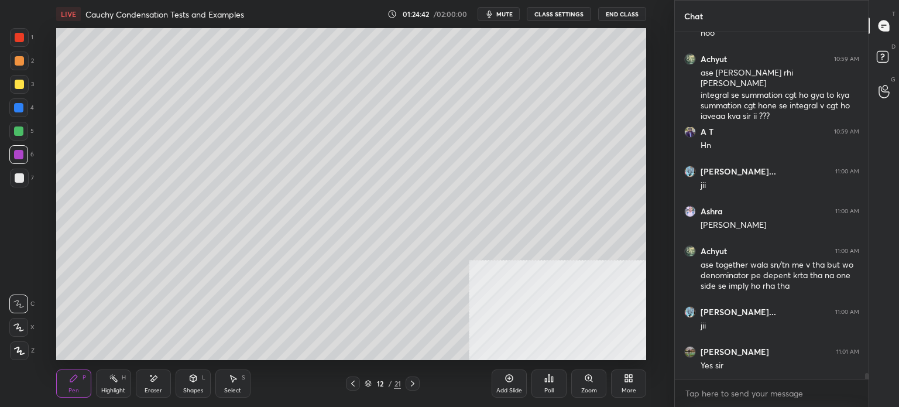
click at [510, 387] on div "Add Slide" at bounding box center [509, 390] width 26 height 6
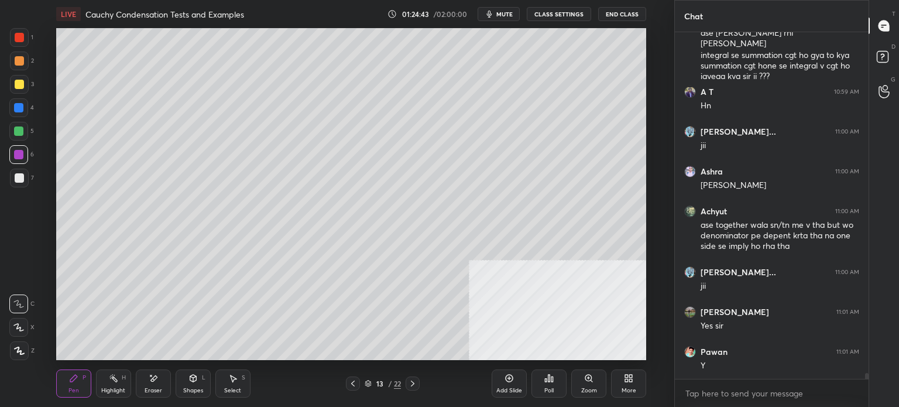
click at [76, 385] on div "Pen P" at bounding box center [73, 383] width 35 height 28
click at [17, 181] on div at bounding box center [19, 177] width 9 height 9
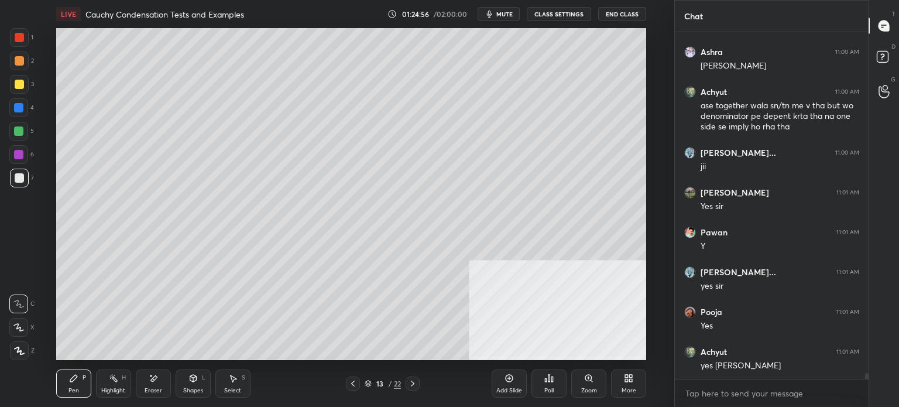
scroll to position [19588, 0]
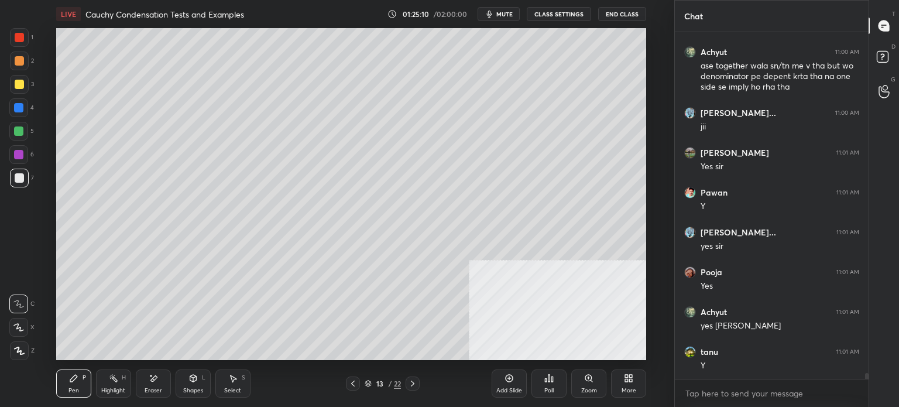
click at [166, 375] on div "Eraser" at bounding box center [153, 383] width 35 height 28
drag, startPoint x: 78, startPoint y: 386, endPoint x: 73, endPoint y: 387, distance: 6.0
click at [77, 387] on div "Pen P" at bounding box center [73, 383] width 35 height 28
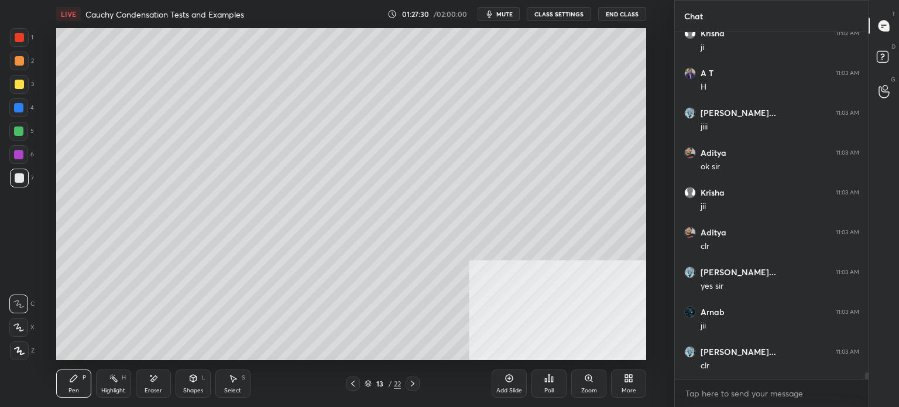
scroll to position [18975, 0]
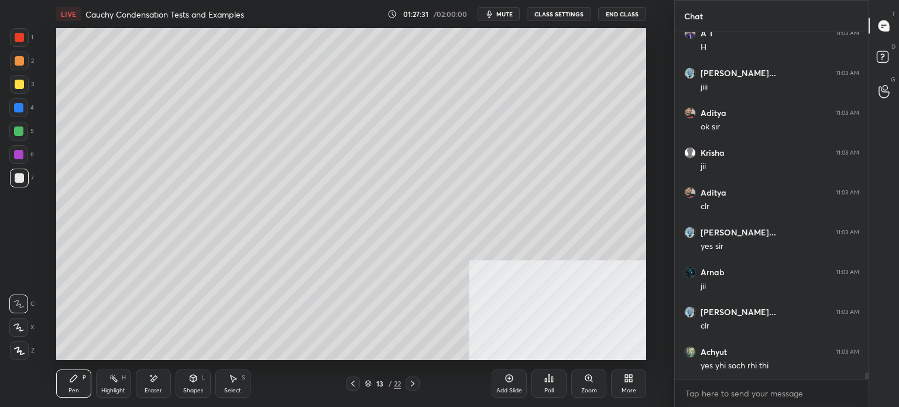
click at [18, 39] on div at bounding box center [19, 37] width 19 height 19
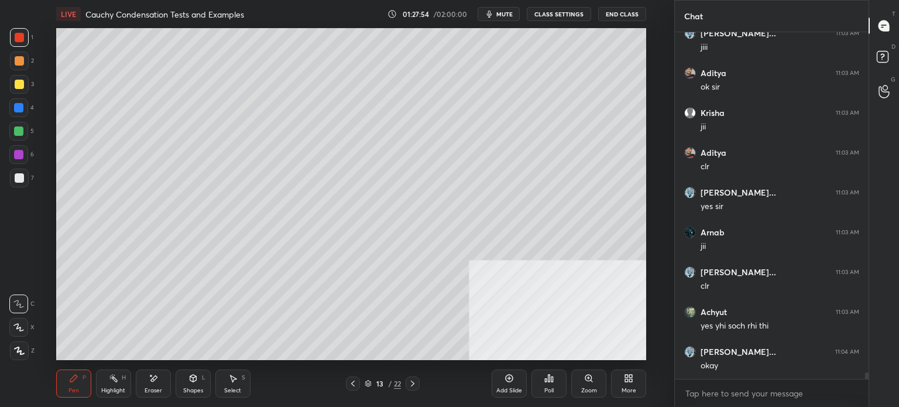
scroll to position [19055, 0]
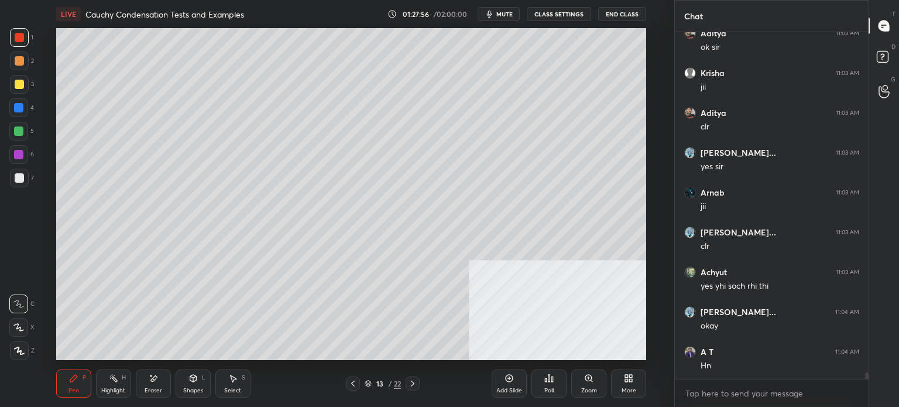
click at [19, 109] on div at bounding box center [18, 107] width 9 height 9
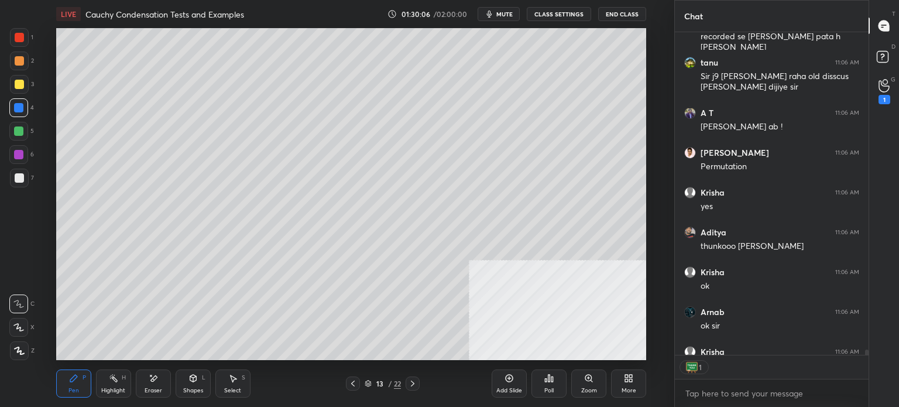
scroll to position [4, 4]
click at [621, 13] on button "End Class" at bounding box center [622, 14] width 48 height 14
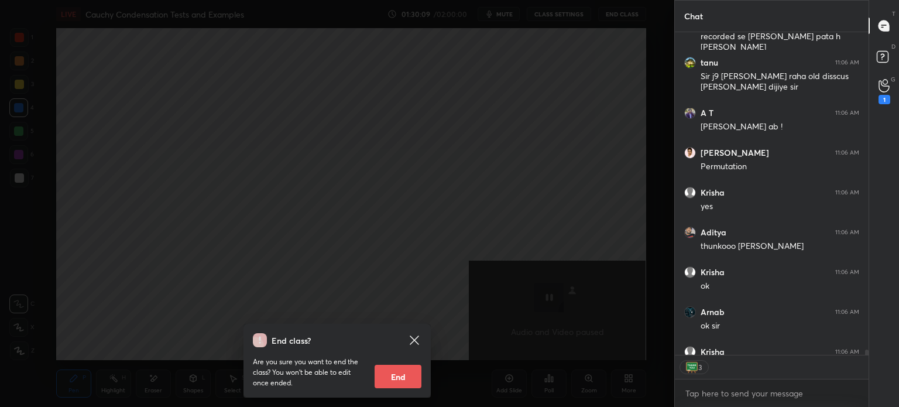
click at [399, 371] on button "End" at bounding box center [398, 376] width 47 height 23
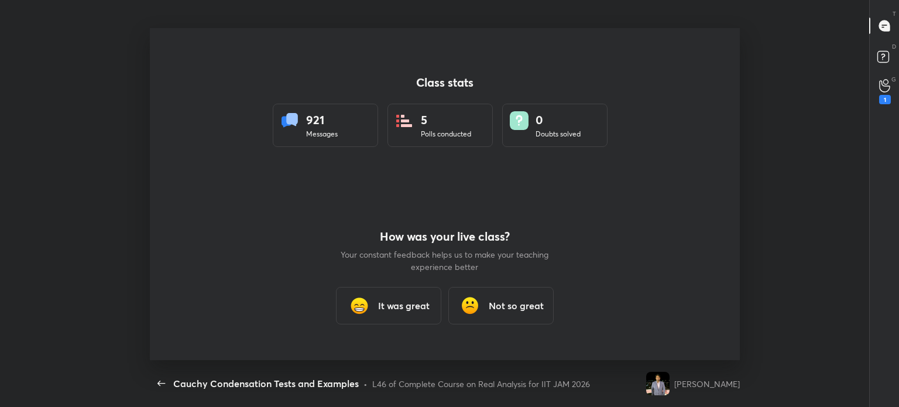
scroll to position [58200, 57683]
type textarea "x"
